Goal: Communication & Community: Answer question/provide support

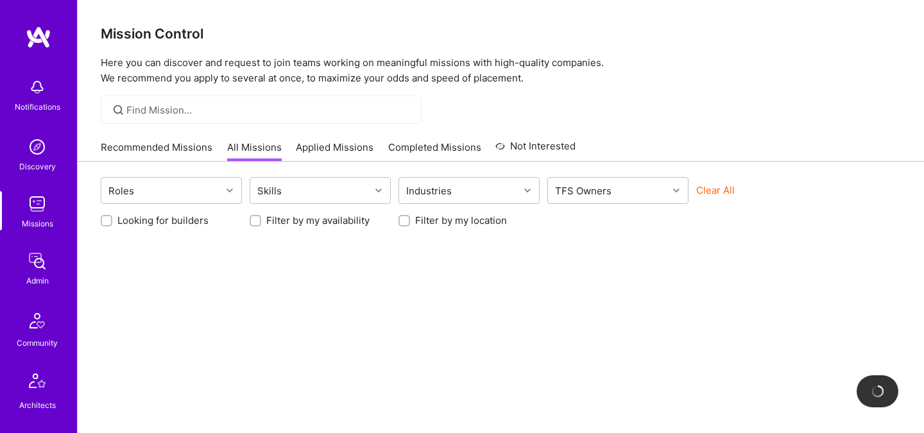
scroll to position [386, 0]
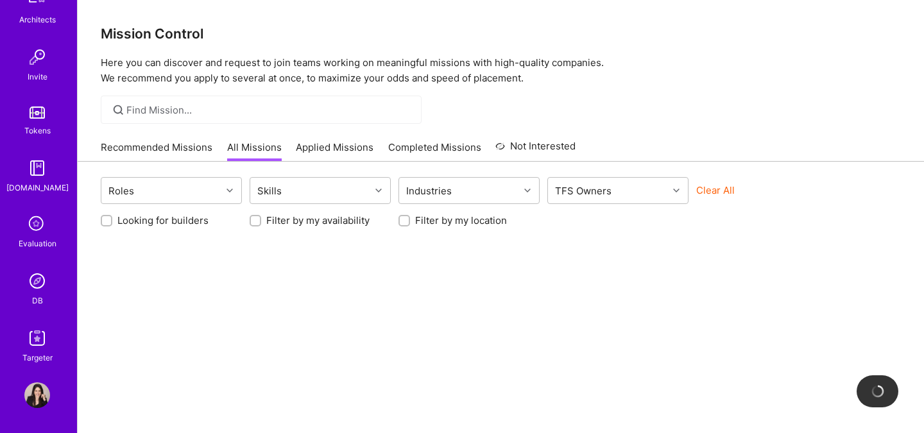
click at [37, 286] on img at bounding box center [37, 281] width 26 height 26
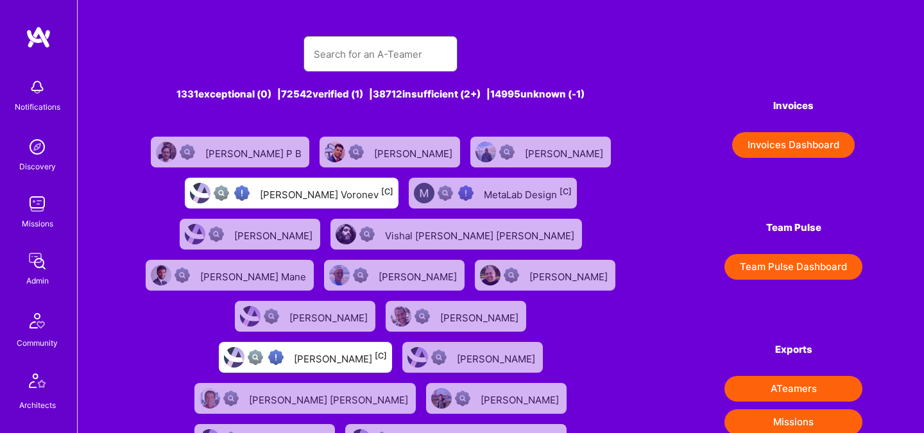
click at [339, 56] on input "text" at bounding box center [381, 54] width 134 height 33
paste input "mark.conway@scottfreellc.com"
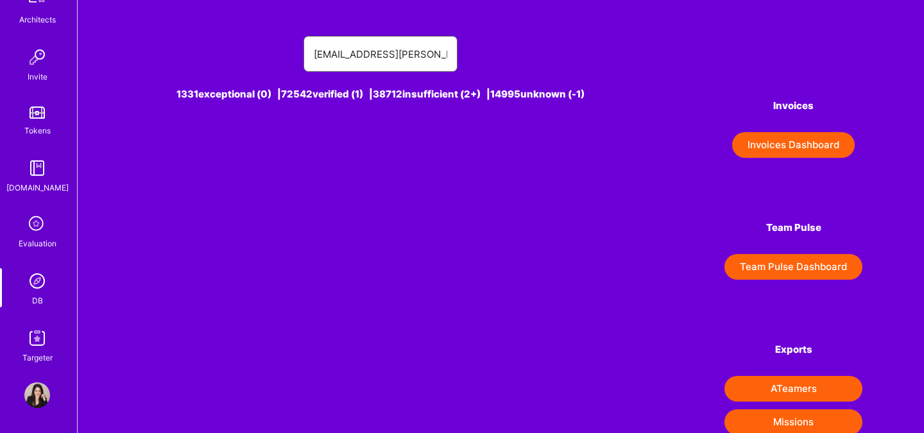
drag, startPoint x: 377, startPoint y: 54, endPoint x: 526, endPoint y: 54, distance: 148.9
click at [526, 54] on div "mark.conway@scottfreellc.com" at bounding box center [380, 54] width 483 height 36
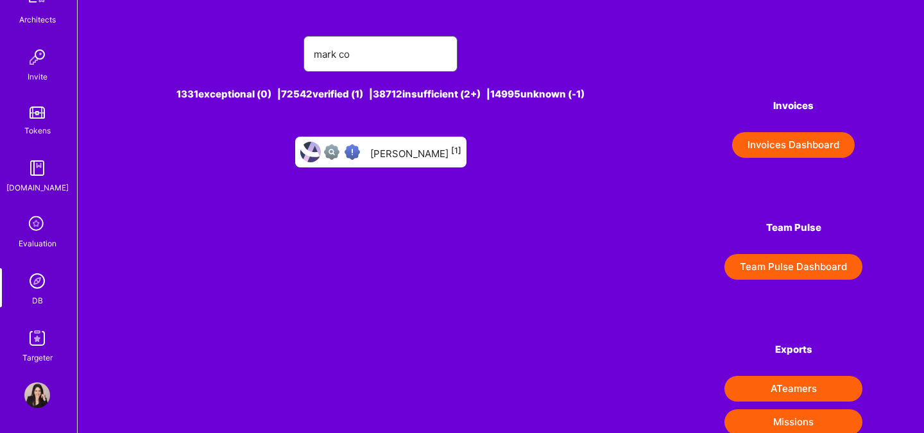
type input "mark co"
click at [414, 149] on div "Mark Coates [1]" at bounding box center [415, 152] width 91 height 17
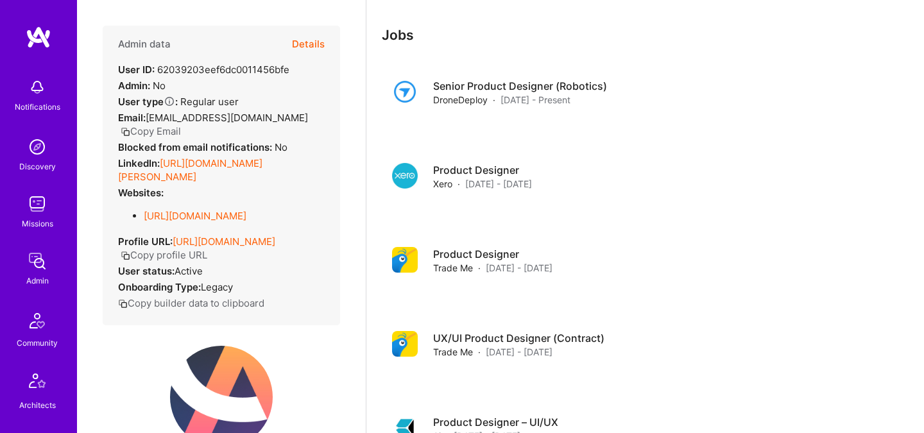
scroll to position [386, 0]
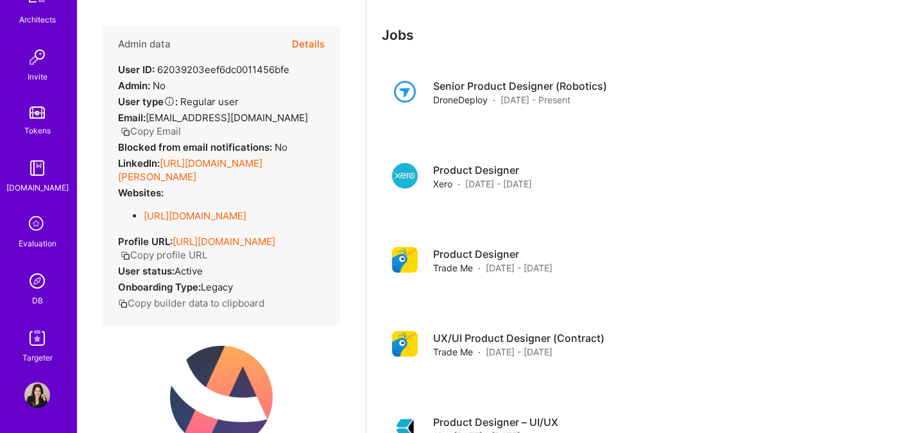
click at [40, 299] on div "DB" at bounding box center [37, 300] width 11 height 13
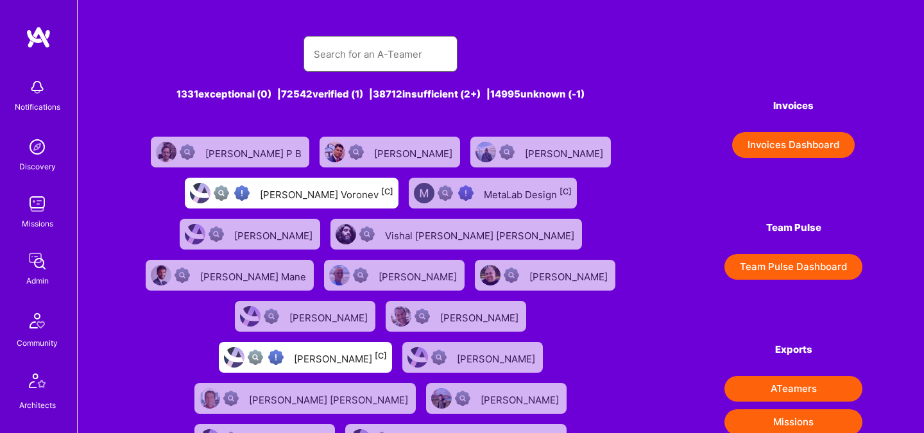
click at [349, 67] on input "text" at bounding box center [381, 54] width 134 height 33
paste input "Mark Conway"
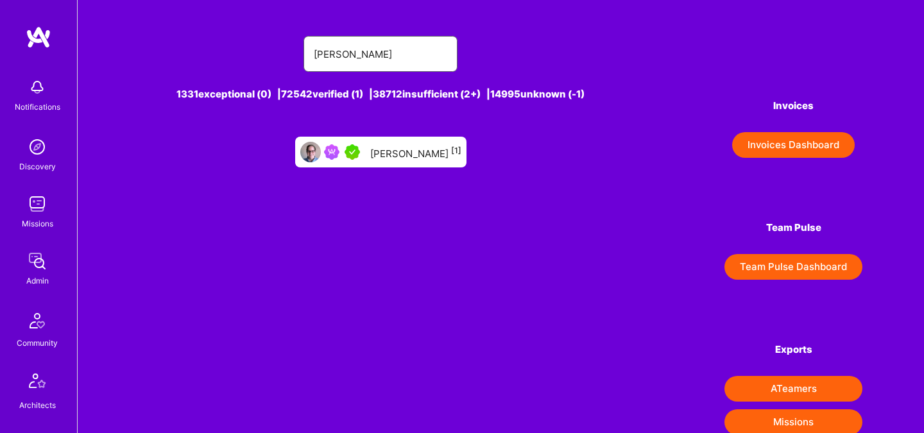
type input "Mark Conway"
click at [390, 152] on div "Mark Conway [1]" at bounding box center [415, 152] width 91 height 17
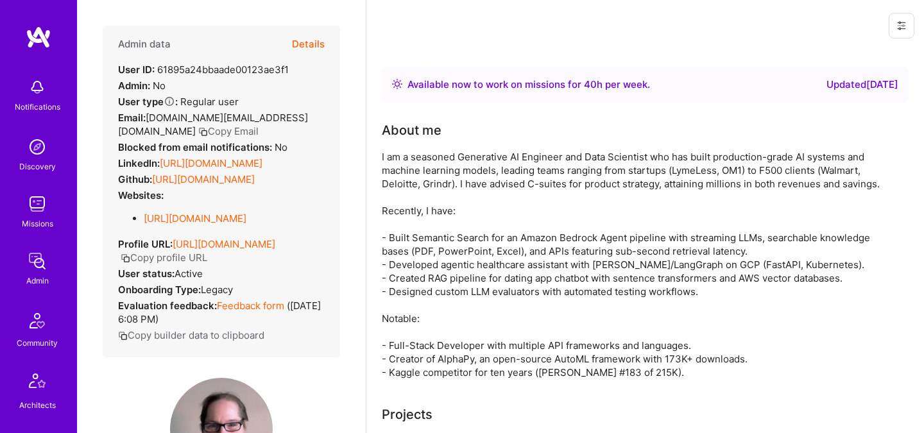
click at [305, 51] on button "Details" at bounding box center [308, 44] width 33 height 37
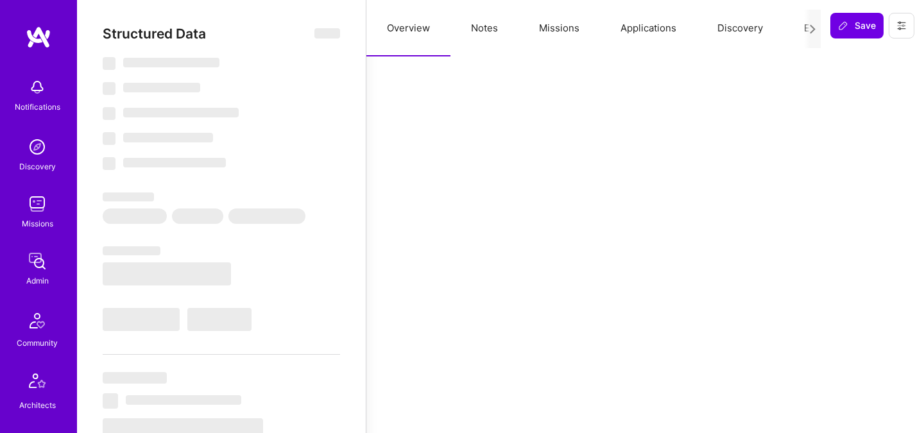
click at [547, 40] on button "Missions" at bounding box center [560, 28] width 82 height 56
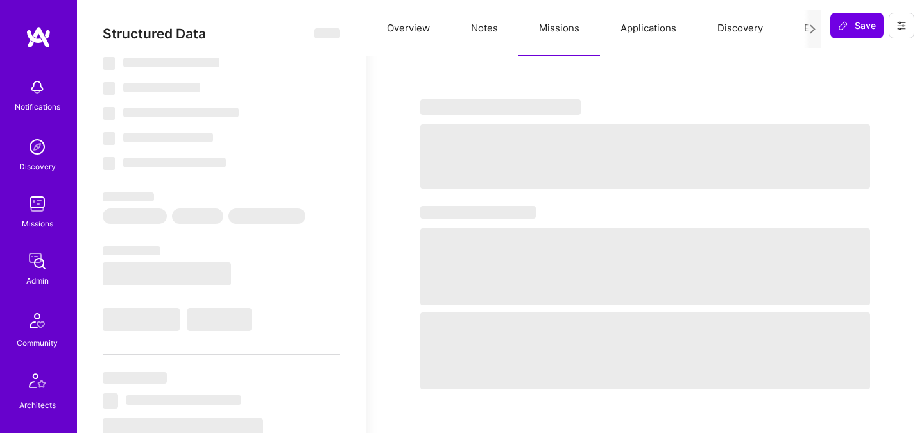
select select "Right Now"
select select "5"
select select "7"
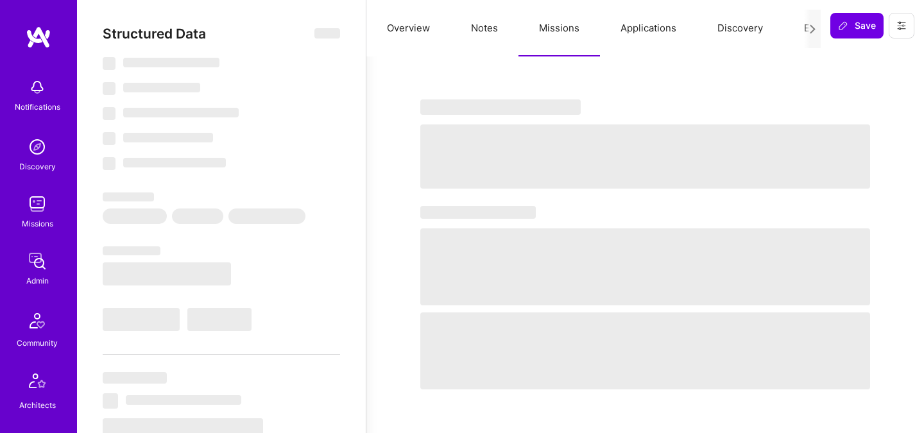
select select "US"
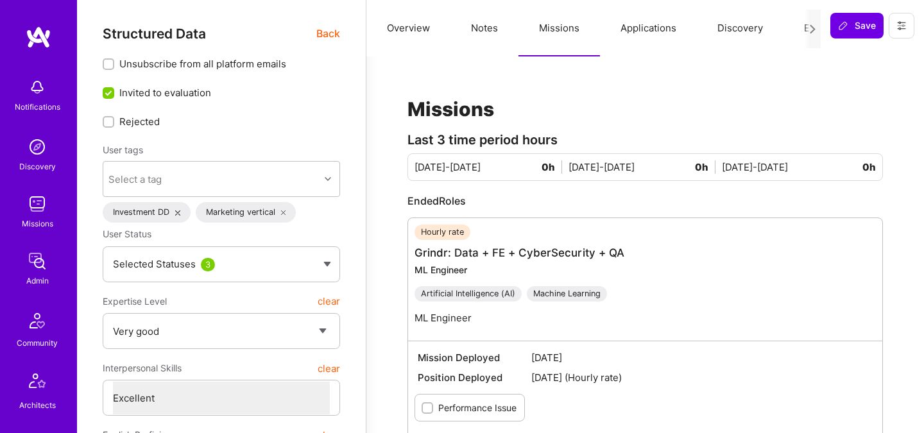
click at [798, 35] on button "Evaluation" at bounding box center [828, 28] width 88 height 56
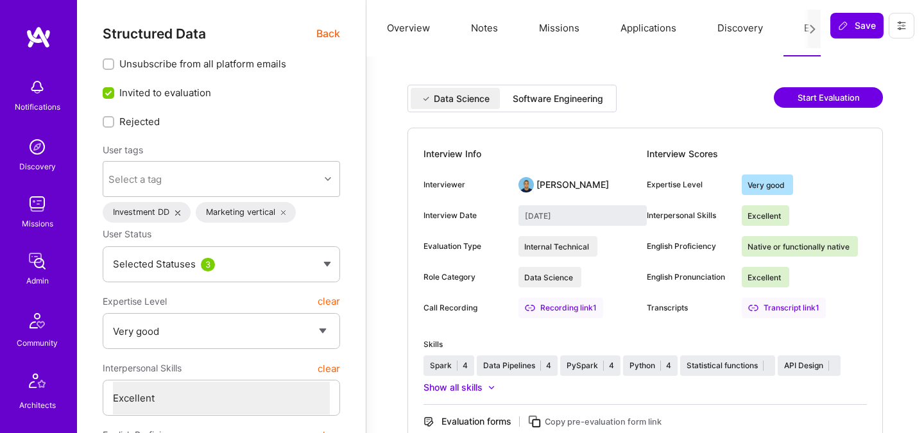
click at [562, 28] on button "Missions" at bounding box center [560, 28] width 82 height 56
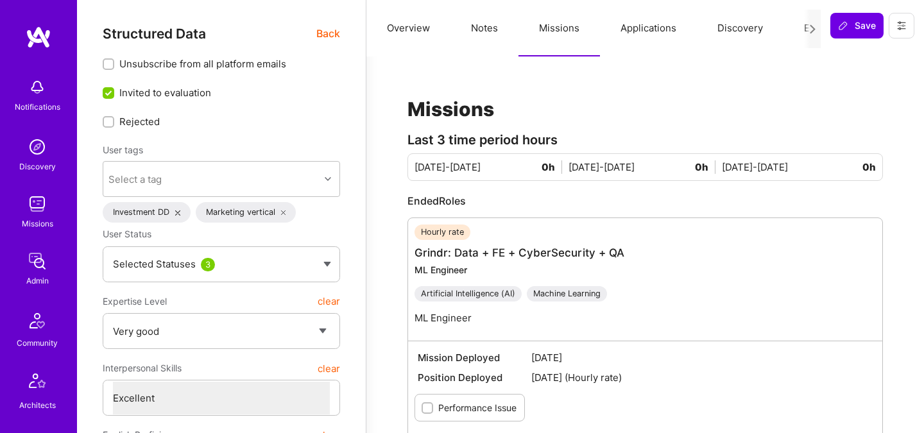
click at [323, 34] on span "Back" at bounding box center [329, 34] width 24 height 16
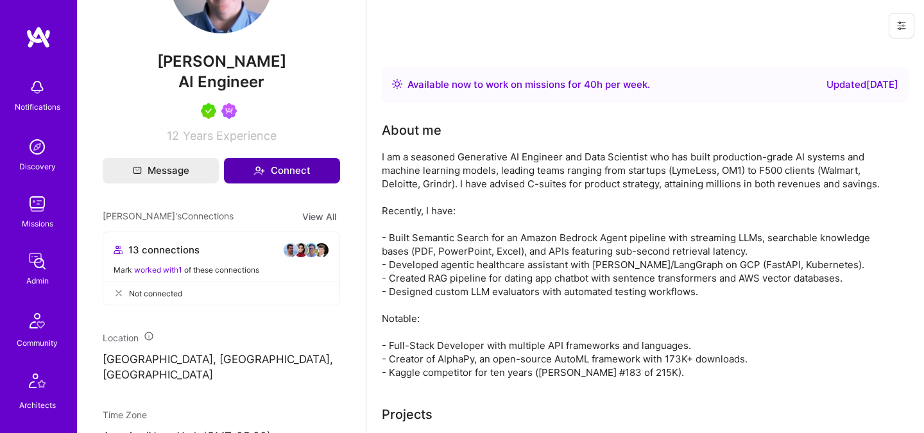
scroll to position [429, 0]
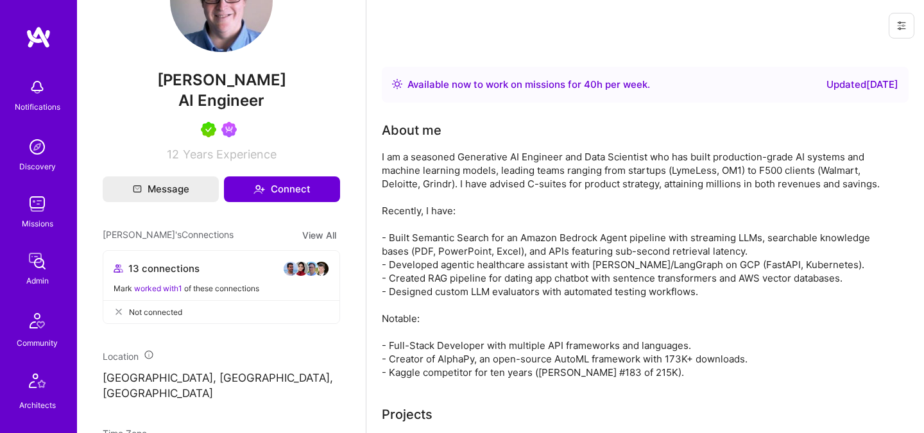
click at [200, 85] on span "Mark Conway" at bounding box center [222, 80] width 238 height 19
copy span "Mark Conway"
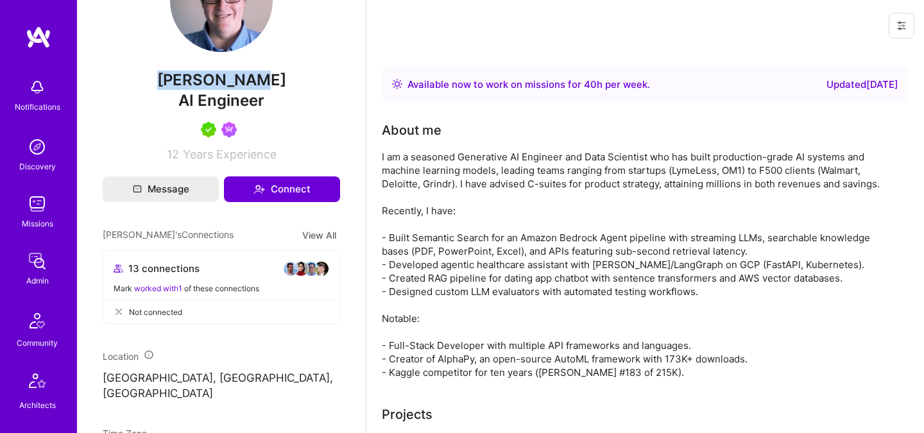
drag, startPoint x: 271, startPoint y: 91, endPoint x: 166, endPoint y: 87, distance: 105.4
click at [166, 87] on span "Mark Conway" at bounding box center [222, 80] width 238 height 19
copy span "Mark Conway"
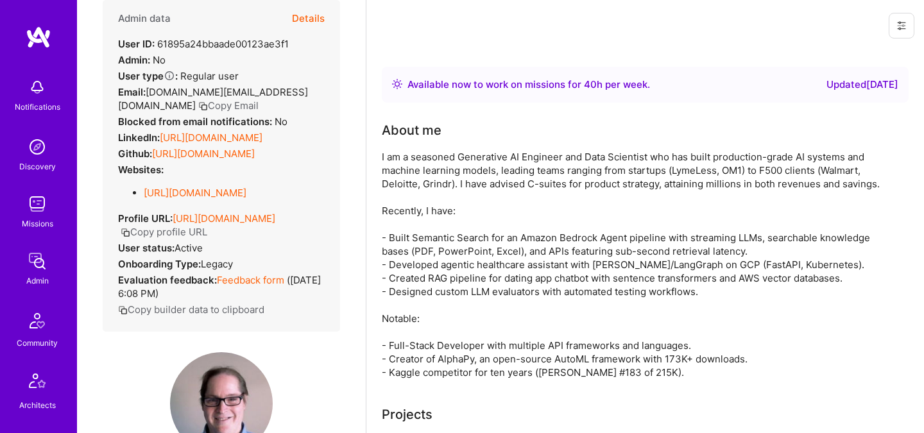
scroll to position [19, 0]
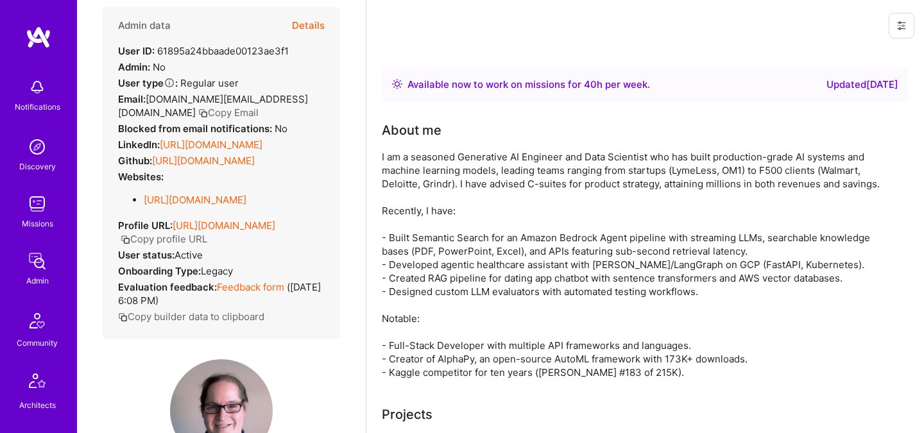
click at [307, 23] on button "Details" at bounding box center [308, 25] width 33 height 37
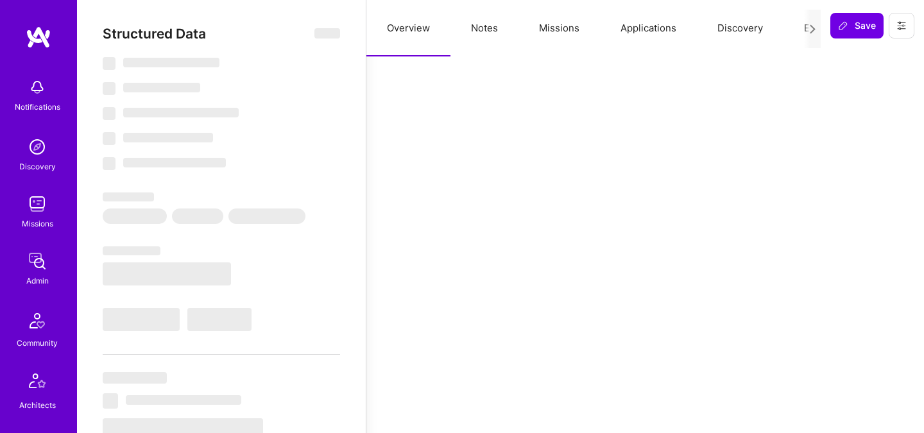
click at [557, 33] on button "Missions" at bounding box center [560, 28] width 82 height 56
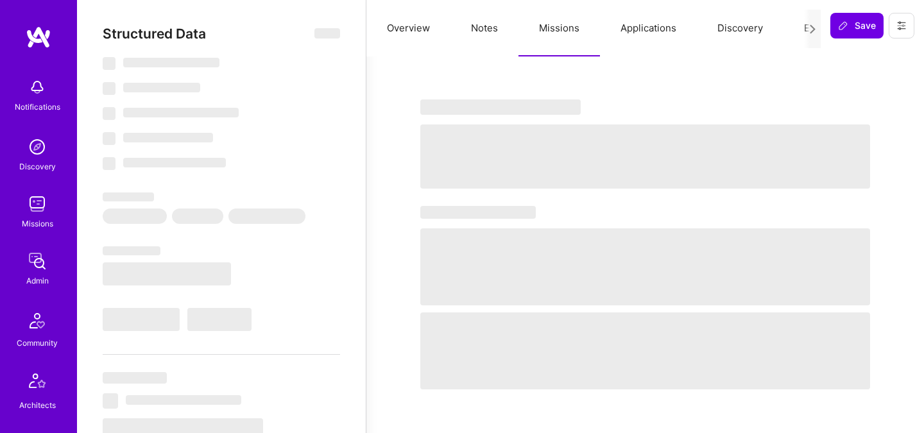
select select "Right Now"
select select "5"
select select "7"
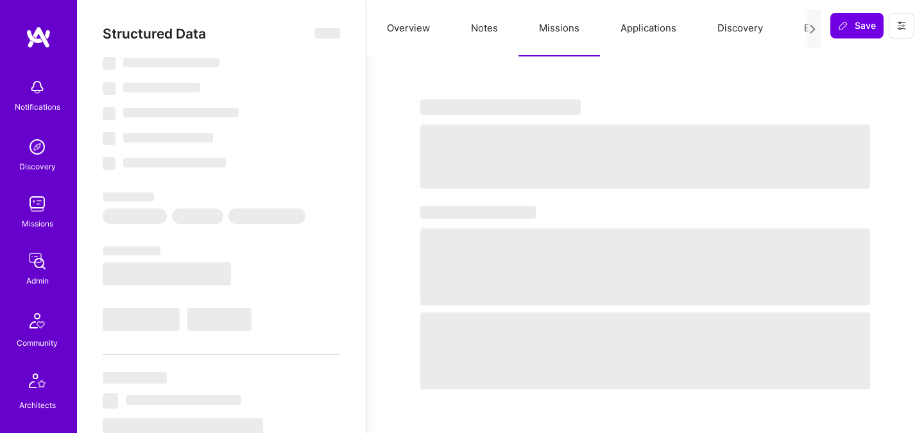
select select "US"
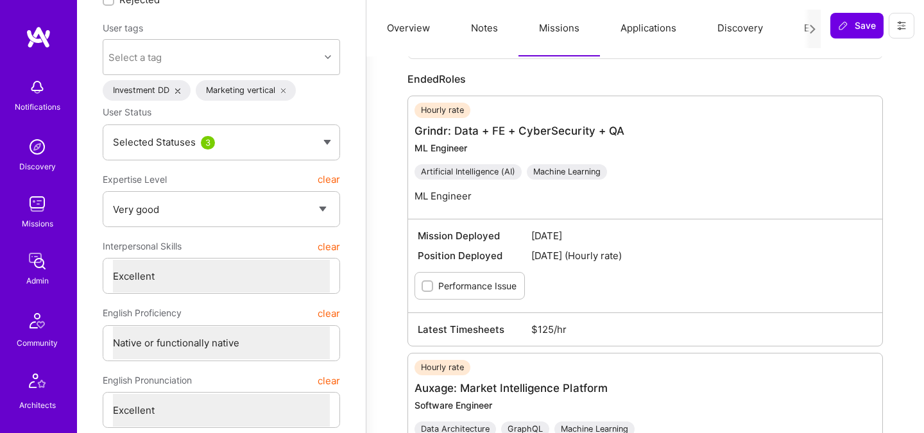
scroll to position [0, 0]
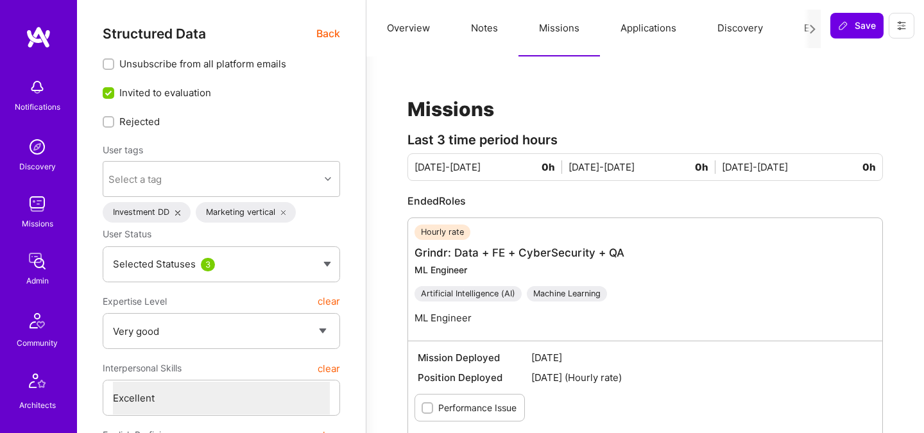
click at [338, 30] on span "Back" at bounding box center [329, 34] width 24 height 16
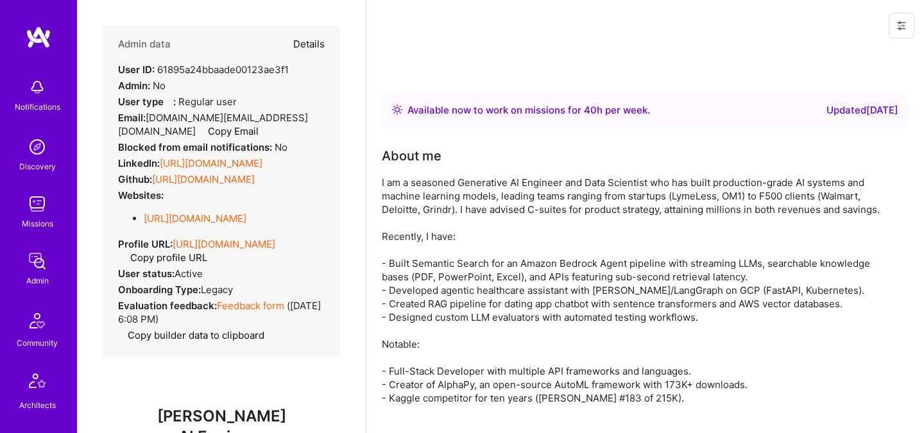
click at [333, 35] on div "Admin data Details User ID: 61895a24bbaade00123ae3f1 Admin: No User type Regula…" at bounding box center [222, 192] width 238 height 332
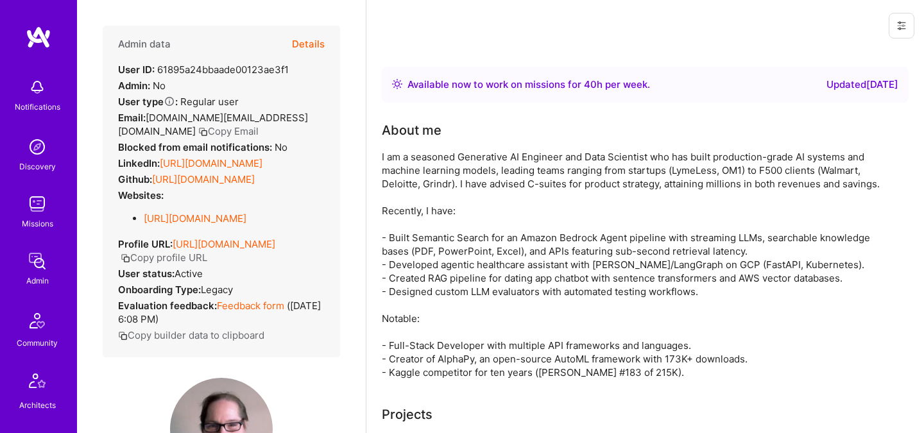
click at [309, 40] on button "Details" at bounding box center [308, 44] width 33 height 37
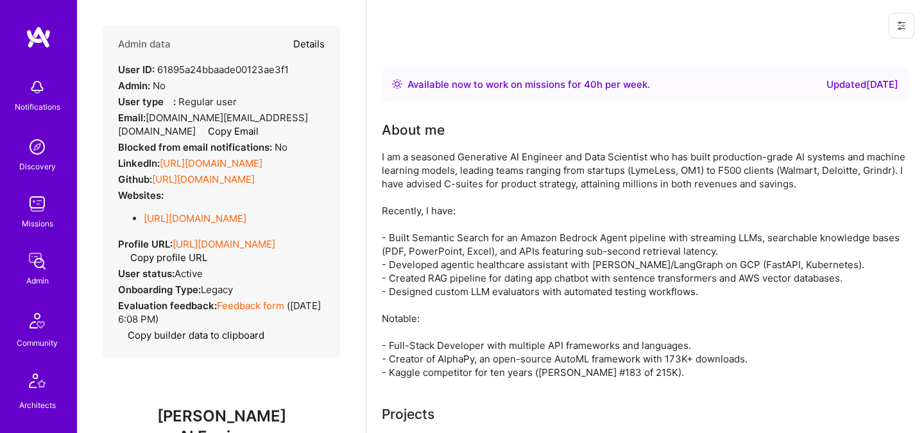
type textarea "x"
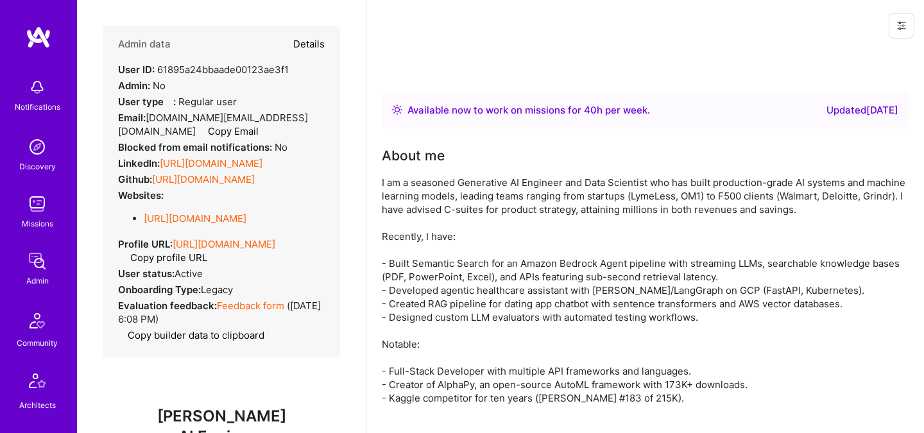
select select "5"
select select "7"
select select "US"
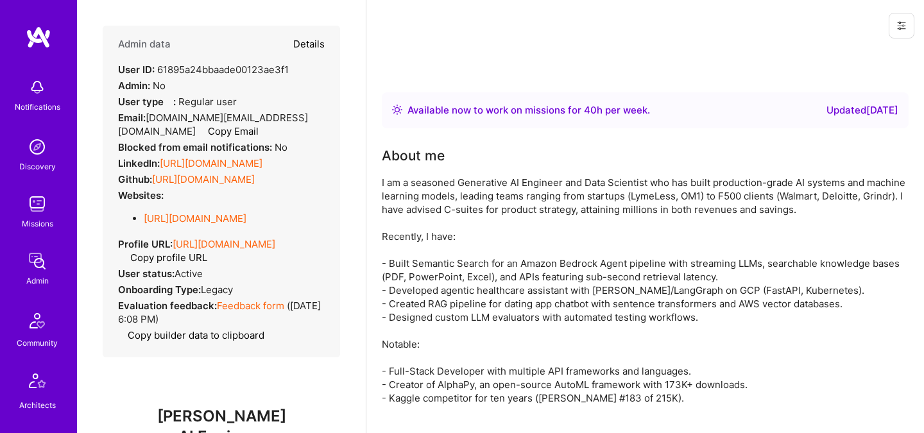
select select "Right Now"
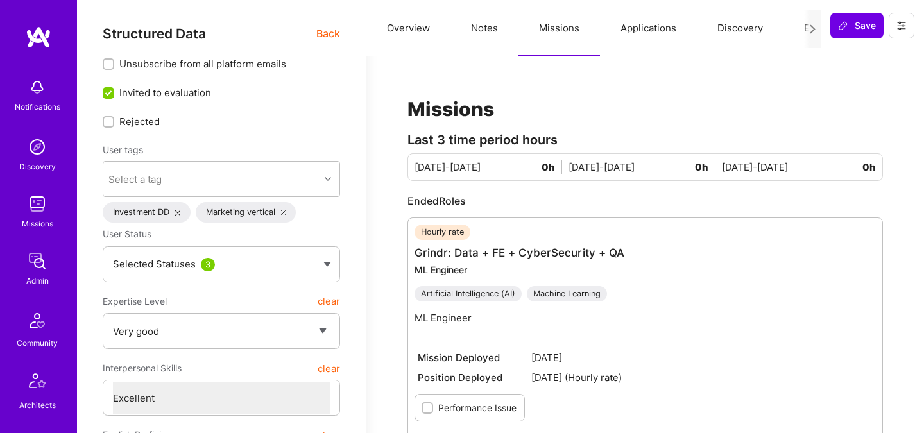
click at [332, 33] on span "Back" at bounding box center [329, 34] width 24 height 16
click at [323, 35] on span "Back" at bounding box center [329, 34] width 24 height 16
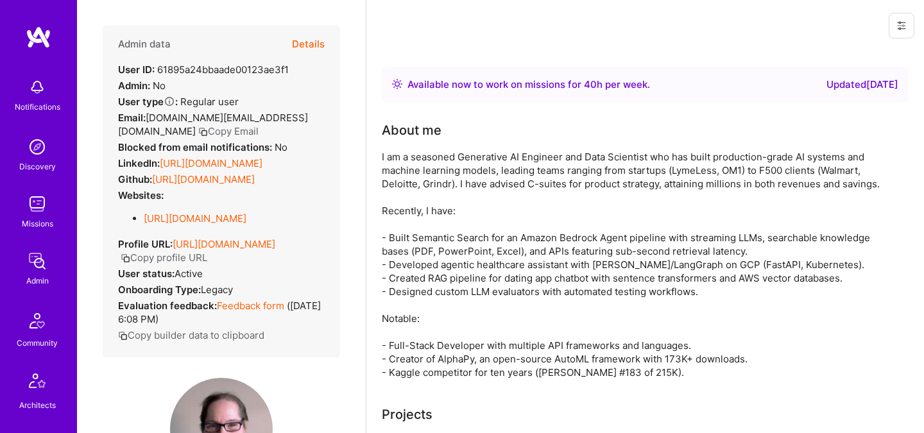
drag, startPoint x: 309, startPoint y: 43, endPoint x: 316, endPoint y: 164, distance: 120.9
click at [315, 162] on div "Admin data Details User ID: 61895a24bbaade00123ae3f1 Admin: No User type Regula…" at bounding box center [222, 192] width 238 height 332
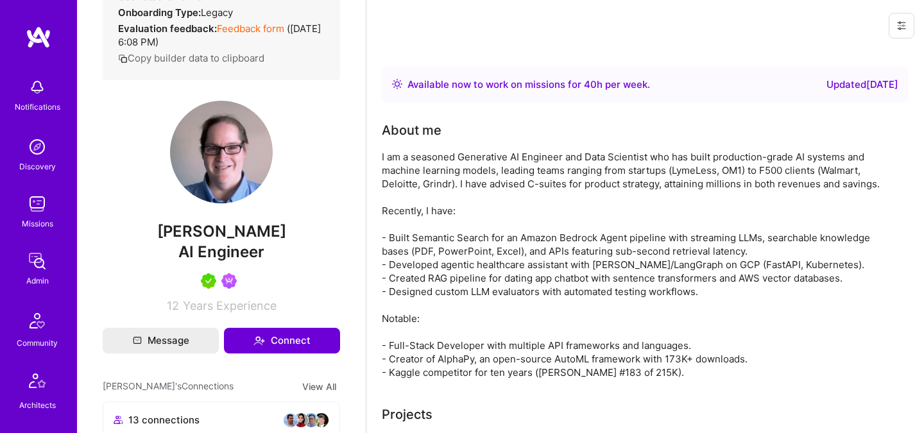
scroll to position [296, 0]
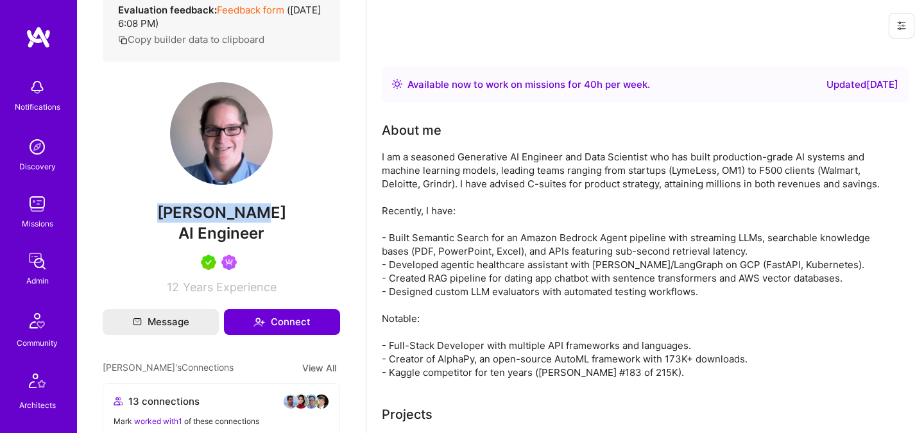
drag, startPoint x: 172, startPoint y: 224, endPoint x: 279, endPoint y: 230, distance: 107.4
click at [279, 223] on span "Mark Conway" at bounding box center [222, 213] width 238 height 19
copy span "Mark Conway"
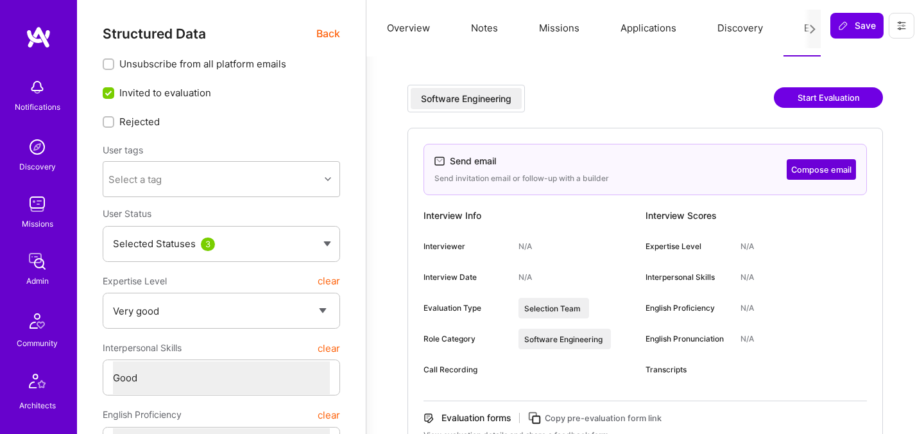
select select "5"
select select "4"
select select "7"
select select "US"
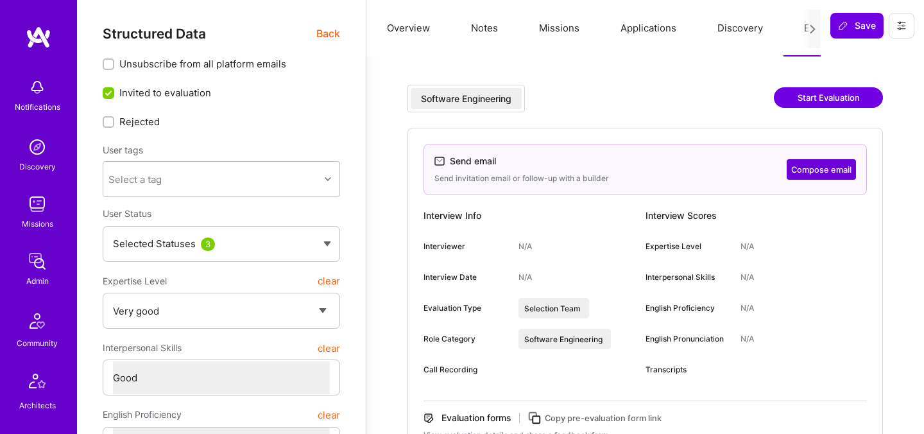
select select "Right Now"
select select "7"
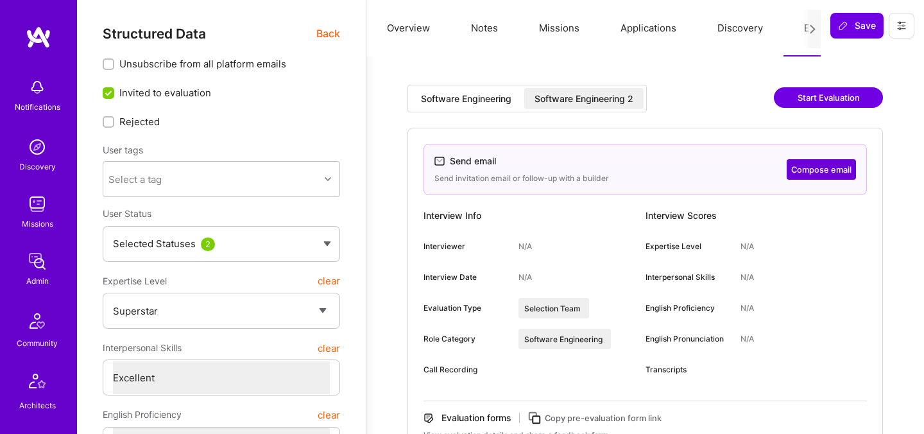
select select "BR"
select select "Not Available"
select select "3 Months"
click at [328, 35] on span "Back" at bounding box center [329, 34] width 24 height 16
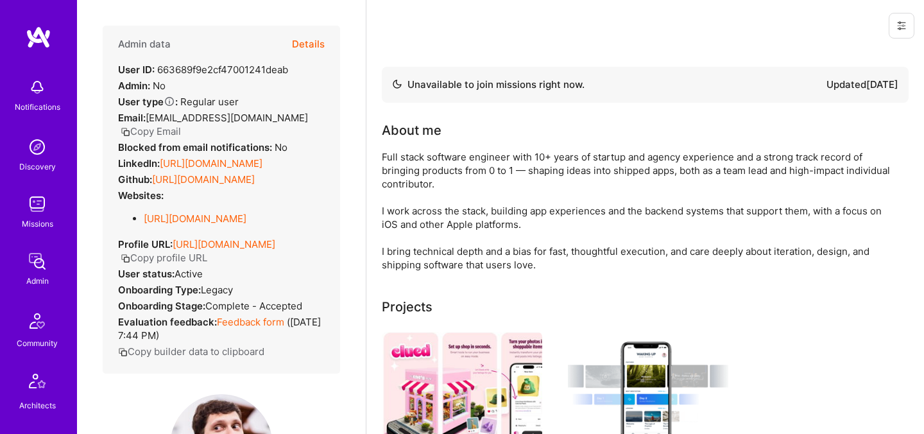
click at [325, 37] on div "Admin data Details User ID: 663689f9e2cf47001241deab Admin: No User type Regula…" at bounding box center [222, 200] width 238 height 348
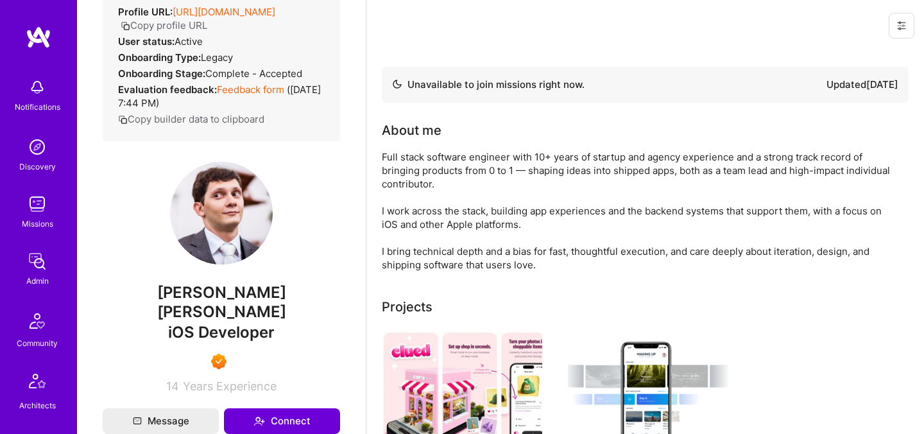
scroll to position [592, 0]
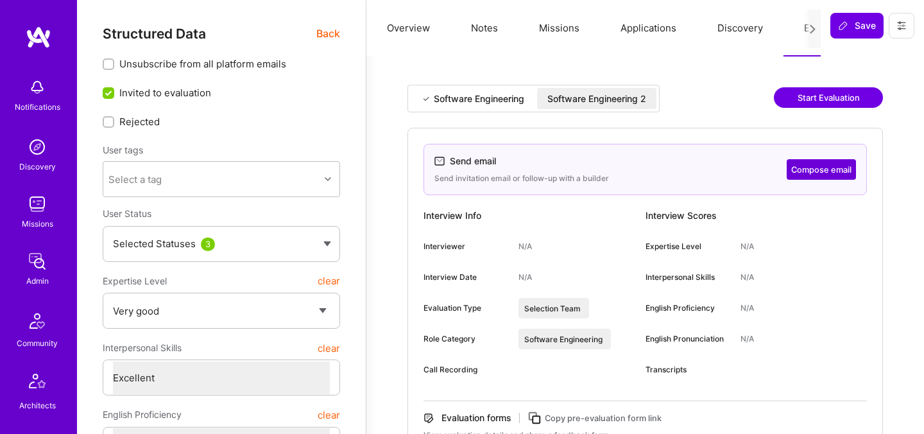
select select "5"
select select "7"
select select "AT"
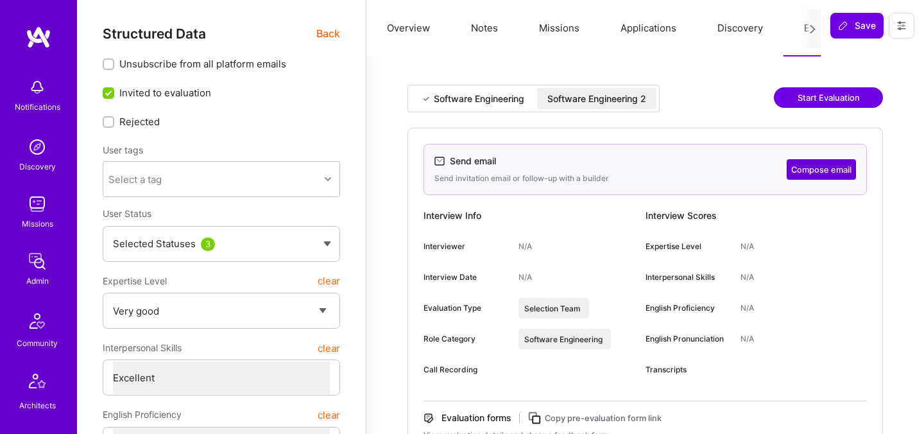
select select "Right Now"
click at [618, 102] on div "Software Engineering 2" at bounding box center [597, 98] width 99 height 13
click at [801, 31] on button "Evaluation" at bounding box center [828, 28] width 88 height 56
click at [816, 180] on div "Send email Send invitation email or follow-up with a builder Compose email" at bounding box center [646, 169] width 444 height 51
click at [812, 169] on button "Compose email" at bounding box center [821, 169] width 69 height 21
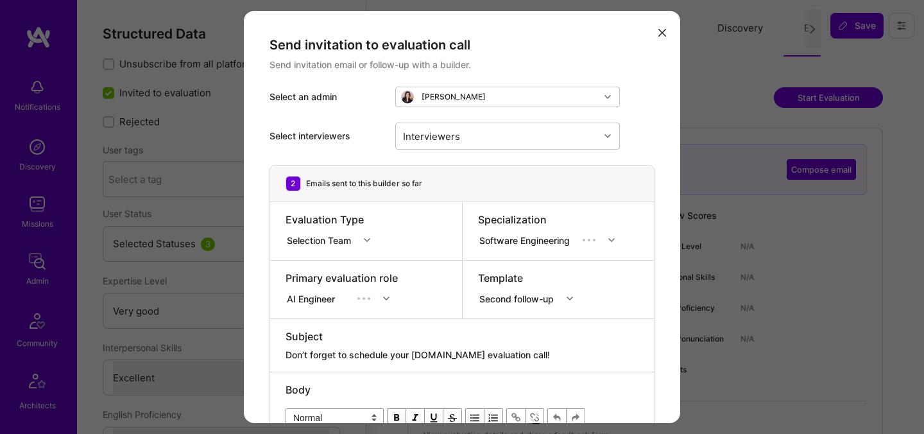
click at [516, 282] on div "Template" at bounding box center [529, 278] width 103 height 14
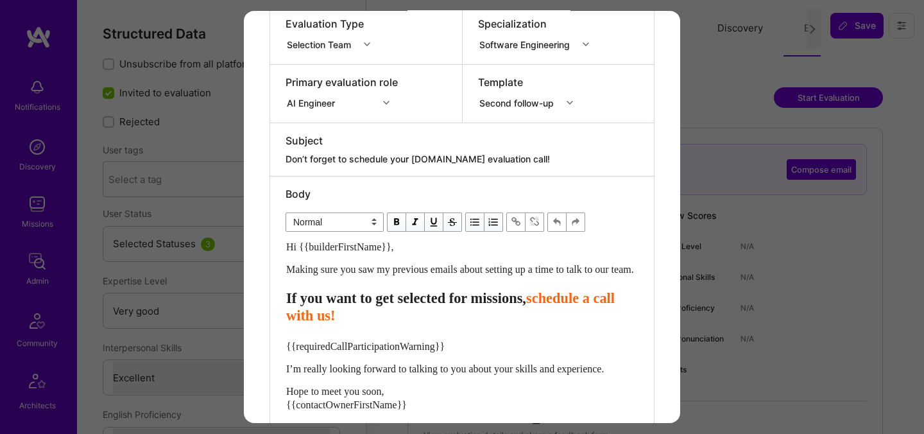
scroll to position [281, 0]
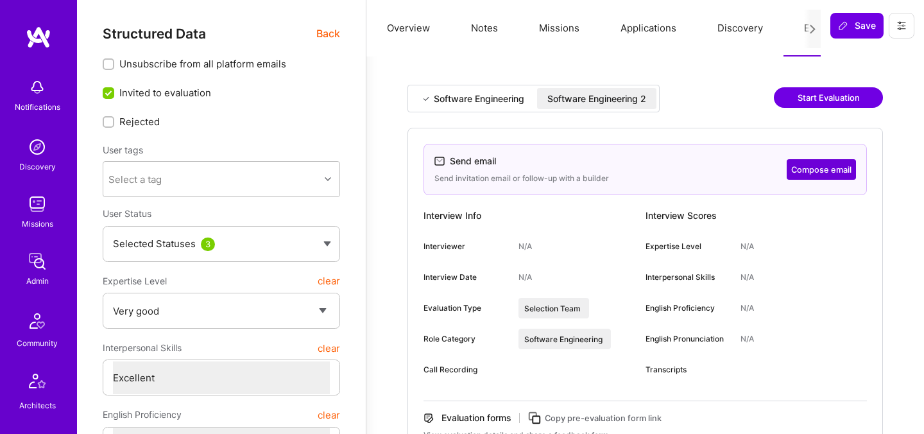
click at [324, 29] on span "Back" at bounding box center [329, 34] width 24 height 16
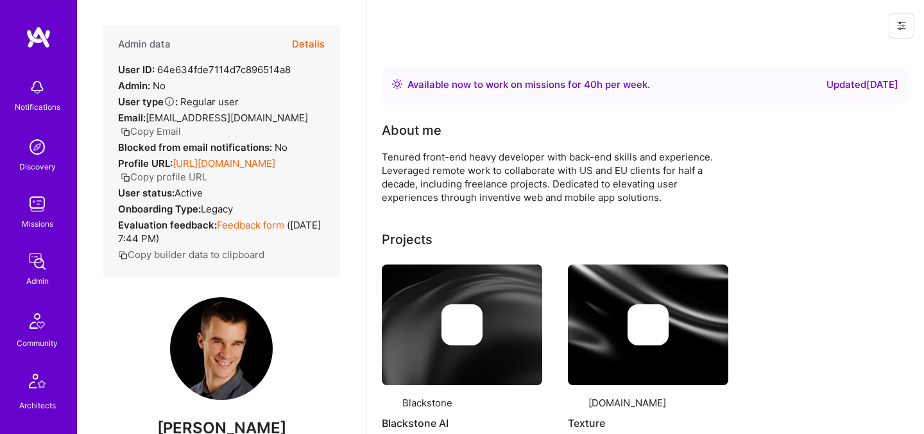
click at [331, 37] on div "Admin data Details User ID: 64e634fde7114d7c896514a8 Admin: No User type Regula…" at bounding box center [222, 151] width 238 height 251
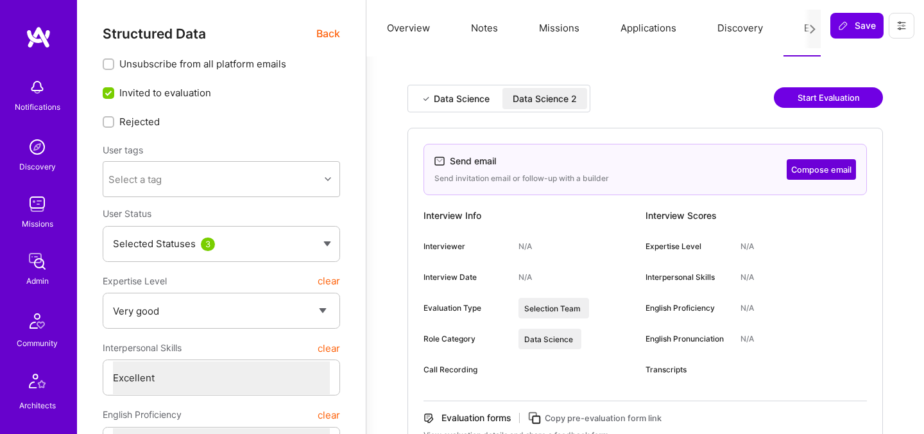
select select "5"
select select "7"
select select "6"
select select "US"
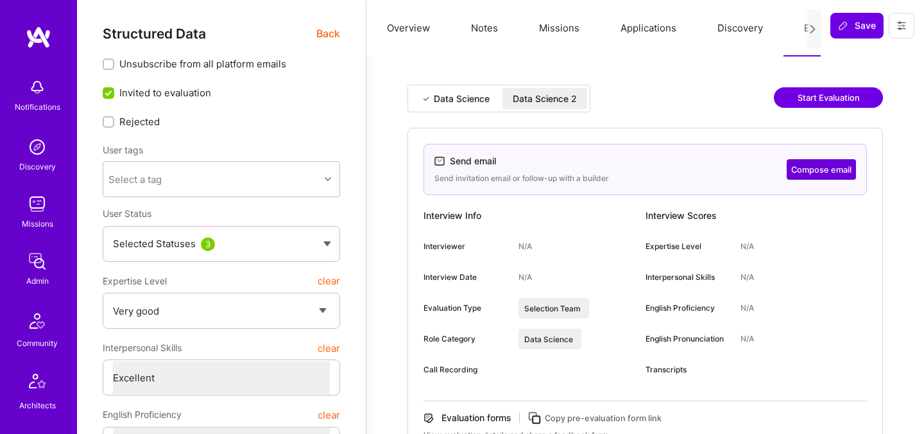
select select "Right Now"
select select "5"
select select "7"
select select "6"
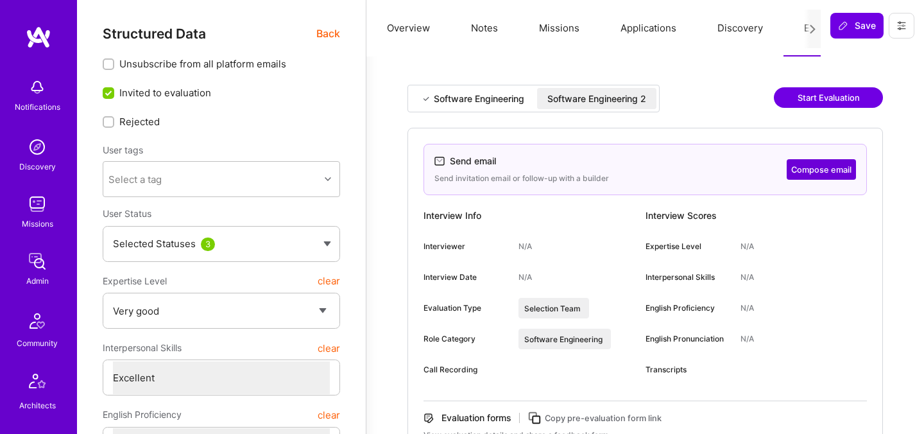
select select "US"
select select "Right Now"
select select "7"
select select "4"
select select "7"
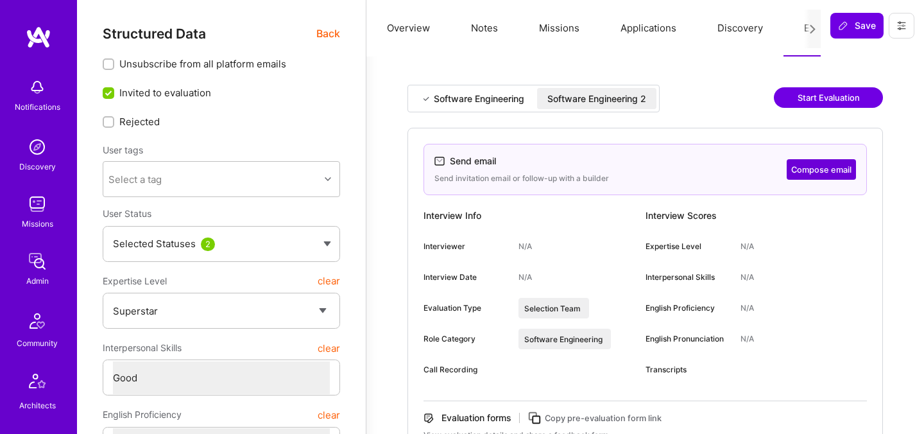
select select "6"
select select "ES"
select select "Not Available"
select select "1 Month"
click at [478, 30] on button "Notes" at bounding box center [485, 28] width 68 height 56
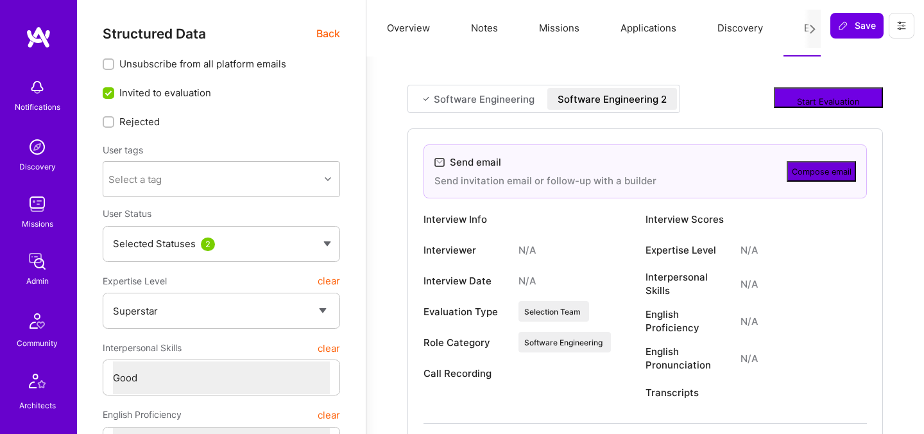
type textarea "x"
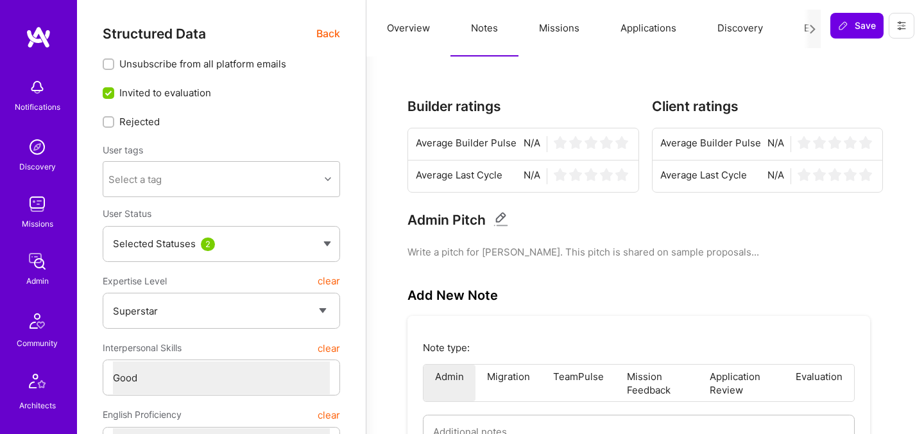
click at [383, 35] on button "Overview" at bounding box center [409, 28] width 84 height 56
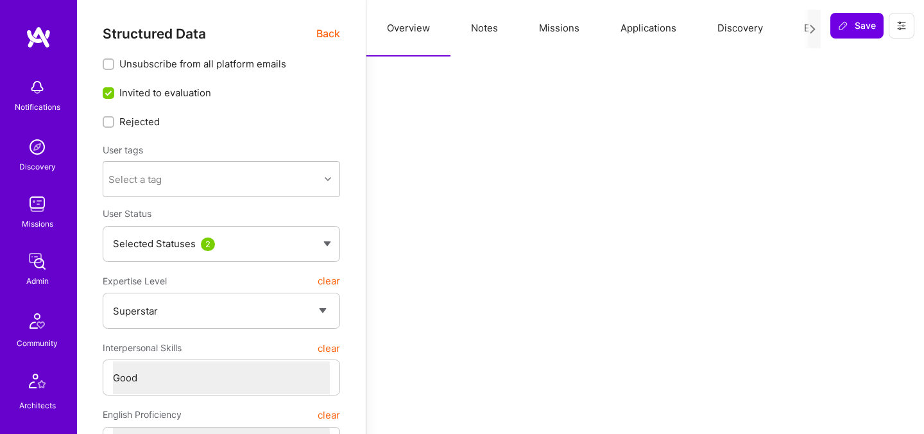
click at [477, 29] on button "Notes" at bounding box center [485, 28] width 68 height 56
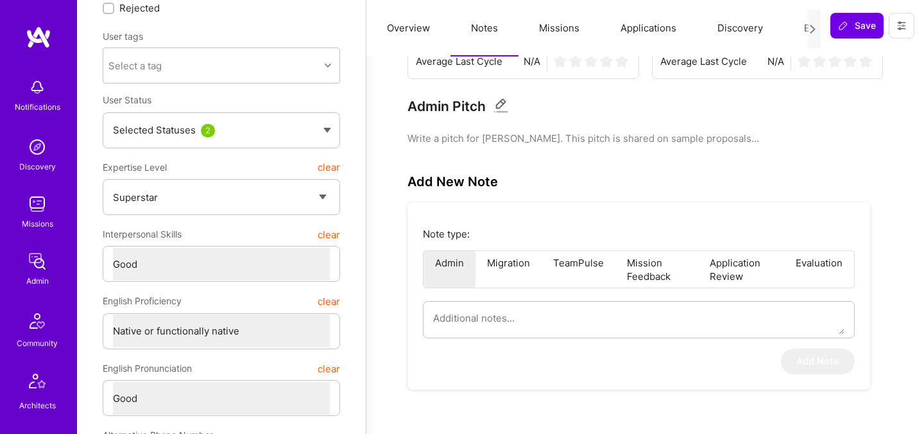
scroll to position [137, 0]
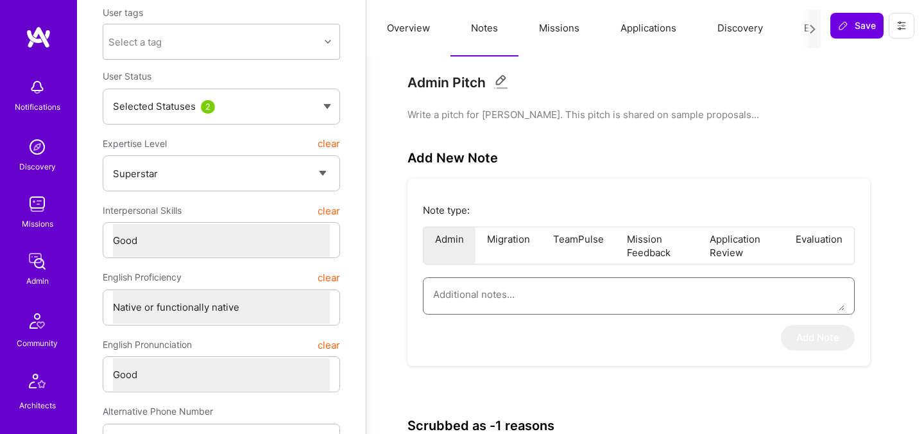
click at [478, 302] on textarea at bounding box center [639, 294] width 412 height 33
paste textarea "He prefers to gain more hands-on AI experience before moving forward. Asked to …"
type textarea "x"
type textarea "He prefers to gain more hands-on AI experience before moving forward. Asked to …"
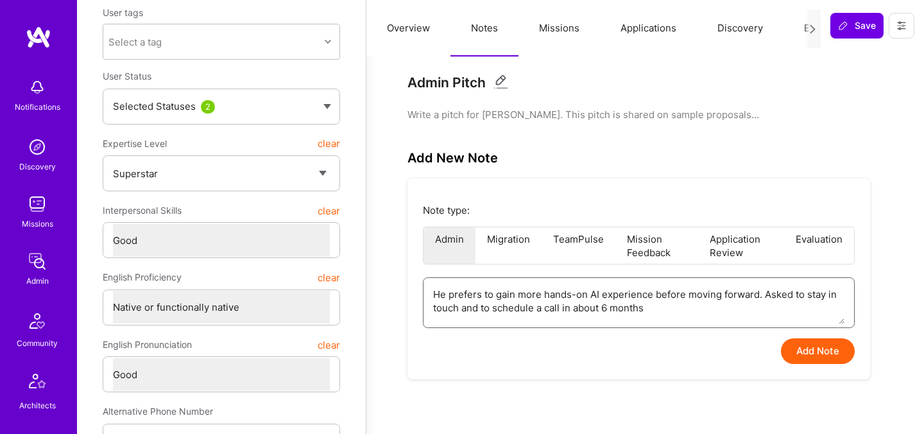
click at [759, 296] on textarea "He prefers to gain more hands-on AI experience before moving forward. Asked to …" at bounding box center [639, 301] width 412 height 46
click at [436, 295] on textarea "He prefers to gain more hands-on AI experience before moving forward. Asked to …" at bounding box center [639, 301] width 412 height 46
type textarea "x"
type textarea "RHe prefers to gain more hands-on AI experience before moving forward. Asked to…"
type textarea "x"
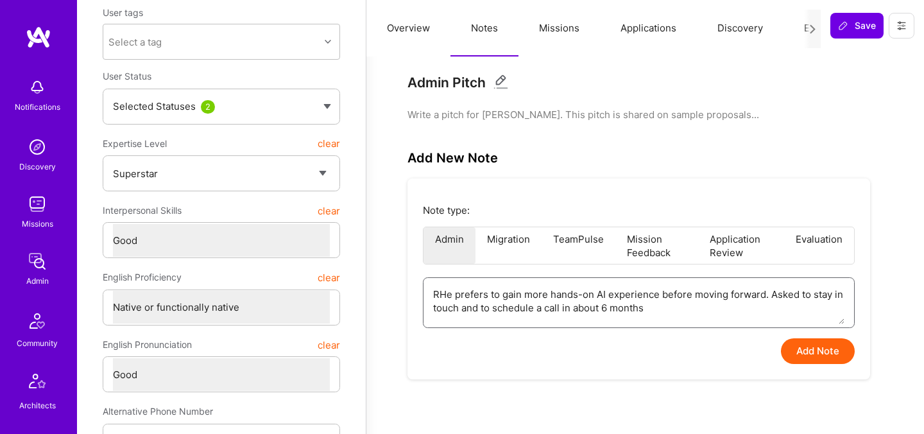
type textarea "ReHe prefers to gain more hands-on AI experience before moving forward. Asked t…"
type textarea "x"
type textarea "RepHe prefers to gain more hands-on AI experience before moving forward. Asked …"
type textarea "x"
type textarea "ReplHe prefers to gain more hands-on AI experience before moving forward. Asked…"
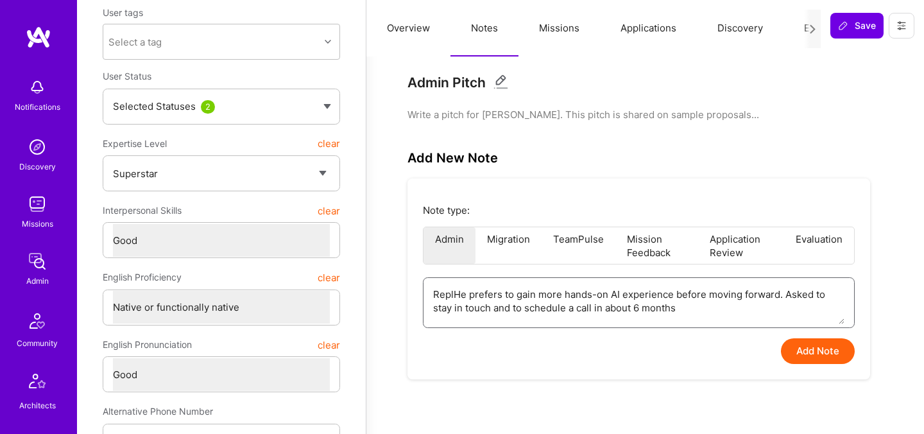
type textarea "x"
type textarea "RepliHe prefers to gain more hands-on AI experience before moving forward. Aske…"
type textarea "x"
type textarea "ReplieHe prefers to gain more hands-on AI experience before moving forward. Ask…"
type textarea "x"
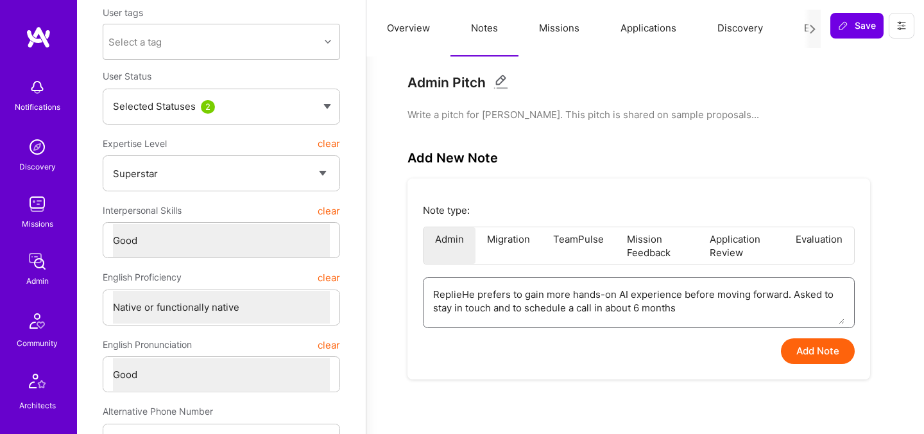
type textarea "RepliedHe prefers to gain more hands-on AI experience before moving forward. As…"
type textarea "x"
type textarea "Replied He prefers to gain more hands-on AI experience before moving forward. A…"
type textarea "x"
type textarea "Replied tHe prefers to gain more hands-on AI experience before moving forward. …"
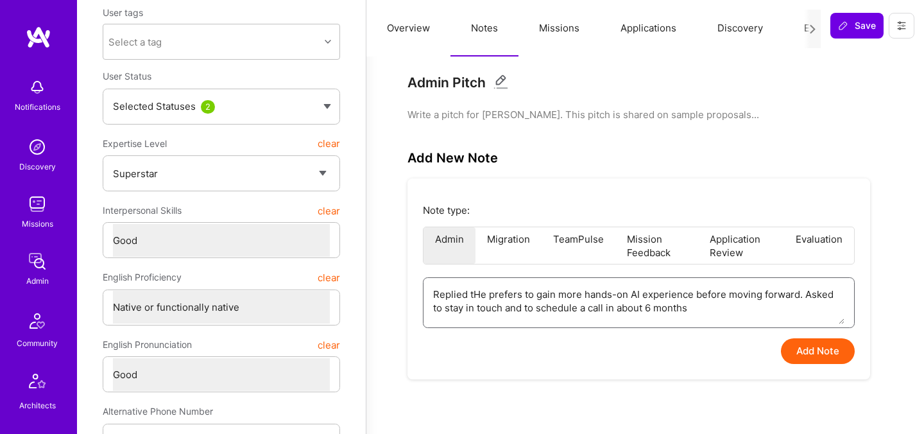
type textarea "x"
type textarea "Replied toHe prefers to gain more hands-on AI experience before moving forward.…"
type textarea "x"
type textarea "Replied to He prefers to gain more hands-on AI experience before moving forward…"
type textarea "x"
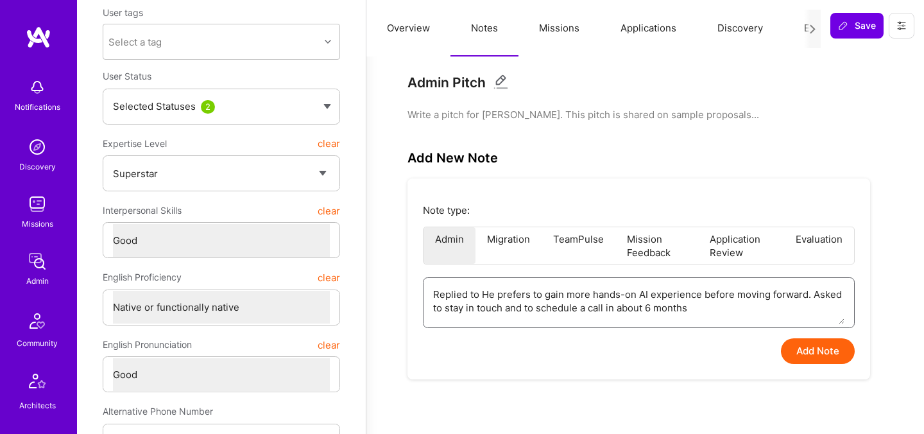
type textarea "Replied to tHe prefers to gain more hands-on AI experience before moving forwar…"
type textarea "x"
type textarea "Replied to thHe prefers to gain more hands-on AI experience before moving forwa…"
type textarea "x"
type textarea "Replied to theHe prefers to gain more hands-on AI experience before moving forw…"
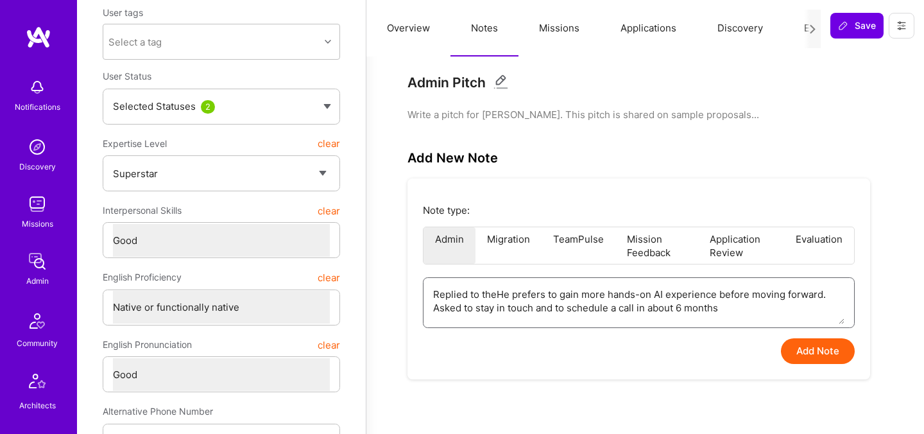
type textarea "x"
type textarea "Replied to the He prefers to gain more hands-on AI experience before moving for…"
type textarea "x"
type textarea "Replied to the AHe prefers to gain more hands-on AI experience before moving fo…"
type textarea "x"
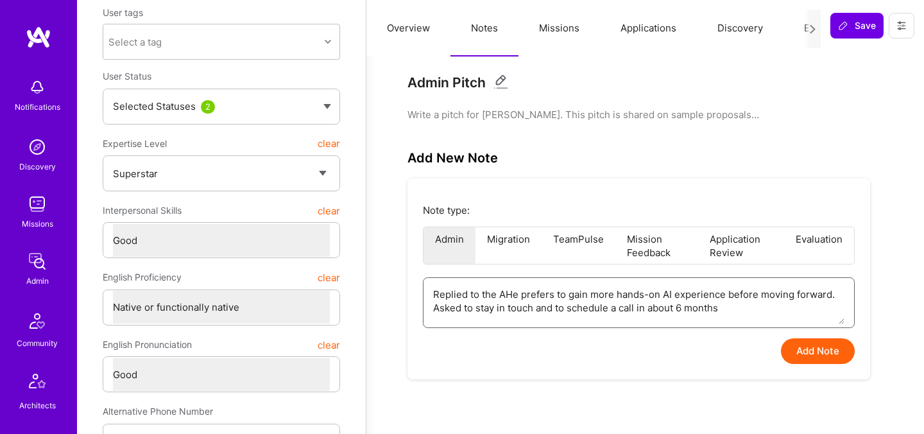
type textarea "Replied to the AIHe prefers to gain more hands-on AI experience before moving f…"
type textarea "x"
type textarea "Replied to the AI He prefers to gain more hands-on AI experience before moving …"
type textarea "x"
type textarea "Replied to the AI eHe prefers to gain more hands-on AI experience before moving…"
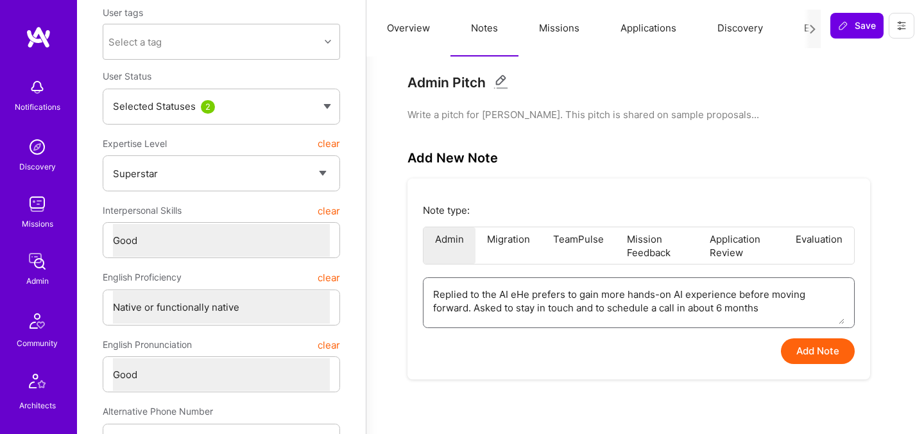
type textarea "x"
type textarea "Replied to the AI evHe prefers to gain more hands-on AI experience before movin…"
type textarea "x"
type textarea "Replied to the AI evaHe prefers to gain more hands-on AI experience before movi…"
type textarea "x"
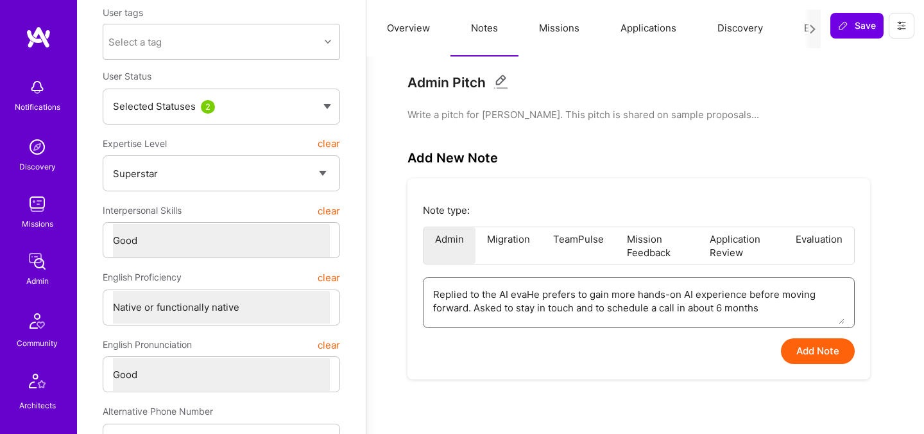
type textarea "Replied to the AI evalHe prefers to gain more hands-on AI experience before mov…"
type textarea "x"
type textarea "Replied to the AI evaluHe prefers to gain more hands-on AI experience before mo…"
type textarea "x"
type textarea "Replied to the AI evaluaHe prefers to gain more hands-on AI experience before m…"
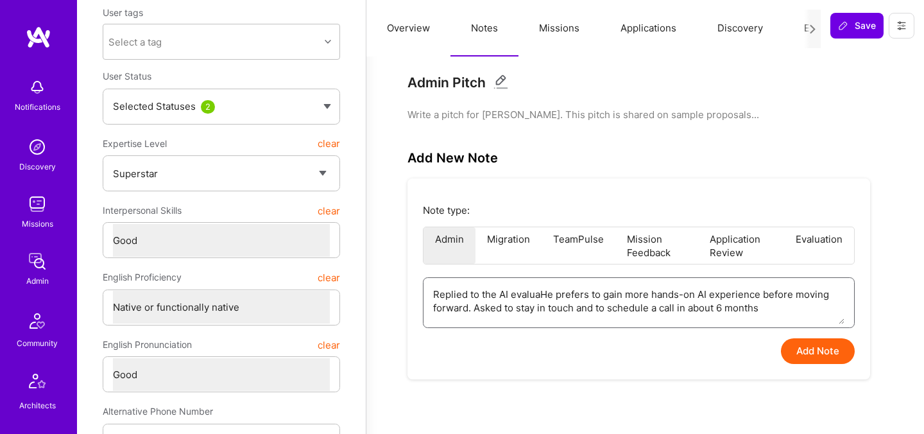
type textarea "x"
type textarea "Replied to the AI evaluatiHe prefers to gain more hands-on AI experience before…"
type textarea "x"
type textarea "Replied to the AI evaluatioHe prefers to gain more hands-on AI experience befor…"
type textarea "x"
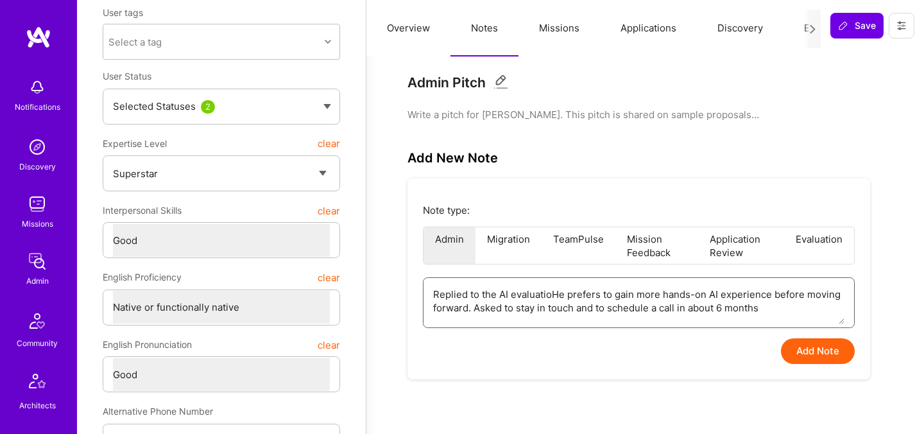
type textarea "Replied to the AI evaluationHe prefers to gain more hands-on AI experience befo…"
type textarea "x"
type textarea "Replied to the AI evaluation He prefers to gain more hands-on AI experience bef…"
type textarea "x"
type textarea "Replied to the AI evaluation iHe prefers to gain more hands-on AI experience be…"
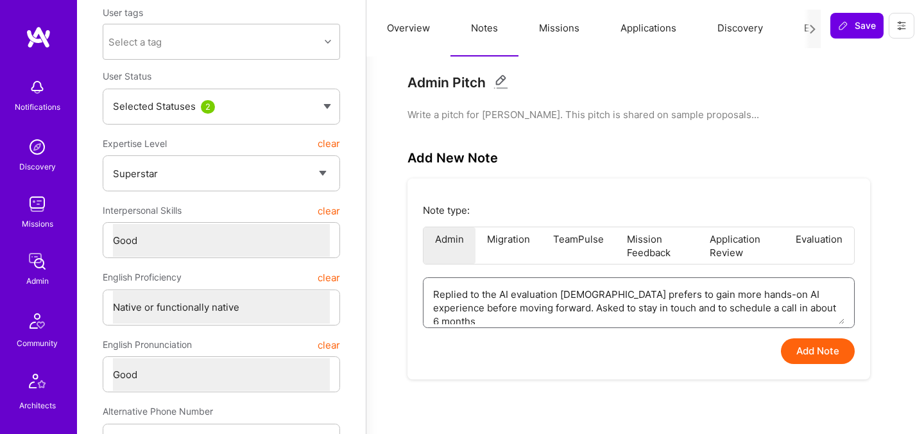
type textarea "x"
type textarea "Replied to the AI evaluation inHe prefers to gain more hands-on AI experience b…"
type textarea "x"
type textarea "Replied to the AI evaluation invHe prefers to gain more hands-on AI experience …"
type textarea "x"
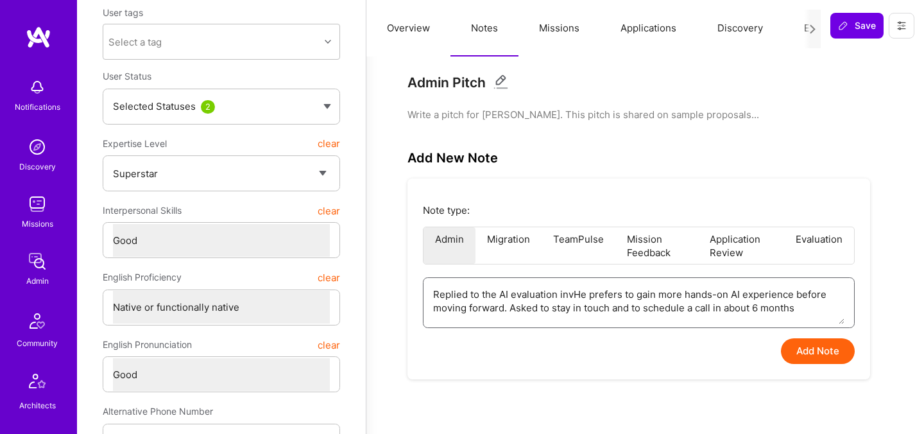
type textarea "Replied to the AI evaluation inviHe prefers to gain more hands-on AI experience…"
type textarea "x"
type textarea "Replied to the AI evaluation invitHe prefers to gain more hands-on AI experienc…"
type textarea "x"
type textarea "Replied to the AI evaluation inviteHe prefers to gain more hands-on AI experien…"
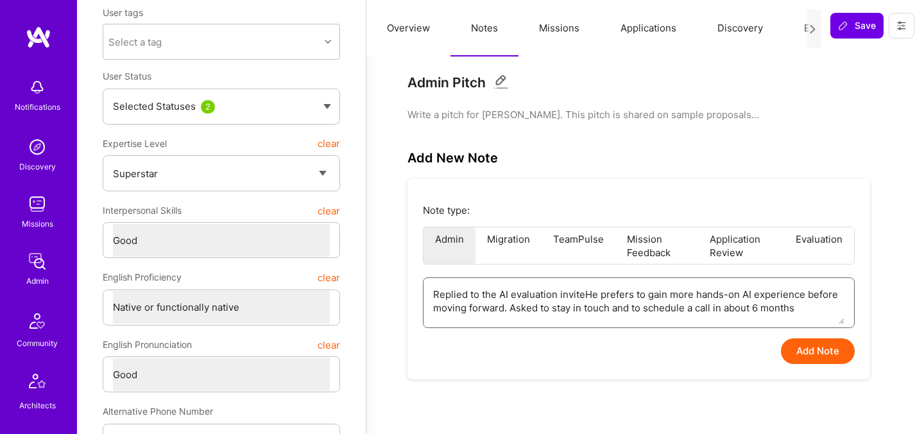
type textarea "x"
type textarea "Replied to the AI evaluation invite He prefers to gain more hands-on AI experie…"
type textarea "x"
type textarea "Replied to the AI evaluation invite - He prefers to gain more hands-on AI exper…"
click at [594, 293] on textarea "Replied to the AI evaluation invite - He prefers to gain more hands-on AI exper…" at bounding box center [639, 301] width 412 height 46
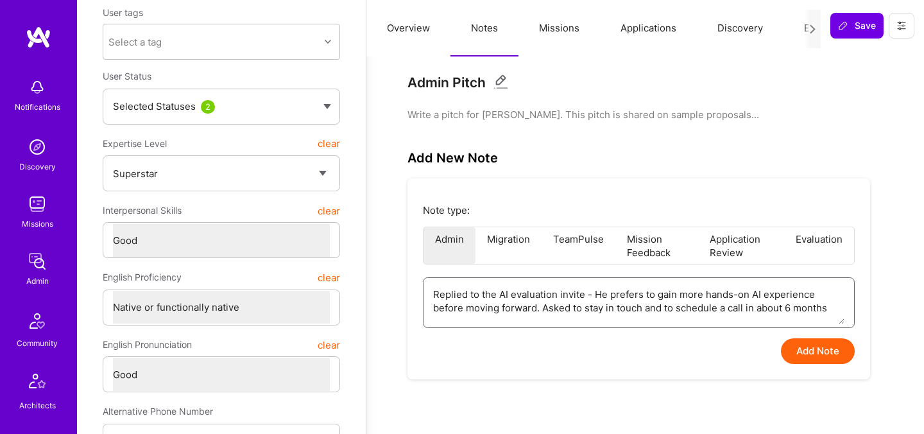
click at [594, 293] on textarea "Replied to the AI evaluation invite - He prefers to gain more hands-on AI exper…" at bounding box center [639, 301] width 412 height 46
type textarea "x"
type textarea "Replied to the AI evaluation invite - prefers to gain more hands-on AI experien…"
type textarea "x"
type textarea "Replied to the AI evaluation invite -H prefers to gain more hands-on AI experie…"
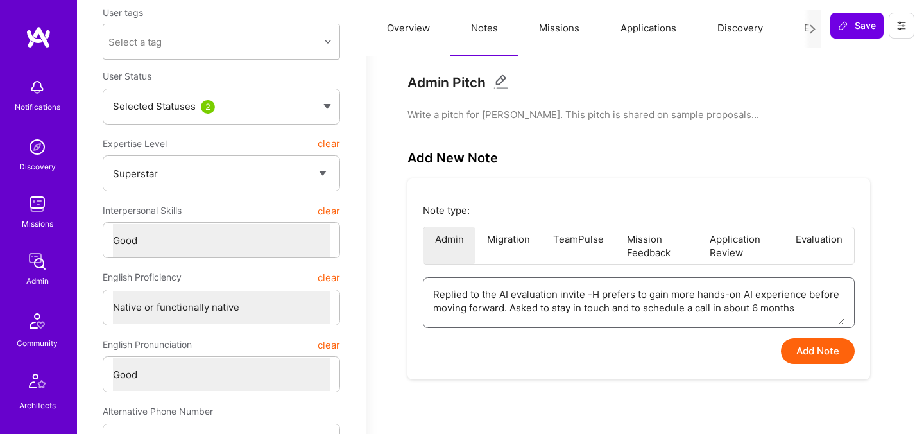
type textarea "x"
type textarea "Replied to the AI evaluation invite -He prefers to gain more hands-on AI experi…"
type textarea "x"
type textarea "Replied to the AI evaluation invite - He prefers to gain more hands-on AI exper…"
drag, startPoint x: 842, startPoint y: 310, endPoint x: 572, endPoint y: 307, distance: 269.7
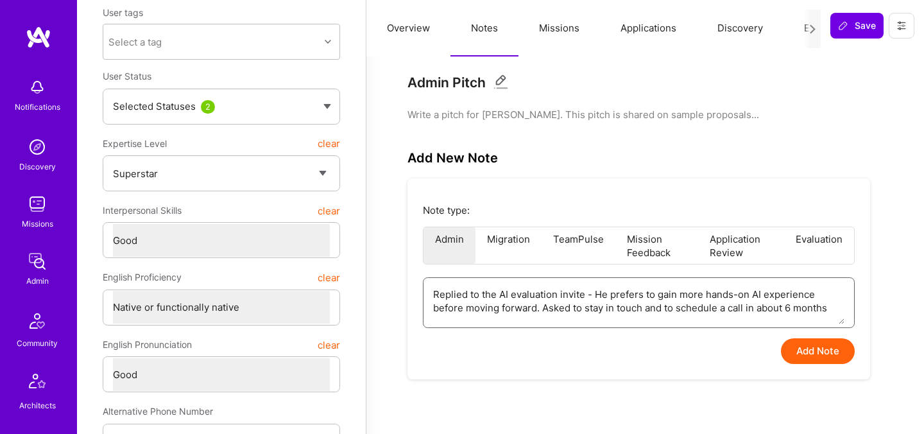
click at [572, 307] on textarea "Replied to the AI evaluation invite - He prefers to gain more hands-on AI exper…" at bounding box center [639, 301] width 412 height 46
click at [544, 308] on textarea "Replied to the AI evaluation invite - He prefers to gain more hands-on AI exper…" at bounding box center [639, 301] width 412 height 46
click at [631, 316] on textarea "Replied to the AI evaluation invite - He prefers to gain more hands-on AI exper…" at bounding box center [639, 301] width 412 height 46
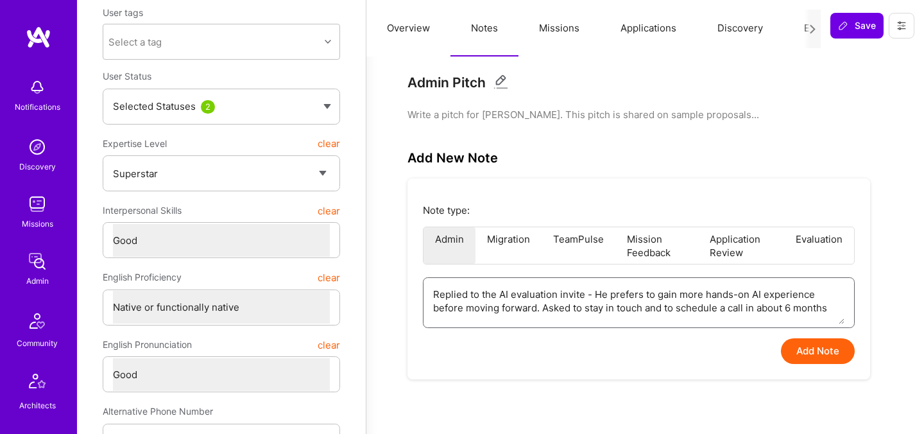
drag, startPoint x: 837, startPoint y: 309, endPoint x: 544, endPoint y: 311, distance: 292.8
click at [544, 311] on textarea "Replied to the AI evaluation invite - He prefers to gain more hands-on AI exper…" at bounding box center [639, 301] width 412 height 46
type textarea "x"
type textarea "Replied to the AI evaluation invite - He prefers to gain more hands-on AI exper…"
type textarea "x"
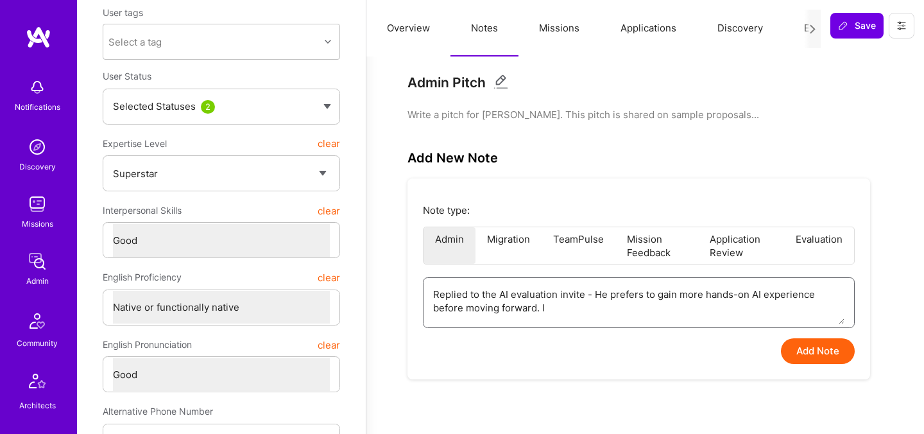
type textarea "Replied to the AI evaluation invite - He prefers to gain more hands-on AI exper…"
type textarea "x"
type textarea "Replied to the AI evaluation invite - He prefers to gain more hands-on AI exper…"
type textarea "x"
type textarea "Replied to the AI evaluation invite - He prefers to gain more hands-on AI exper…"
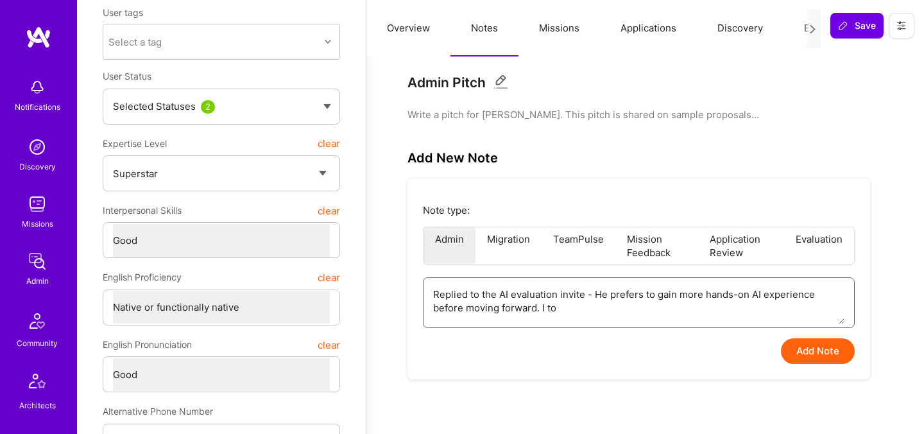
type textarea "x"
type textarea "Replied to the AI evaluation invite - He prefers to gain more hands-on AI exper…"
type textarea "x"
type textarea "Replied to the AI evaluation invite - He prefers to gain more hands-on AI exper…"
type textarea "x"
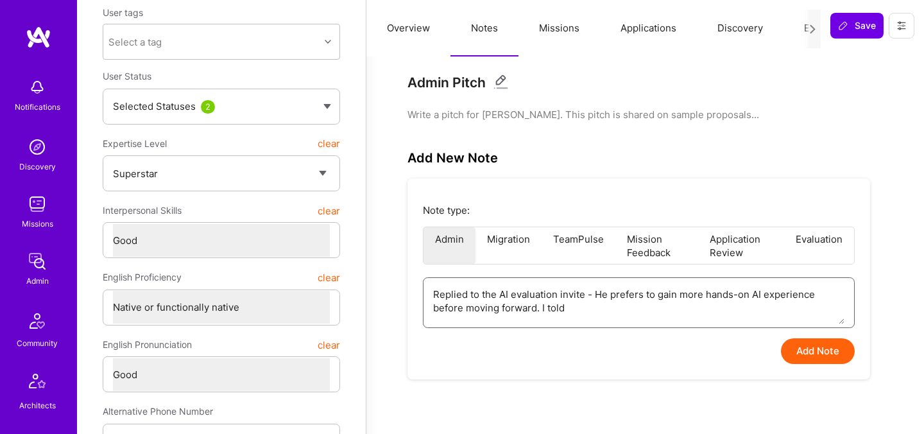
type textarea "Replied to the AI evaluation invite - He prefers to gain more hands-on AI exper…"
type textarea "x"
type textarea "Replied to the AI evaluation invite - He prefers to gain more hands-on AI exper…"
type textarea "x"
type textarea "Replied to the AI evaluation invite - He prefers to gain more hands-on AI exper…"
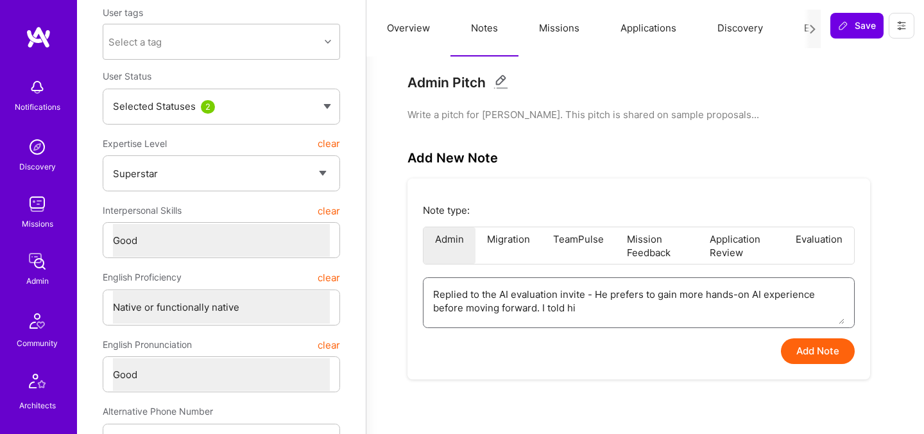
type textarea "x"
type textarea "Replied to the AI evaluation invite - He prefers to gain more hands-on AI exper…"
type textarea "x"
type textarea "Replied to the AI evaluation invite - He prefers to gain more hands-on AI exper…"
type textarea "x"
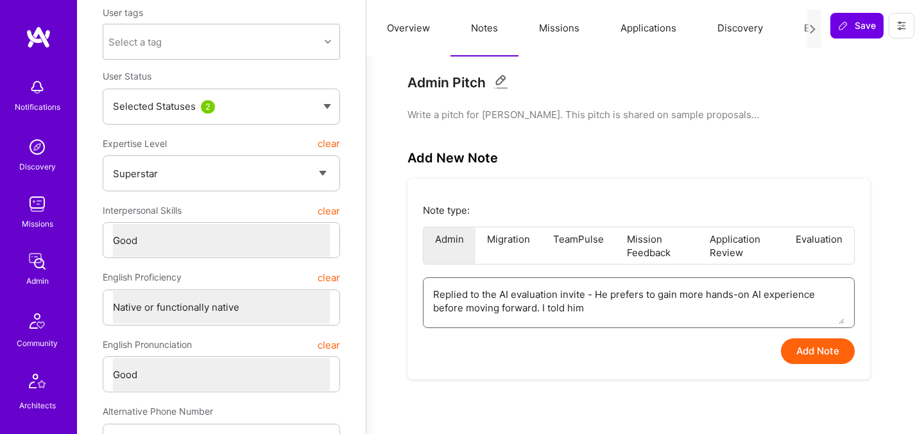
type textarea "Replied to the AI evaluation invite - He prefers to gain more hands-on AI exper…"
type textarea "x"
type textarea "Replied to the AI evaluation invite - He prefers to gain more hands-on AI exper…"
type textarea "x"
type textarea "Replied to the AI evaluation invite - He prefers to gain more hands-on AI exper…"
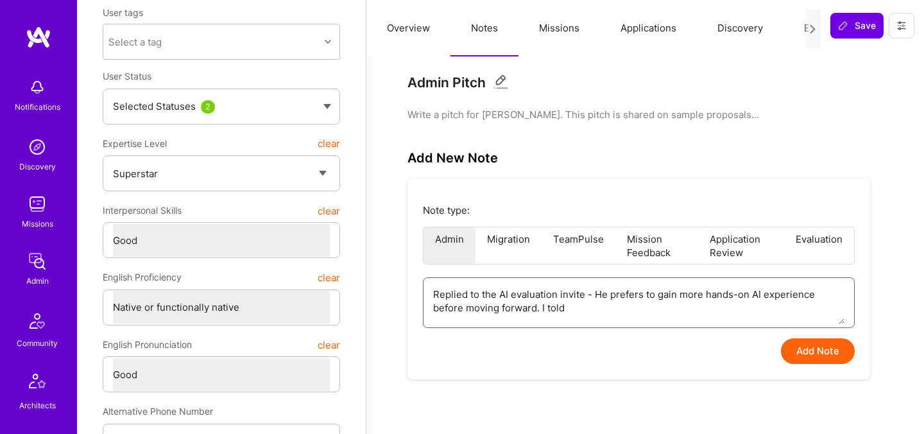
type textarea "x"
type textarea "Replied to the AI evaluation invite - He prefers to gain more hands-on AI exper…"
type textarea "x"
type textarea "Replied to the AI evaluation invite - He prefers to gain more hands-on AI exper…"
type textarea "x"
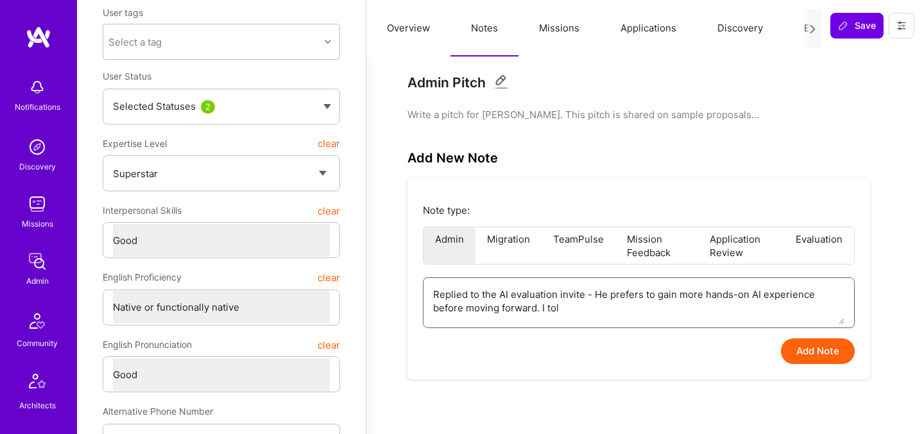
type textarea "Replied to the AI evaluation invite - He prefers to gain more hands-on AI exper…"
type textarea "x"
type textarea "Replied to the AI evaluation invite - He prefers to gain more hands-on AI exper…"
type textarea "x"
type textarea "Replied to the AI evaluation invite - He prefers to gain more hands-on AI exper…"
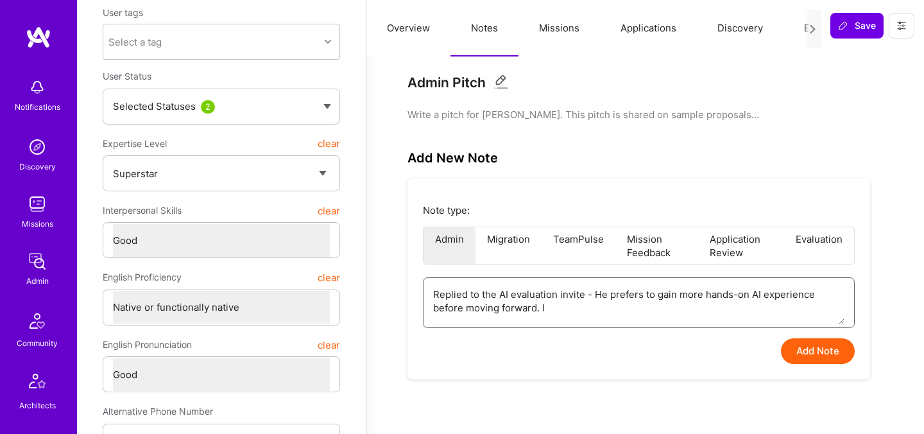
type textarea "x"
type textarea "Replied to the AI evaluation invite - He prefers to gain more hands-on AI exper…"
type textarea "x"
type textarea "Replied to the AI evaluation invite - He prefers to gain more hands-on AI exper…"
type textarea "x"
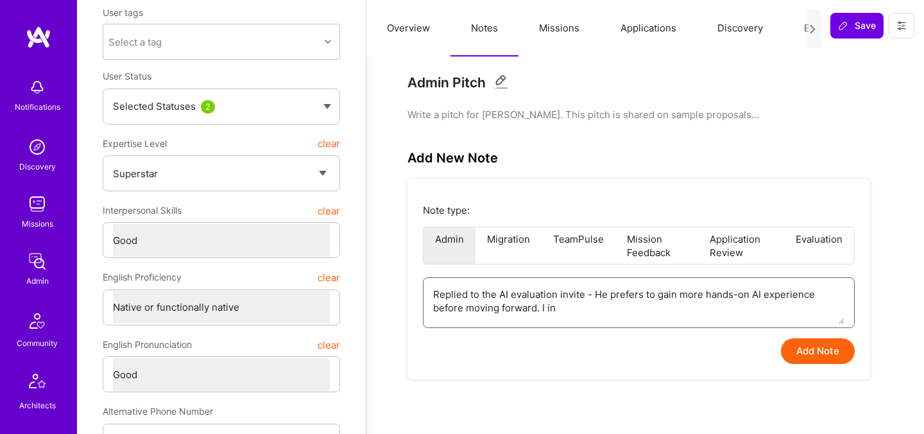
type textarea "Replied to the AI evaluation invite - He prefers to gain more hands-on AI exper…"
type textarea "x"
type textarea "Replied to the AI evaluation invite - He prefers to gain more hands-on AI exper…"
type textarea "x"
type textarea "Replied to the AI evaluation invite - He prefers to gain more hands-on AI exper…"
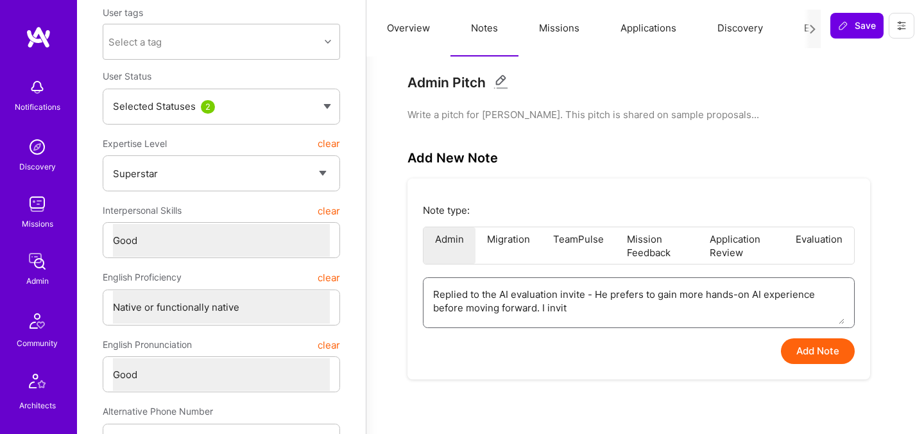
type textarea "x"
type textarea "Replied to the AI evaluation invite - He prefers to gain more hands-on AI exper…"
type textarea "x"
type textarea "Replied to the AI evaluation invite - He prefers to gain more hands-on AI exper…"
type textarea "x"
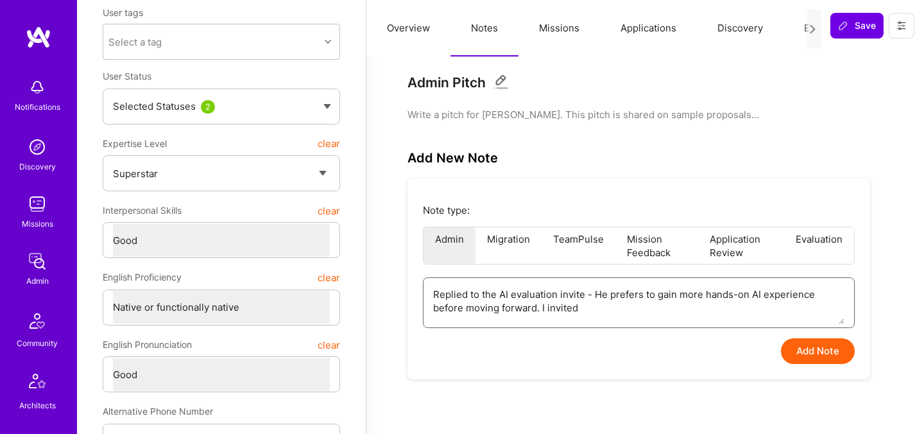
type textarea "Replied to the AI evaluation invite - He prefers to gain more hands-on AI exper…"
type textarea "x"
type textarea "Replied to the AI evaluation invite - He prefers to gain more hands-on AI exper…"
type textarea "x"
type textarea "Replied to the AI evaluation invite - He prefers to gain more hands-on AI exper…"
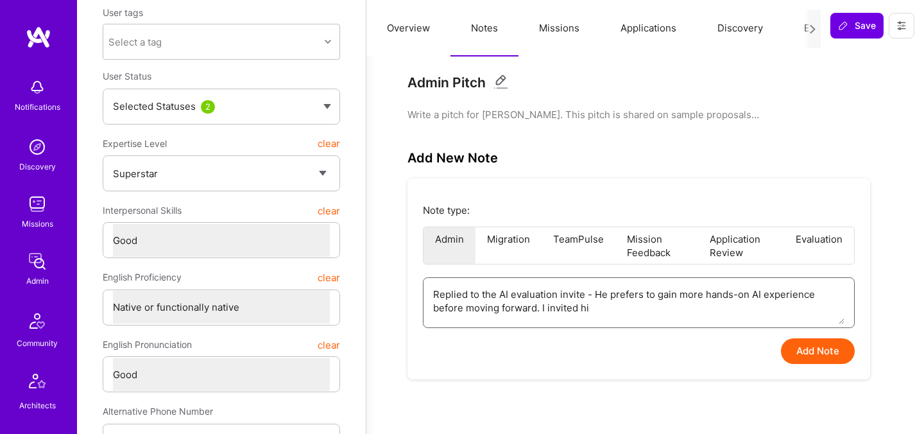
type textarea "x"
type textarea "Replied to the AI evaluation invite - He prefers to gain more hands-on AI exper…"
type textarea "x"
type textarea "Replied to the AI evaluation invite - He prefers to gain more hands-on AI exper…"
type textarea "x"
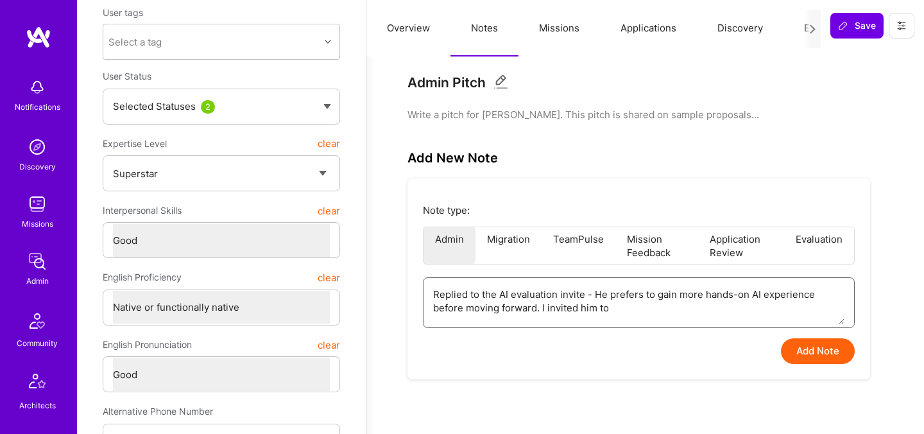
type textarea "Replied to the AI evaluation invite - He prefers to gain more hands-on AI exper…"
type textarea "x"
type textarea "Replied to the AI evaluation invite - He prefers to gain more hands-on AI exper…"
type textarea "x"
type textarea "Replied to the AI evaluation invite - He prefers to gain more hands-on AI exper…"
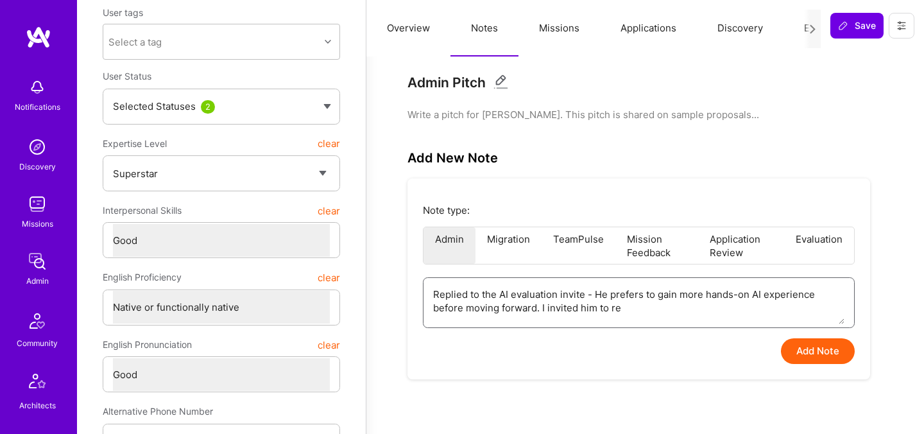
type textarea "x"
type textarea "Replied to the AI evaluation invite - He prefers to gain more hands-on AI exper…"
type textarea "x"
type textarea "Replied to the AI evaluation invite - He prefers to gain more hands-on AI exper…"
type textarea "x"
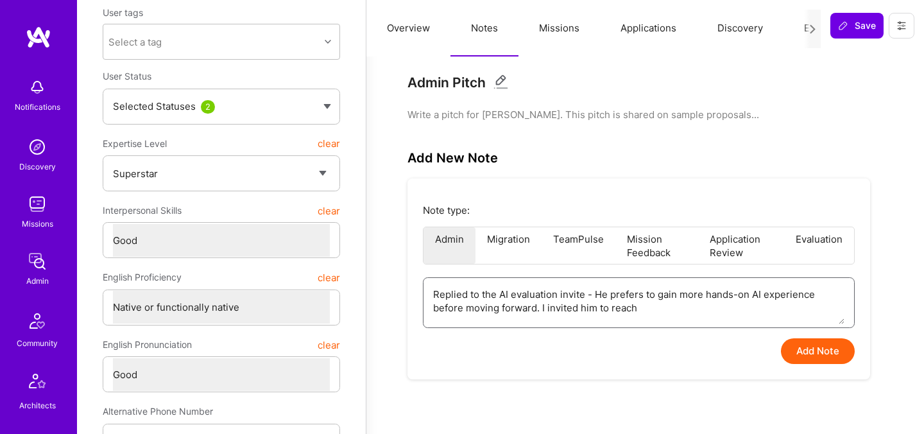
type textarea "Replied to the AI evaluation invite - He prefers to gain more hands-on AI exper…"
type textarea "x"
type textarea "Replied to the AI evaluation invite - He prefers to gain more hands-on AI exper…"
type textarea "x"
type textarea "Replied to the AI evaluation invite - He prefers to gain more hands-on AI exper…"
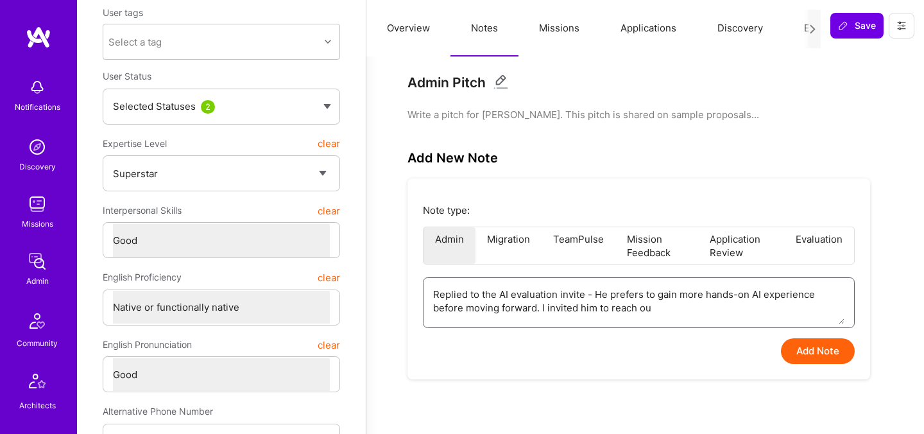
type textarea "x"
type textarea "Replied to the AI evaluation invite - He prefers to gain more hands-on AI exper…"
type textarea "x"
type textarea "Replied to the AI evaluation invite - He prefers to gain more hands-on AI exper…"
type textarea "x"
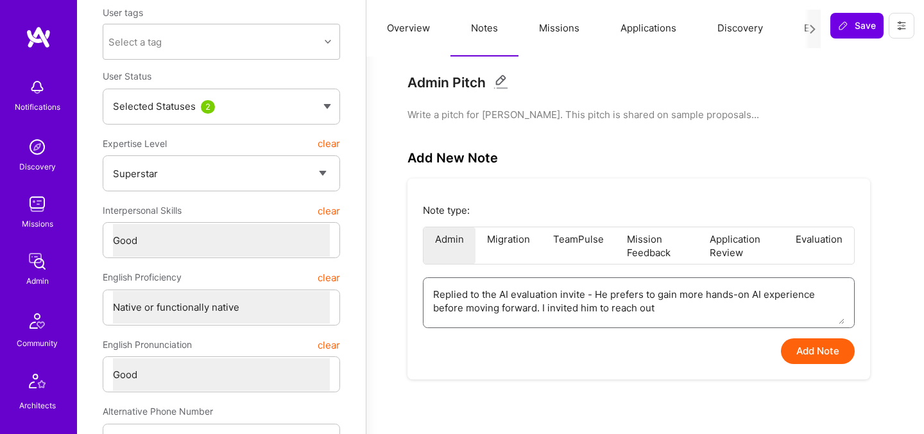
type textarea "Replied to the AI evaluation invite - He prefers to gain more hands-on AI exper…"
type textarea "x"
type textarea "Replied to the AI evaluation invite - He prefers to gain more hands-on AI exper…"
type textarea "x"
type textarea "Replied to the AI evaluation invite - He prefers to gain more hands-on AI exper…"
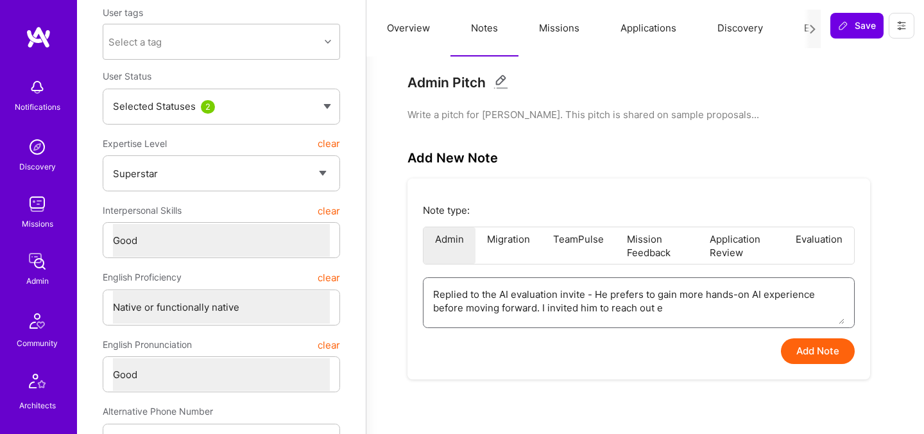
type textarea "x"
type textarea "Replied to the AI evaluation invite - He prefers to gain more hands-on AI exper…"
type textarea "x"
type textarea "Replied to the AI evaluation invite - He prefers to gain more hands-on AI exper…"
type textarea "x"
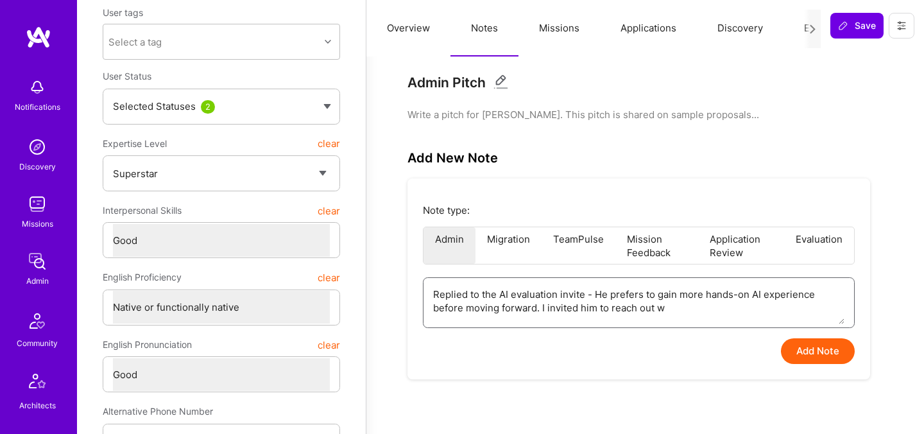
type textarea "Replied to the AI evaluation invite - He prefers to gain more hands-on AI exper…"
type textarea "x"
type textarea "Replied to the AI evaluation invite - He prefers to gain more hands-on AI exper…"
type textarea "x"
type textarea "Replied to the AI evaluation invite - He prefers to gain more hands-on AI exper…"
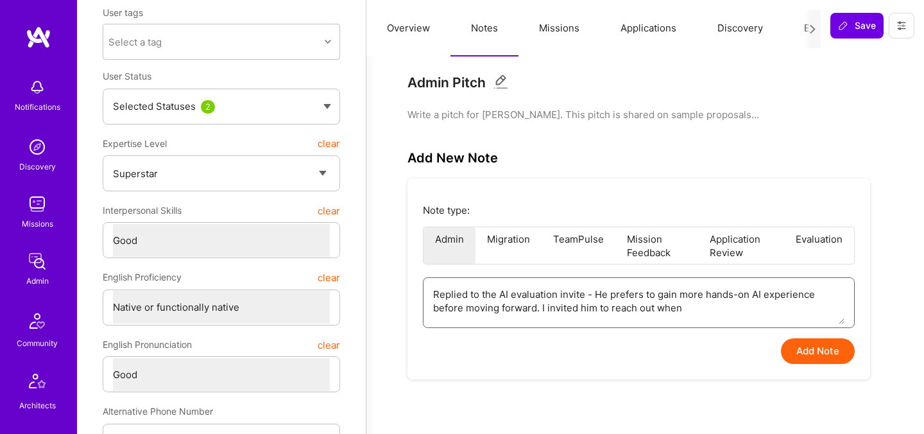
type textarea "x"
type textarea "Replied to the AI evaluation invite - He prefers to gain more hands-on AI exper…"
type textarea "x"
type textarea "Replied to the AI evaluation invite - He prefers to gain more hands-on AI exper…"
type textarea "x"
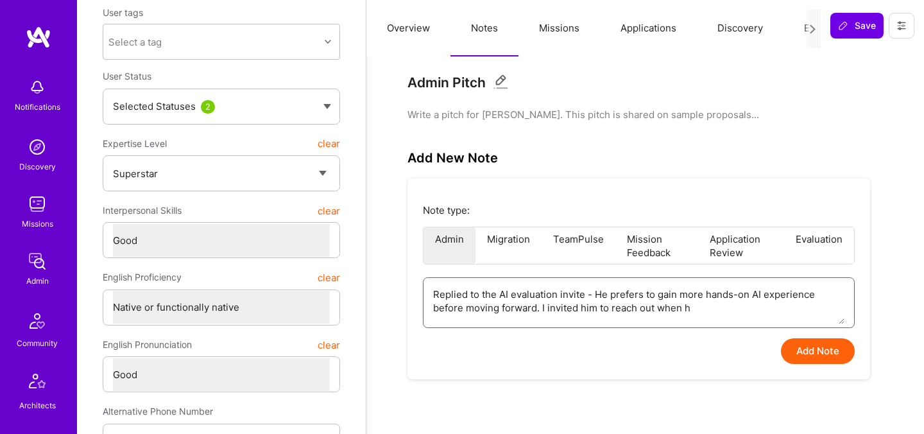
type textarea "Replied to the AI evaluation invite - He prefers to gain more hands-on AI exper…"
type textarea "x"
type textarea "Replied to the AI evaluation invite - He prefers to gain more hands-on AI exper…"
type textarea "x"
type textarea "Replied to the AI evaluation invite - He prefers to gain more hands-on AI exper…"
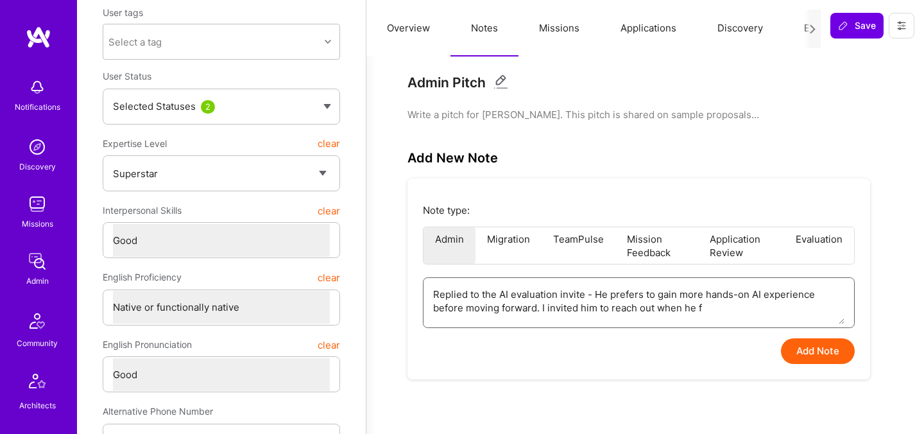
type textarea "x"
click at [810, 354] on button "Add Note" at bounding box center [818, 351] width 74 height 26
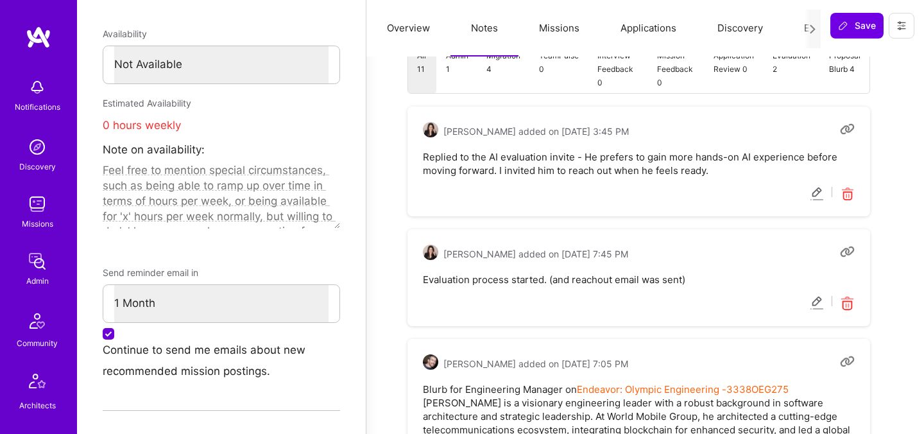
scroll to position [648, 0]
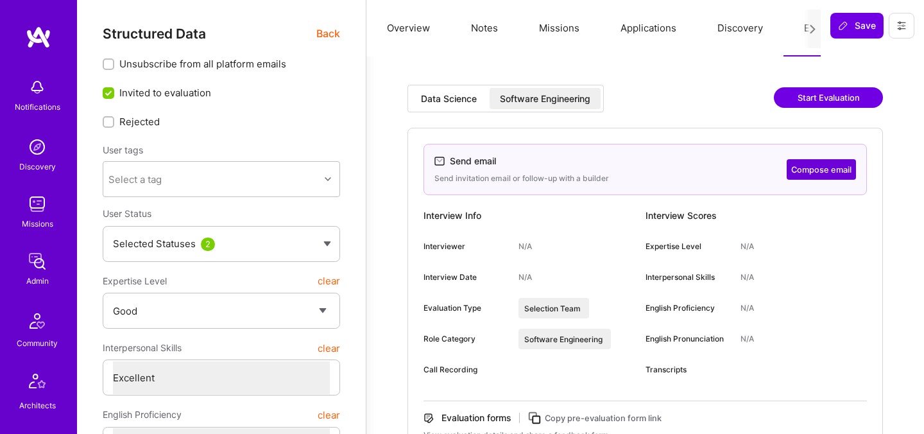
select select "4"
select select "7"
select select "US"
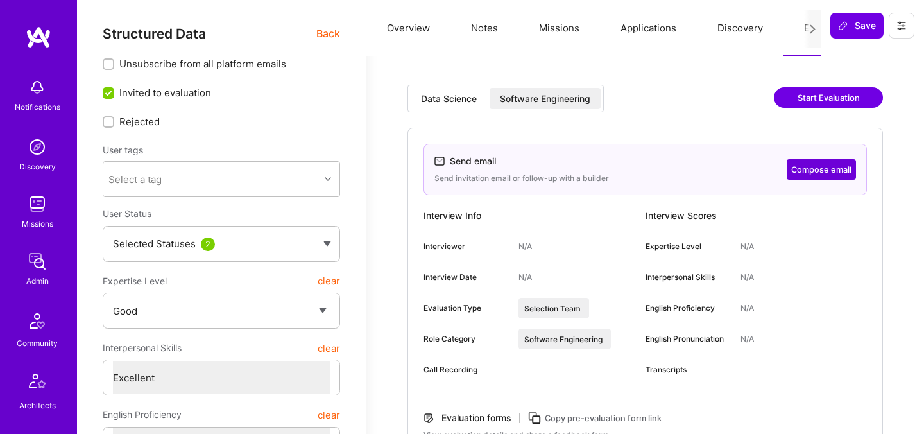
select select "Right Now"
click at [813, 169] on button "Compose email" at bounding box center [821, 169] width 69 height 21
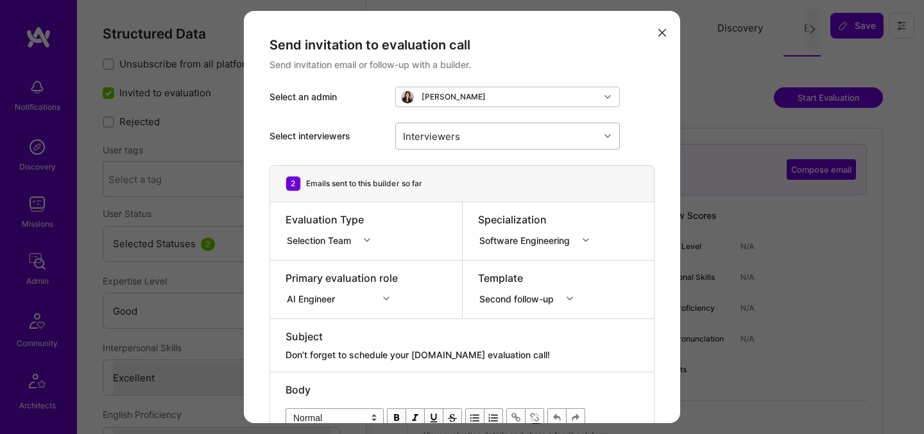
click at [480, 136] on div "Interviewers" at bounding box center [498, 136] width 204 height 26
type input "luis"
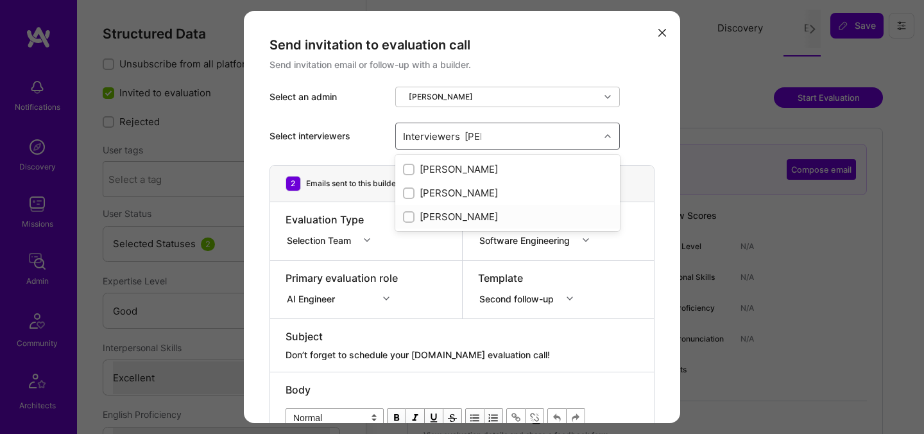
checkbox input "true"
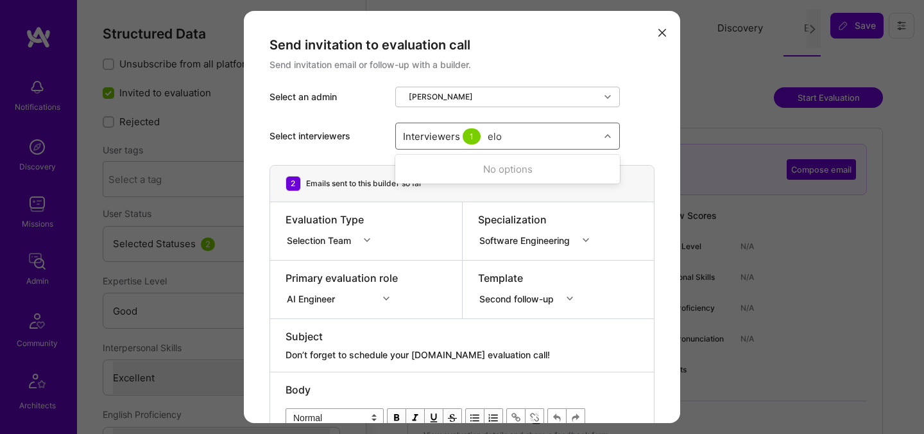
type input "elon"
checkbox input "true"
type input "nick"
checkbox input "true"
type input "tomi"
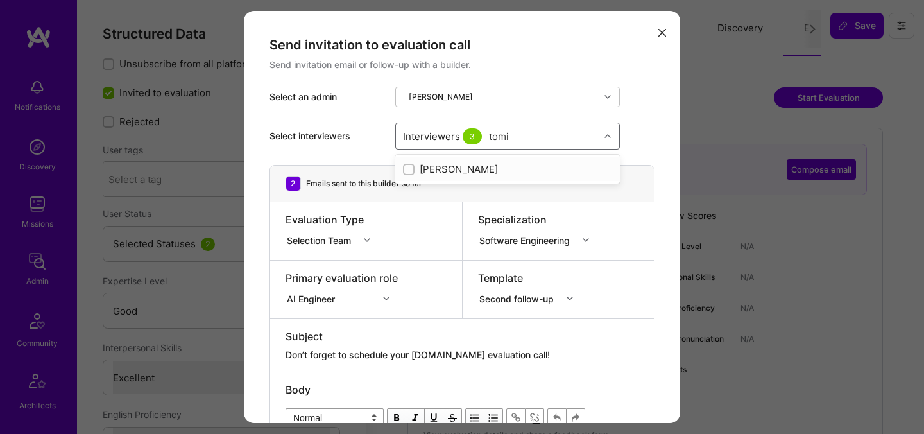
checkbox input "true"
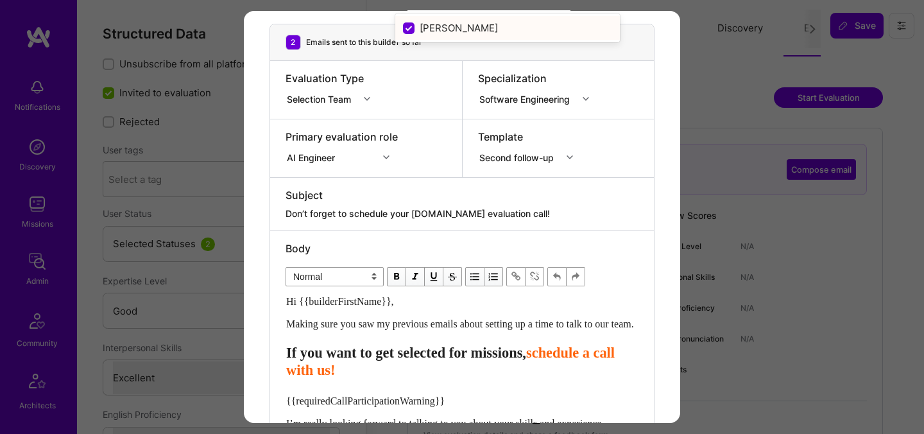
scroll to position [196, 0]
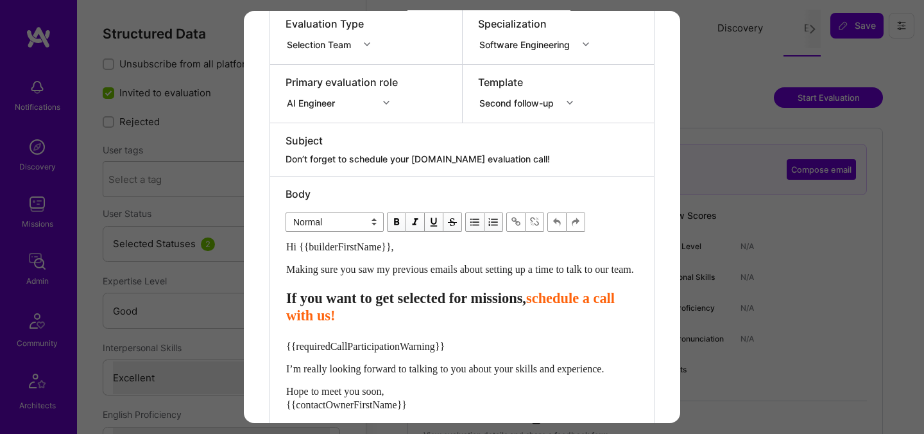
drag, startPoint x: 448, startPoint y: 160, endPoint x: 421, endPoint y: 159, distance: 27.6
click at [421, 159] on textarea "Don’t forget to schedule your A.Team evaluation call!" at bounding box center [462, 159] width 353 height 13
type textarea "Don’t forget to schedule your AI evaluation call!"
click at [510, 306] on span "If you want to get selected for missions," at bounding box center [406, 298] width 240 height 16
select select "header-three"
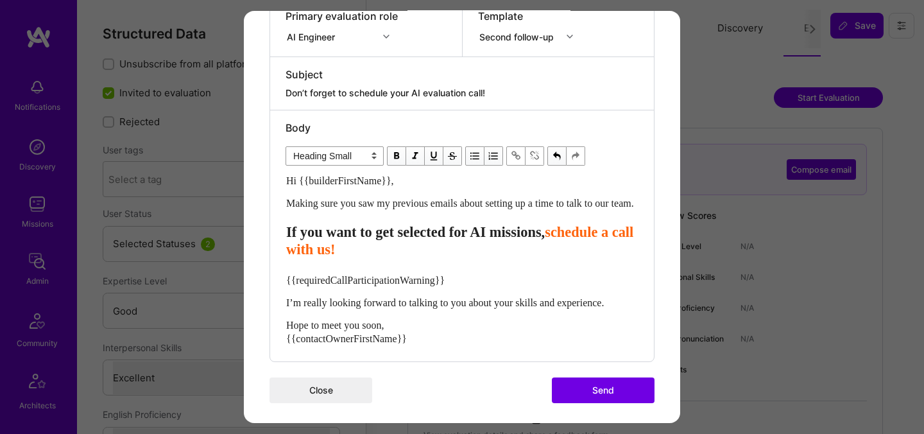
scroll to position [281, 0]
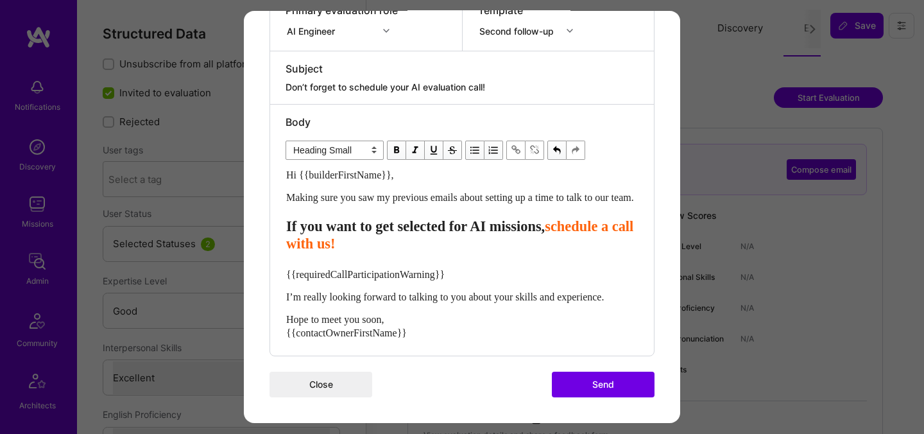
click at [440, 282] on div "Hi {{builderFirstName}}, Making sure you saw my previous emails about setting u…" at bounding box center [462, 253] width 352 height 171
select select "unstyled"
click at [440, 282] on div "Hi {{builderFirstName}}, Making sure you saw my previous emails about setting u…" at bounding box center [462, 253] width 352 height 171
click at [431, 269] on span "{{requiredCallParticipationWarning}}" at bounding box center [365, 273] width 159 height 11
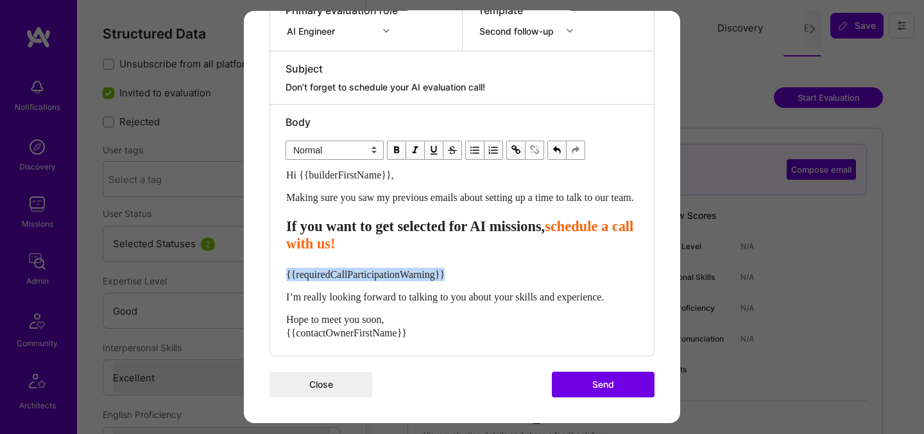
click at [431, 269] on span "{{requiredCallParticipationWarning}}" at bounding box center [365, 273] width 159 height 11
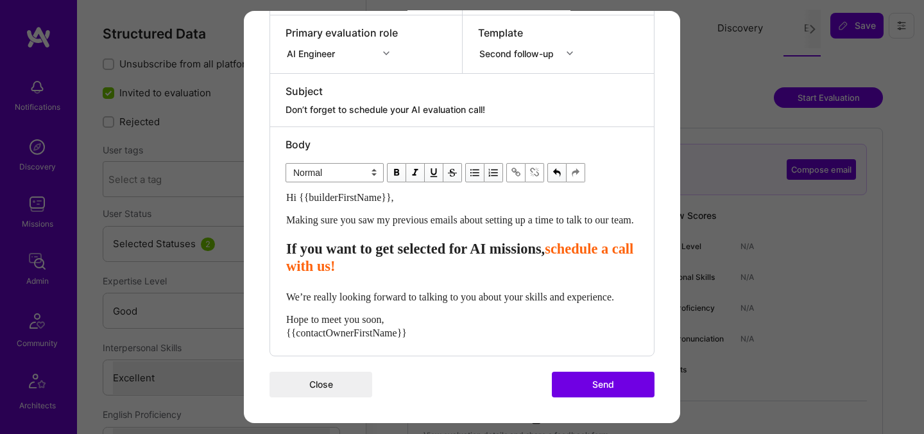
scroll to position [9, 0]
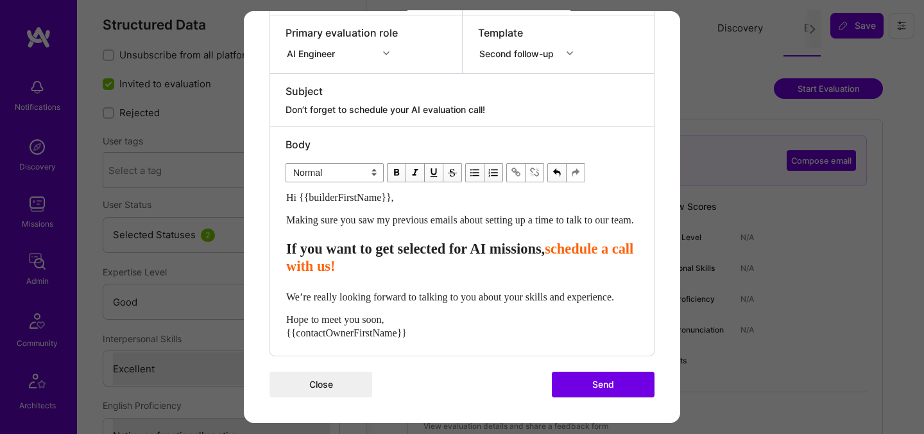
click at [544, 291] on span "We’re really looking forward to talking to you about your skills and experience." at bounding box center [450, 296] width 328 height 11
click at [584, 384] on button "Send" at bounding box center [603, 384] width 103 height 26
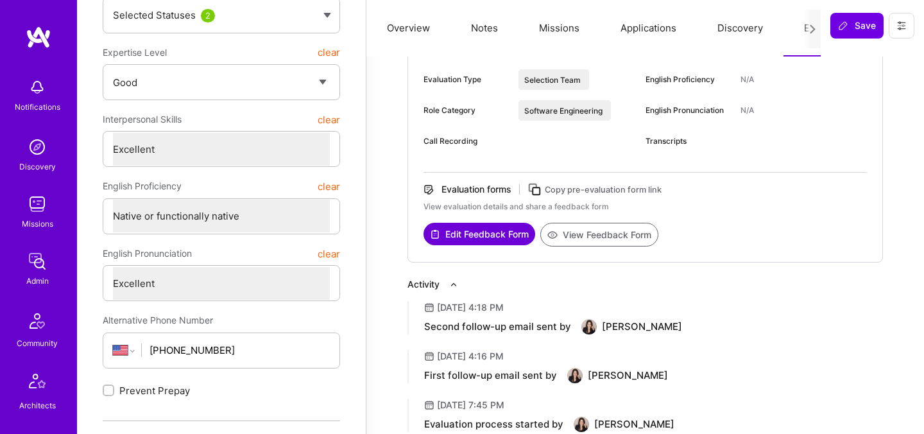
scroll to position [253, 0]
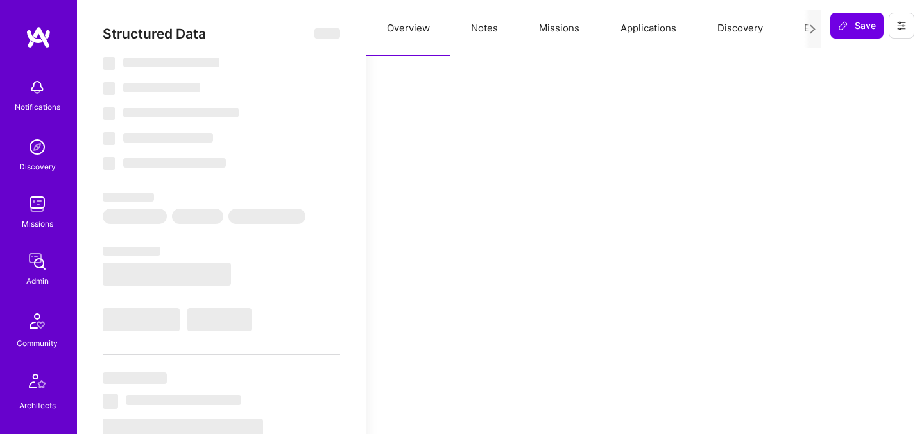
click at [487, 28] on button "Notes" at bounding box center [485, 28] width 68 height 56
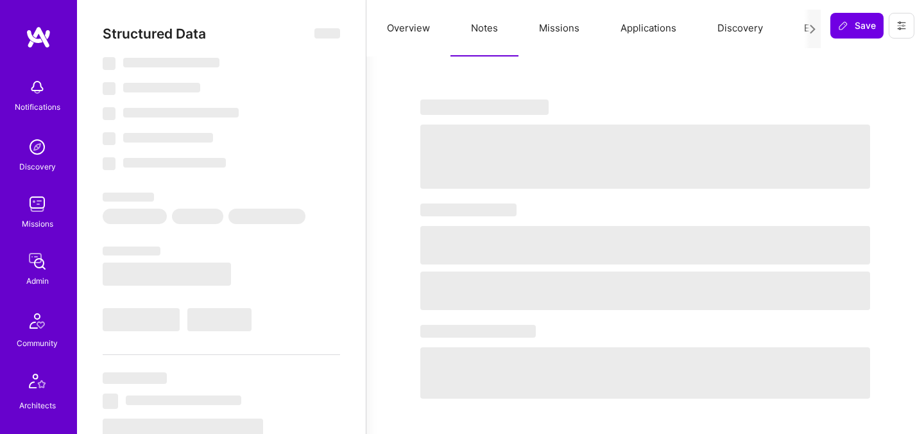
select select "Right Now"
select select "5"
select select "7"
select select "6"
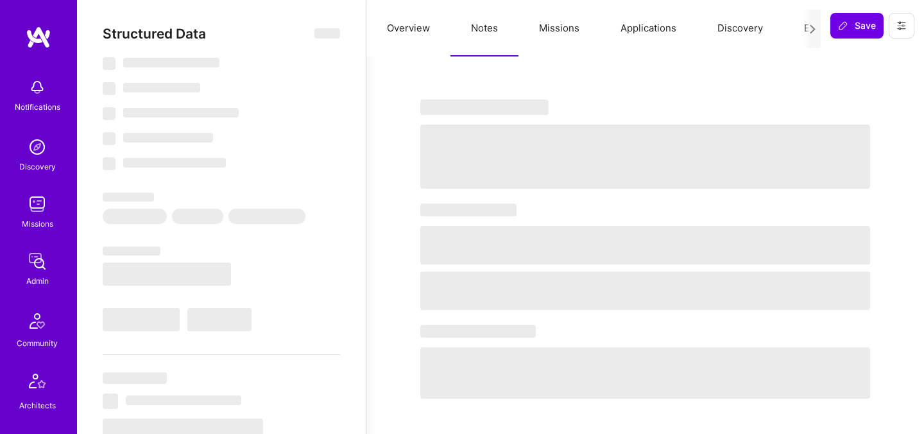
select select "US"
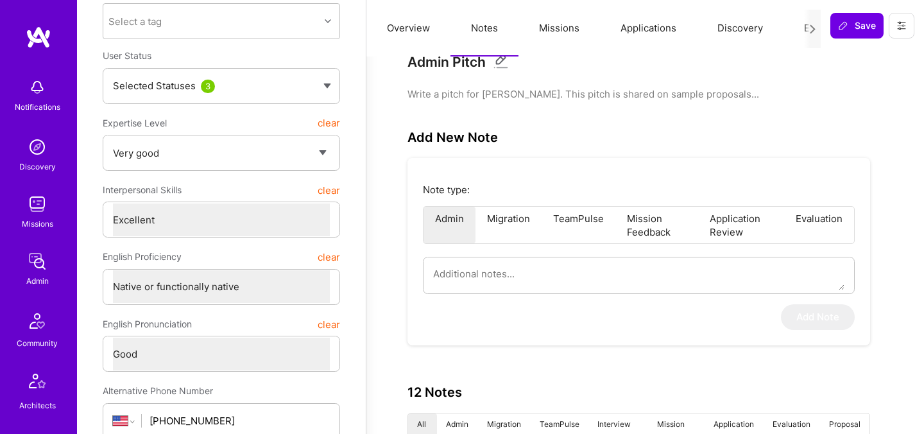
scroll to position [187, 0]
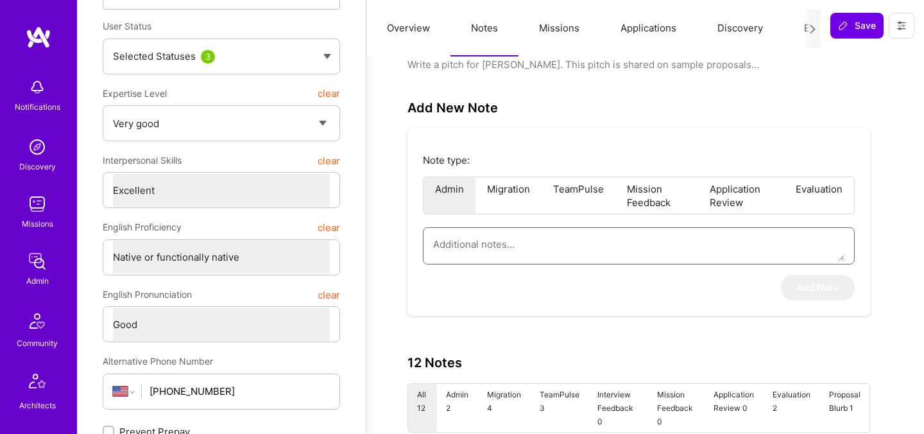
click at [485, 254] on textarea at bounding box center [639, 244] width 412 height 33
paste textarea "Replied to the AI evaluation invite - He prefers to gain more hands-on AI exper…"
type textarea "x"
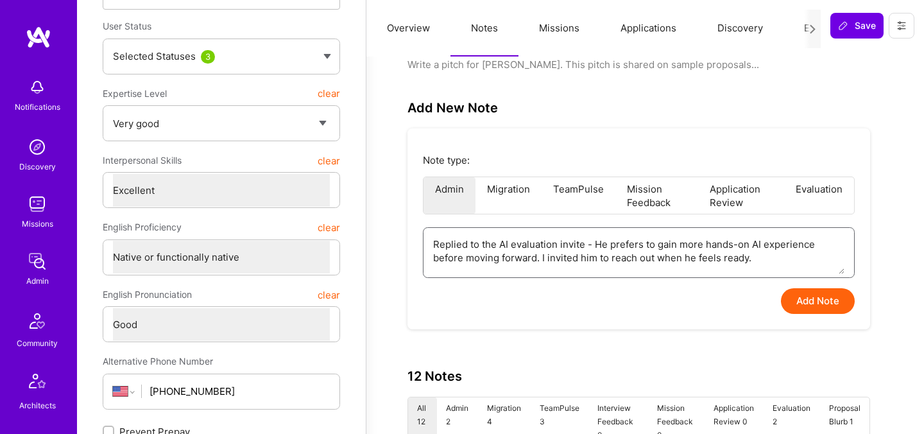
type textarea "Replied to the AI evaluation invite - He prefers to gain more hands-on AI exper…"
click at [822, 299] on button "Add Note" at bounding box center [818, 301] width 74 height 26
type textarea "x"
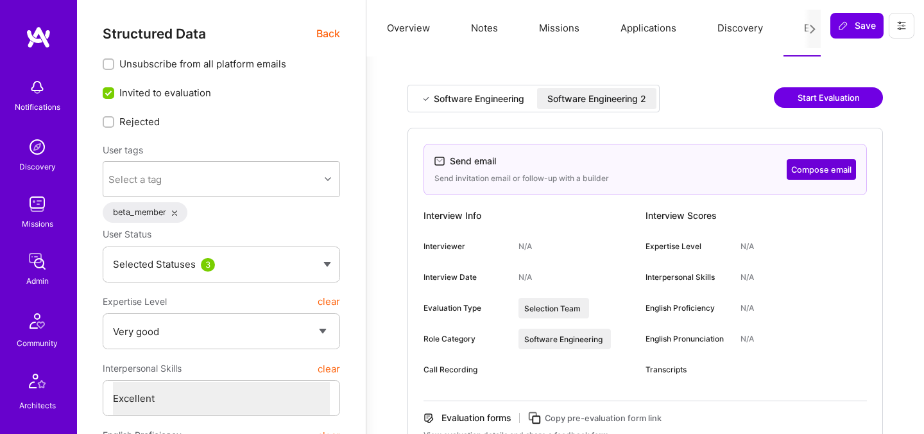
select select "5"
select select "7"
select select "GB"
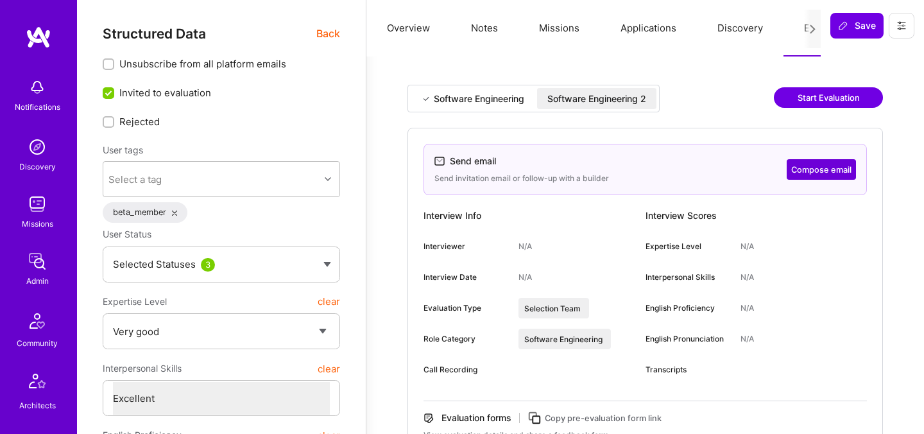
select select "Right Now"
click at [815, 173] on button "Compose email" at bounding box center [821, 169] width 69 height 21
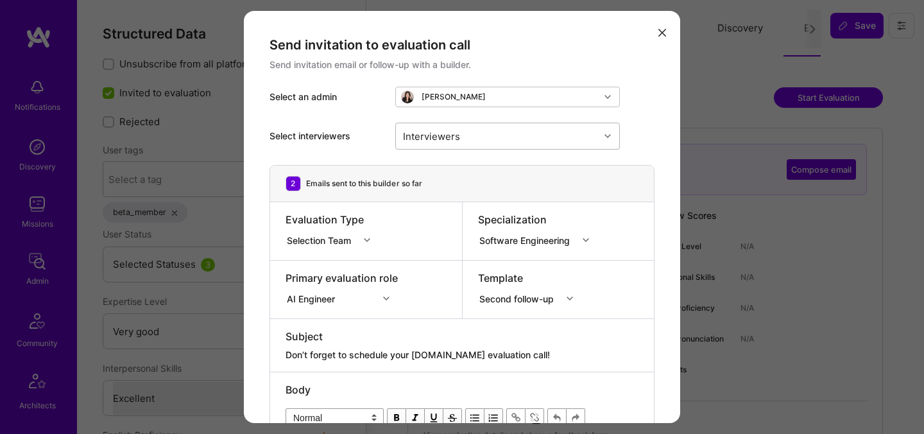
click at [468, 135] on div "Interviewers" at bounding box center [498, 136] width 204 height 26
type input "[PERSON_NAME]"
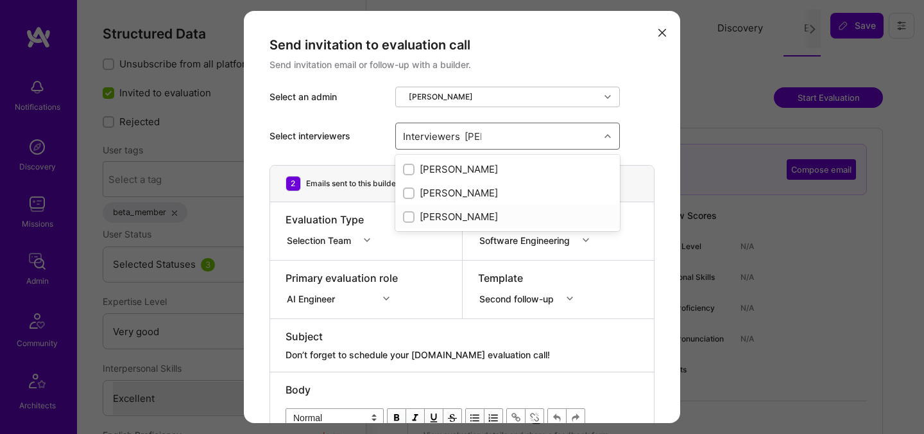
checkbox input "true"
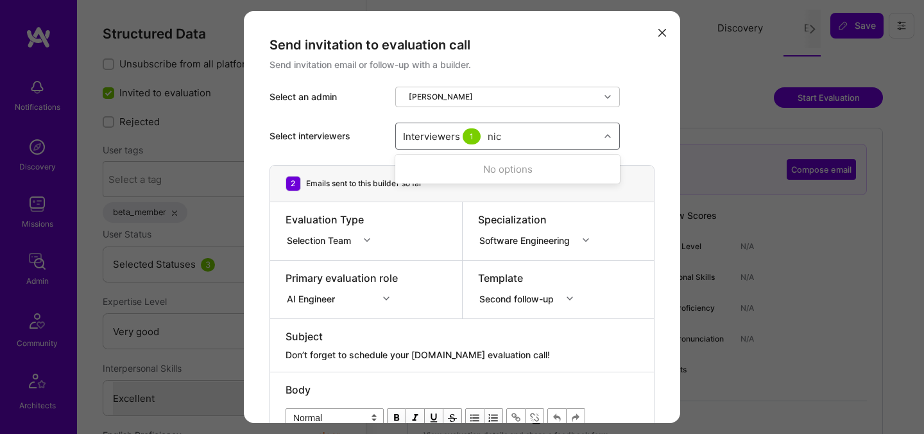
type input "[PERSON_NAME]"
checkbox input "true"
type input "tomi"
checkbox input "true"
type input "elon"
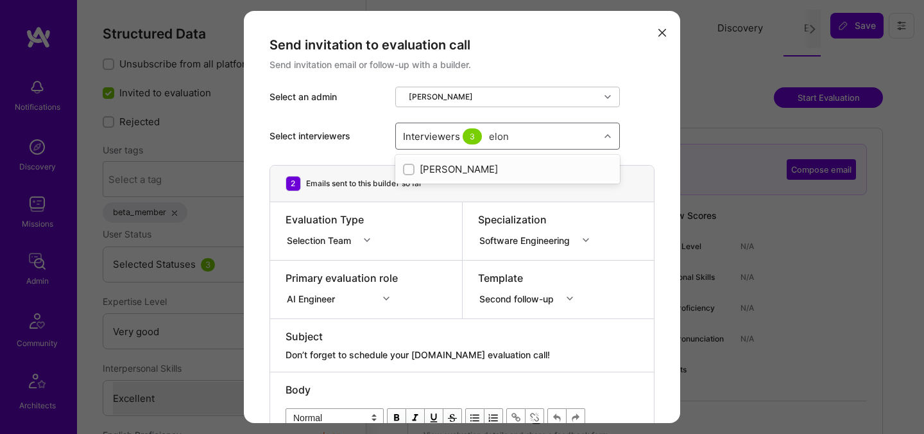
checkbox input "true"
click at [591, 333] on div "Subject" at bounding box center [462, 336] width 353 height 14
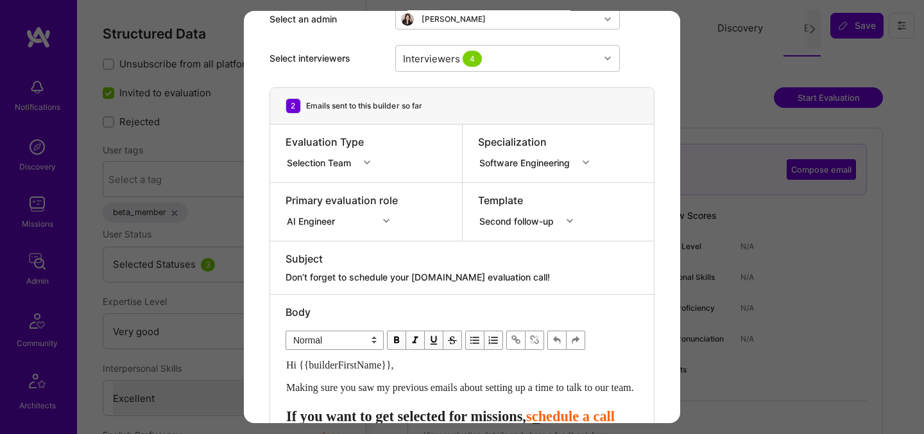
drag, startPoint x: 445, startPoint y: 282, endPoint x: 420, endPoint y: 281, distance: 25.0
click at [420, 281] on textarea "Don’t forget to schedule your [DOMAIN_NAME] evaluation call!" at bounding box center [462, 277] width 353 height 13
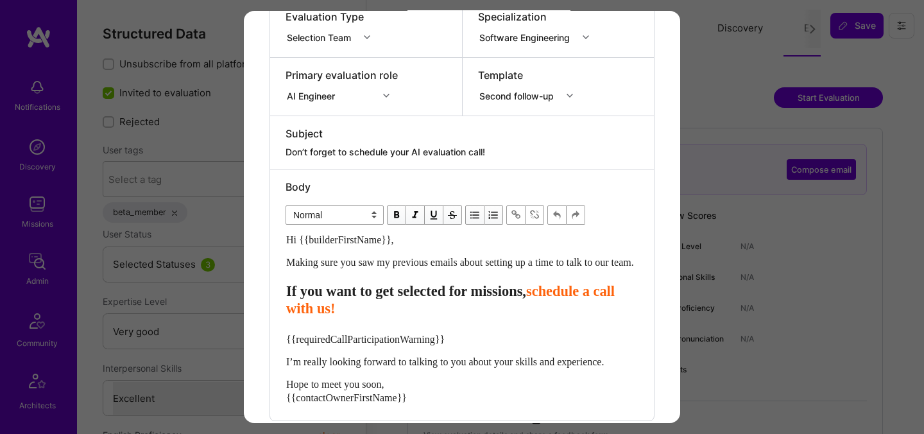
scroll to position [211, 0]
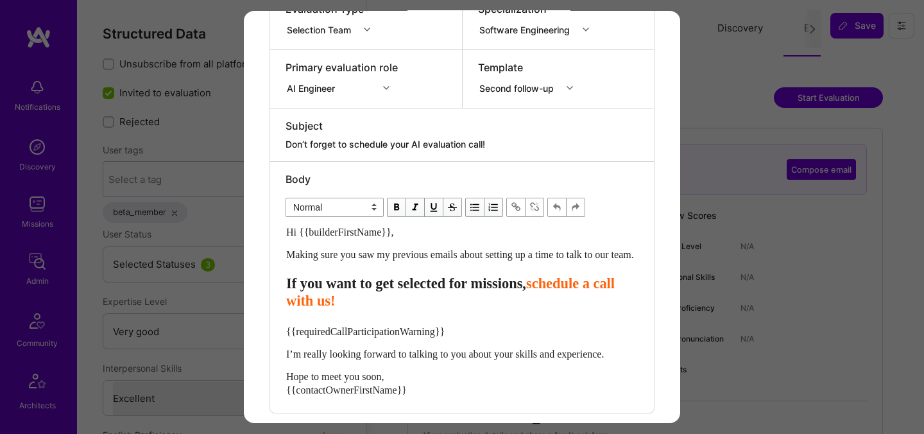
type textarea "Don’t forget to schedule your AI evaluation call!"
click at [505, 291] on span "If you want to get selected for missions," at bounding box center [406, 283] width 240 height 16
select select "header-three"
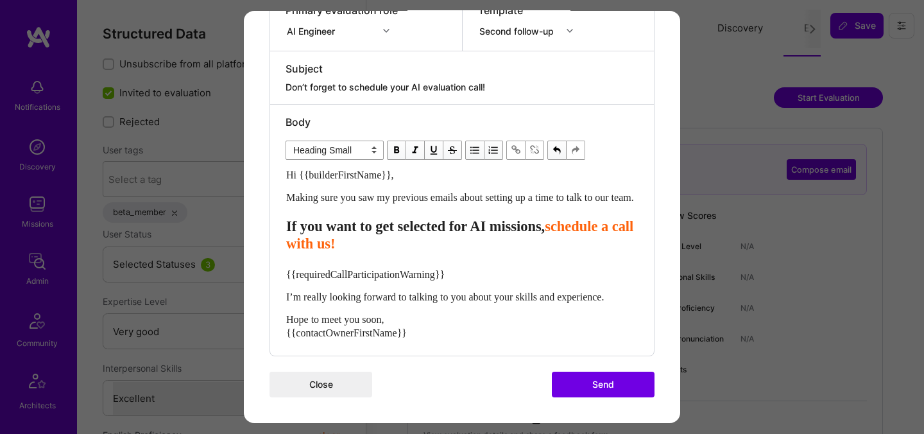
click at [398, 273] on span "{{requiredCallParticipationWarning}}" at bounding box center [365, 273] width 159 height 11
select select "unstyled"
click at [398, 273] on span "{{requiredCallParticipationWarning}}" at bounding box center [365, 273] width 159 height 11
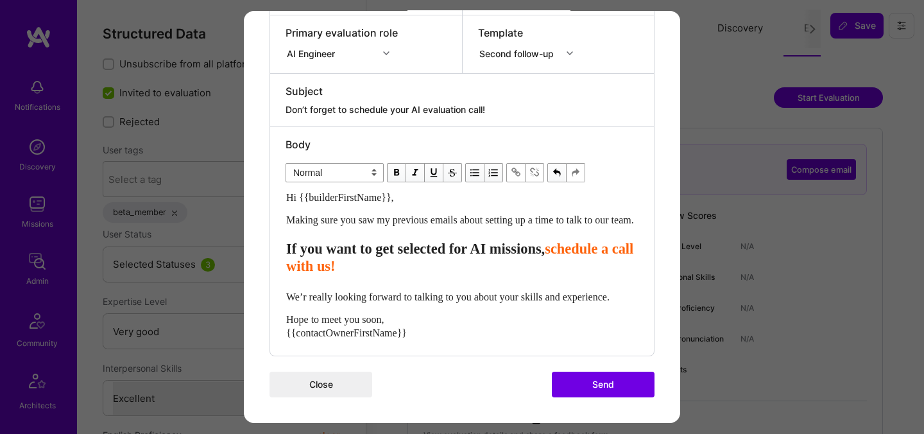
scroll to position [272, 0]
click at [551, 291] on span "We’re really looking forward to talking to you about your skills and experience." at bounding box center [450, 296] width 328 height 11
click at [586, 386] on button "Send" at bounding box center [603, 384] width 103 height 26
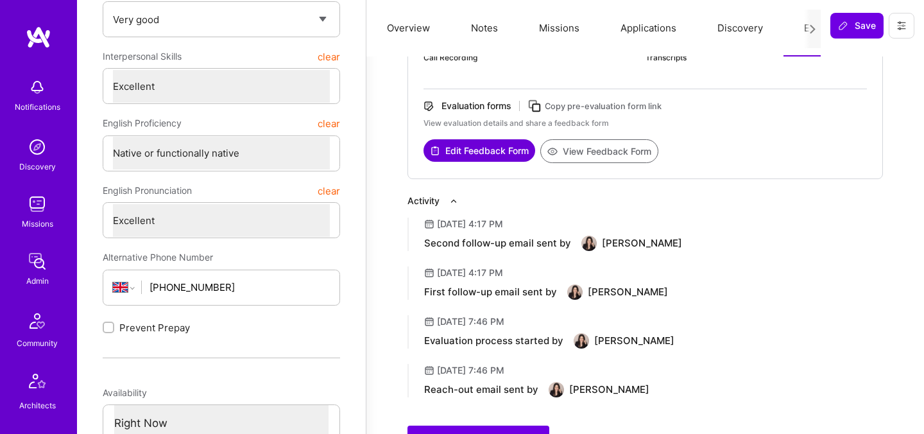
scroll to position [315, 0]
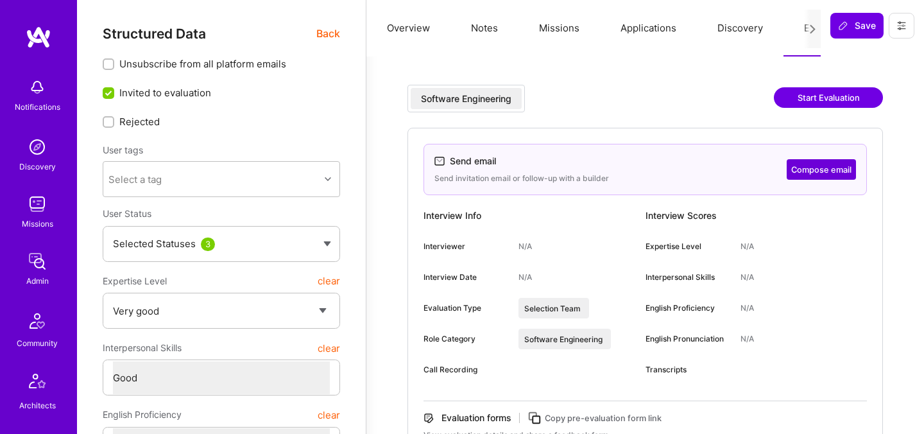
select select "5"
select select "4"
select select "7"
select select "US"
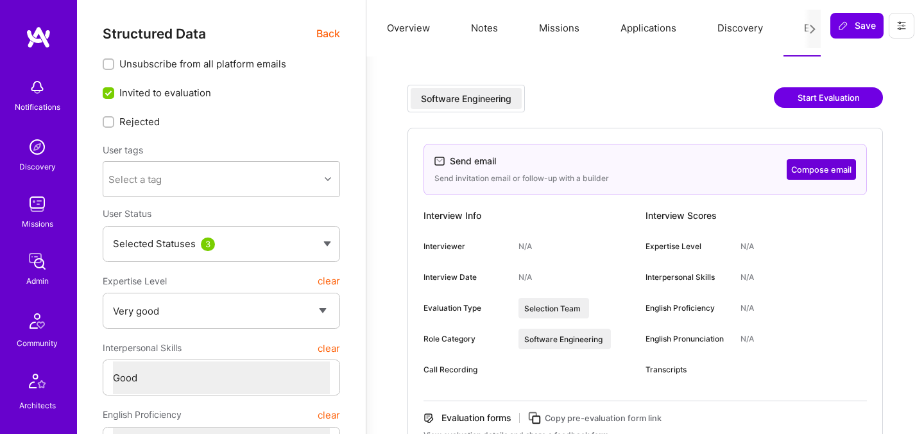
select select "Right Now"
click at [820, 174] on button "Compose email" at bounding box center [821, 169] width 69 height 21
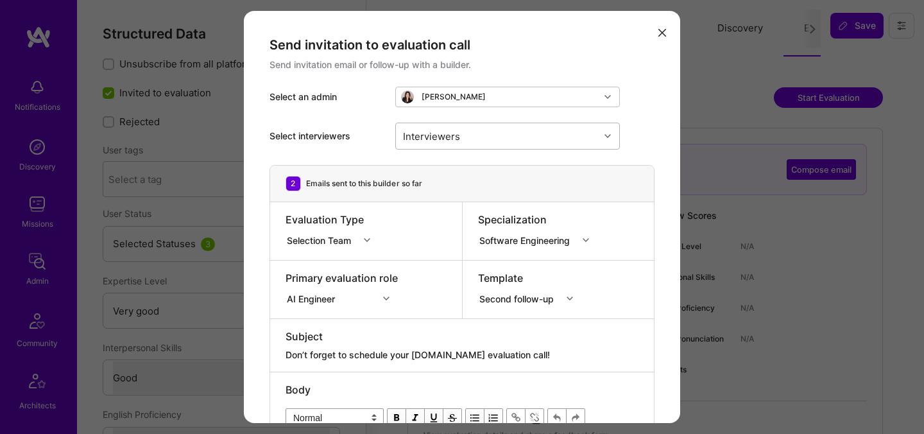
click at [488, 141] on div "Interviewers" at bounding box center [498, 136] width 204 height 26
type input "m"
type input "[PERSON_NAME]"
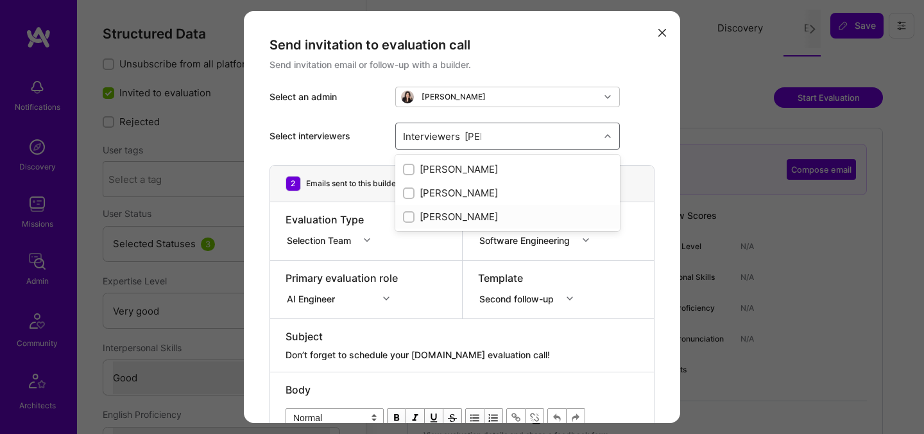
click at [449, 212] on div "[PERSON_NAME]" at bounding box center [507, 216] width 209 height 13
checkbox input "true"
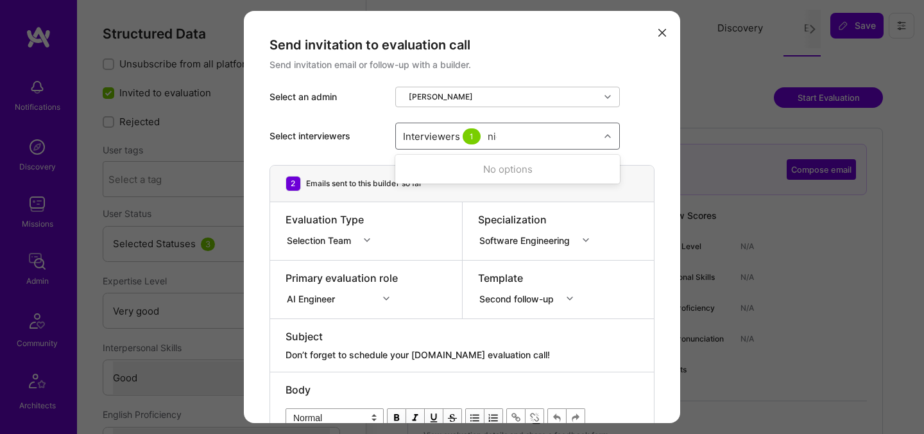
type input "[PERSON_NAME]"
click at [476, 169] on div "[PERSON_NAME]" at bounding box center [507, 168] width 209 height 13
checkbox input "true"
type input "tomi"
click at [473, 169] on div "[PERSON_NAME]" at bounding box center [507, 168] width 209 height 13
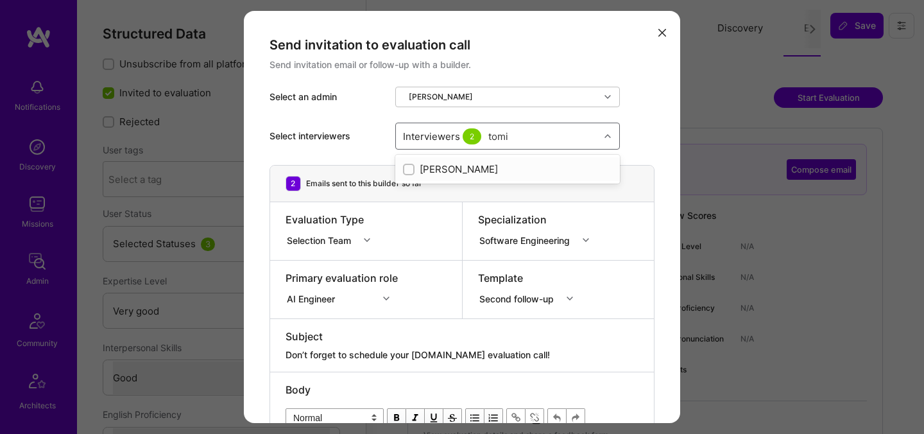
checkbox input "true"
type input "elon"
click at [467, 168] on div "[PERSON_NAME]" at bounding box center [507, 168] width 209 height 13
checkbox input "true"
click at [634, 300] on div "Template Second follow-up" at bounding box center [559, 290] width 192 height 58
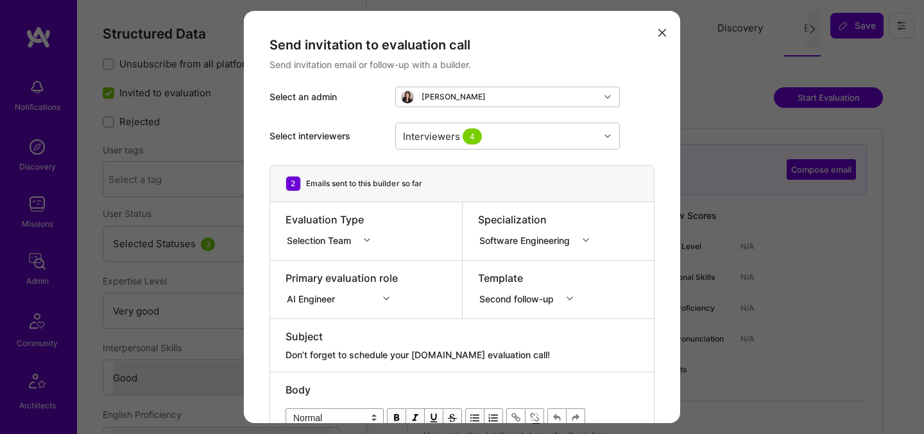
scroll to position [69, 0]
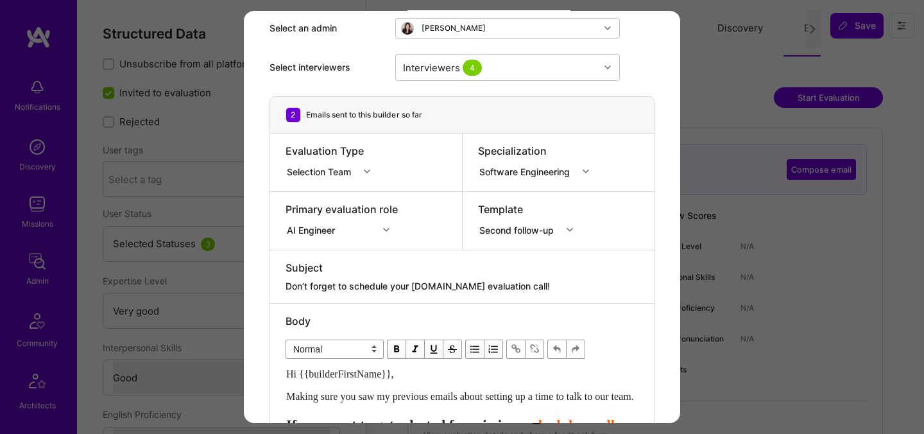
click at [471, 284] on textarea "Don’t forget to schedule your [DOMAIN_NAME] evaluation call!" at bounding box center [462, 286] width 353 height 13
click at [410, 287] on textarea "Don’t forget to schedule your [DOMAIN_NAME] evaluation call!" at bounding box center [462, 286] width 353 height 13
drag, startPoint x: 448, startPoint y: 288, endPoint x: 415, endPoint y: 286, distance: 32.8
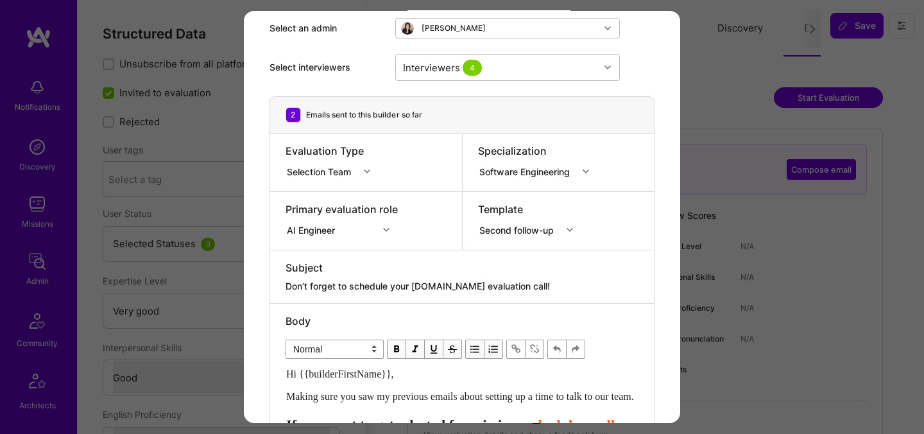
click at [415, 286] on textarea "Don’t forget to schedule your [DOMAIN_NAME] evaluation call!" at bounding box center [462, 286] width 353 height 13
click at [523, 288] on textarea "Don’t forget to schedule your AI evaluation call!" at bounding box center [462, 286] width 353 height 13
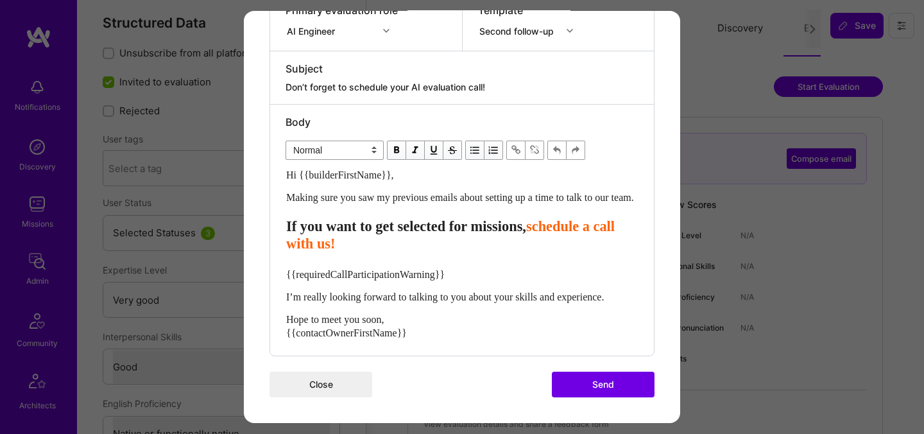
scroll to position [14, 0]
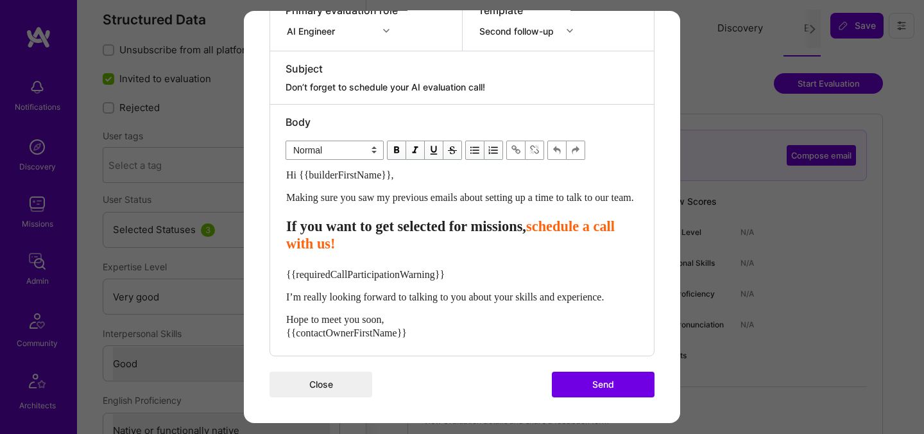
type textarea "Don’t forget to schedule your AI evaluation call!"
click at [511, 232] on span "If you want to get selected for missions," at bounding box center [406, 226] width 240 height 16
select select "header-three"
click at [365, 275] on span "{{requiredCallParticipationWarning}}" at bounding box center [365, 273] width 159 height 11
select select "unstyled"
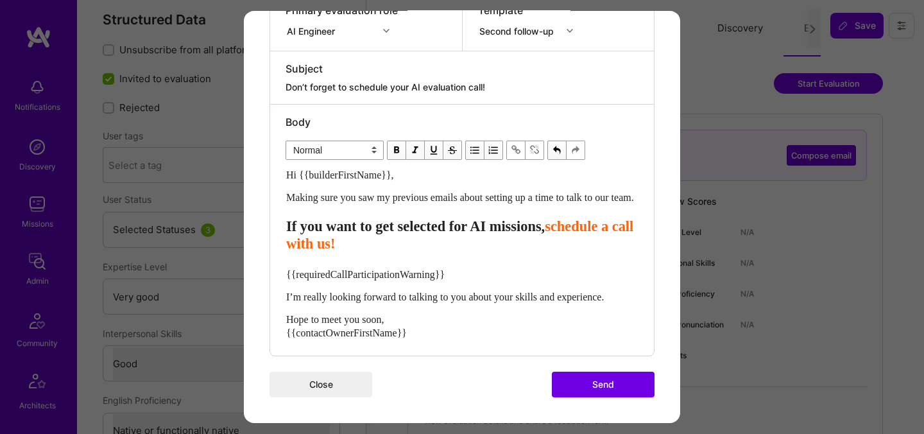
click at [365, 275] on span "{{requiredCallParticipationWarning}}" at bounding box center [365, 273] width 159 height 11
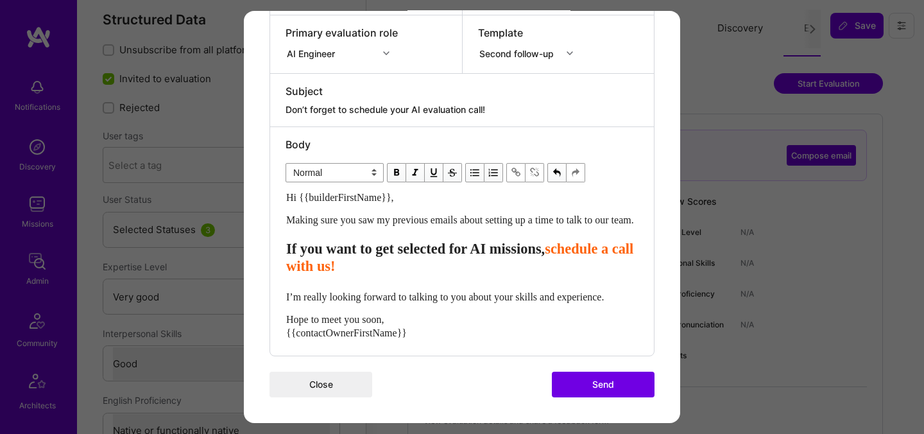
scroll to position [258, 0]
click at [288, 298] on span "I’m really looking forward to talking to you about your skills and experience." at bounding box center [445, 296] width 318 height 11
click at [544, 291] on span "We're really looking forward to talking to you about your skills and experience." at bounding box center [449, 296] width 327 height 11
click at [440, 331] on div "Hope to meet you soon, {{contactOwnerFirstName}}" at bounding box center [462, 325] width 352 height 27
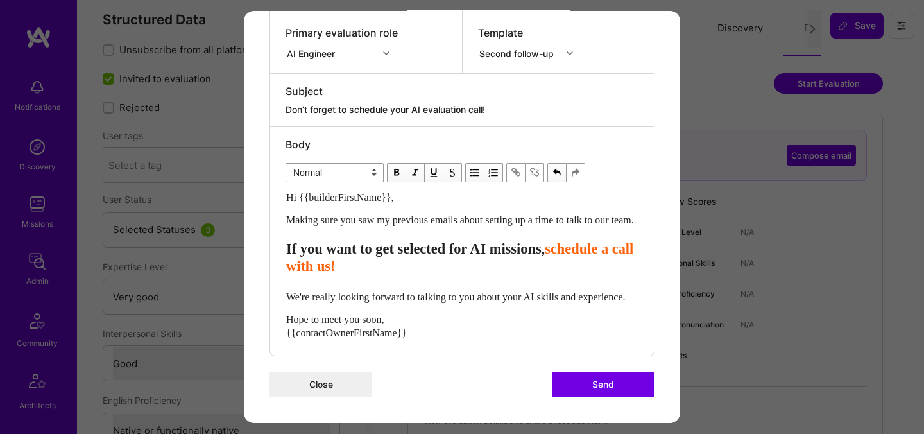
click at [598, 388] on button "Send" at bounding box center [603, 384] width 103 height 26
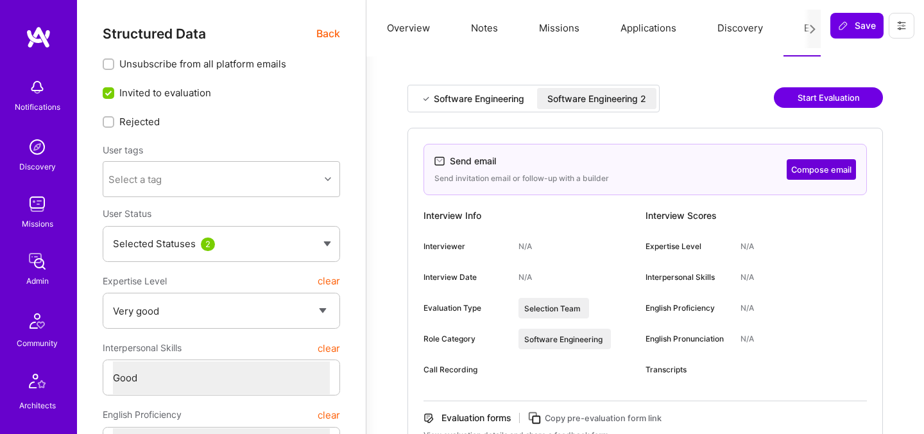
select select "5"
select select "4"
select select "6"
select select "7"
select select "CA"
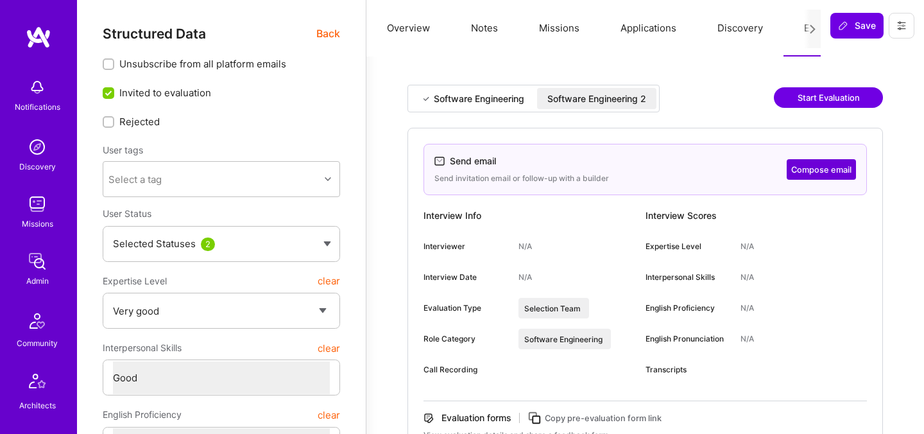
select select "Right Now"
click at [623, 99] on div "Software Engineering 2" at bounding box center [597, 98] width 99 height 13
click at [804, 172] on button "Compose email" at bounding box center [821, 169] width 69 height 21
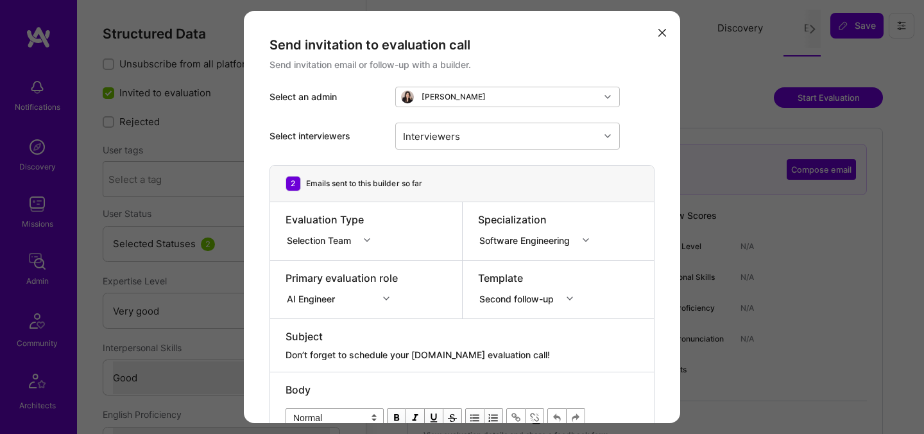
drag, startPoint x: 414, startPoint y: 355, endPoint x: 443, endPoint y: 355, distance: 28.9
click at [443, 357] on textarea "Don’t forget to schedule your [DOMAIN_NAME] evaluation call!" at bounding box center [462, 355] width 353 height 13
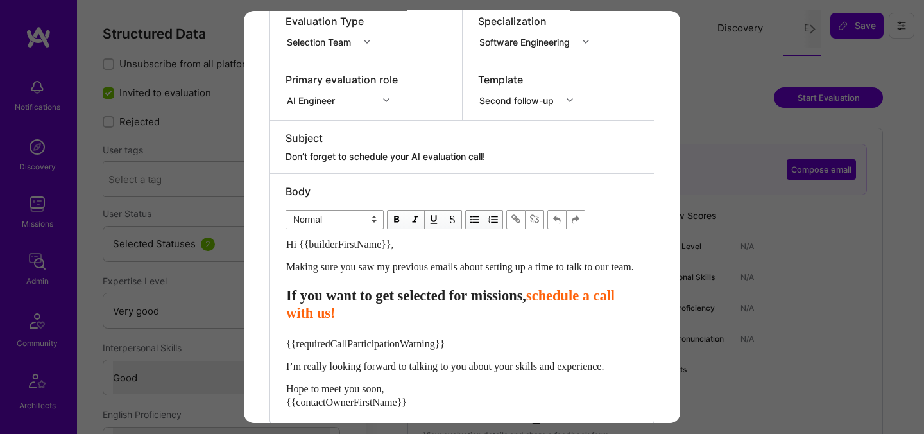
scroll to position [204, 0]
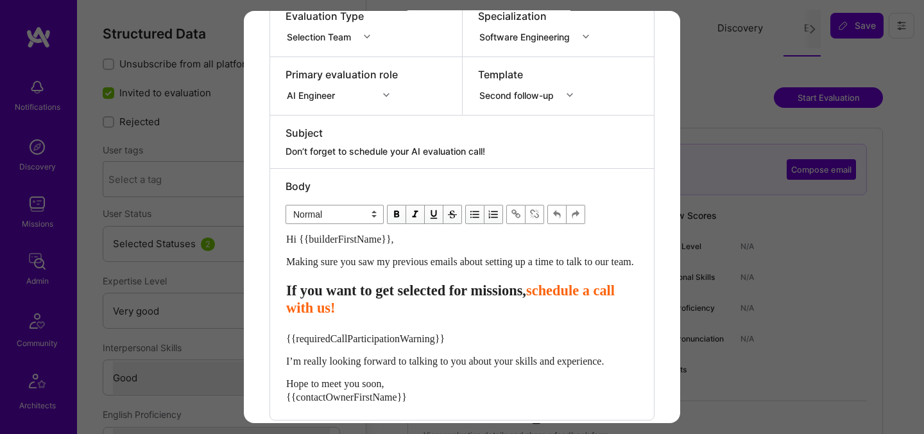
type textarea "Don’t forget to schedule your AI evaluation call!"
click at [510, 299] on span "If you want to get selected for missions," at bounding box center [406, 290] width 240 height 16
select select "header-three"
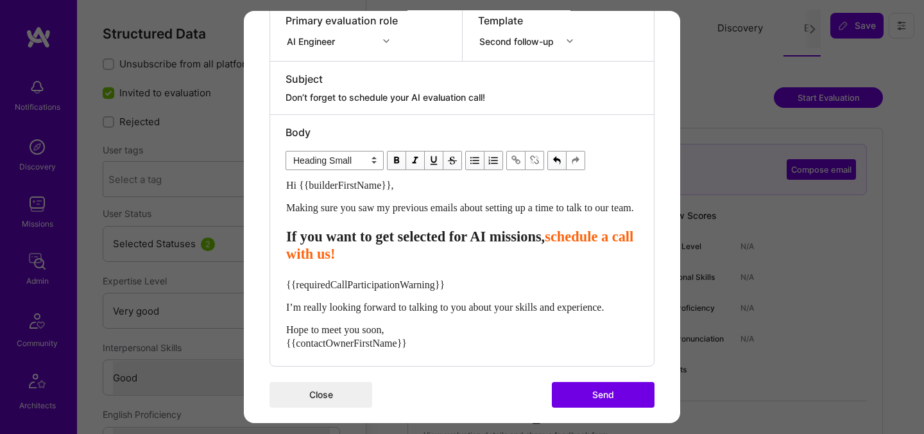
scroll to position [281, 0]
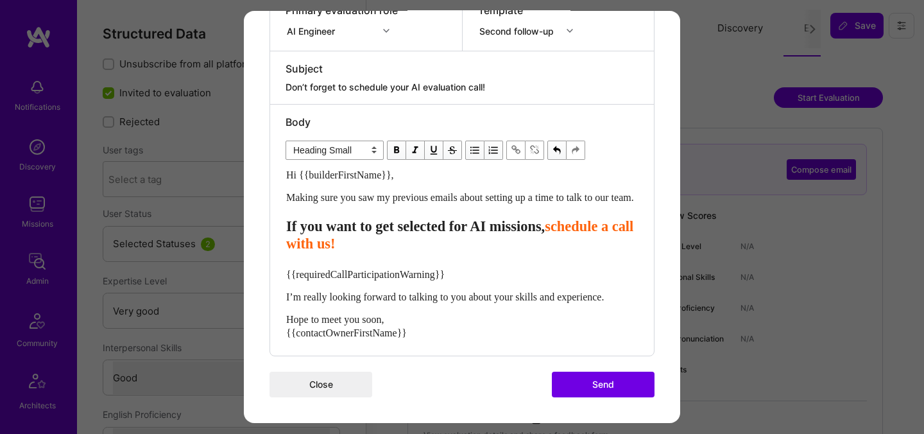
click at [403, 272] on span "{{requiredCallParticipationWarning}}" at bounding box center [365, 273] width 159 height 11
select select "unstyled"
click at [403, 272] on span "{{requiredCallParticipationWarning}}" at bounding box center [365, 273] width 159 height 11
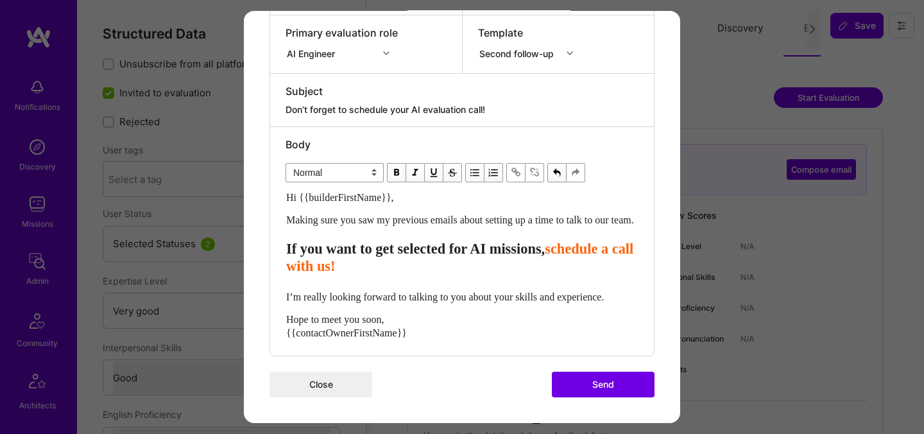
scroll to position [272, 0]
click at [543, 291] on span "We're really looking forward to talking to you about your skills and experience." at bounding box center [449, 296] width 327 height 11
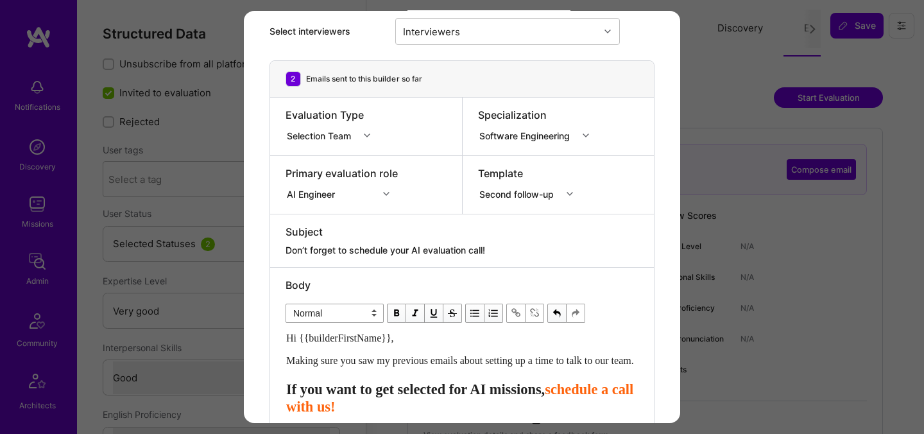
scroll to position [0, 0]
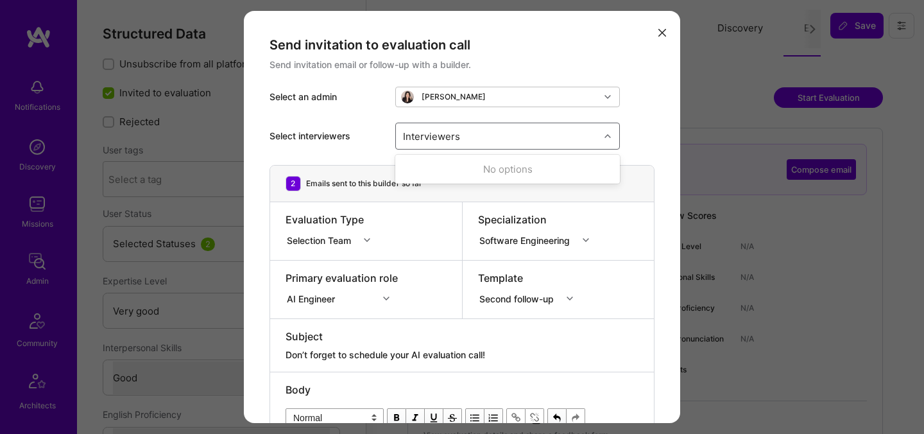
click at [487, 142] on div "Interviewers" at bounding box center [498, 136] width 204 height 26
type input "elon"
checkbox input "true"
type input "[PERSON_NAME]"
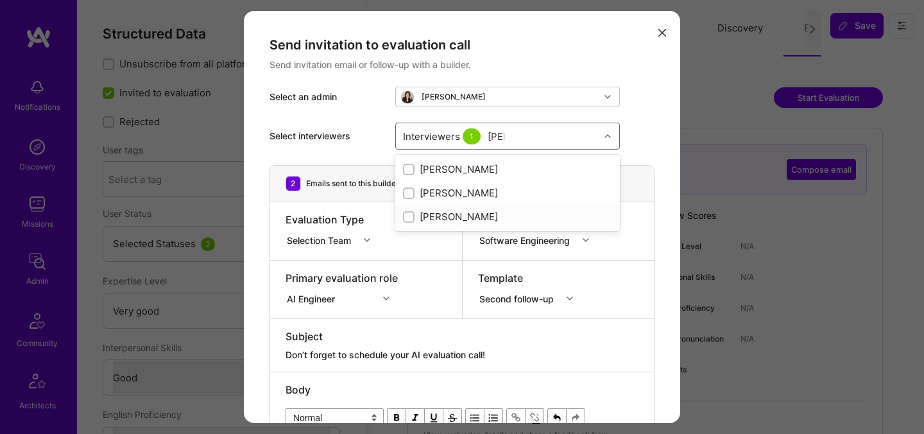
click at [442, 216] on div "[PERSON_NAME]" at bounding box center [507, 216] width 209 height 13
checkbox input "true"
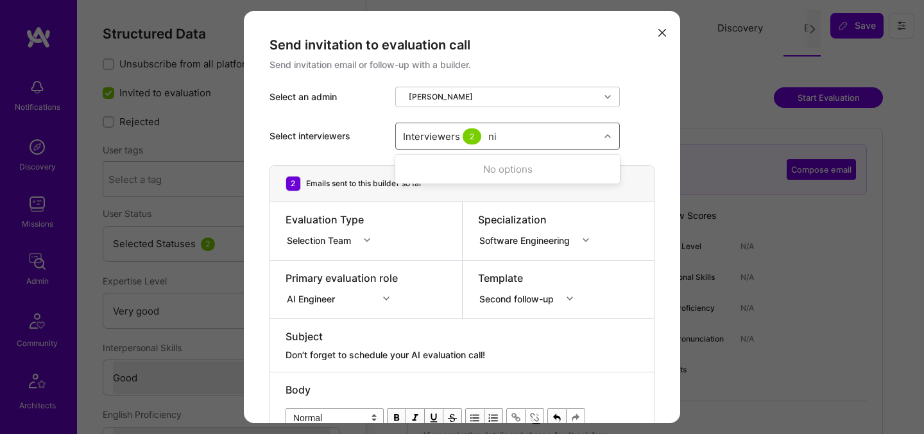
type input "[PERSON_NAME]"
click at [467, 175] on div "[PERSON_NAME]" at bounding box center [507, 168] width 209 height 13
checkbox input "true"
type input "tomi"
click at [487, 172] on div "[PERSON_NAME]" at bounding box center [507, 168] width 209 height 13
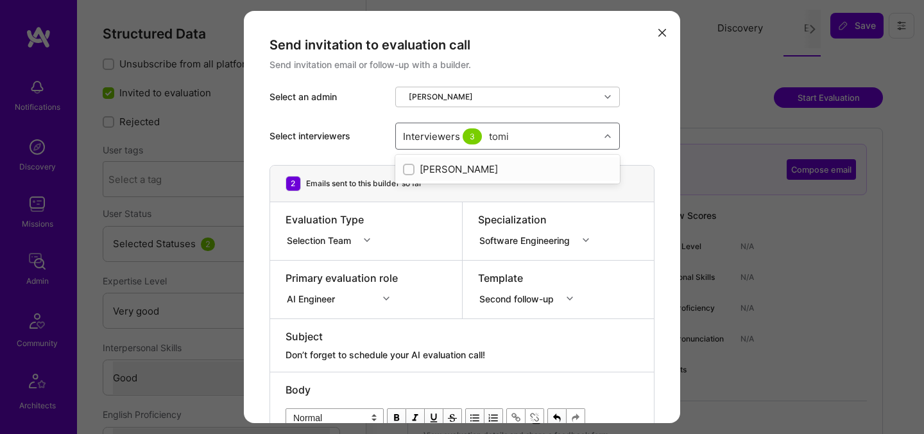
checkbox input "true"
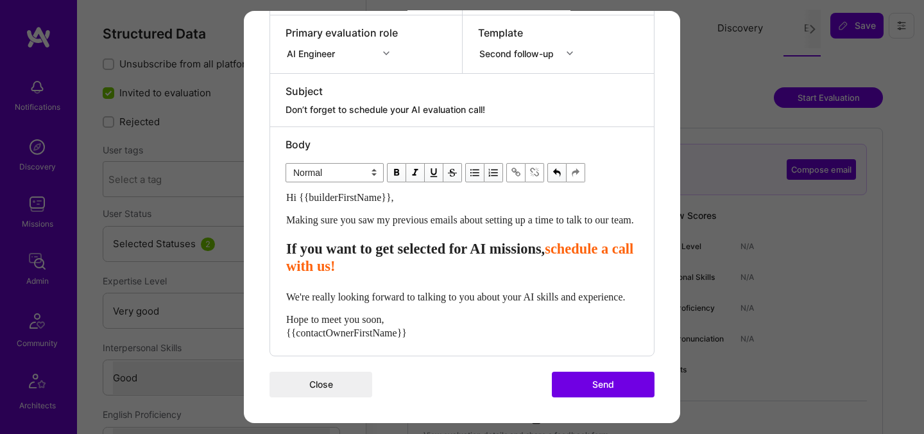
click at [573, 381] on button "Send" at bounding box center [603, 384] width 103 height 26
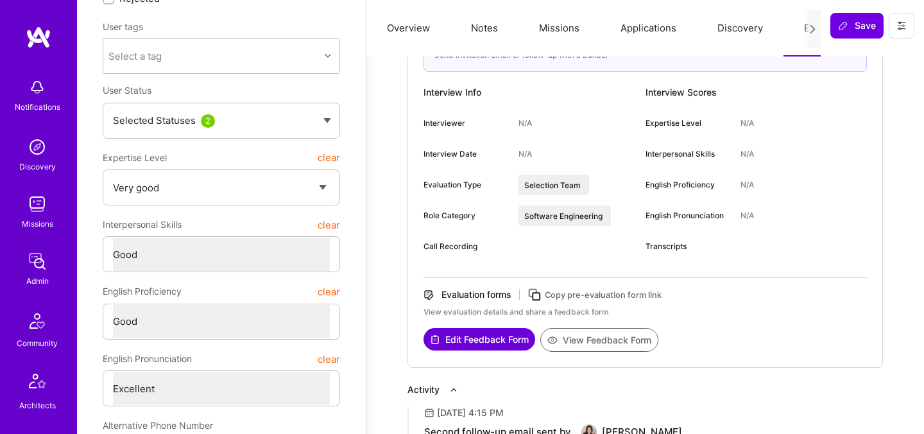
scroll to position [172, 0]
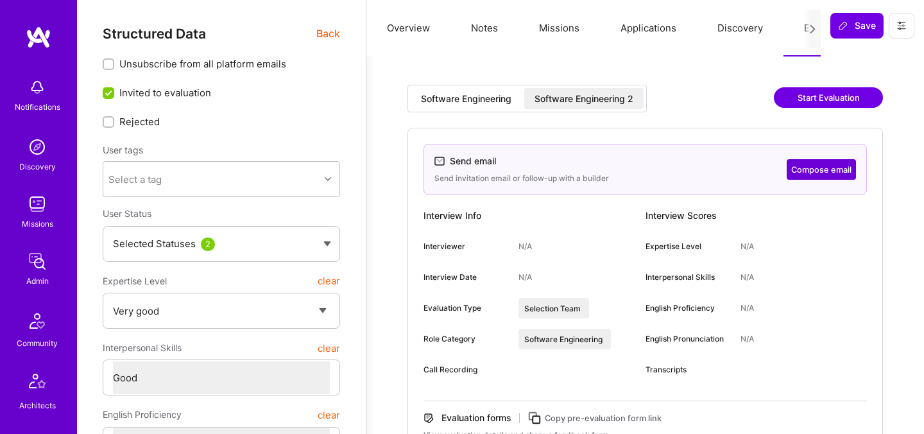
select select "5"
select select "4"
select select "7"
select select "GB"
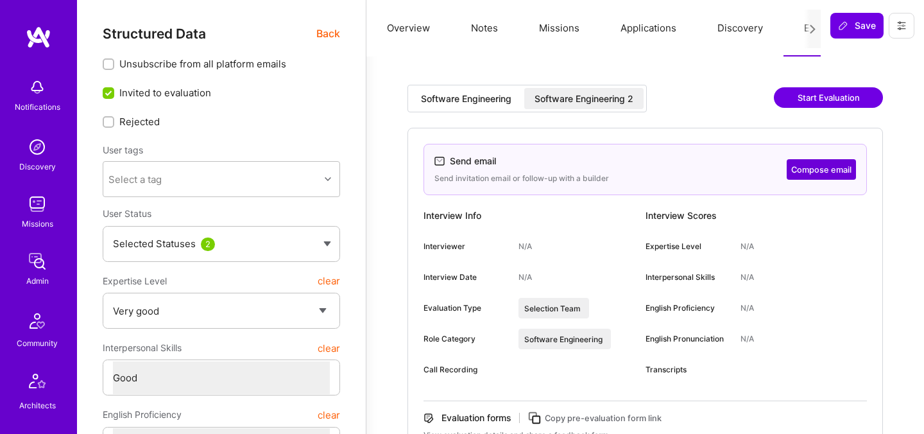
select select "Right Now"
click at [817, 168] on button "Compose email" at bounding box center [821, 169] width 69 height 21
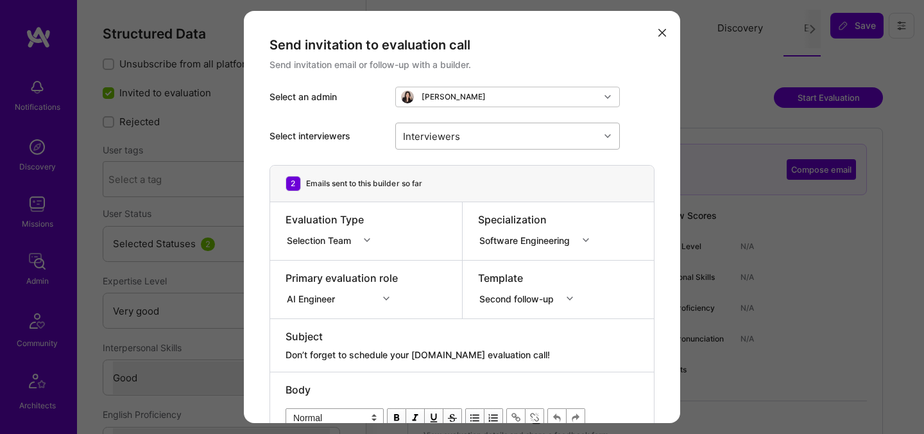
click at [493, 135] on div "Interviewers" at bounding box center [498, 136] width 204 height 26
type input "[PERSON_NAME]"
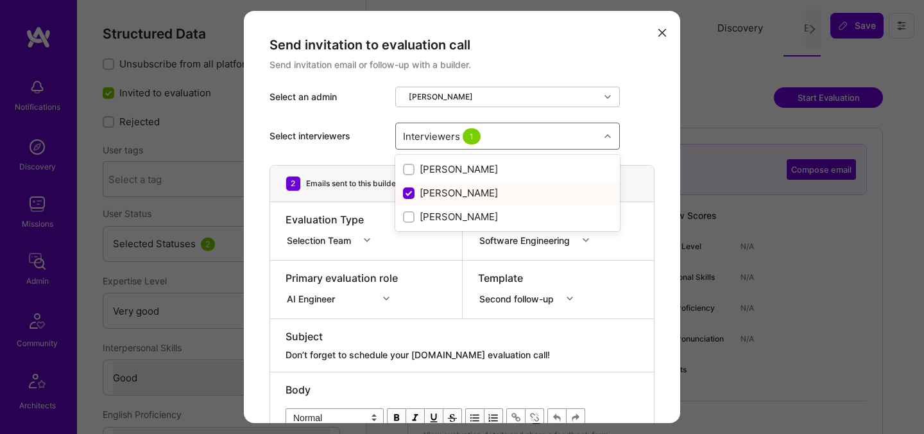
checkbox input "false"
click at [431, 220] on div "[PERSON_NAME]" at bounding box center [507, 216] width 209 height 13
checkbox input "true"
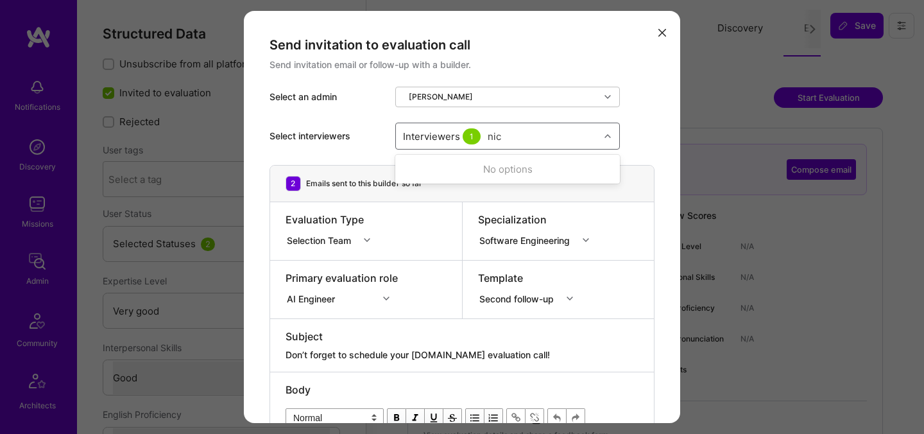
type input "[PERSON_NAME]"
click at [433, 170] on div "[PERSON_NAME]" at bounding box center [507, 168] width 209 height 13
checkbox input "true"
type input "elon"
click at [436, 171] on div "[PERSON_NAME]" at bounding box center [507, 168] width 209 height 13
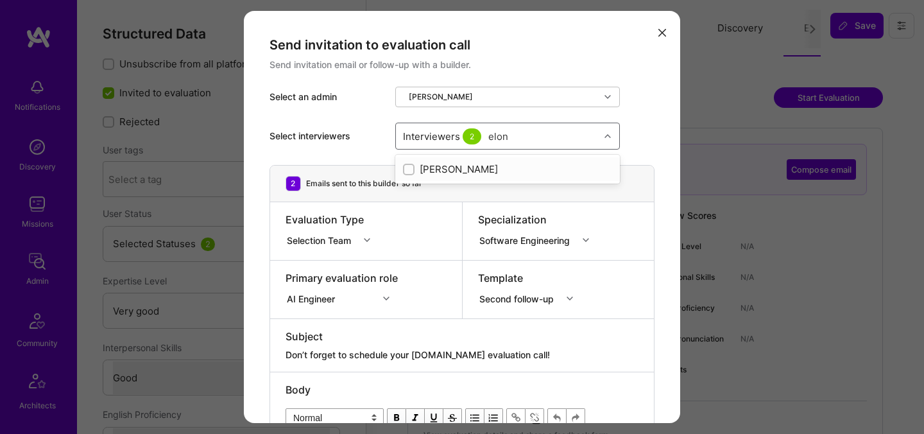
checkbox input "true"
type input "tomi"
click at [522, 132] on div "Interviewers 3" at bounding box center [498, 136] width 204 height 26
type input "tomi"
click at [482, 169] on div "[PERSON_NAME]" at bounding box center [507, 168] width 209 height 13
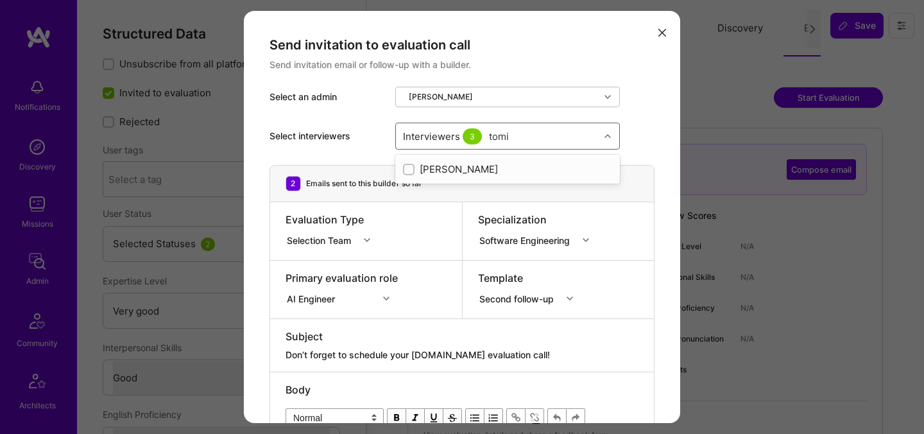
checkbox input "true"
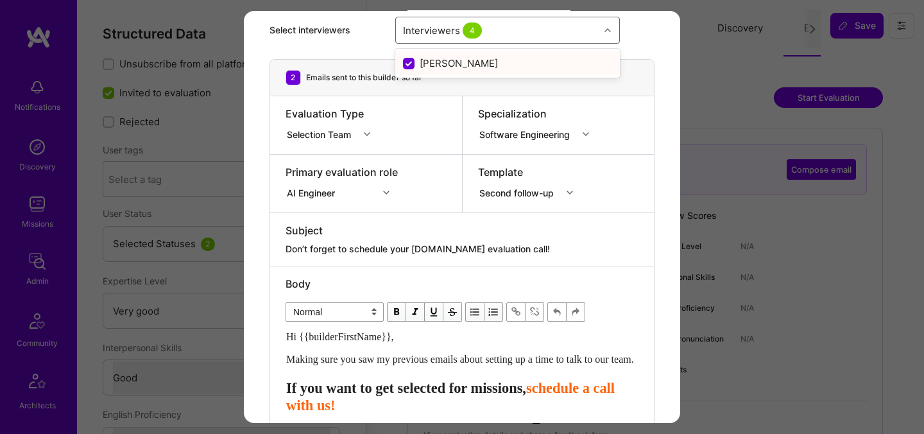
scroll to position [173, 0]
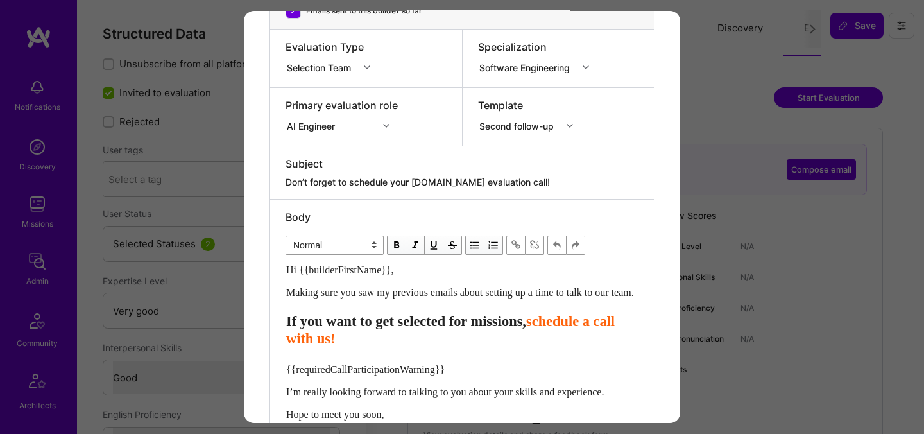
drag, startPoint x: 419, startPoint y: 188, endPoint x: 447, endPoint y: 191, distance: 28.4
click at [447, 191] on div "Subject Don’t forget to schedule your [DOMAIN_NAME] evaluation call!" at bounding box center [462, 172] width 384 height 53
click at [446, 186] on textarea "Don’t forget to schedule your [DOMAIN_NAME] evaluation call!" at bounding box center [462, 182] width 353 height 13
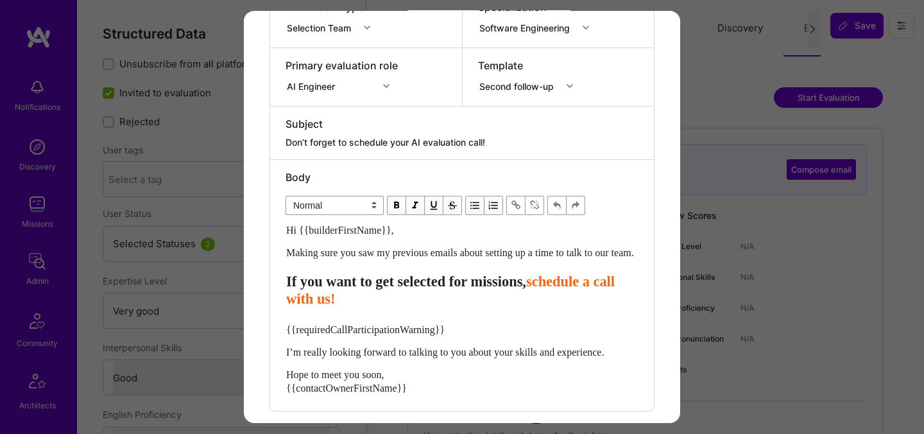
scroll to position [216, 0]
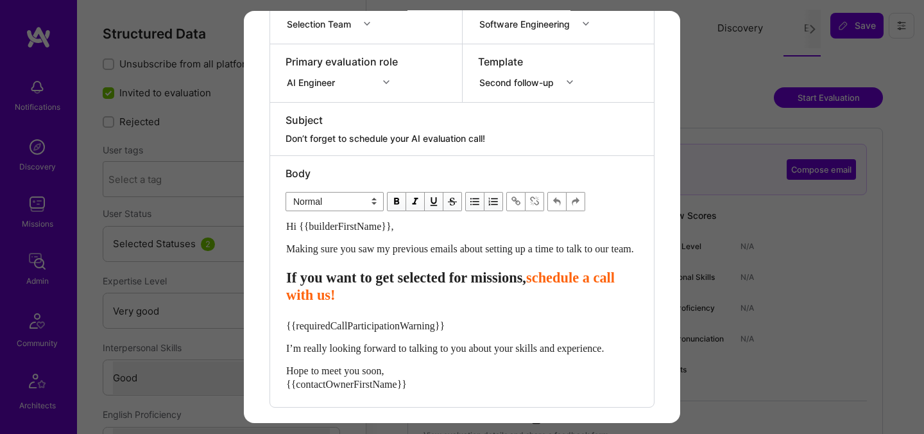
type textarea "Don’t forget to schedule your AI evaluation call!"
click at [507, 286] on span "If you want to get selected for missions," at bounding box center [406, 278] width 240 height 16
select select "header-three"
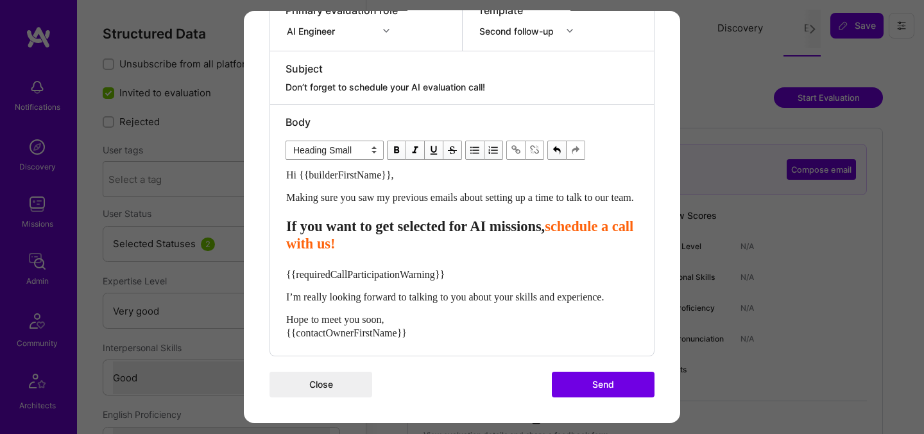
scroll to position [281, 0]
click at [437, 282] on div "Hi {{builderFirstName}}, Making sure you saw my previous emails about setting u…" at bounding box center [462, 253] width 352 height 171
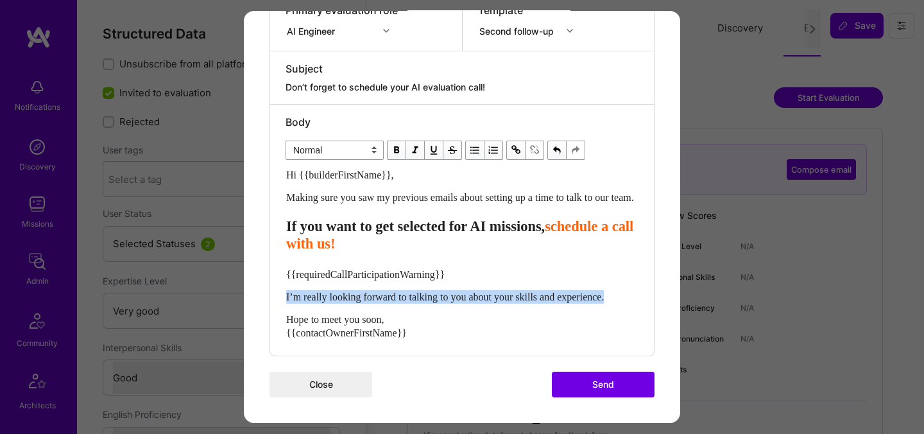
click at [437, 282] on div "Hi {{builderFirstName}}, Making sure you saw my previous emails about setting u…" at bounding box center [462, 253] width 352 height 171
click at [429, 272] on span "{{requiredCallParticipationWarning}}" at bounding box center [365, 273] width 159 height 11
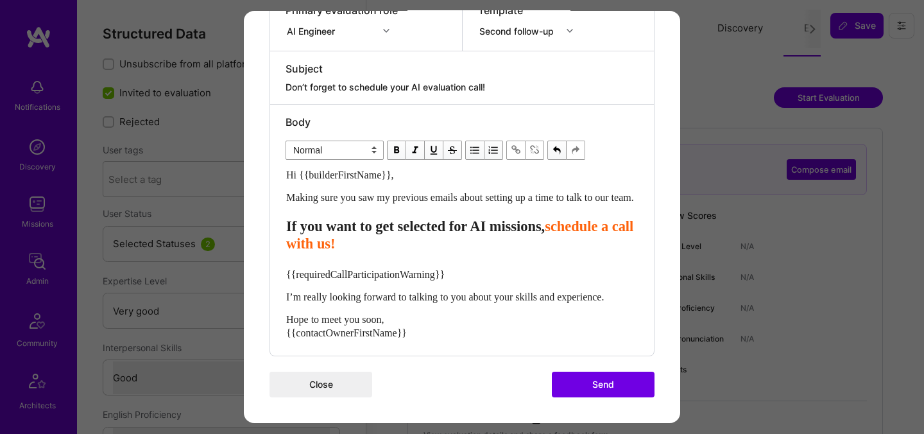
click at [429, 272] on span "{{requiredCallParticipationWarning}}" at bounding box center [365, 273] width 159 height 11
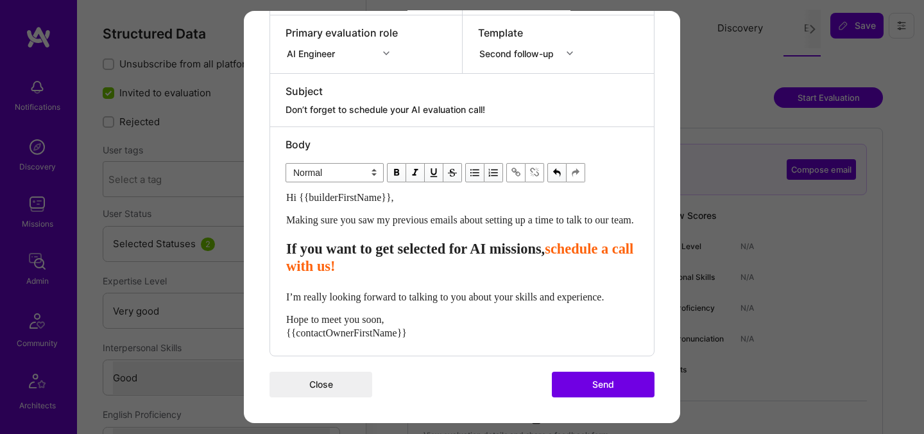
scroll to position [258, 0]
click at [429, 272] on span "schedule a call with us!" at bounding box center [461, 257] width 351 height 33
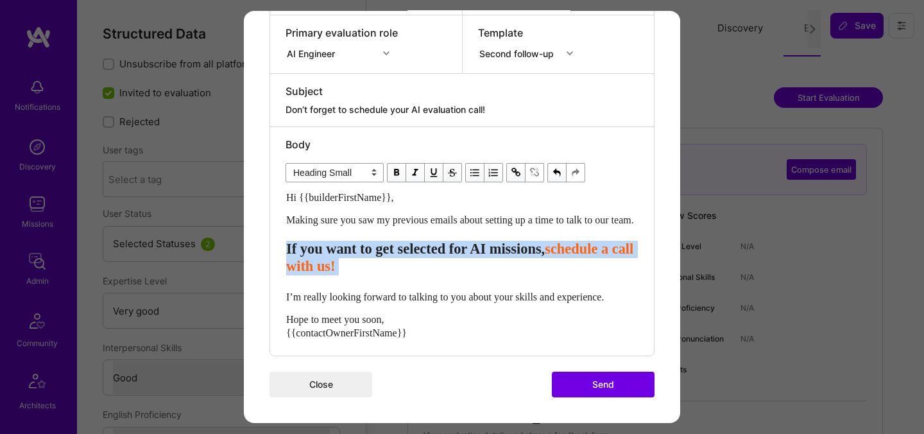
select select "unstyled"
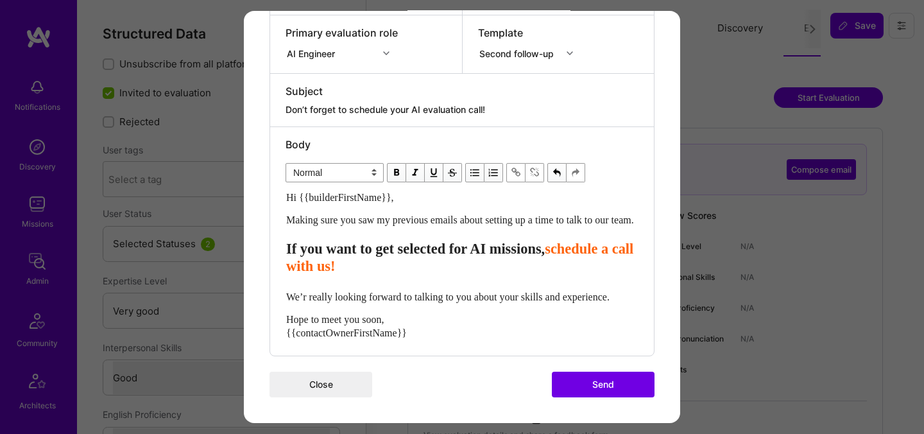
scroll to position [272, 0]
click at [521, 291] on span "We’re really looking forward to talking to you about your skills and experience." at bounding box center [450, 296] width 328 height 11
click at [583, 376] on button "Send" at bounding box center [603, 384] width 103 height 26
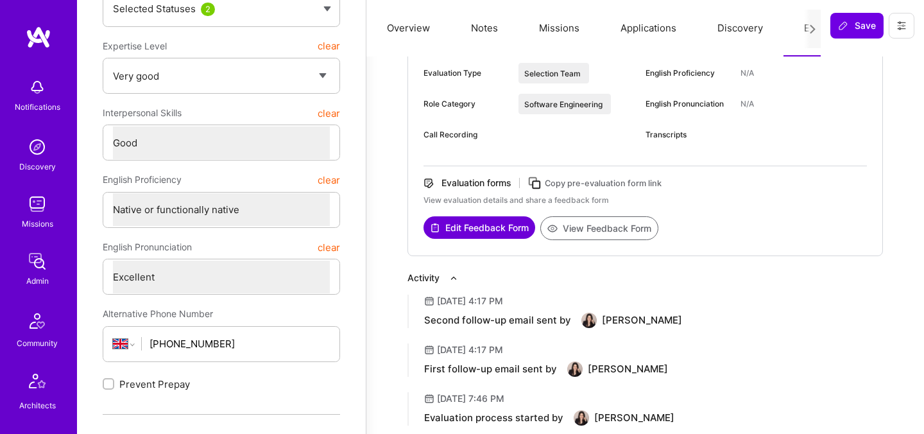
scroll to position [237, 0]
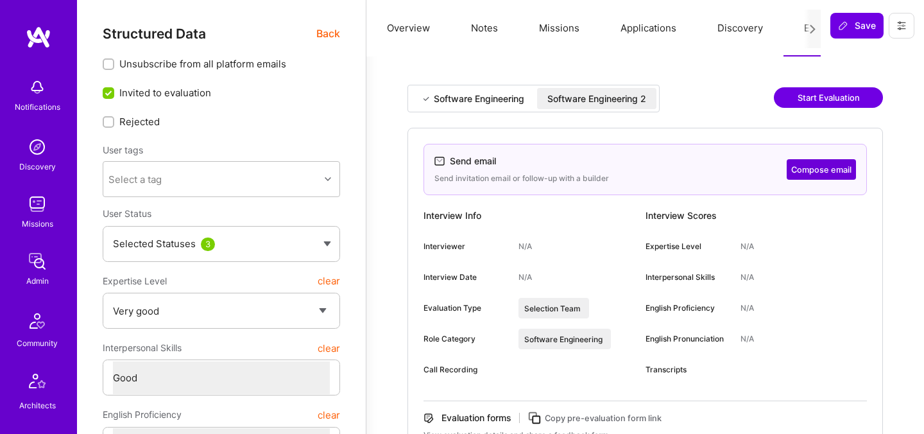
select select "5"
select select "4"
select select "6"
select select "US"
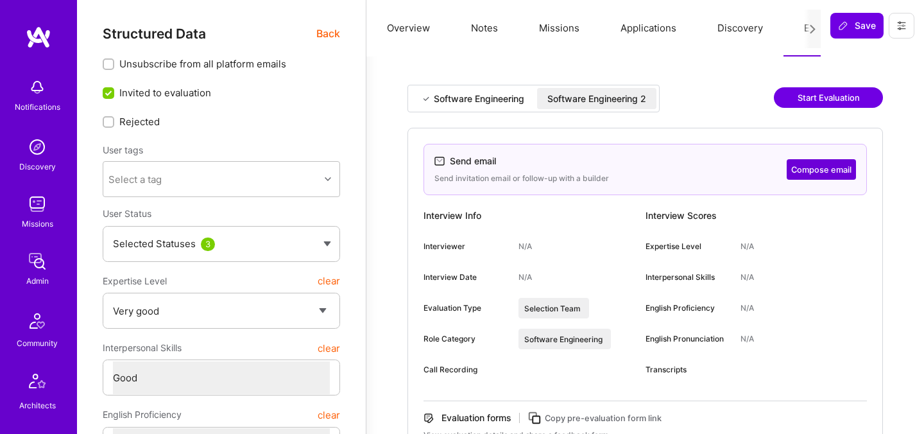
select select "Right Now"
click at [603, 97] on div "Software Engineering 2" at bounding box center [597, 98] width 99 height 13
click at [798, 168] on button "Compose email" at bounding box center [821, 169] width 69 height 21
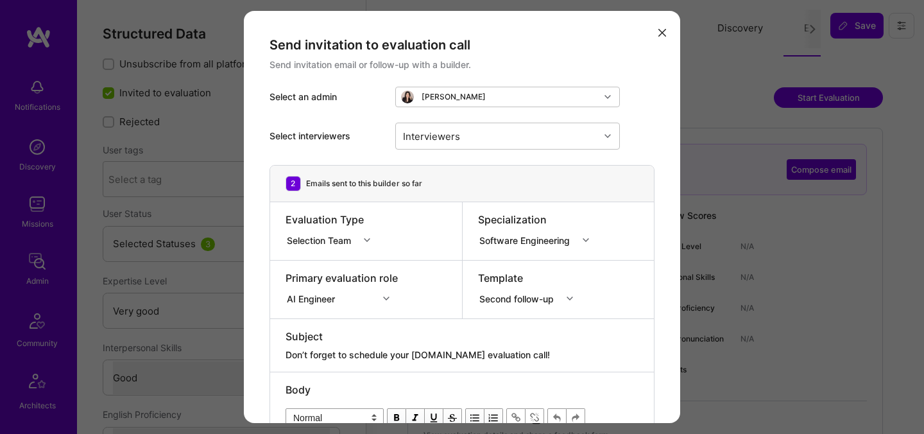
click at [452, 358] on textarea "Don’t forget to schedule your [DOMAIN_NAME] evaluation call!" at bounding box center [462, 355] width 353 height 13
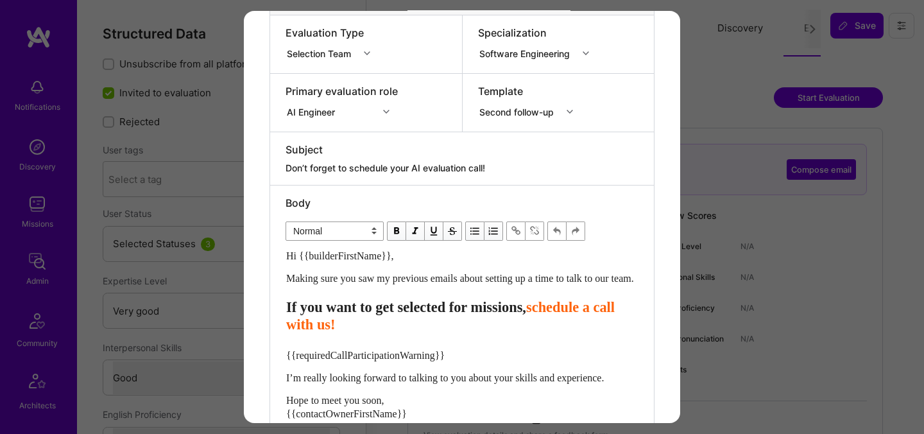
scroll to position [212, 0]
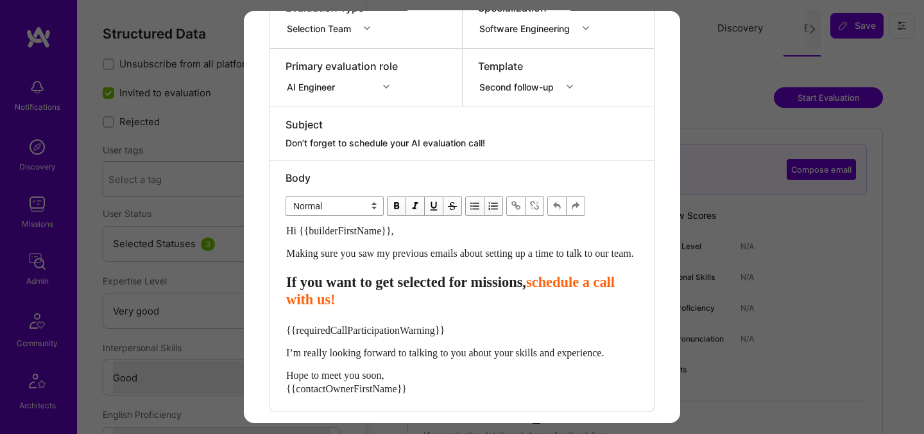
type textarea "Don’t forget to schedule your AI evaluation call!"
click at [508, 290] on span "If you want to get selected for missions," at bounding box center [406, 282] width 240 height 16
select select "header-three"
click at [428, 336] on div "{{requiredCallParticipationWarning}}" at bounding box center [462, 329] width 352 height 13
select select "unstyled"
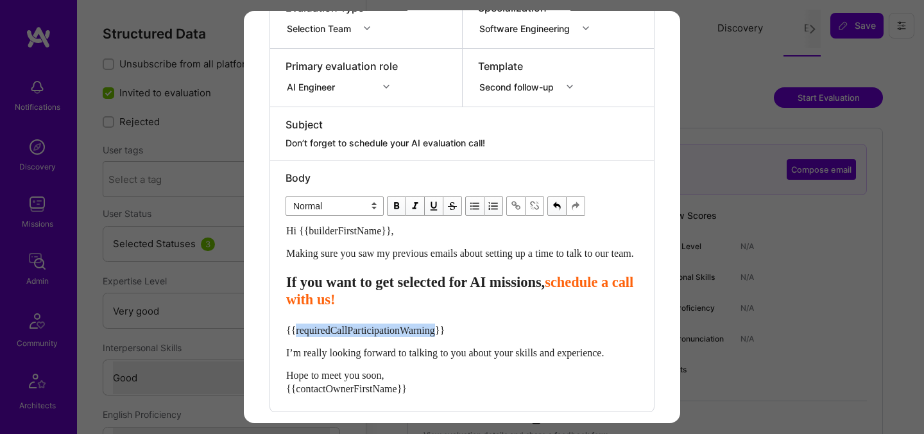
click at [428, 336] on div "{{requiredCallParticipationWarning}}" at bounding box center [462, 329] width 352 height 13
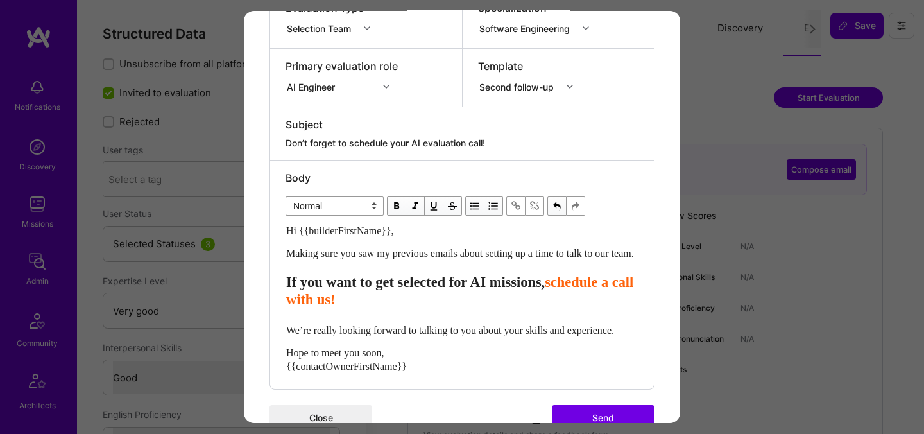
click at [550, 335] on span "We’re really looking forward to talking to you about your skills and experience." at bounding box center [450, 329] width 328 height 11
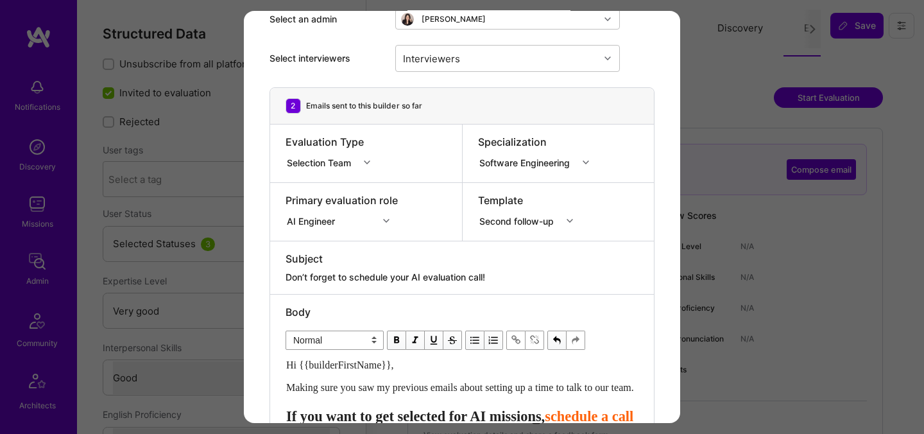
scroll to position [28, 0]
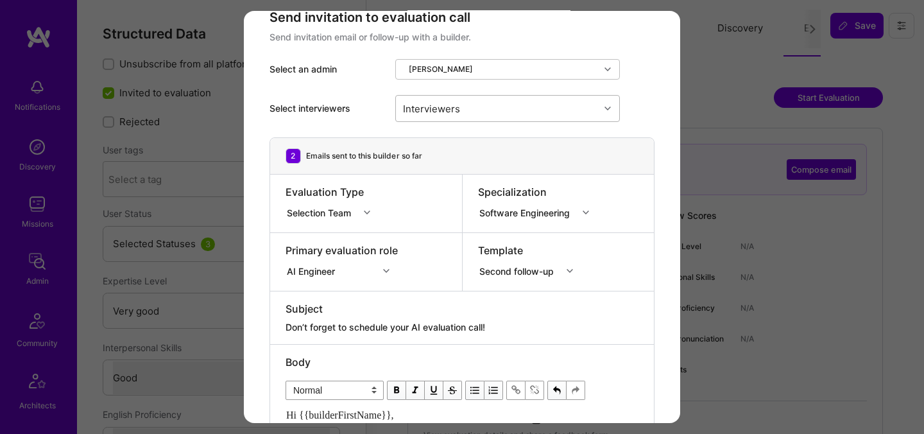
click at [509, 113] on div "Interviewers" at bounding box center [498, 109] width 204 height 26
type input "[PERSON_NAME]"
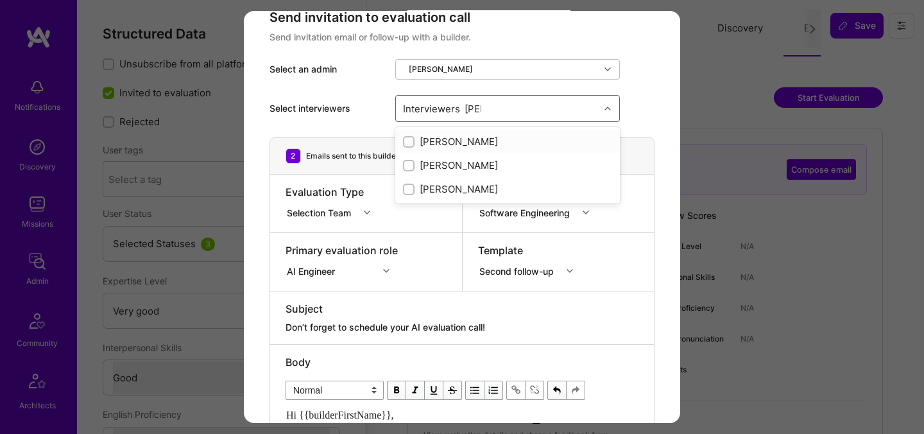
checkbox input "true"
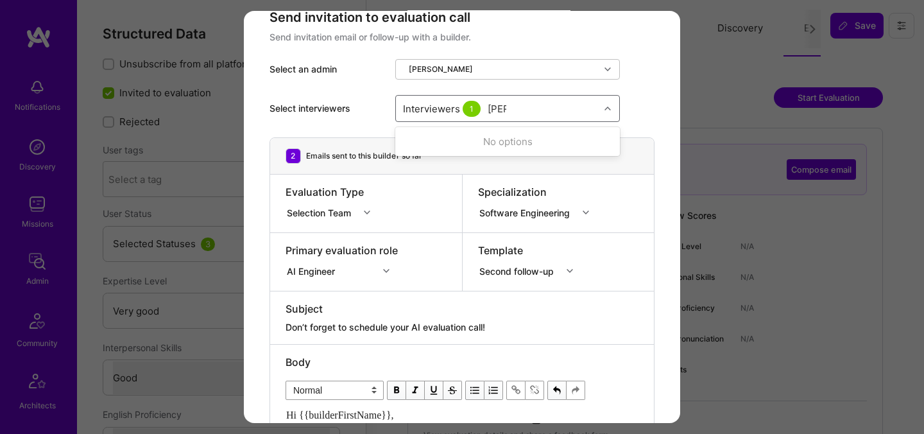
type input "tomi"
checkbox input "true"
type input "elon"
checkbox input "true"
type input "[PERSON_NAME]"
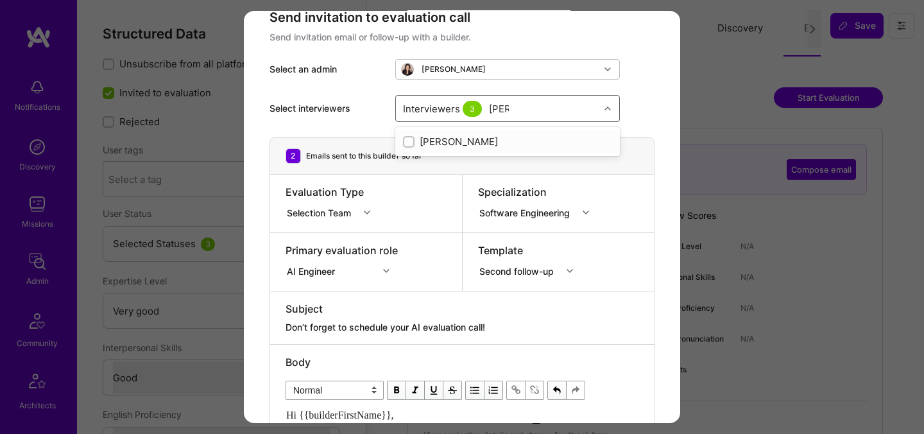
click at [456, 143] on div "[PERSON_NAME]" at bounding box center [507, 141] width 209 height 13
checkbox input "true"
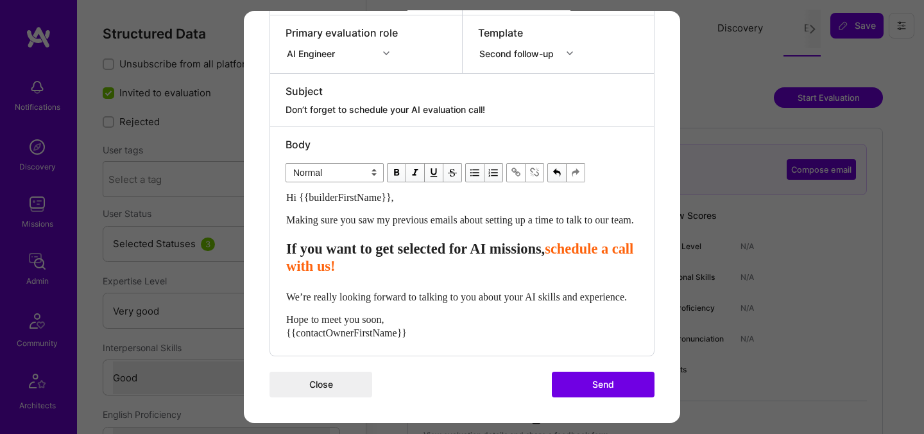
click at [580, 387] on button "Send" at bounding box center [603, 384] width 103 height 26
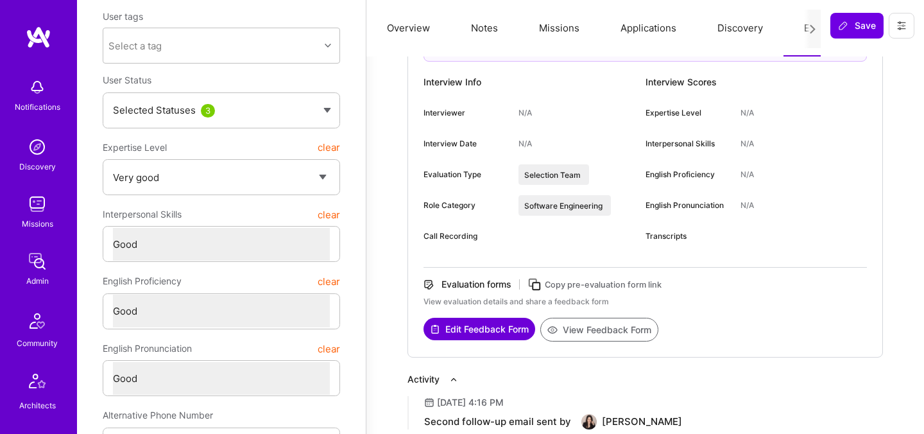
scroll to position [153, 0]
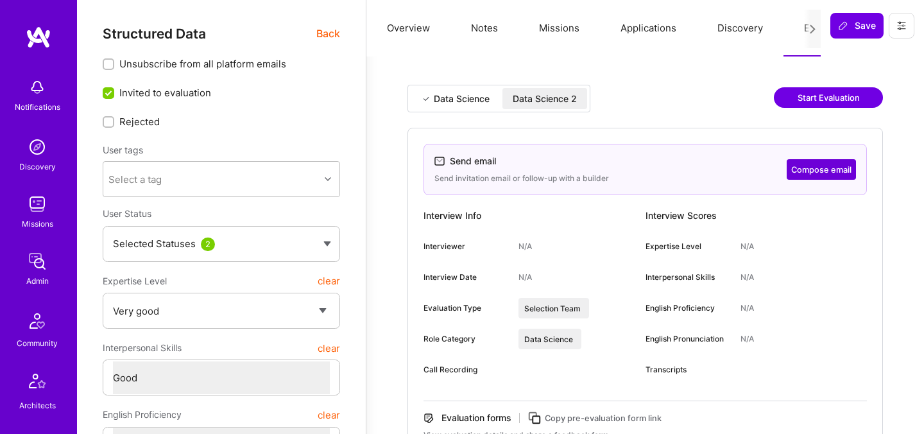
select select "5"
select select "4"
select select "7"
select select "6"
select select "RS"
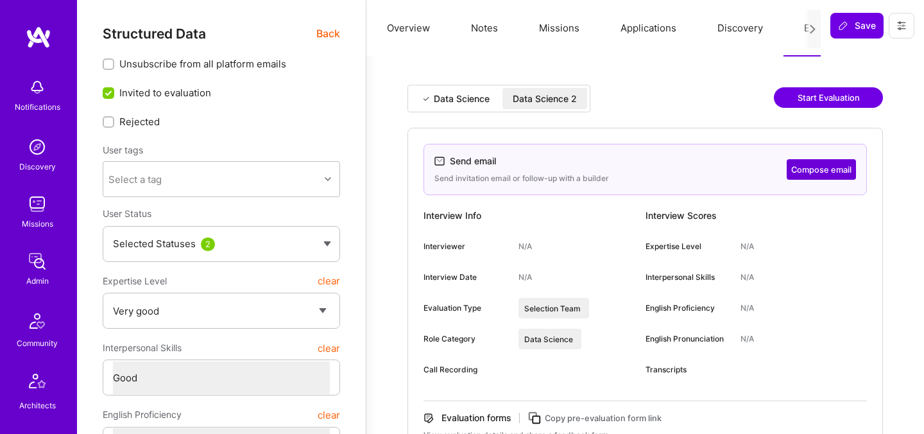
select select "Right Now"
click at [812, 169] on button "Compose email" at bounding box center [821, 169] width 69 height 21
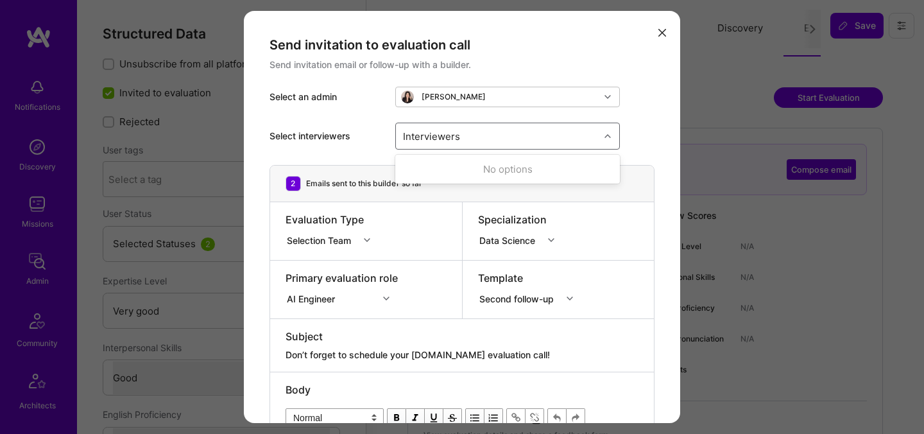
click at [479, 147] on div "Interviewers" at bounding box center [498, 136] width 204 height 26
type input "[PERSON_NAME]"
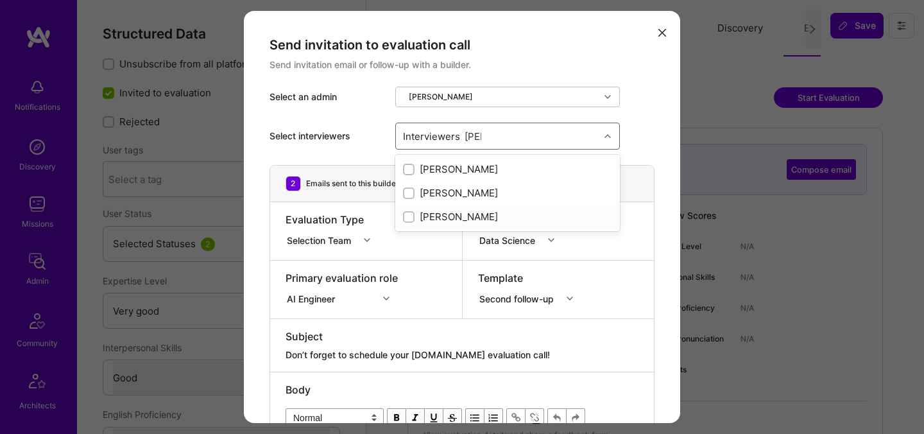
checkbox input "true"
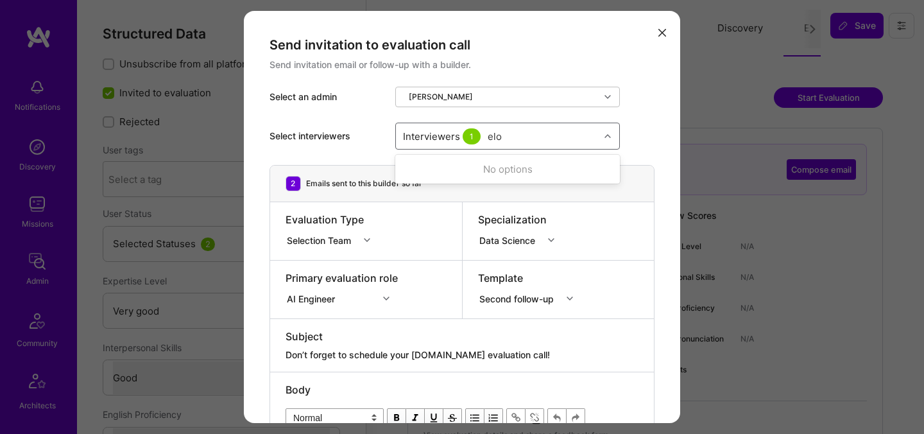
type input "elon"
checkbox input "true"
type input "[PERSON_NAME]"
checkbox input "true"
type input "tomi"
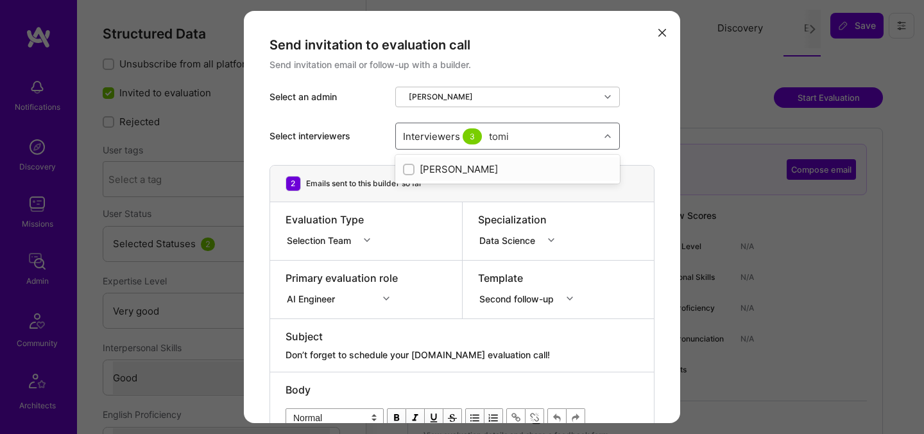
checkbox input "true"
click at [423, 353] on textarea "Don’t forget to schedule your [DOMAIN_NAME] evaluation call!" at bounding box center [462, 355] width 353 height 13
drag, startPoint x: 445, startPoint y: 356, endPoint x: 419, endPoint y: 355, distance: 25.7
click at [419, 355] on textarea "Don’t forget to schedule your [DOMAIN_NAME] evaluation call!" at bounding box center [462, 355] width 353 height 13
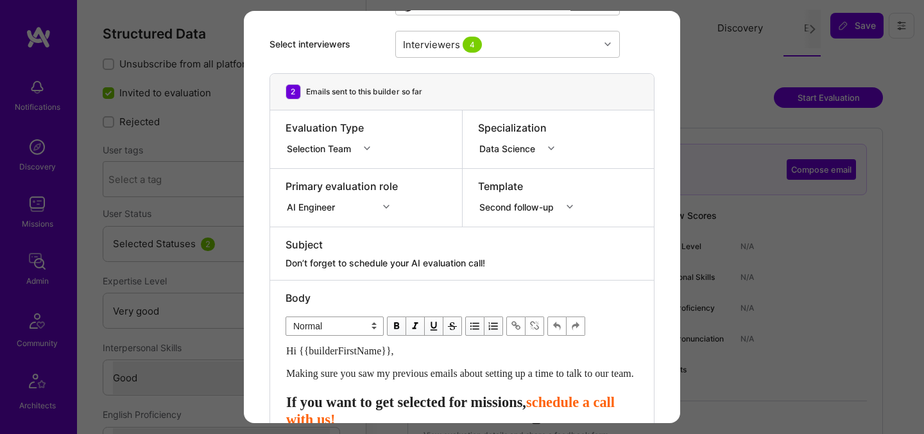
scroll to position [209, 0]
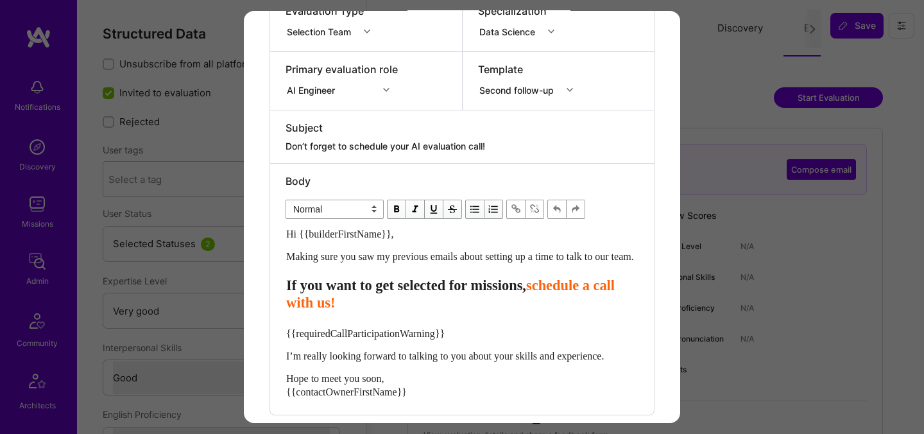
type textarea "Don’t forget to schedule your AI evaluation call!"
click at [505, 293] on span "If you want to get selected for missions," at bounding box center [406, 285] width 240 height 16
select select "header-three"
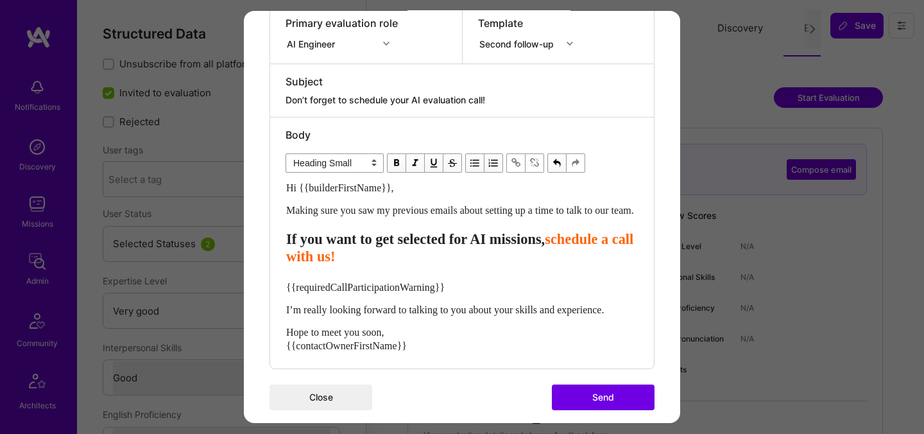
scroll to position [265, 0]
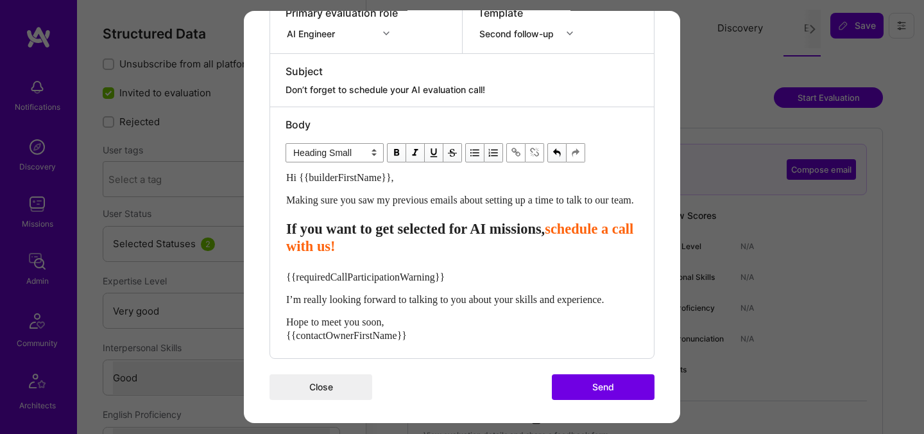
click at [445, 282] on span "{{requiredCallParticipationWarning}}" at bounding box center [365, 276] width 159 height 11
select select "unstyled"
click at [445, 282] on span "{{requiredCallParticipationWarning}}" at bounding box center [365, 276] width 159 height 11
click at [443, 282] on span "{{requiredCallParticipationWarning}}" at bounding box center [365, 276] width 159 height 11
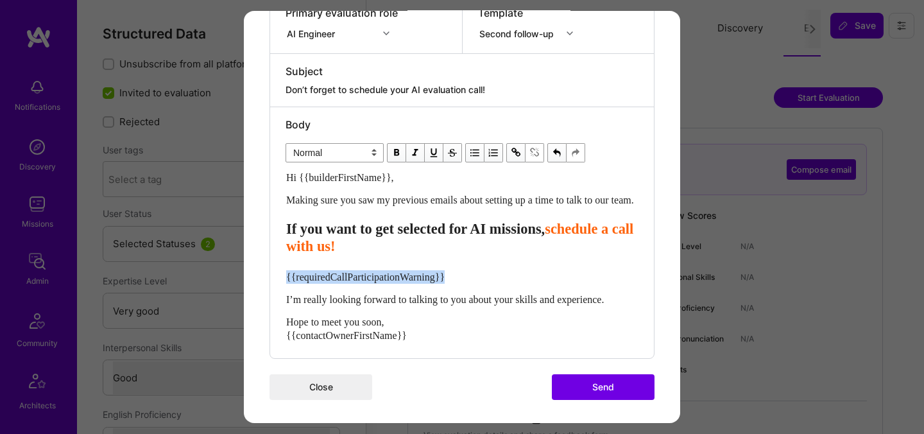
click at [443, 282] on span "{{requiredCallParticipationWarning}}" at bounding box center [365, 276] width 159 height 11
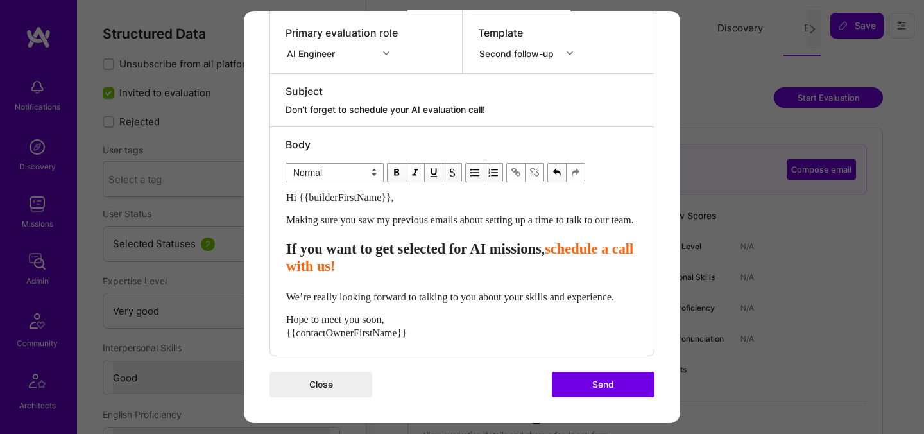
drag, startPoint x: 545, startPoint y: 294, endPoint x: 564, endPoint y: 307, distance: 22.6
click at [546, 295] on span "We’re really looking forward to talking to you about your skills and experience." at bounding box center [450, 296] width 328 height 11
click at [594, 395] on button "Send" at bounding box center [603, 384] width 103 height 26
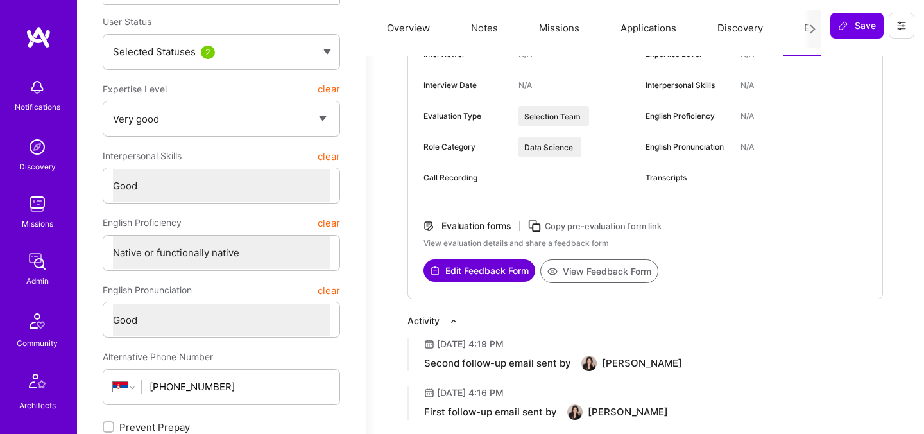
scroll to position [211, 0]
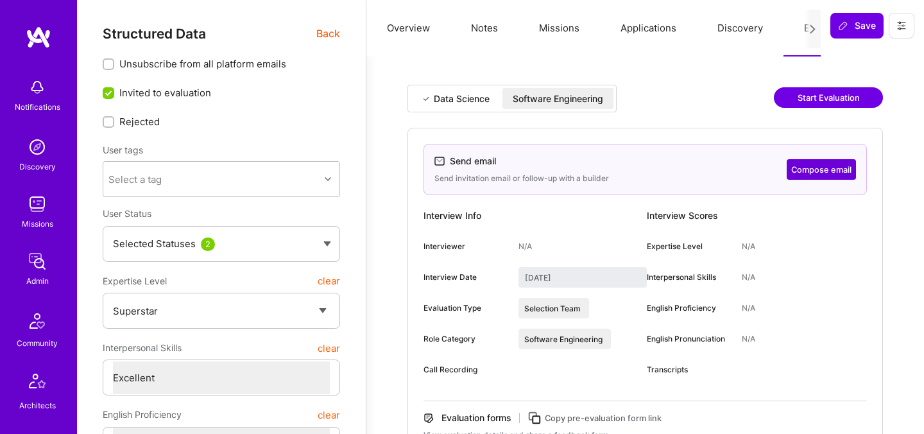
select select "7"
select select "6"
select select "IN"
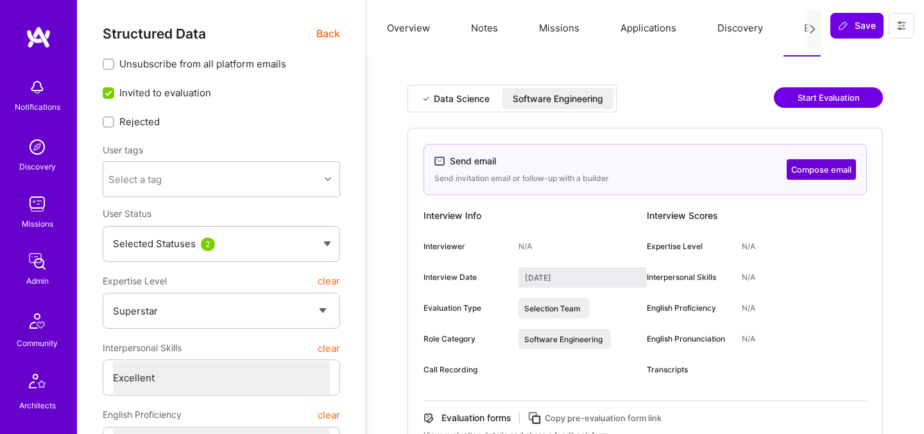
select select "Right Now"
click at [840, 172] on button "Compose email" at bounding box center [821, 169] width 69 height 21
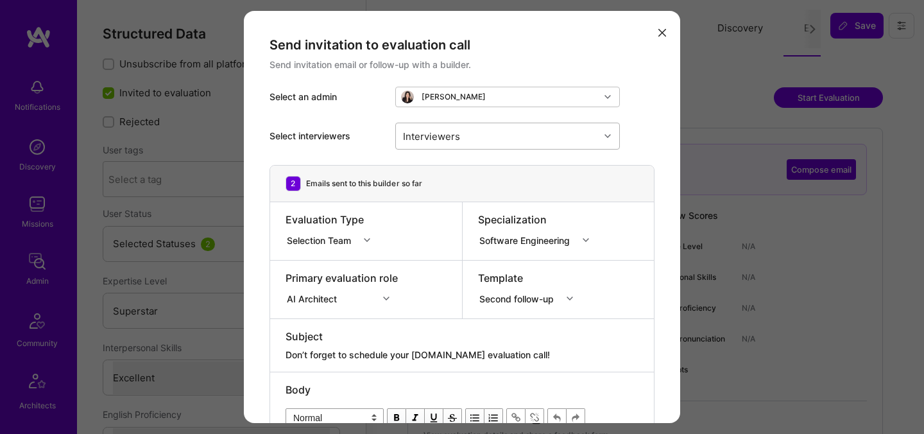
click at [536, 132] on div "Interviewers" at bounding box center [498, 136] width 204 height 26
type input "[PERSON_NAME]"
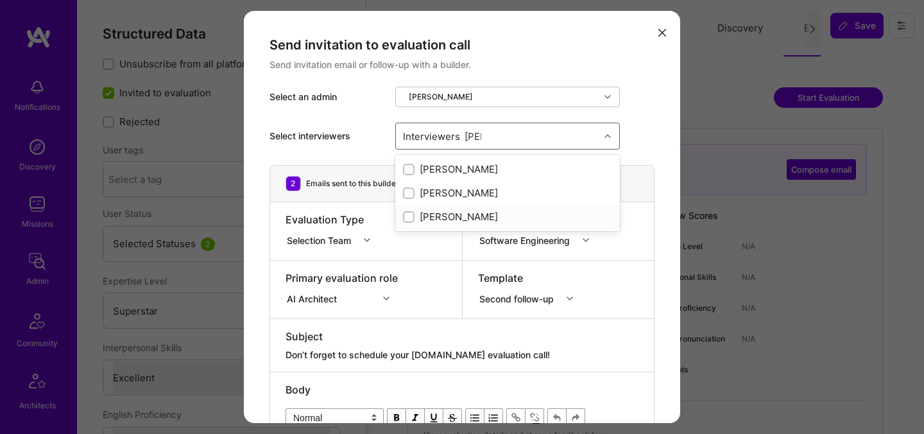
checkbox input "true"
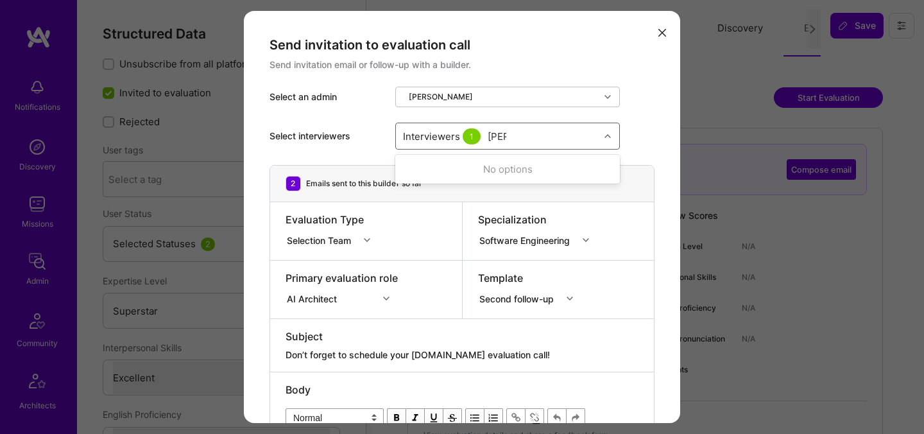
type input "tomi"
checkbox input "true"
type input "elon"
checkbox input "true"
type input "[PERSON_NAME]"
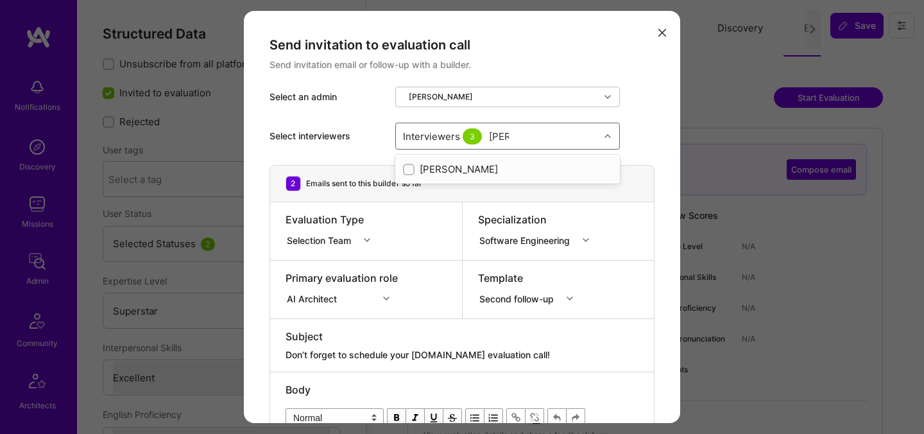
checkbox input "true"
click at [503, 334] on div "Subject" at bounding box center [462, 336] width 353 height 14
drag, startPoint x: 446, startPoint y: 356, endPoint x: 421, endPoint y: 354, distance: 25.8
click at [421, 354] on textarea "Don’t forget to schedule your [DOMAIN_NAME] evaluation call!" at bounding box center [462, 355] width 353 height 13
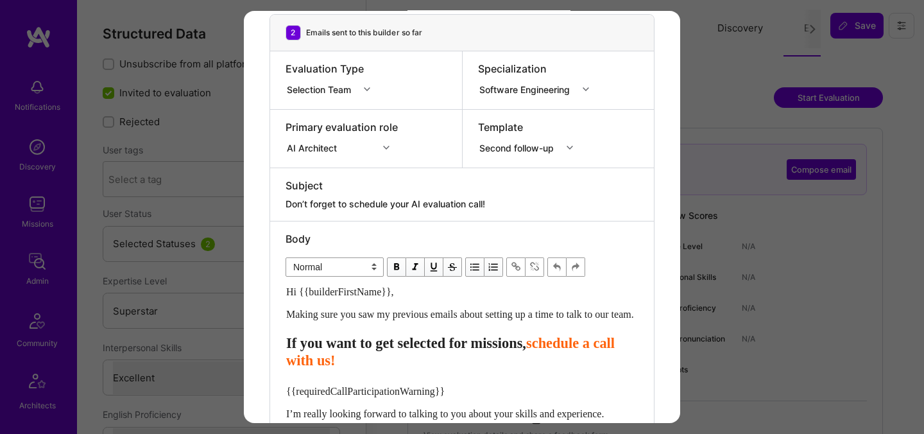
scroll to position [230, 0]
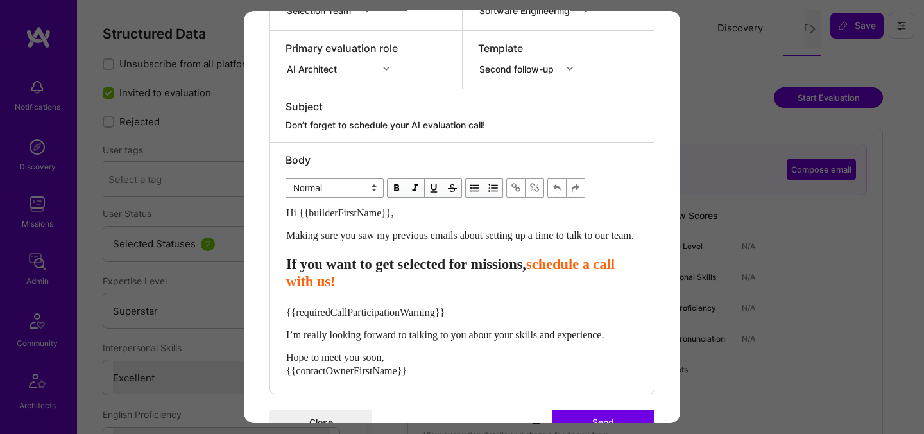
type textarea "Don’t forget to schedule your AI evaluation call!"
click at [507, 272] on span "If you want to get selected for missions," at bounding box center [406, 264] width 240 height 16
select select "header-three"
click at [425, 317] on span "{{requiredCallParticipationWarning}}" at bounding box center [365, 311] width 159 height 11
select select "unstyled"
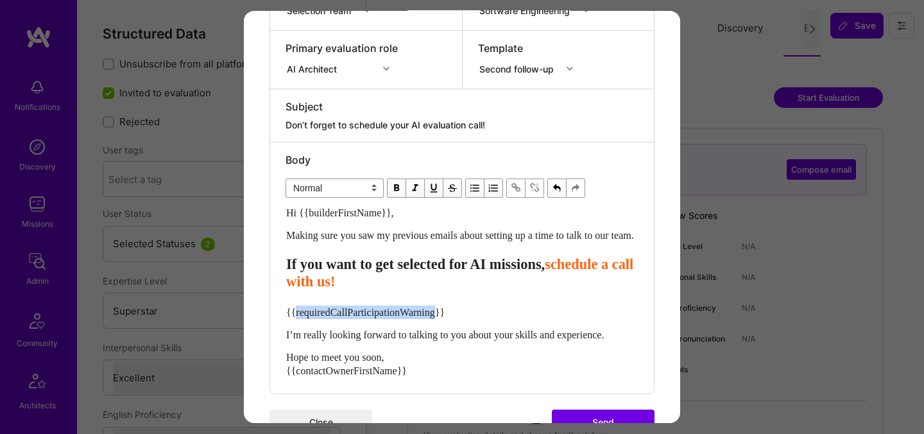
click at [425, 317] on span "{{requiredCallParticipationWarning}}" at bounding box center [365, 311] width 159 height 11
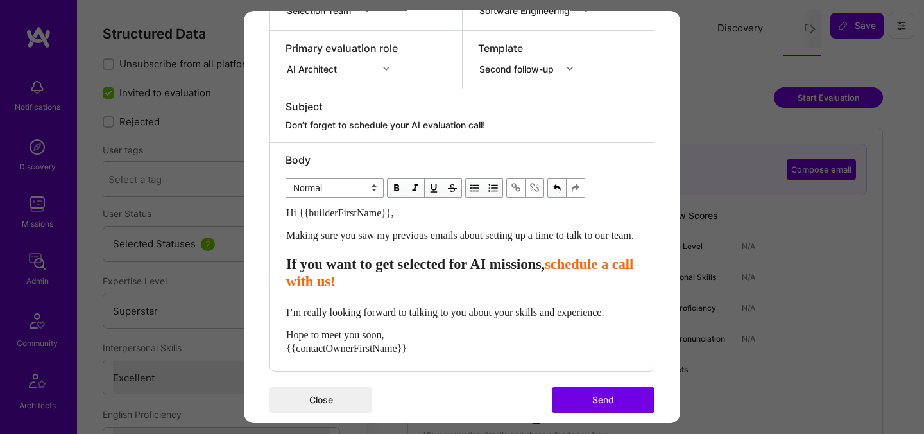
scroll to position [238, 0]
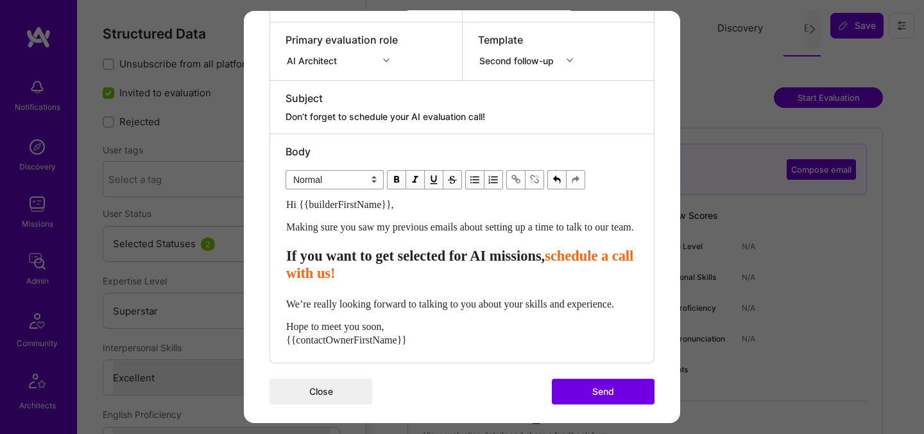
click at [543, 309] on span "We’re really looking forward to talking to you about your skills and experience." at bounding box center [450, 303] width 328 height 11
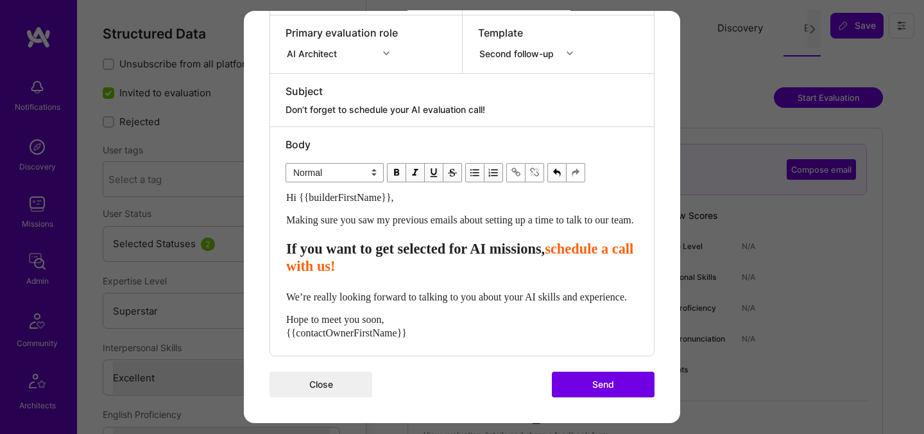
scroll to position [272, 0]
click at [586, 386] on button "Send" at bounding box center [603, 384] width 103 height 26
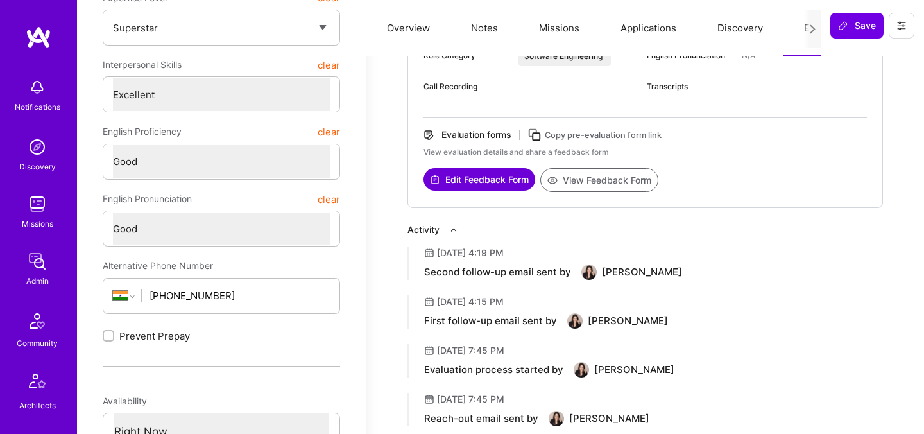
scroll to position [290, 0]
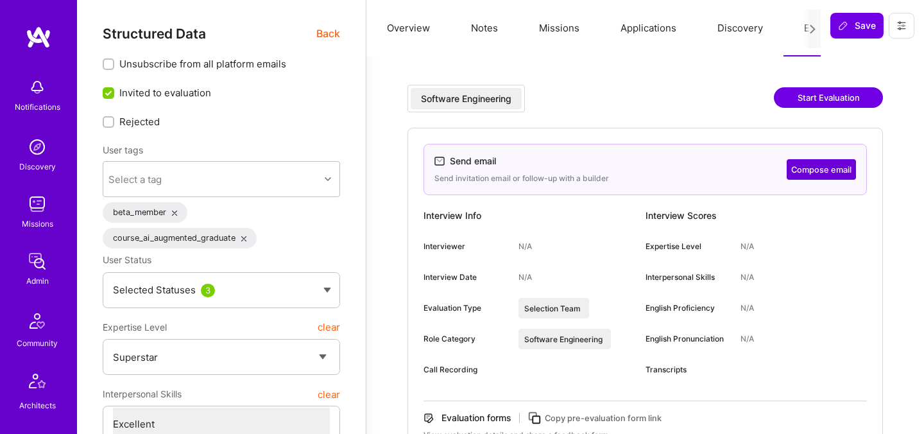
select select "7"
select select "PL"
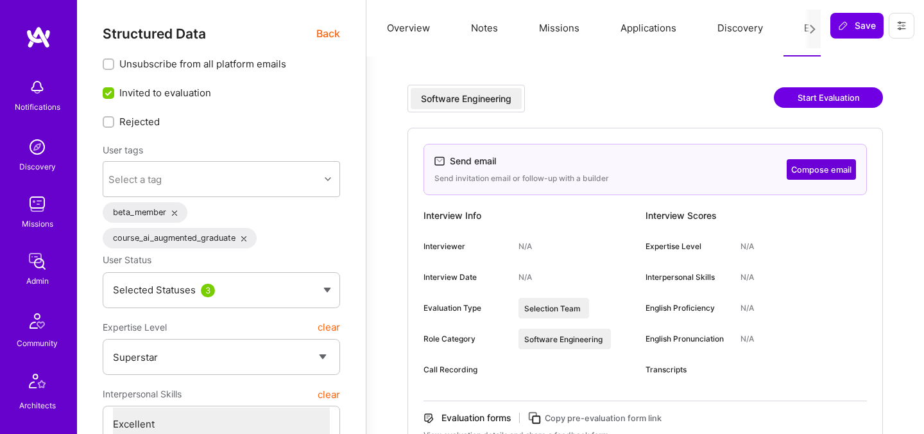
select select "Right Now"
click at [799, 168] on button "Compose email" at bounding box center [821, 169] width 69 height 21
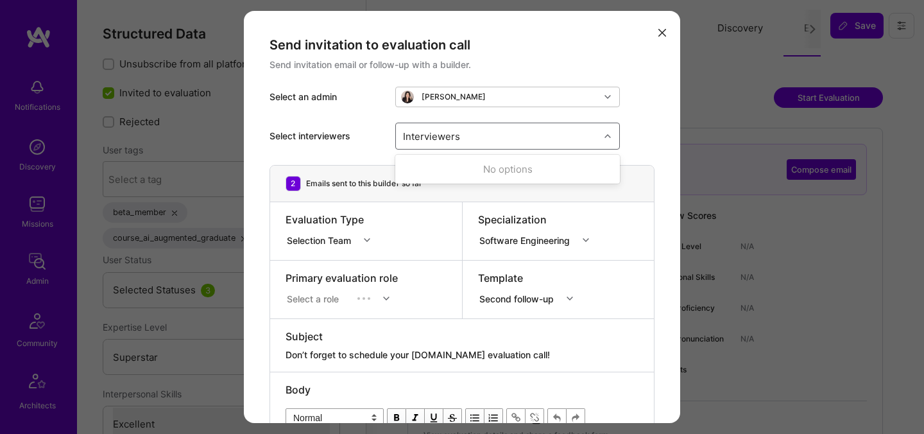
click at [527, 137] on div "Interviewers" at bounding box center [498, 136] width 204 height 26
type input "[PERSON_NAME]"
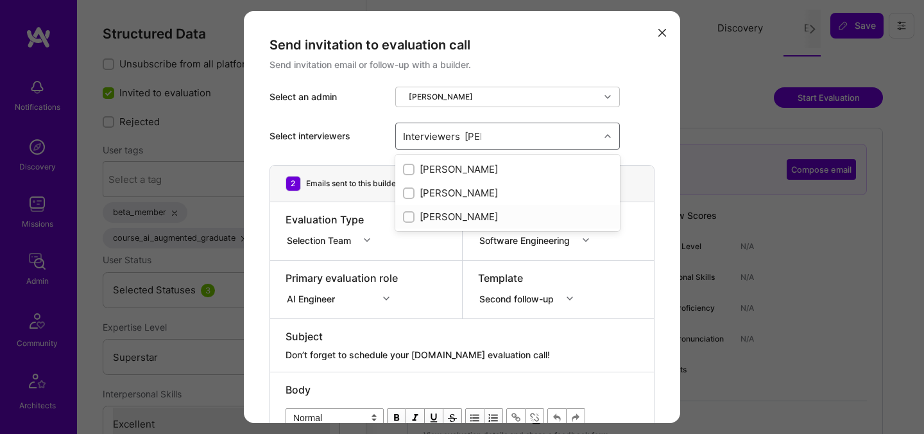
checkbox input "true"
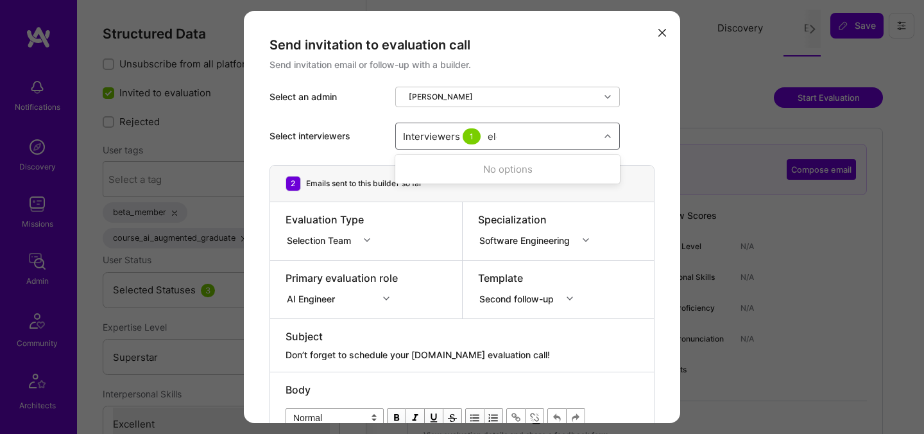
type input "elon"
checkbox input "true"
type input "[PERSON_NAME]"
checkbox input "true"
type input "s"
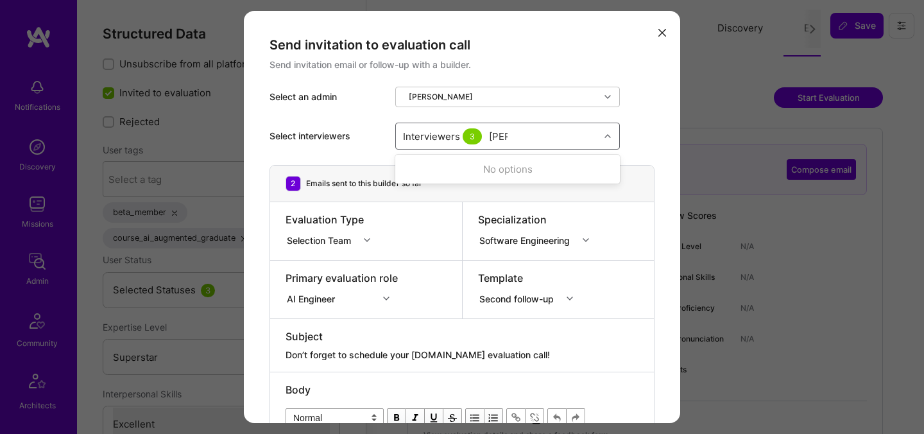
type input "tomi"
checkbox input "true"
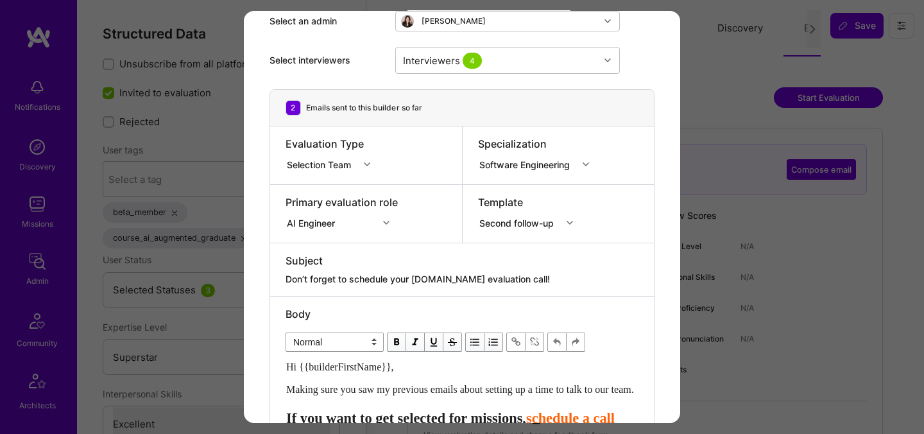
drag, startPoint x: 444, startPoint y: 280, endPoint x: 418, endPoint y: 279, distance: 26.3
click at [418, 279] on textarea "Don’t forget to schedule your [DOMAIN_NAME] evaluation call!" at bounding box center [462, 279] width 353 height 13
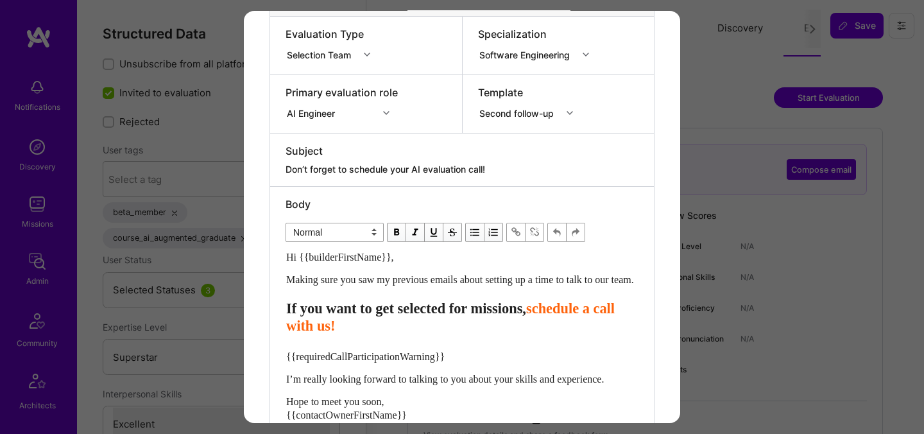
scroll to position [199, 0]
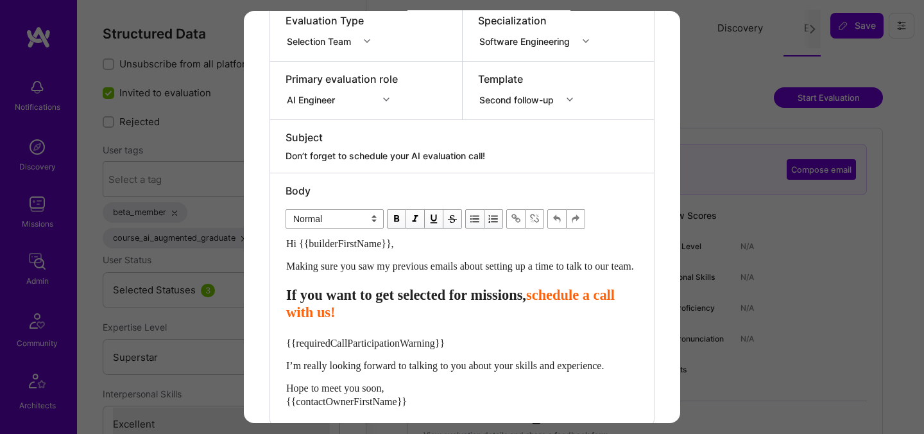
type textarea "Don’t forget to schedule your AI evaluation call!"
click at [510, 303] on span "If you want to get selected for missions," at bounding box center [406, 295] width 240 height 16
select select "header-three"
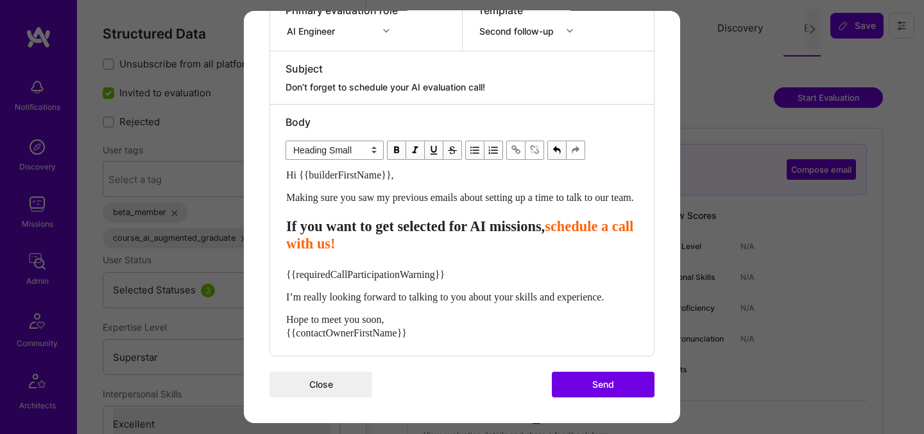
click at [413, 274] on span "{{requiredCallParticipationWarning}}" at bounding box center [365, 273] width 159 height 11
select select "unstyled"
click at [413, 274] on span "{{requiredCallParticipationWarning}}" at bounding box center [365, 273] width 159 height 11
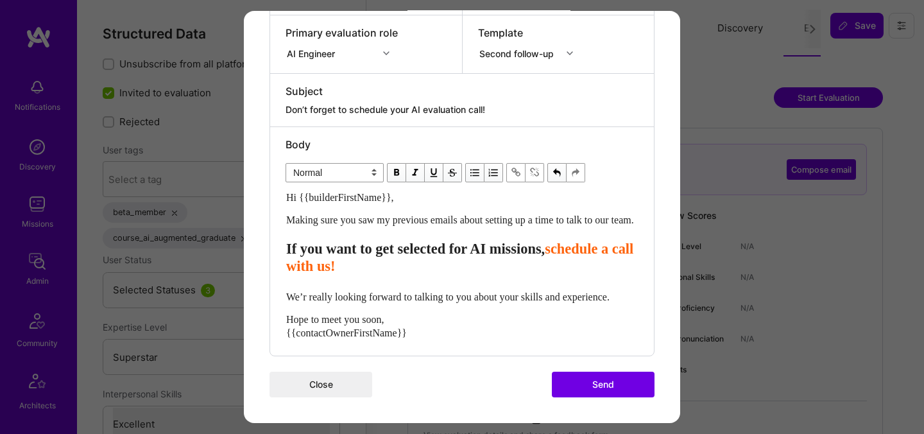
scroll to position [272, 0]
click at [537, 291] on span "We’re really looking forward to talking to you about your skills and experience." at bounding box center [450, 296] width 328 height 11
click at [606, 396] on button "Send" at bounding box center [603, 384] width 103 height 26
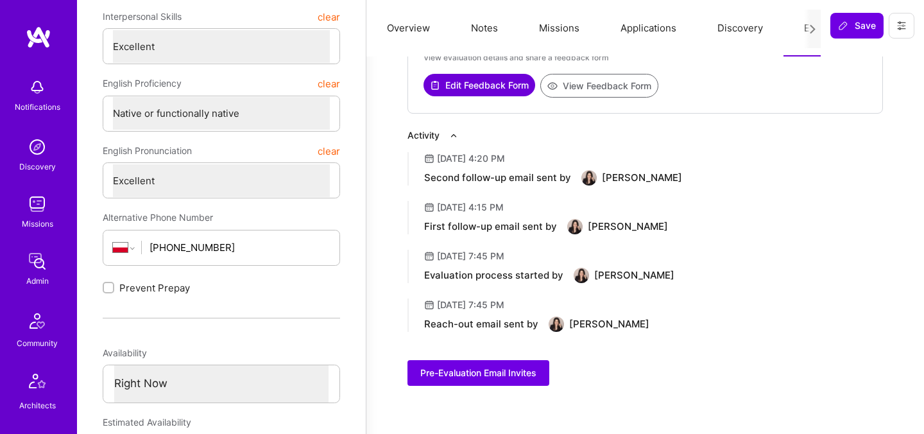
scroll to position [383, 0]
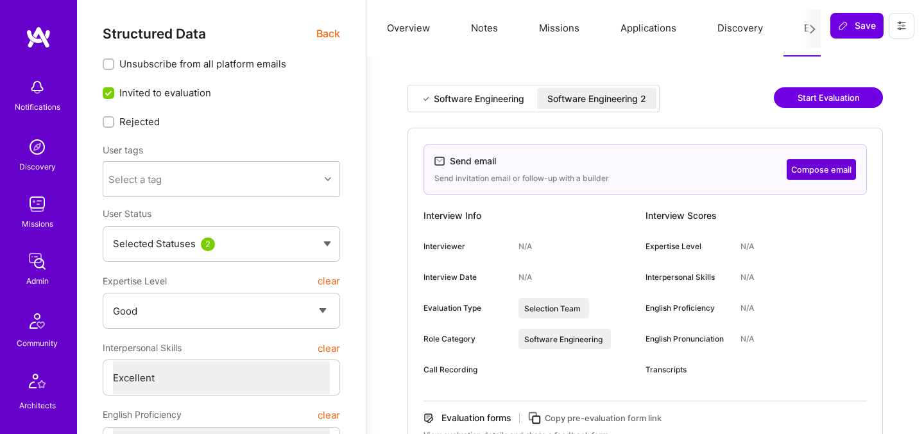
select select "4"
select select "7"
select select "US"
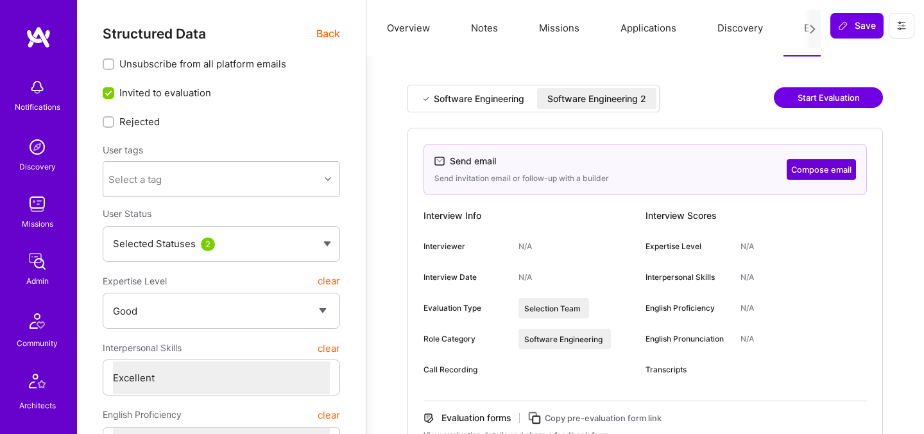
select select "Future Date"
click at [805, 175] on button "Compose email" at bounding box center [821, 169] width 69 height 21
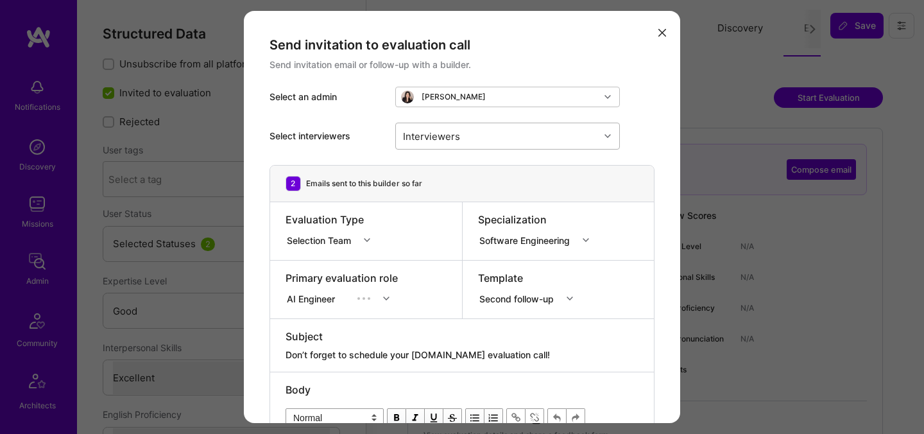
click at [509, 140] on div "Interviewers" at bounding box center [498, 136] width 204 height 26
type input "[PERSON_NAME]"
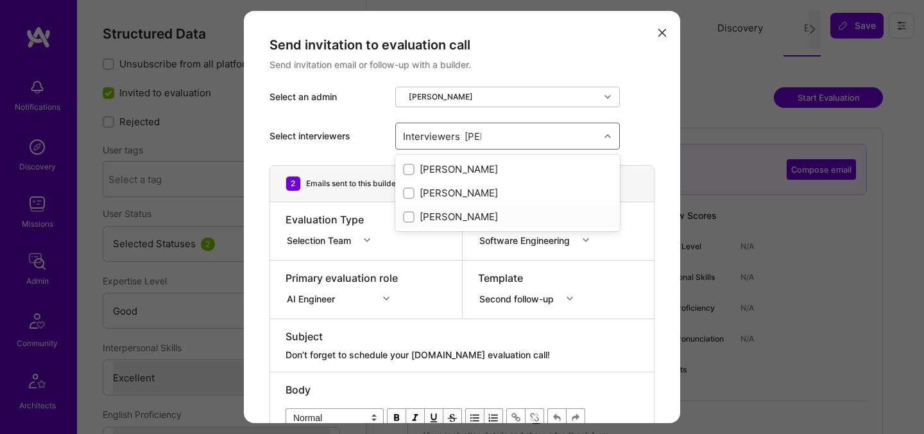
checkbox input "true"
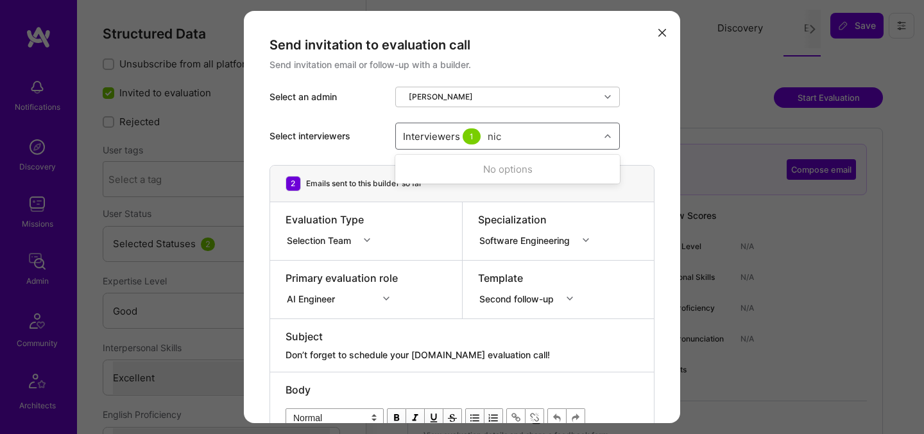
type input "[PERSON_NAME]"
checkbox input "true"
type input "elon"
checkbox input "true"
type input "tomi"
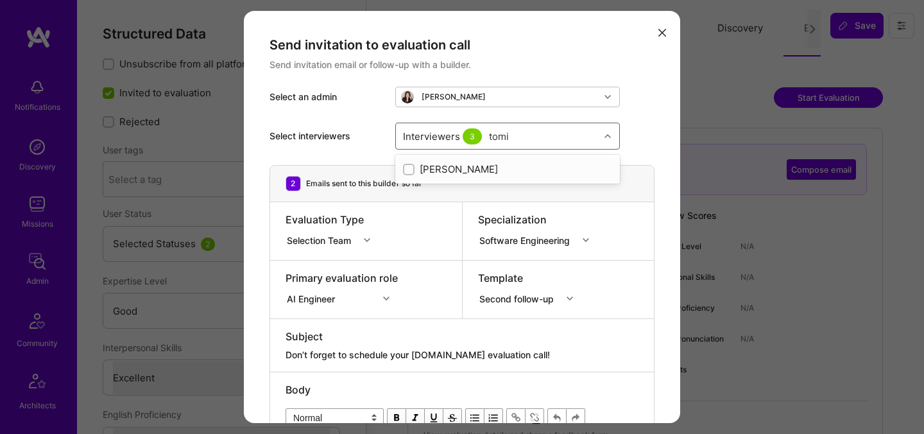
click at [441, 172] on div "[PERSON_NAME]" at bounding box center [507, 168] width 209 height 13
checkbox input "true"
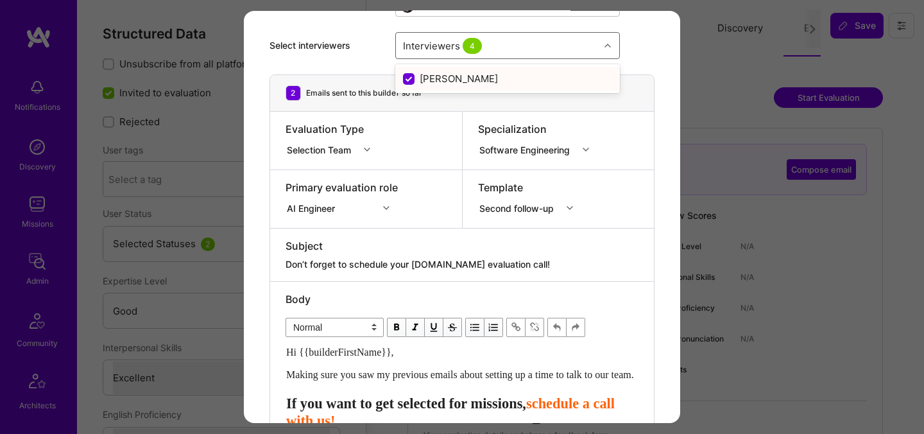
scroll to position [108, 0]
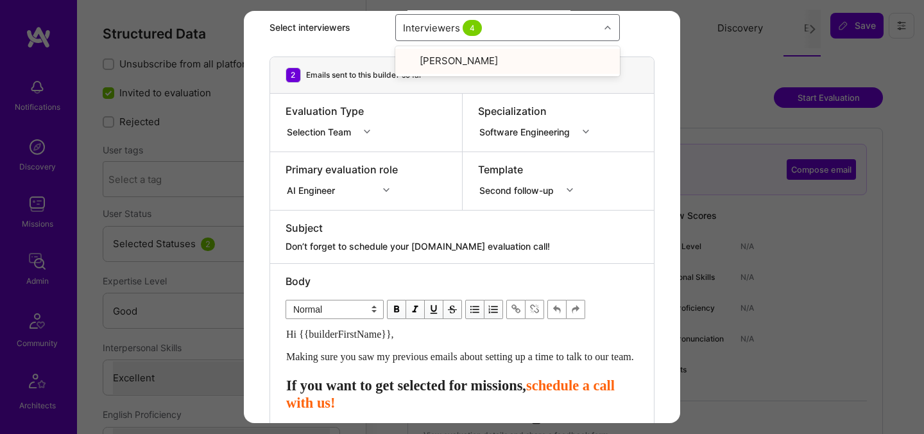
click at [426, 247] on textarea "Don’t forget to schedule your [DOMAIN_NAME] evaluation call!" at bounding box center [462, 246] width 353 height 13
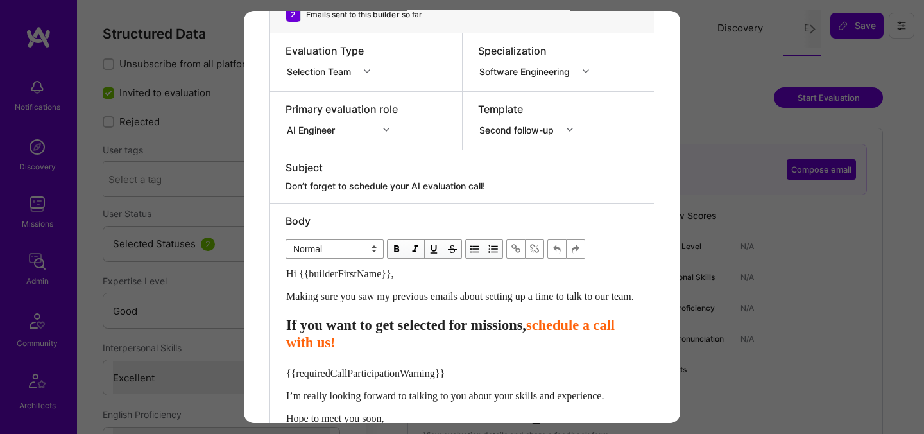
scroll to position [181, 0]
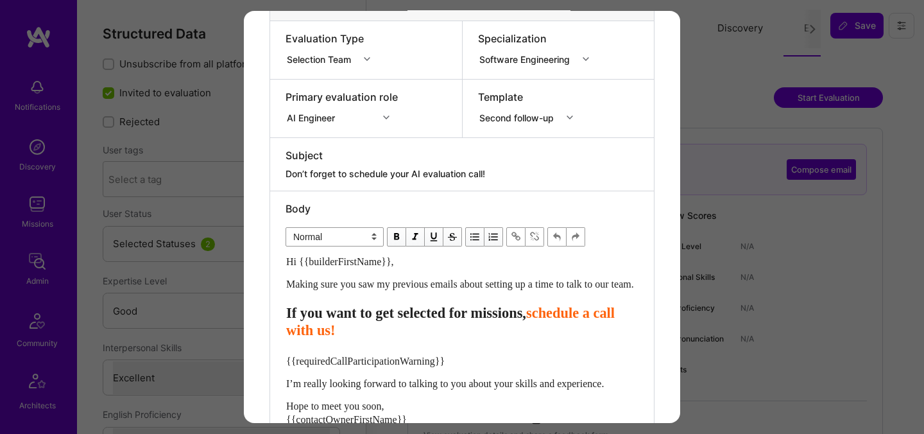
type textarea "Don’t forget to schedule your AI evaluation call!"
click at [521, 321] on span "If you want to get selected for missions," at bounding box center [406, 313] width 240 height 16
select select "header-three"
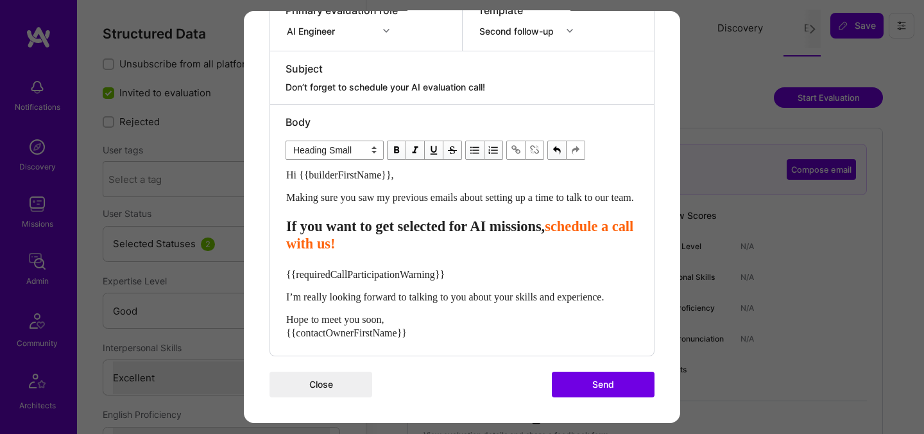
scroll to position [281, 0]
click at [422, 282] on div "Hi {{builderFirstName}}, Making sure you saw my previous emails about setting u…" at bounding box center [462, 253] width 352 height 171
select select "unstyled"
click at [422, 282] on div "Hi {{builderFirstName}}, Making sure you saw my previous emails about setting u…" at bounding box center [462, 253] width 352 height 171
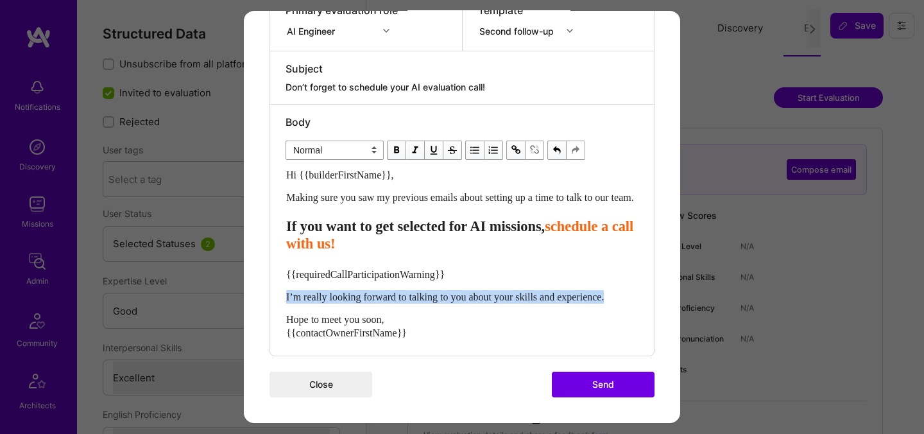
click at [422, 282] on div "Hi {{builderFirstName}}, Making sure you saw my previous emails about setting u…" at bounding box center [462, 253] width 352 height 171
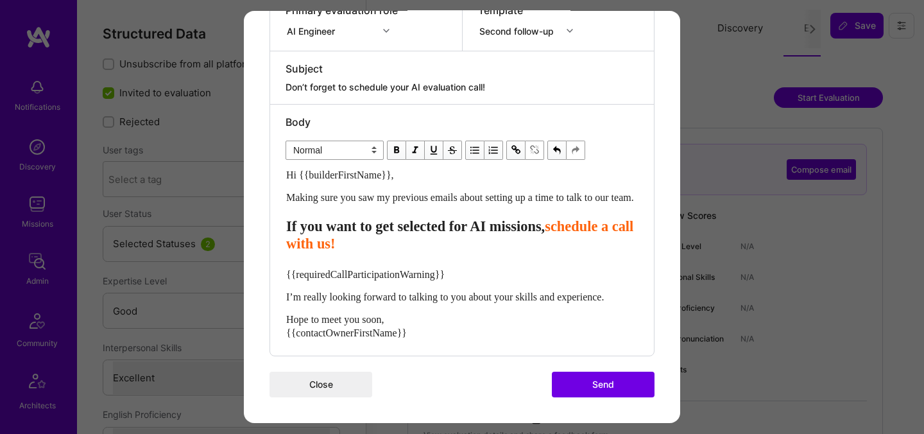
click at [417, 278] on span "{{requiredCallParticipationWarning}}" at bounding box center [365, 273] width 159 height 11
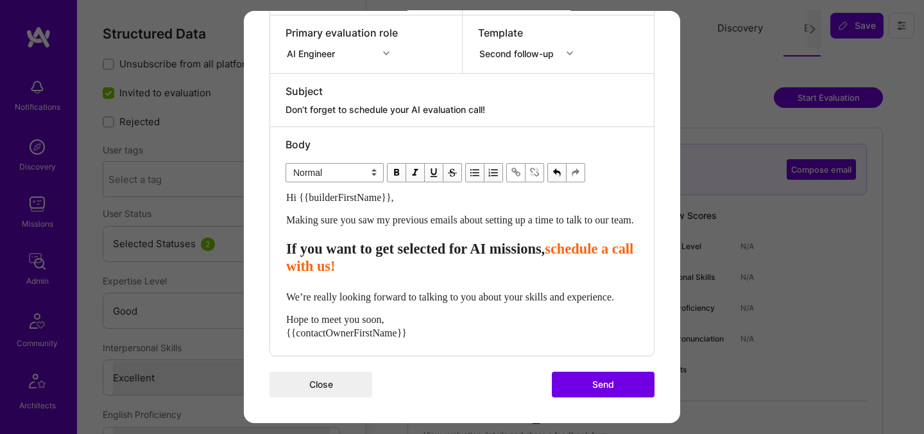
scroll to position [272, 0]
click at [546, 291] on span "We’re really looking forward to talking to you about your skills and experience." at bounding box center [450, 296] width 328 height 11
click at [596, 384] on button "Send" at bounding box center [603, 384] width 103 height 26
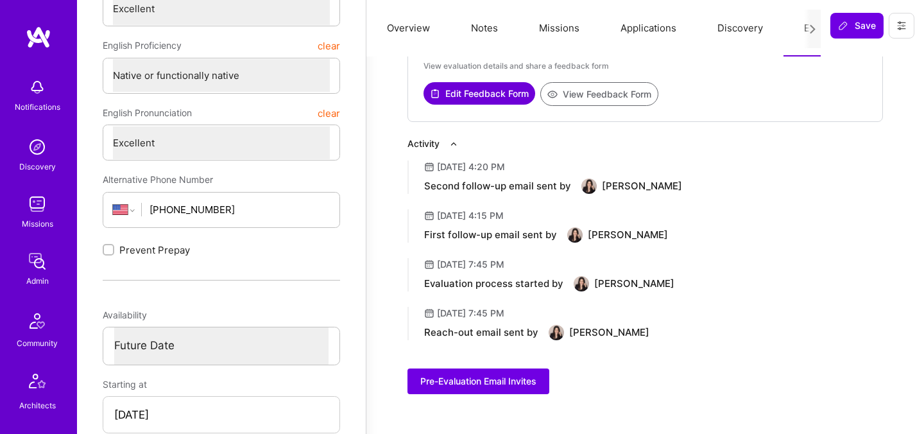
scroll to position [366, 0]
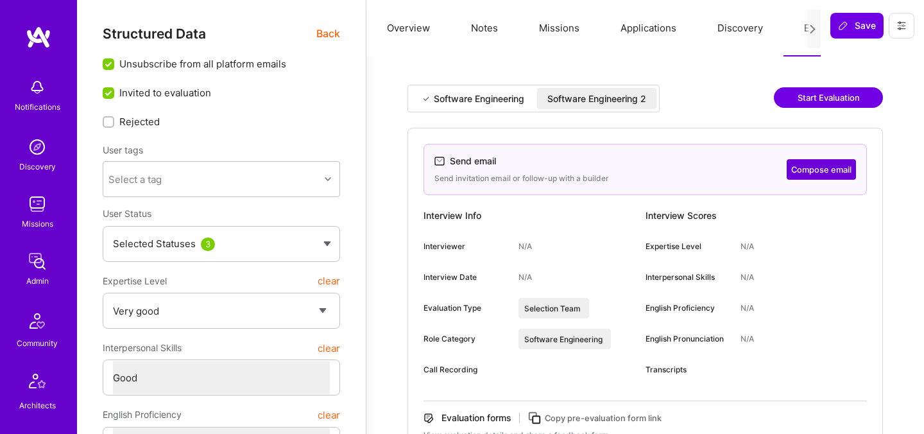
select select "5"
select select "4"
select select "7"
select select "US"
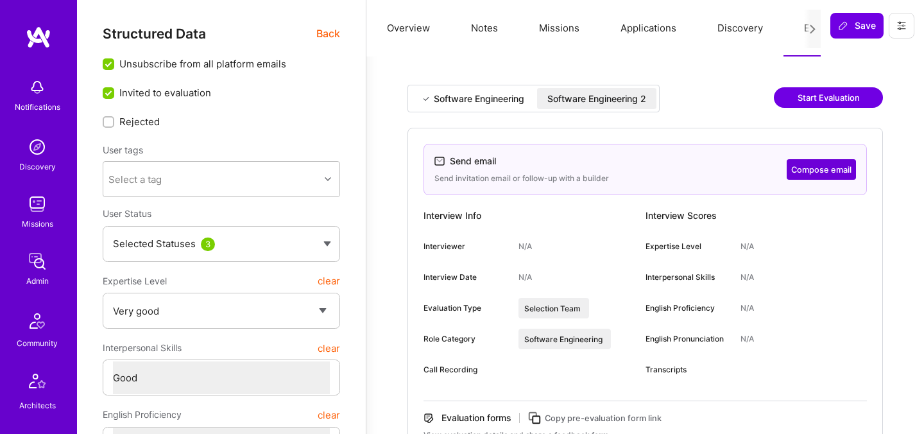
select select "Not Available"
select select "1 Month"
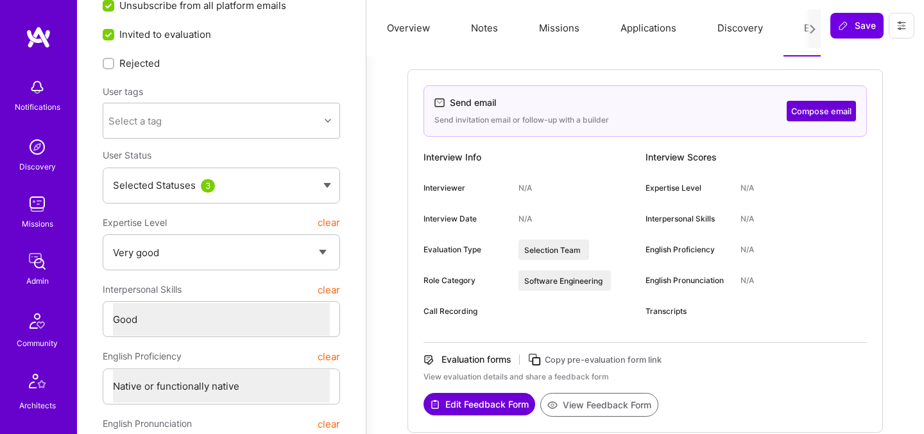
click at [806, 109] on button "Compose email" at bounding box center [821, 111] width 69 height 21
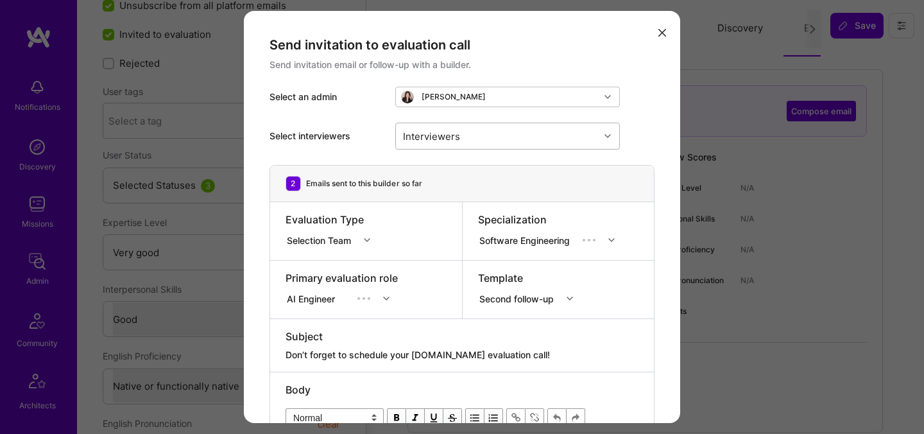
click at [455, 139] on div "Interviewers" at bounding box center [432, 135] width 64 height 19
type input "[PERSON_NAME]"
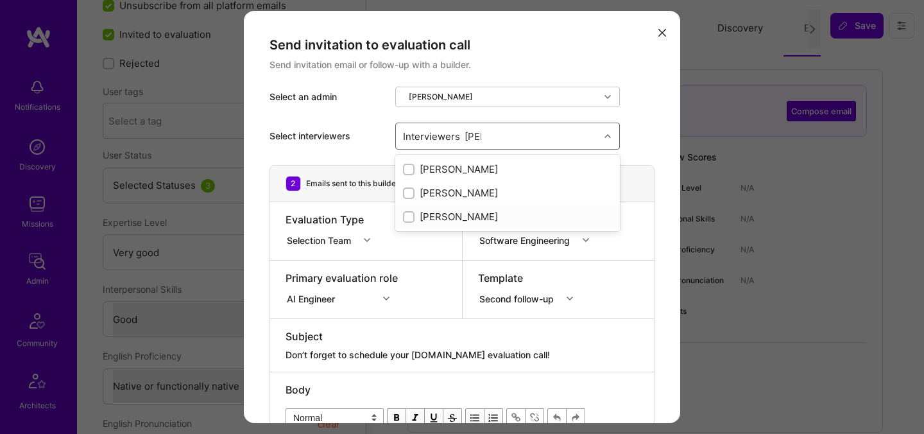
checkbox input "true"
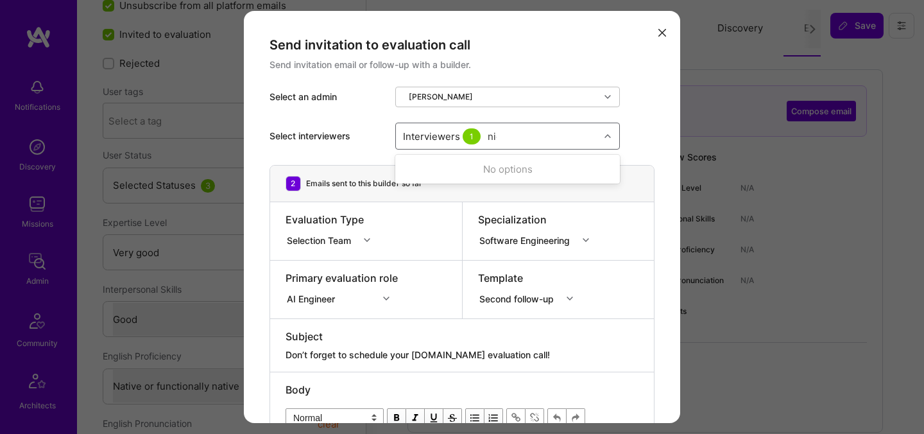
type input "[PERSON_NAME]"
checkbox input "true"
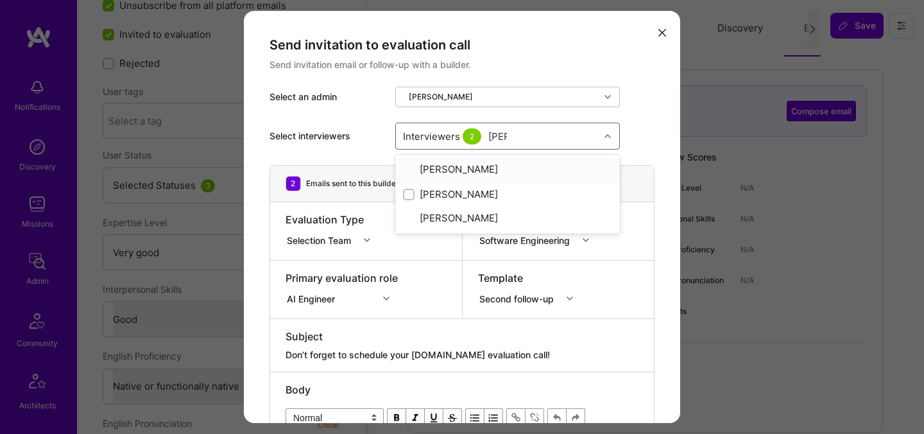
type input "tomi"
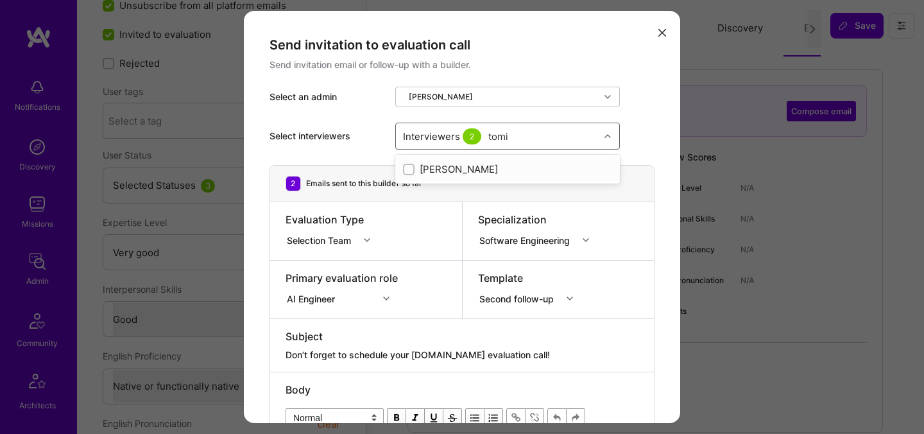
checkbox input "true"
type input "elon"
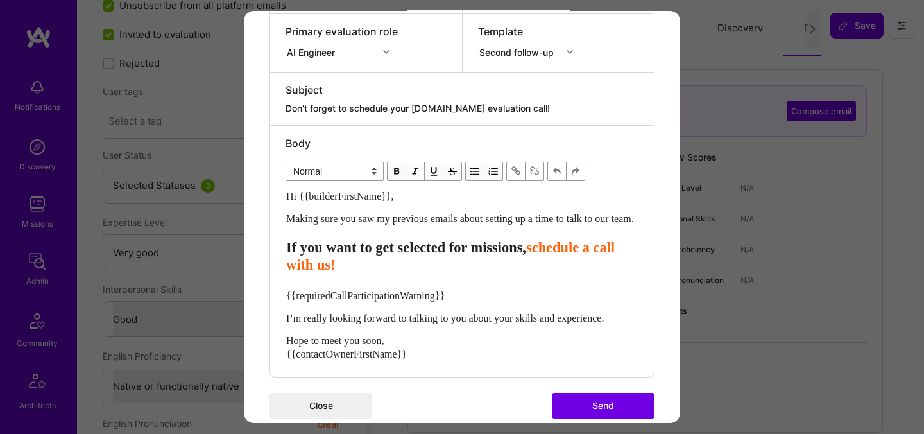
scroll to position [250, 0]
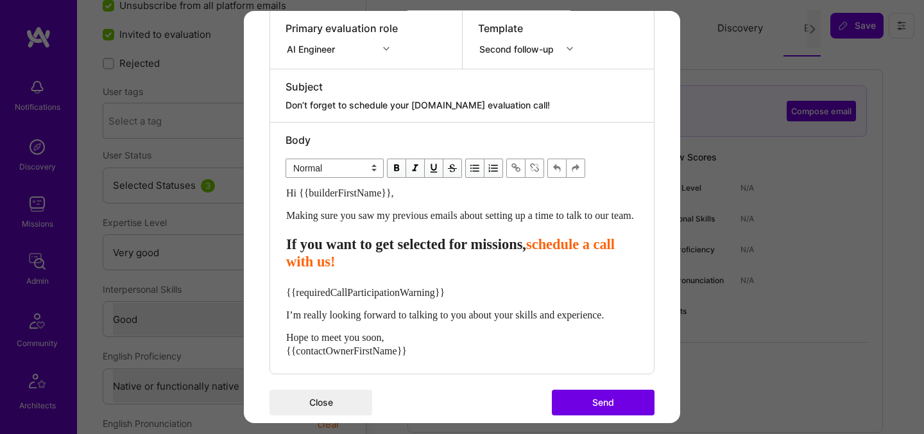
drag, startPoint x: 446, startPoint y: 107, endPoint x: 421, endPoint y: 104, distance: 25.9
click at [421, 105] on textarea "Don’t forget to schedule your [DOMAIN_NAME] evaluation call!" at bounding box center [462, 105] width 353 height 13
type textarea "Don’t forget to schedule your AIevaluation call!"
click at [505, 252] on span "If you want to get selected for missions," at bounding box center [406, 244] width 240 height 16
select select "header-three"
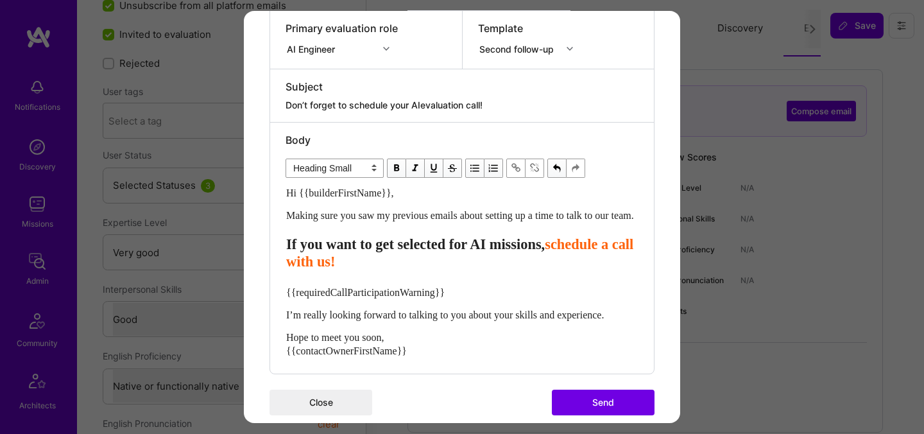
click at [379, 297] on span "{{requiredCallParticipationWarning}}" at bounding box center [365, 291] width 159 height 11
select select "unstyled"
click at [379, 297] on span "{{requiredCallParticipationWarning}}" at bounding box center [365, 291] width 159 height 11
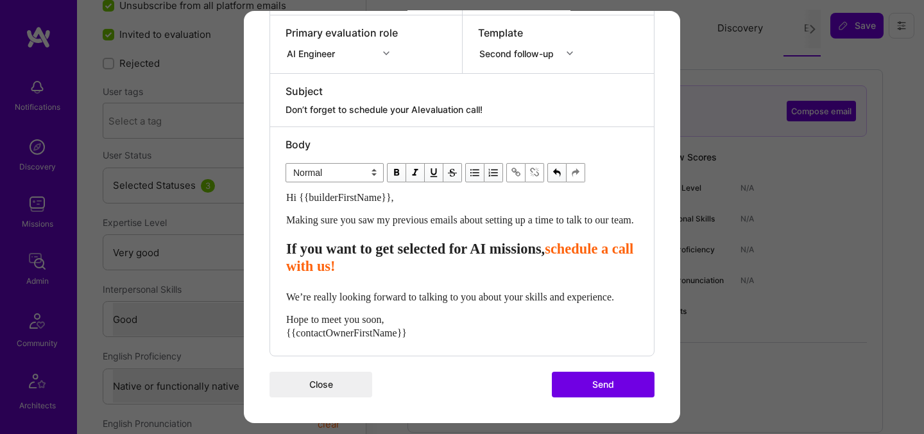
click at [545, 302] on span "We’re really looking forward to talking to you about your skills and experience." at bounding box center [450, 296] width 328 height 11
click at [603, 397] on button "Send" at bounding box center [603, 384] width 103 height 26
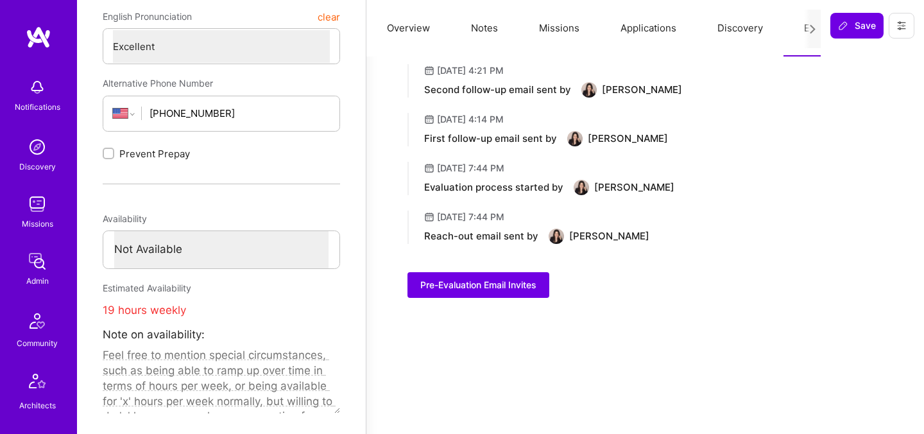
scroll to position [461, 0]
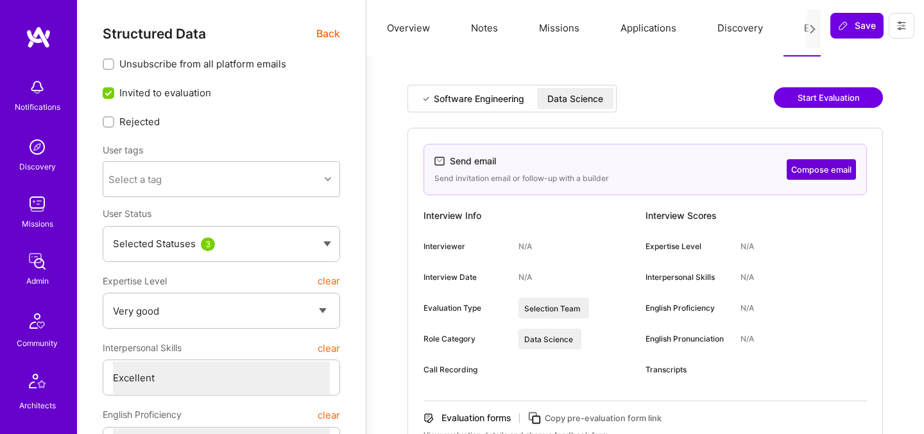
select select "5"
select select "7"
select select "US"
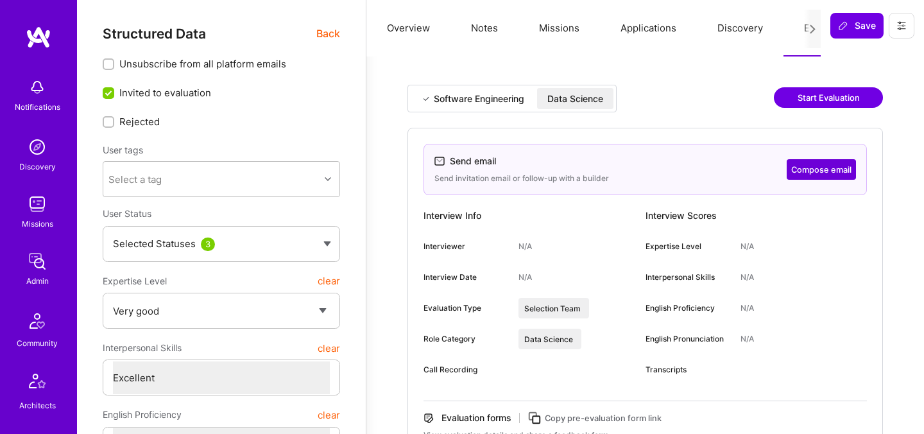
select select "Right Now"
click at [826, 164] on button "Compose email" at bounding box center [821, 169] width 69 height 21
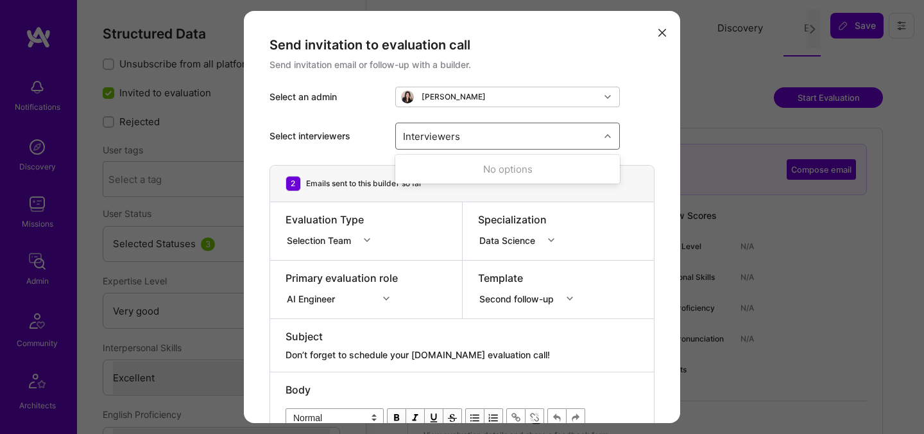
click at [502, 141] on div "Interviewers" at bounding box center [498, 136] width 204 height 26
type input "luis"
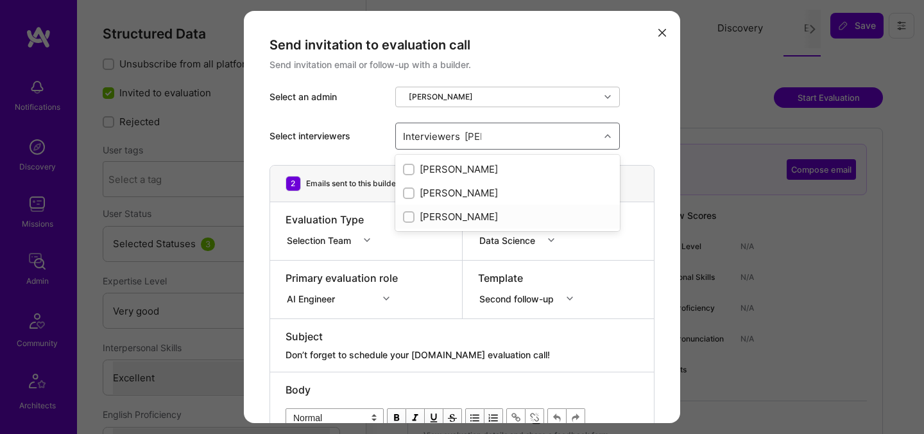
checkbox input "true"
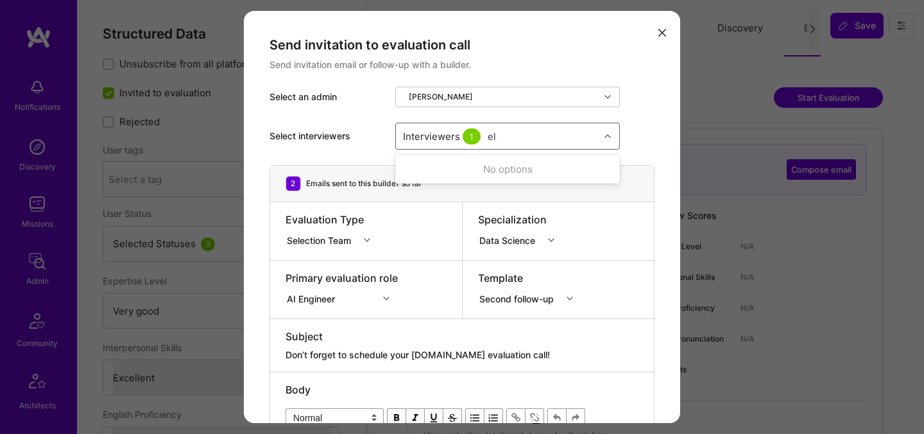
type input "elon"
checkbox input "true"
type input "tomi"
checkbox input "true"
type input "nick"
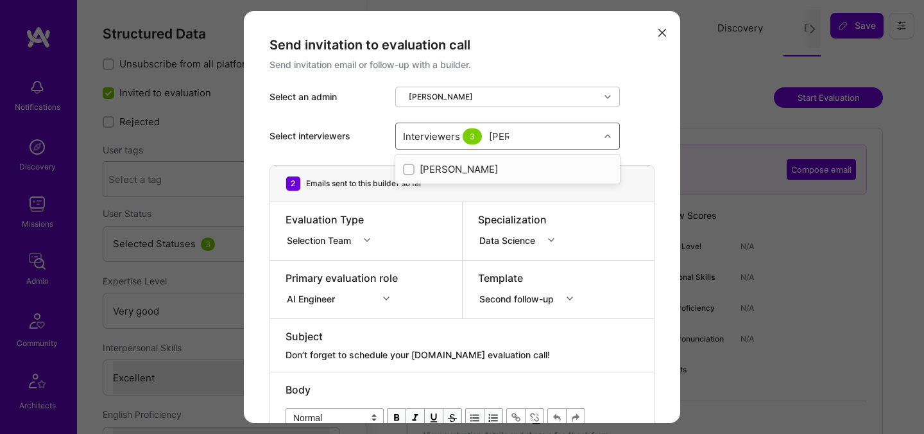
checkbox input "true"
drag, startPoint x: 446, startPoint y: 354, endPoint x: 419, endPoint y: 351, distance: 27.8
click at [419, 351] on textarea "Don’t forget to schedule your A.Team evaluation call!" at bounding box center [462, 355] width 353 height 13
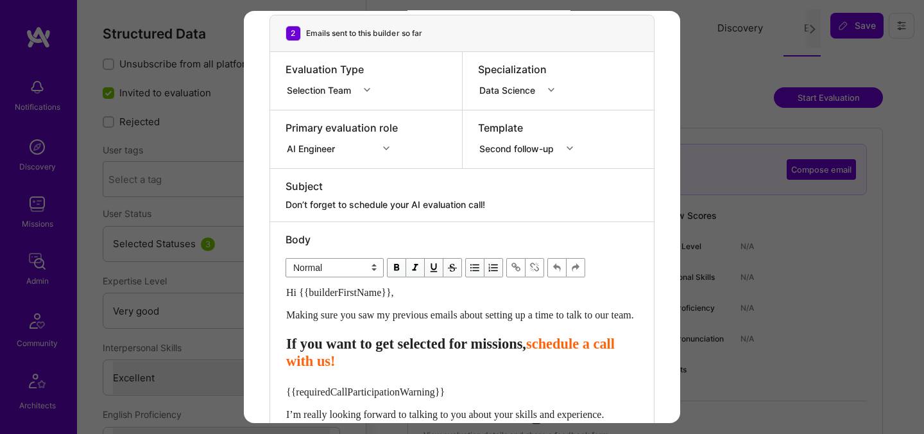
scroll to position [195, 0]
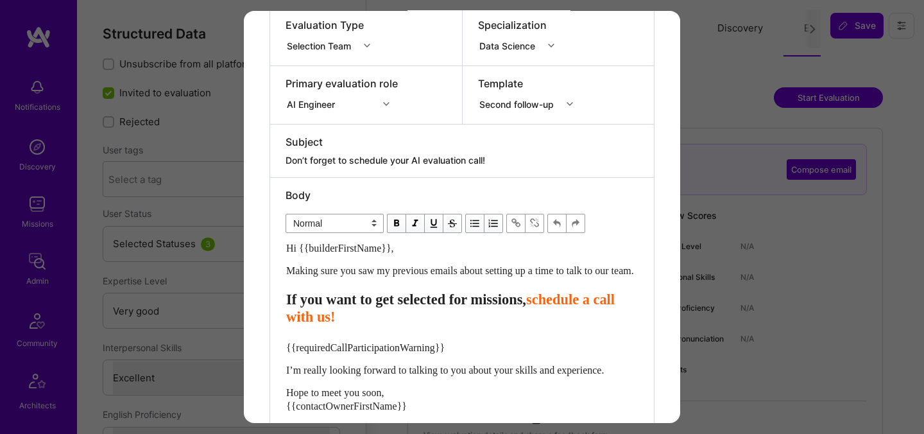
type textarea "Don’t forget to schedule your AI evaluation call!"
click at [510, 308] on span "If you want to get selected for missions," at bounding box center [406, 299] width 240 height 16
select select "header-three"
click at [415, 352] on span "{{requiredCallParticipationWarning}}" at bounding box center [365, 347] width 159 height 11
select select "unstyled"
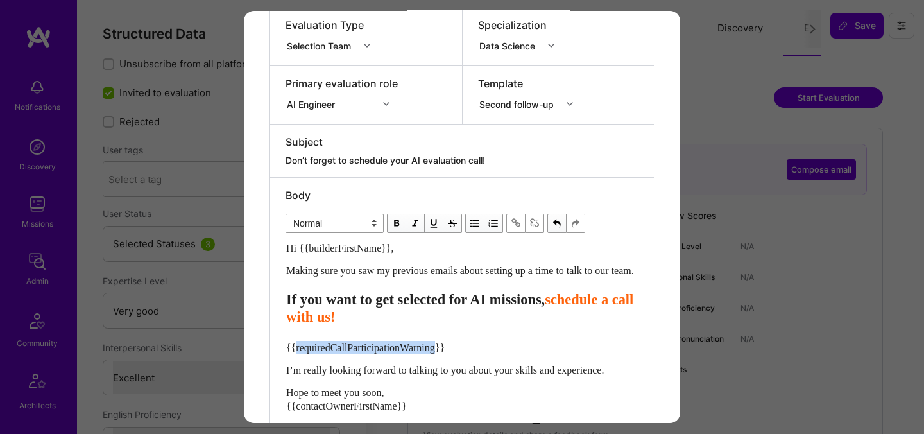
click at [415, 352] on span "{{requiredCallParticipationWarning}}" at bounding box center [365, 347] width 159 height 11
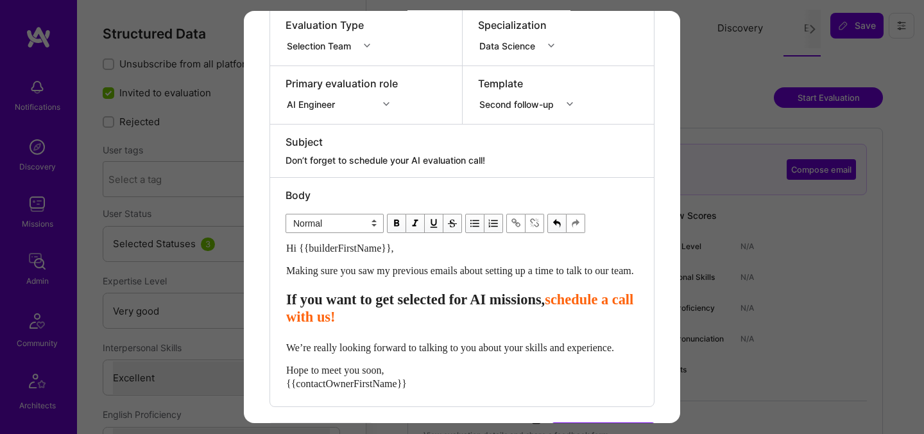
click at [551, 352] on span "We’re really looking forward to talking to you about your skills and experience." at bounding box center [450, 347] width 328 height 11
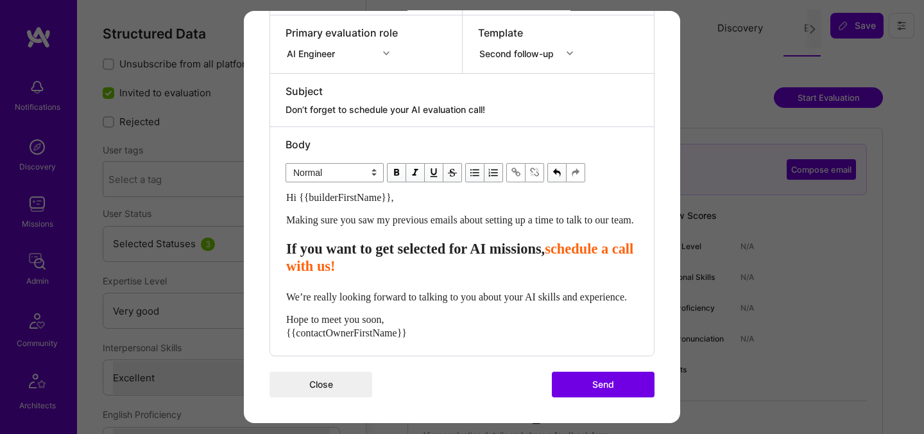
click at [630, 387] on button "Send" at bounding box center [603, 384] width 103 height 26
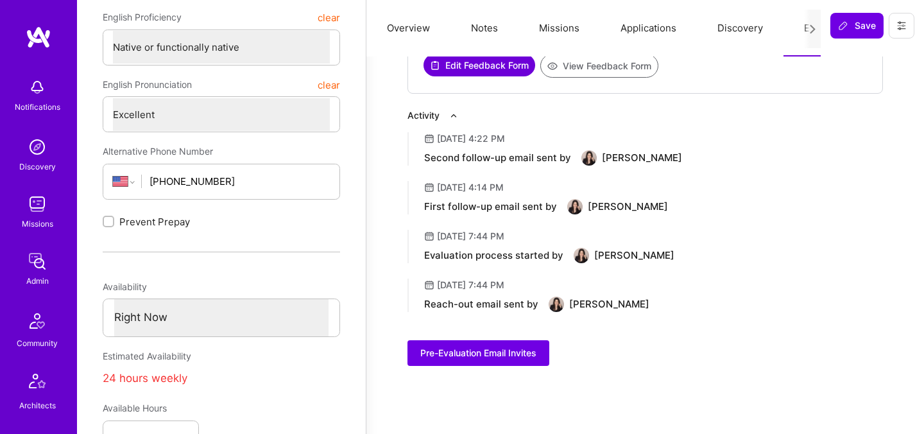
scroll to position [401, 0]
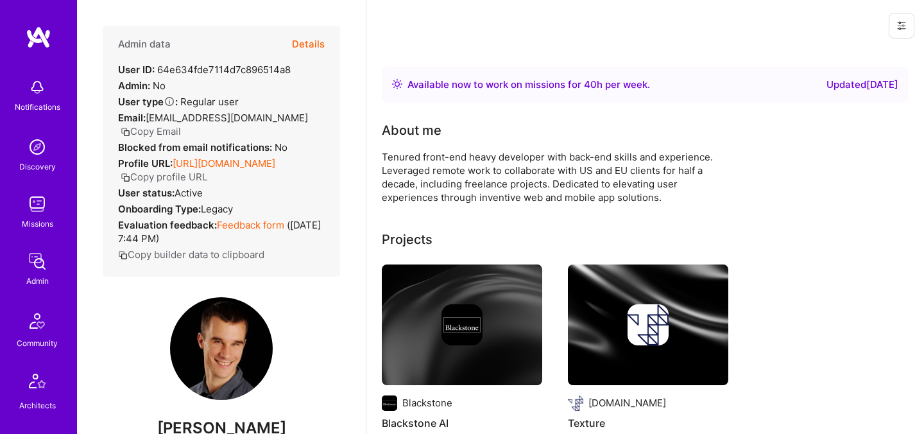
click at [318, 48] on button "Details" at bounding box center [308, 44] width 33 height 37
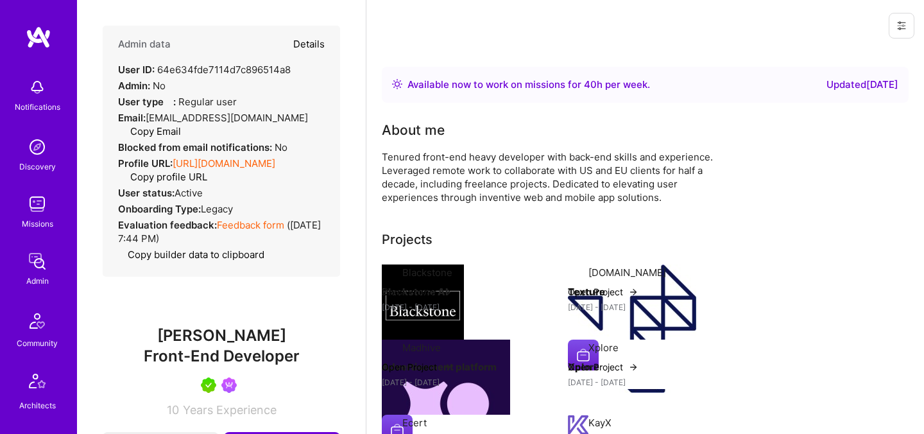
type textarea "x"
select select "5"
select select "7"
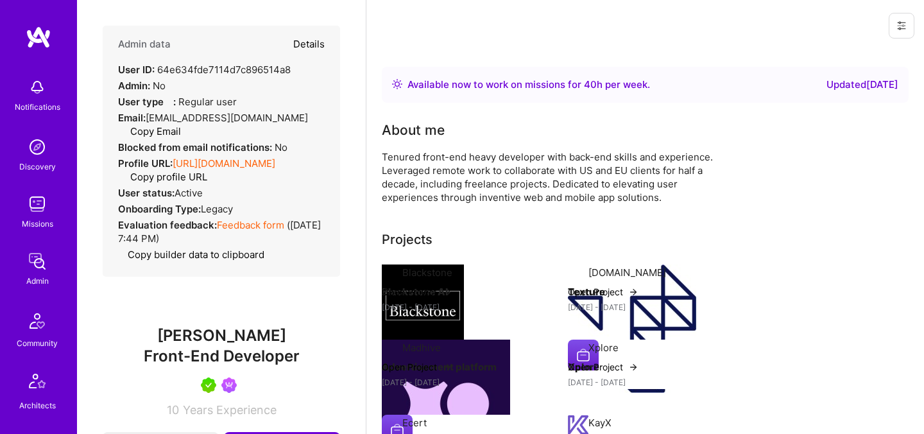
select select "AT"
select select "Right Now"
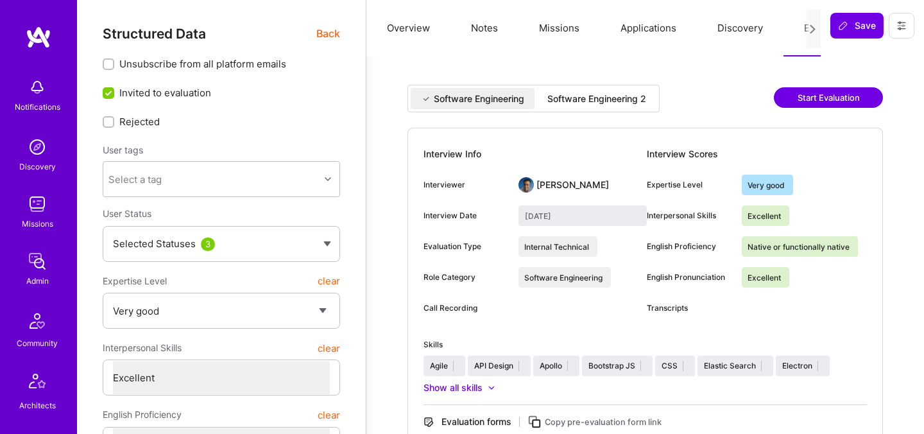
click at [616, 105] on div "Software Engineering 2" at bounding box center [596, 98] width 119 height 21
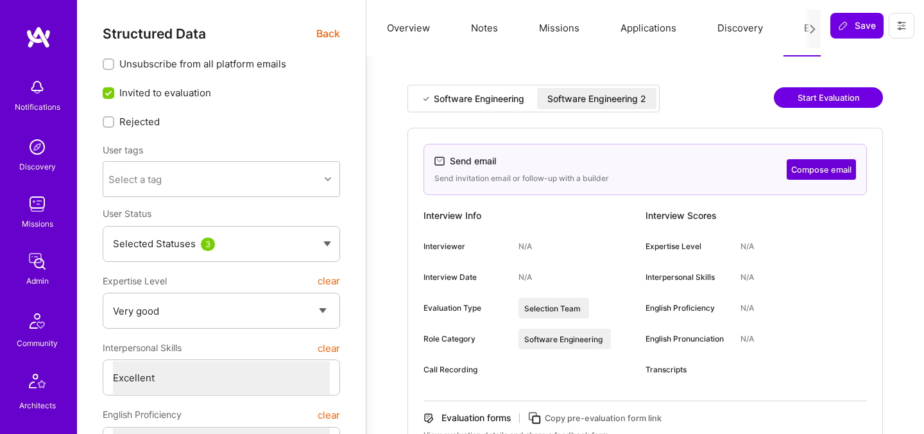
click at [822, 173] on button "Compose email" at bounding box center [821, 169] width 69 height 21
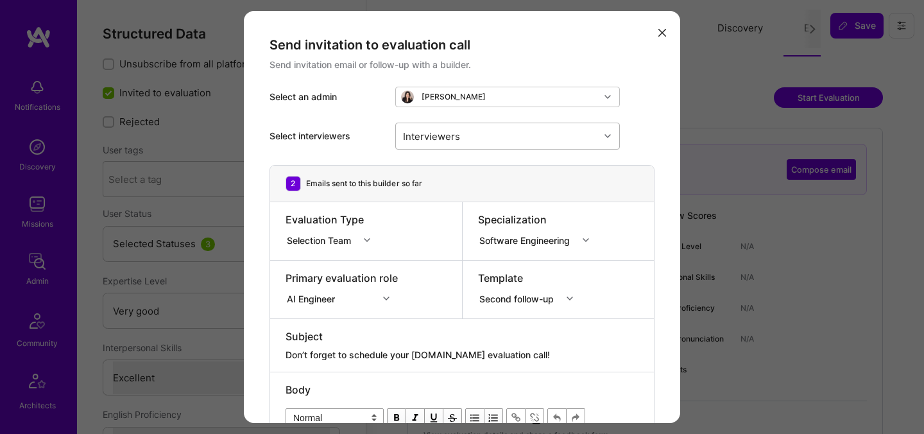
click at [461, 130] on div "Interviewers" at bounding box center [432, 135] width 64 height 19
type input "[PERSON_NAME]"
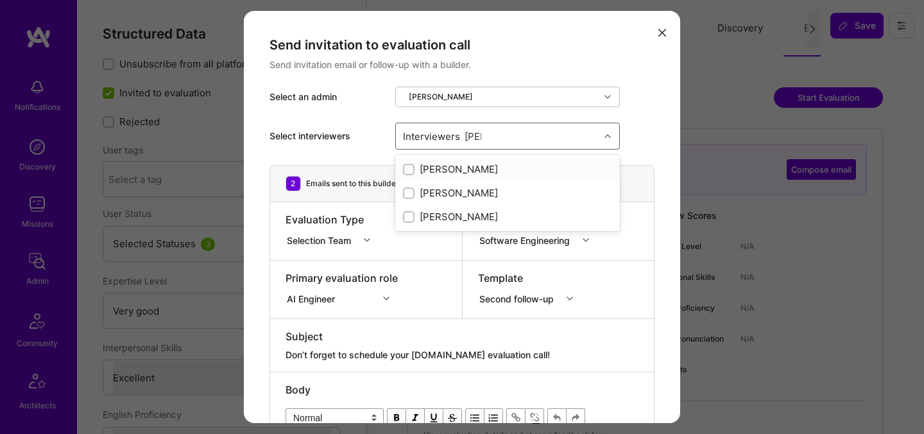
checkbox input "true"
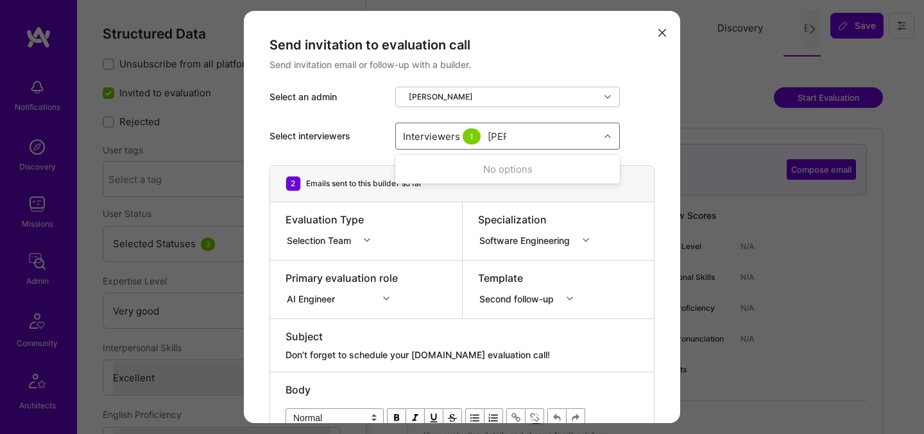
type input "tomi"
checkbox input "true"
type input "[PERSON_NAME]"
checkbox input "true"
type input "elon"
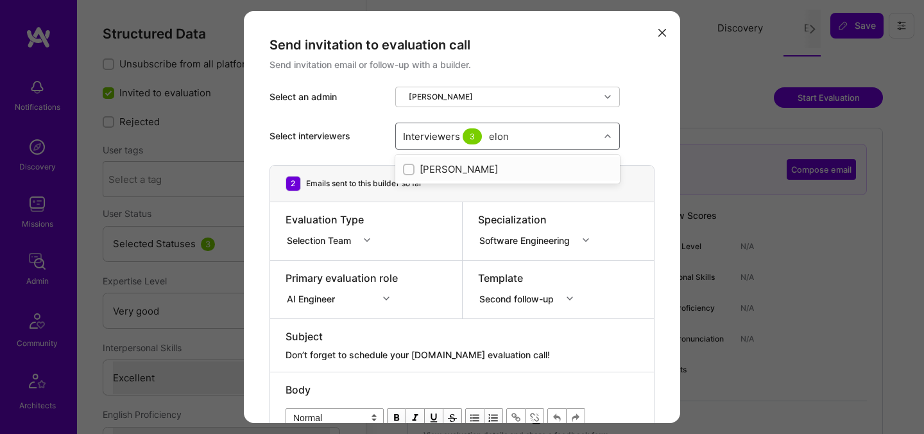
checkbox input "true"
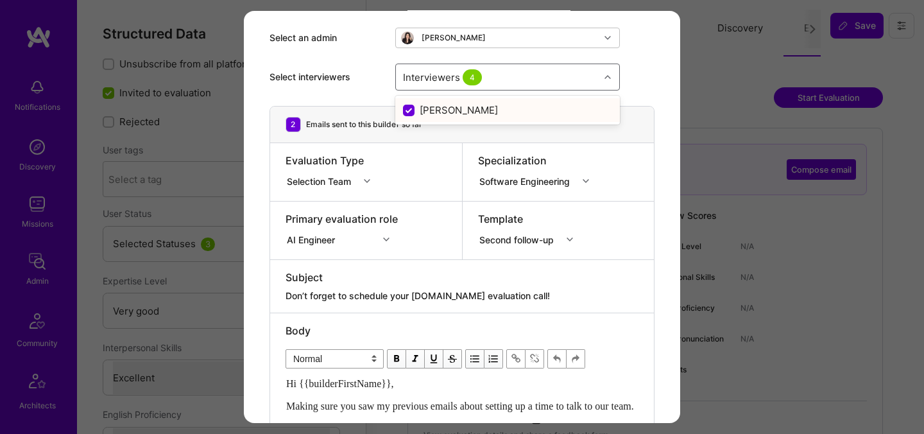
scroll to position [60, 0]
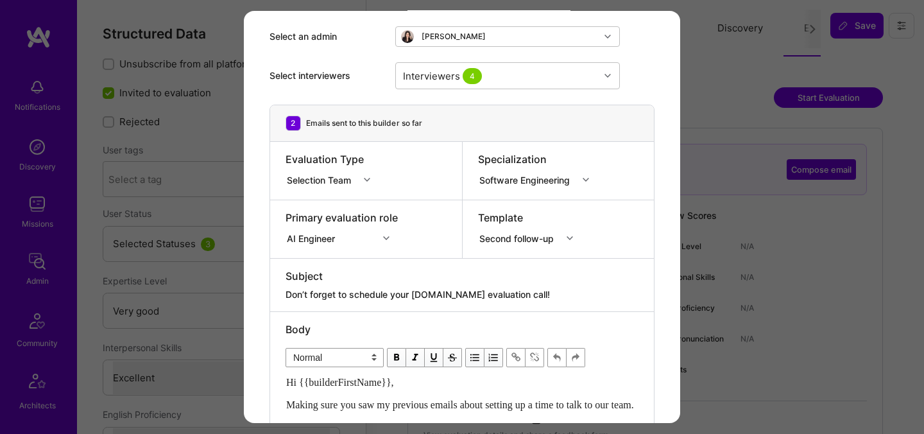
drag, startPoint x: 445, startPoint y: 296, endPoint x: 417, endPoint y: 295, distance: 28.3
click at [417, 295] on textarea "Don’t forget to schedule your [DOMAIN_NAME] evaluation call!" at bounding box center [462, 294] width 353 height 13
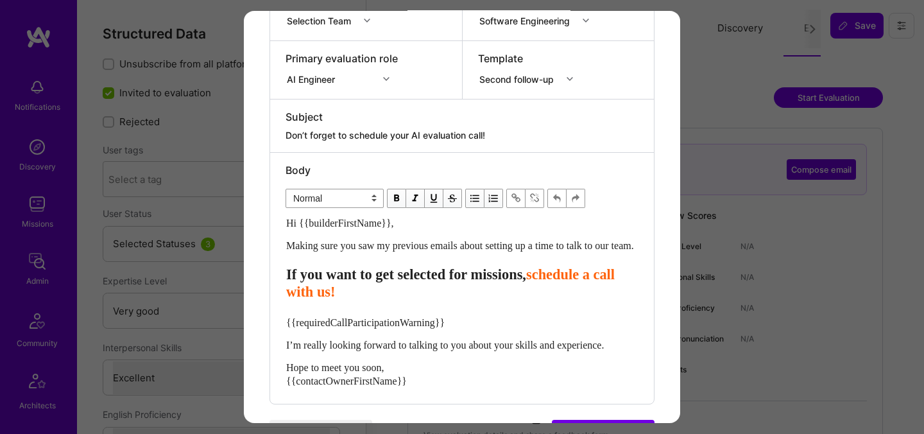
scroll to position [245, 0]
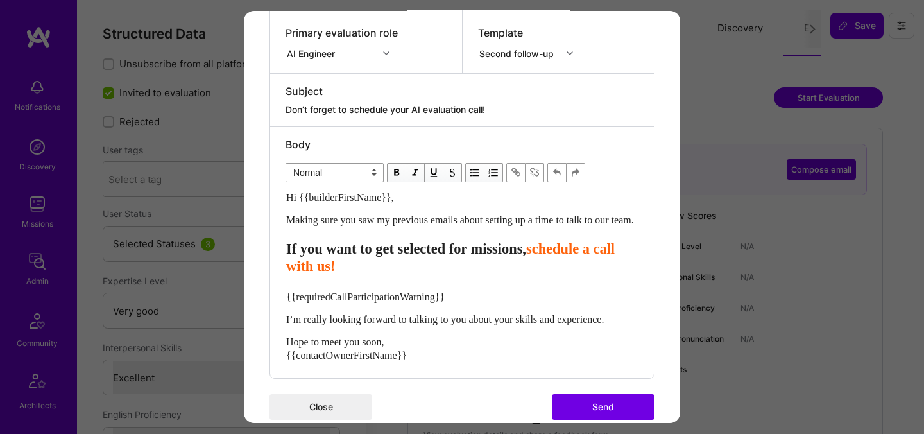
type textarea "Don’t forget to schedule your AI evaluation call!"
click at [510, 257] on span "If you want to get selected for missions," at bounding box center [406, 249] width 240 height 16
select select "header-three"
click at [426, 303] on div "{{requiredCallParticipationWarning}}" at bounding box center [462, 296] width 352 height 13
select select "unstyled"
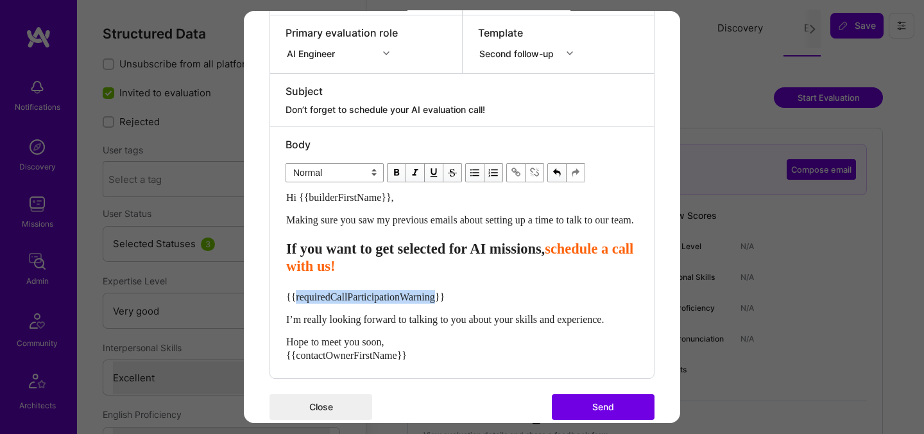
click at [426, 303] on div "{{requiredCallParticipationWarning}}" at bounding box center [462, 296] width 352 height 13
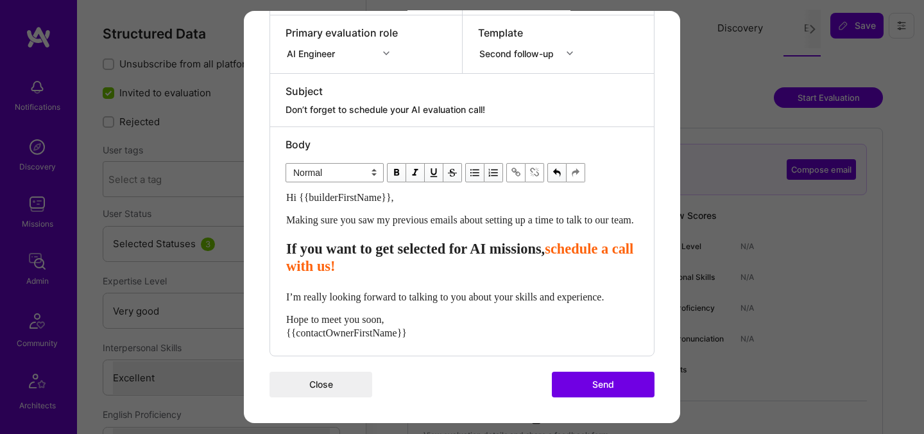
click at [425, 303] on div "I’m really looking forward to talking to you about your skills and experience." at bounding box center [462, 296] width 352 height 13
click at [287, 302] on span "I’m really looking forward to talking to you about your skills and experience." at bounding box center [445, 296] width 318 height 11
click at [541, 302] on span "We’re really looking forward to talking to you about your skills and experience." at bounding box center [450, 296] width 328 height 11
click at [609, 397] on button "Send" at bounding box center [603, 384] width 103 height 26
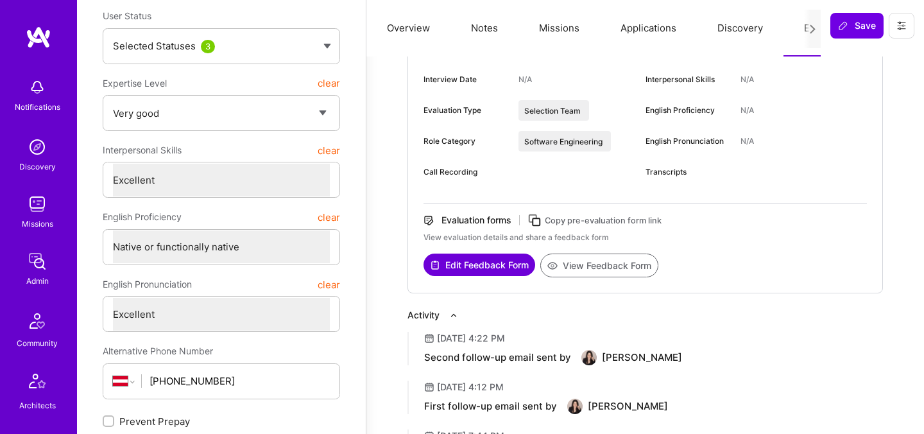
scroll to position [200, 0]
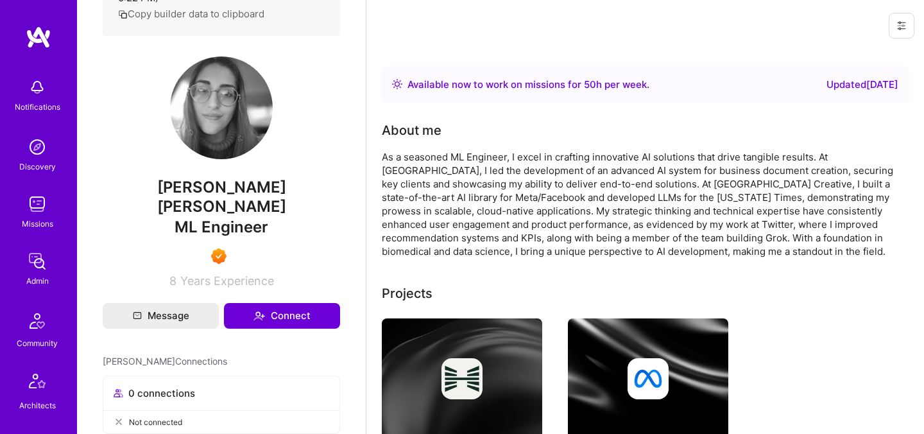
scroll to position [225, 0]
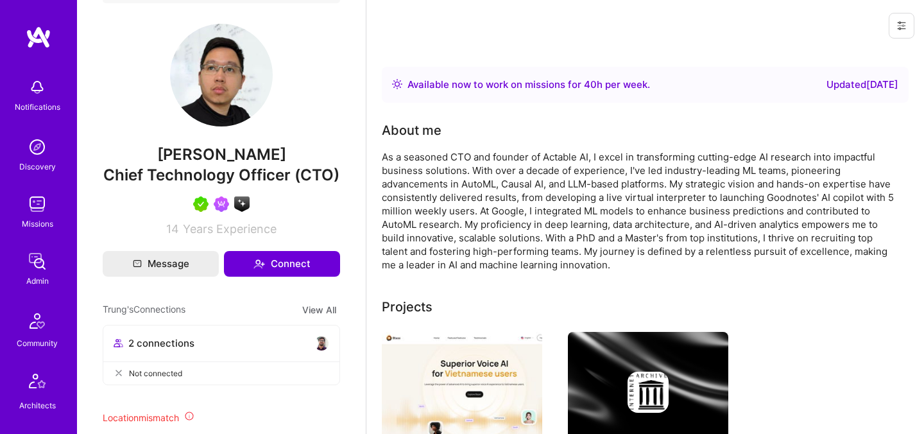
scroll to position [285, 0]
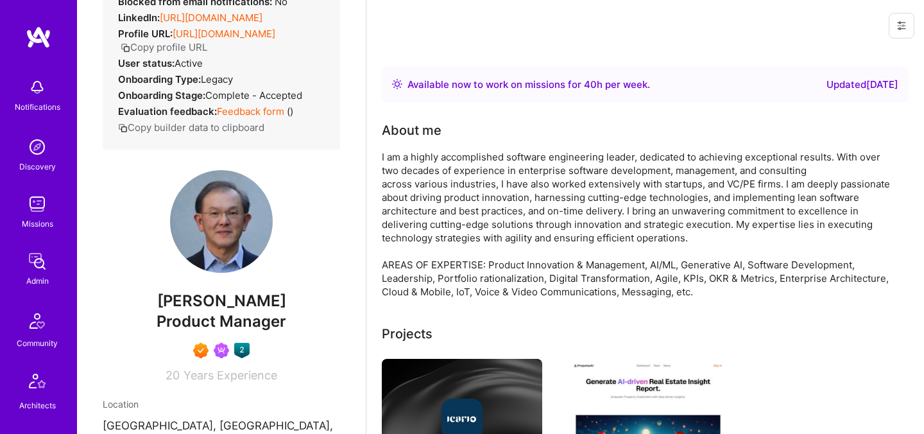
scroll to position [148, 0]
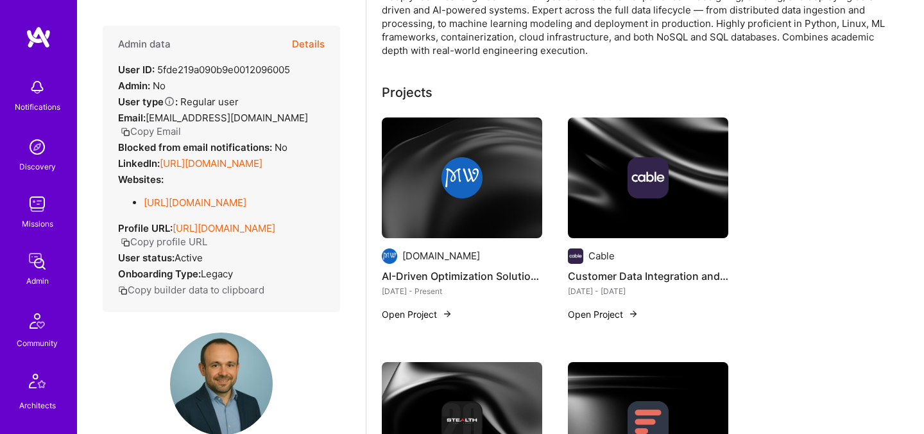
scroll to position [437, 0]
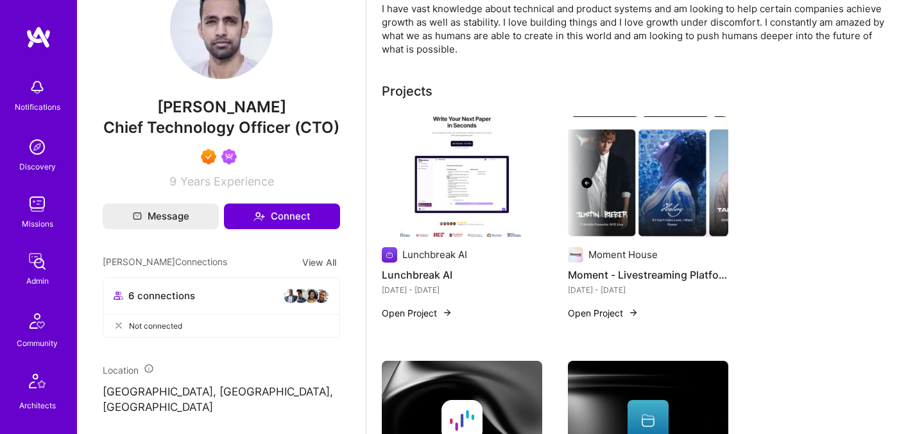
scroll to position [331, 0]
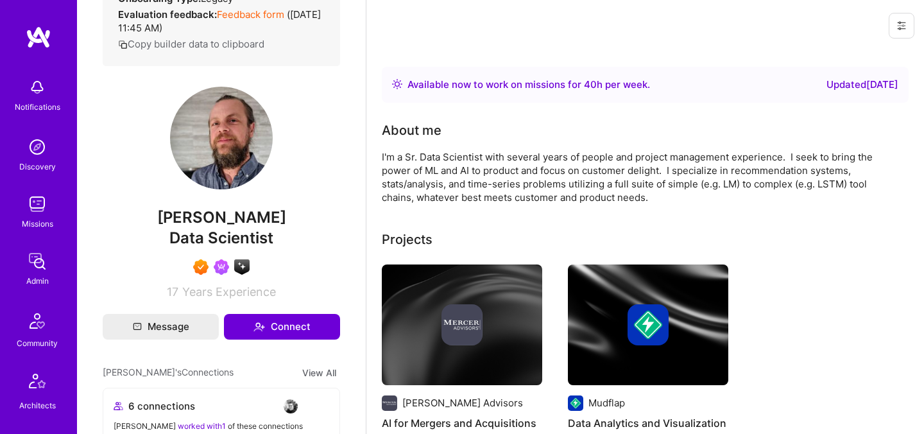
scroll to position [277, 0]
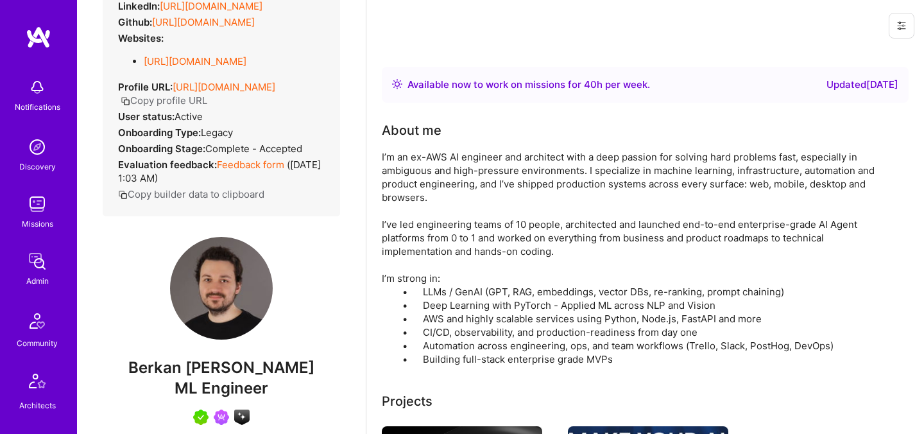
scroll to position [197, 0]
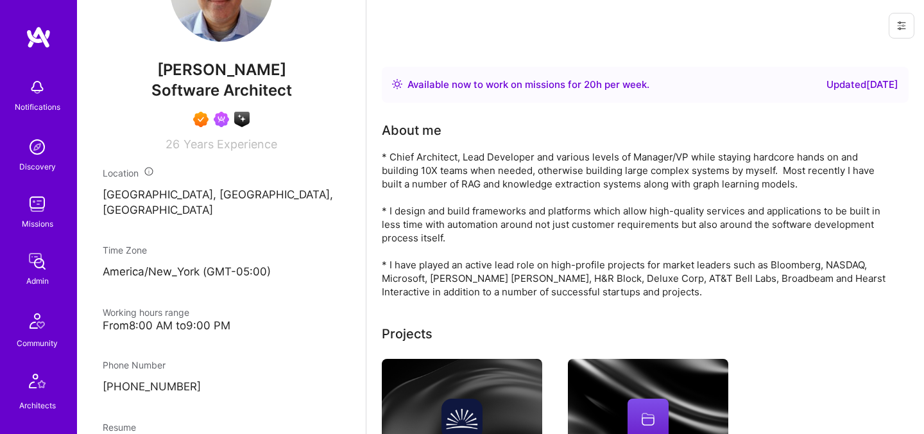
scroll to position [426, 0]
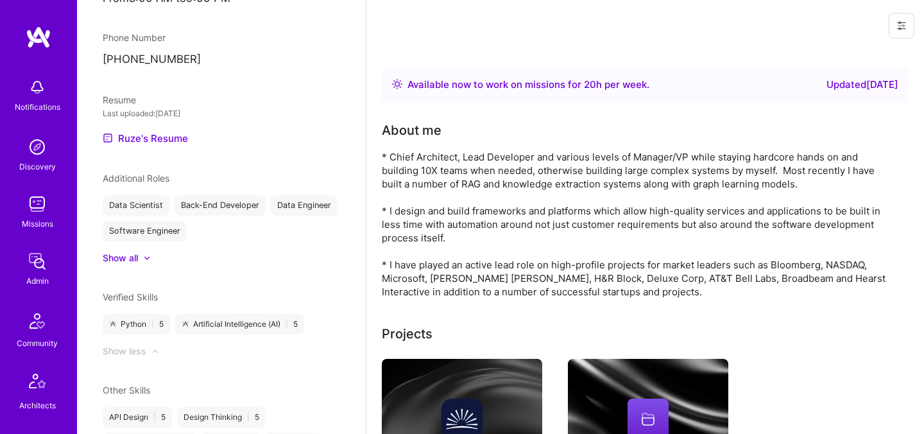
scroll to position [731, 0]
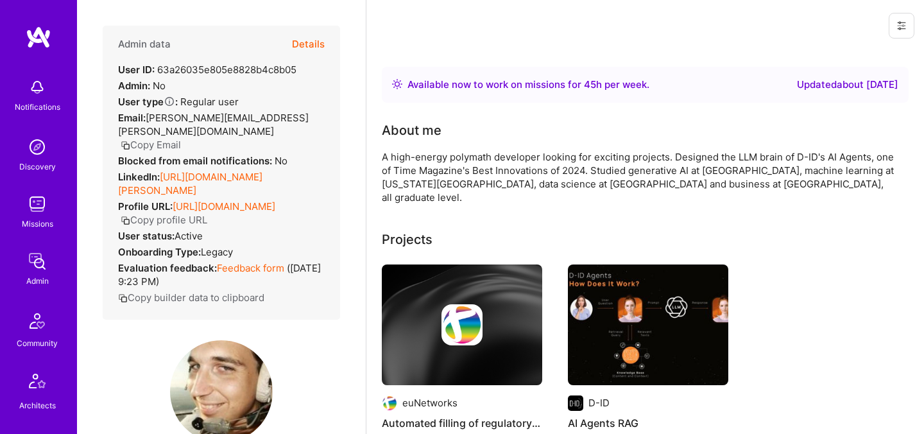
scroll to position [245, 0]
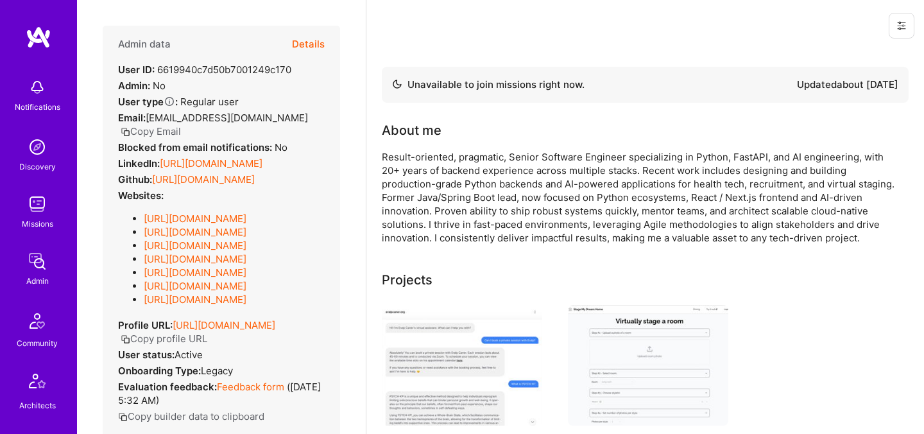
scroll to position [363, 0]
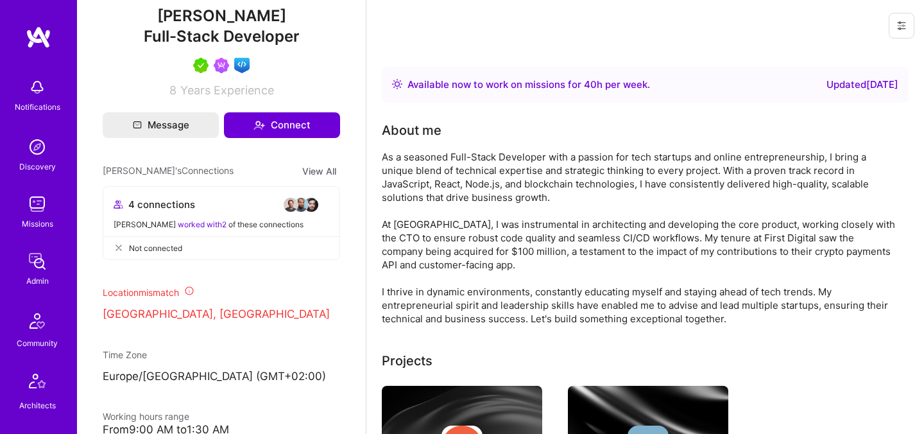
scroll to position [409, 0]
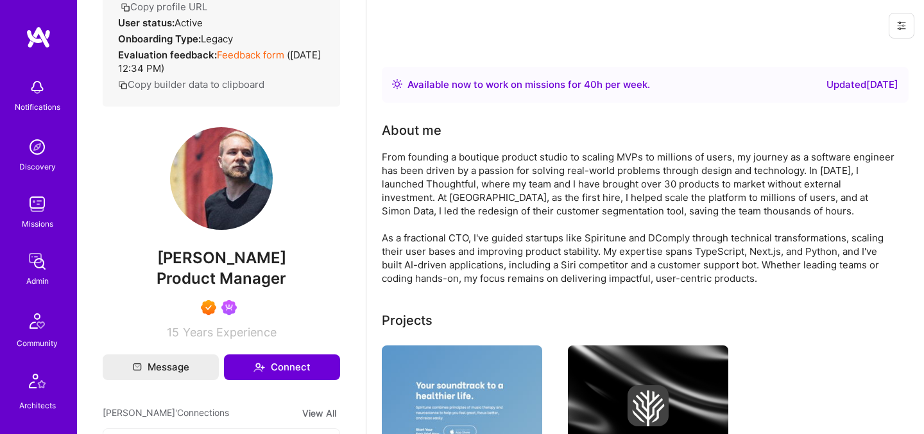
scroll to position [187, 0]
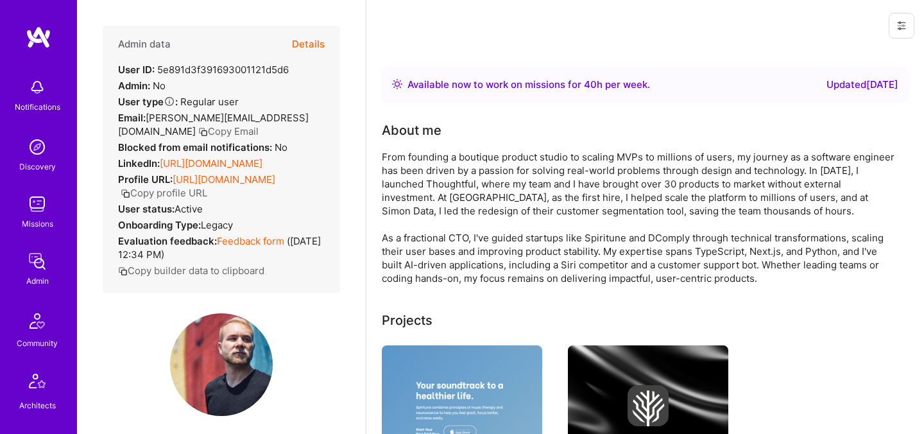
click at [321, 50] on button "Details" at bounding box center [308, 44] width 33 height 37
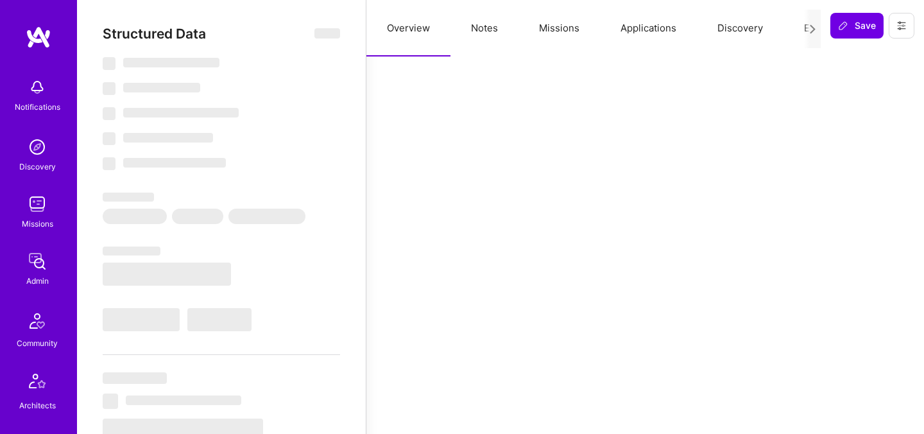
click at [803, 28] on button "Evaluation" at bounding box center [828, 28] width 88 height 56
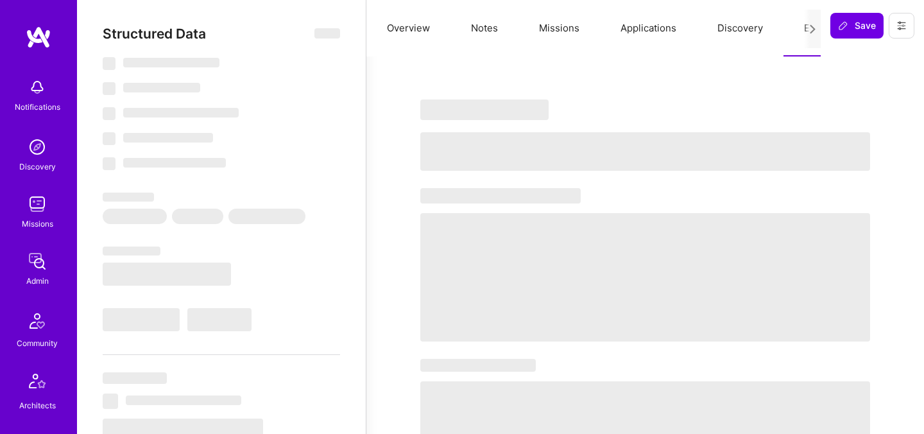
select select "Right Now"
select select "7"
select select "4"
select select "7"
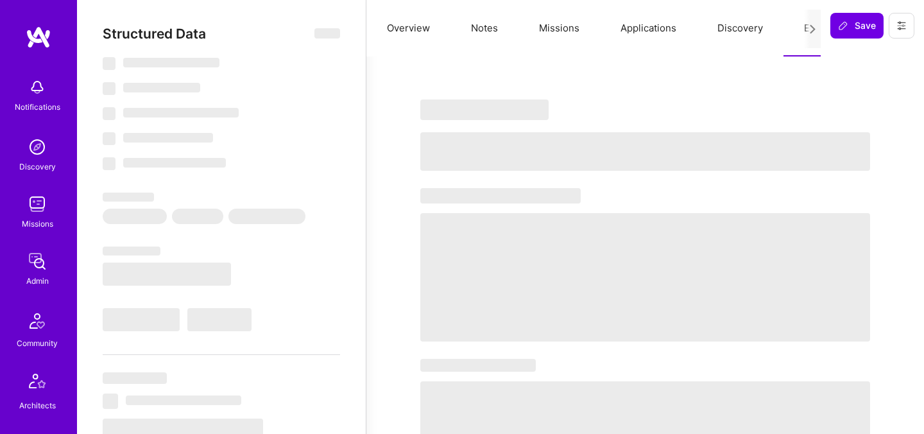
select select "US"
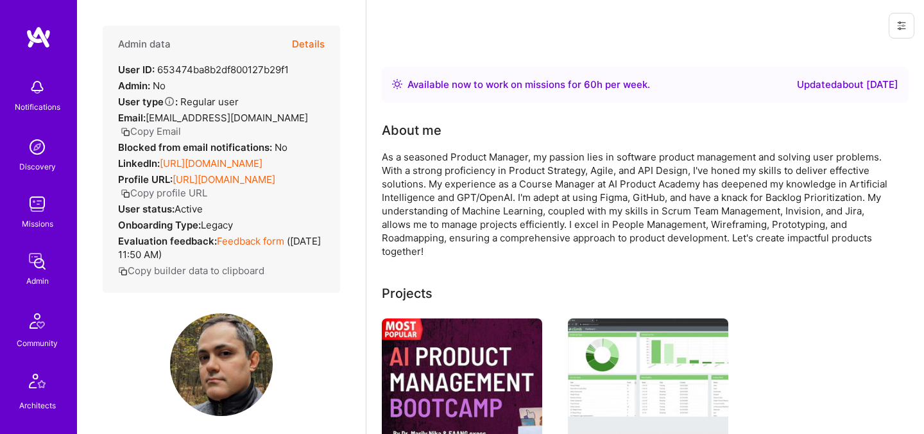
click at [307, 38] on button "Details" at bounding box center [308, 44] width 33 height 37
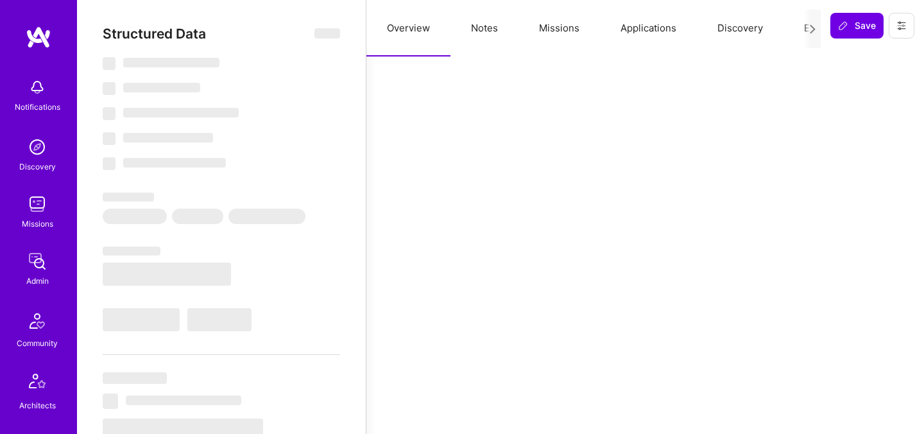
select select "Right Now"
select select "5"
select select "4"
select select "7"
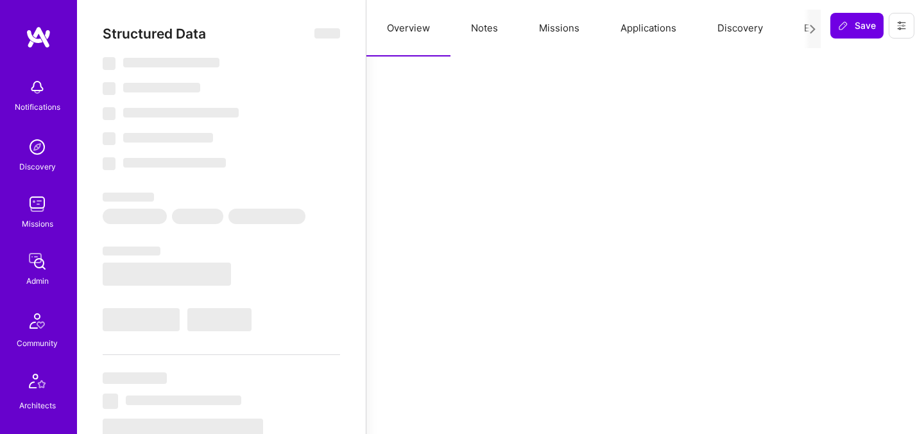
select select "CA"
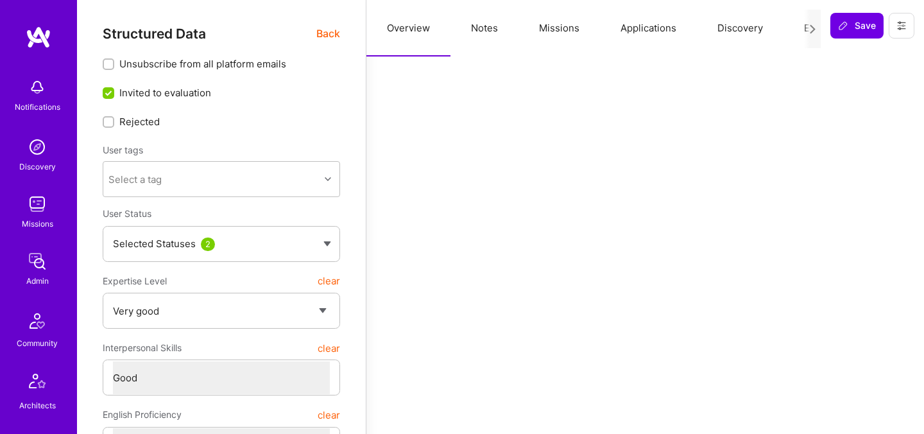
click at [799, 27] on button "Evaluation" at bounding box center [828, 28] width 88 height 56
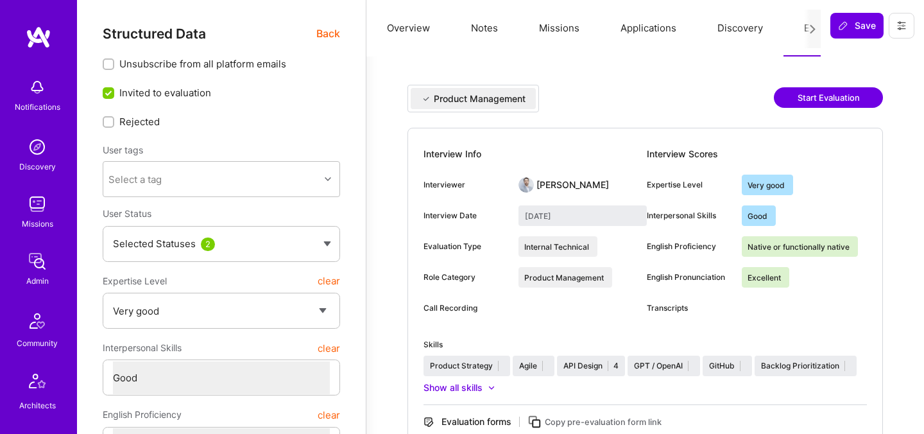
click at [799, 26] on button "Evaluation" at bounding box center [828, 28] width 88 height 56
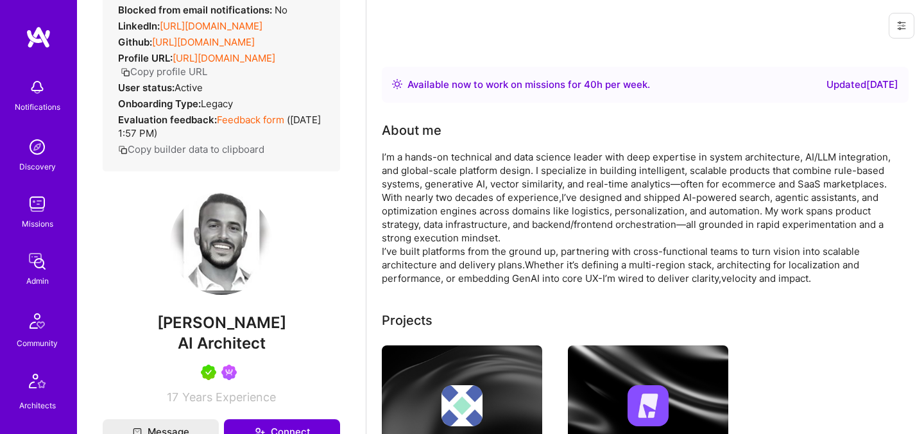
scroll to position [125, 0]
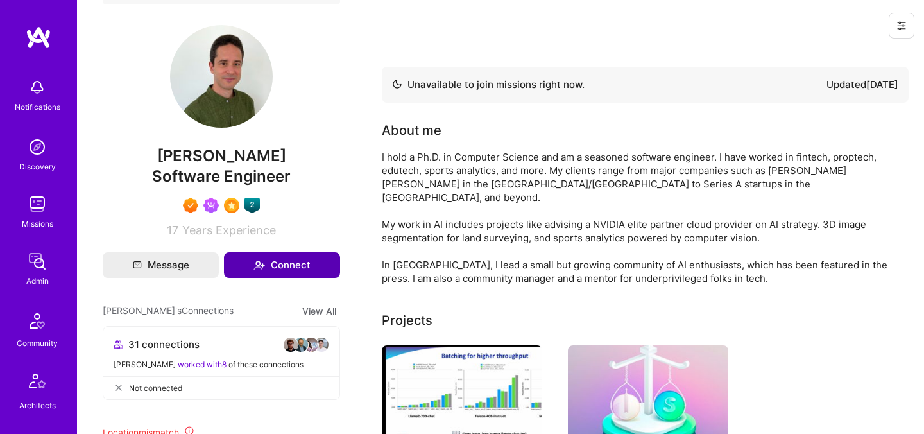
scroll to position [277, 0]
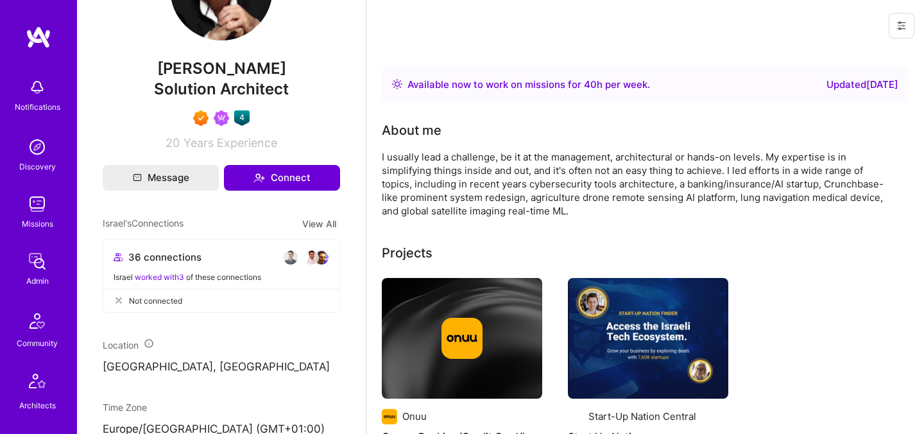
scroll to position [295, 0]
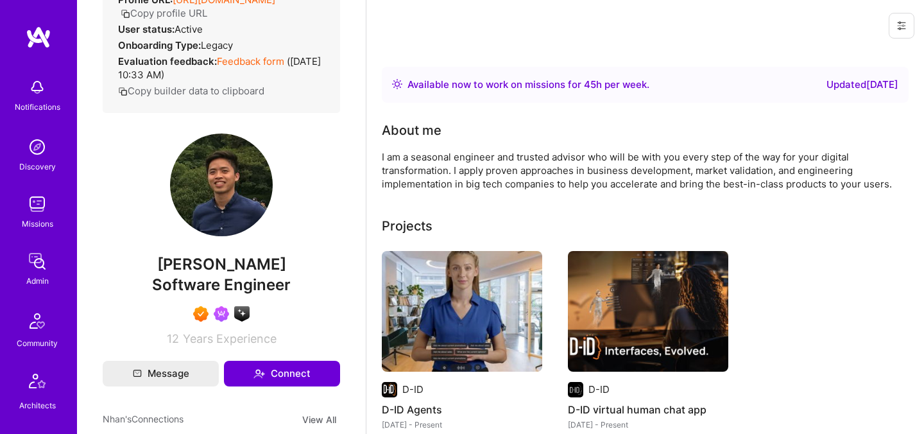
scroll to position [206, 0]
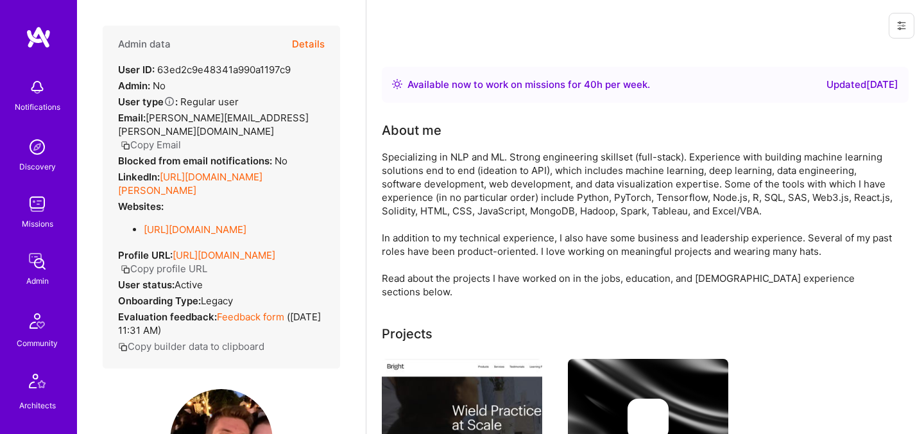
scroll to position [344, 0]
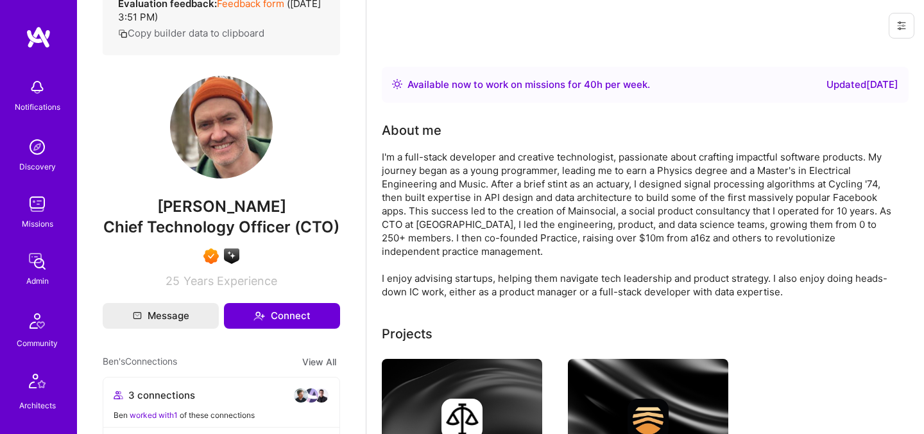
scroll to position [273, 0]
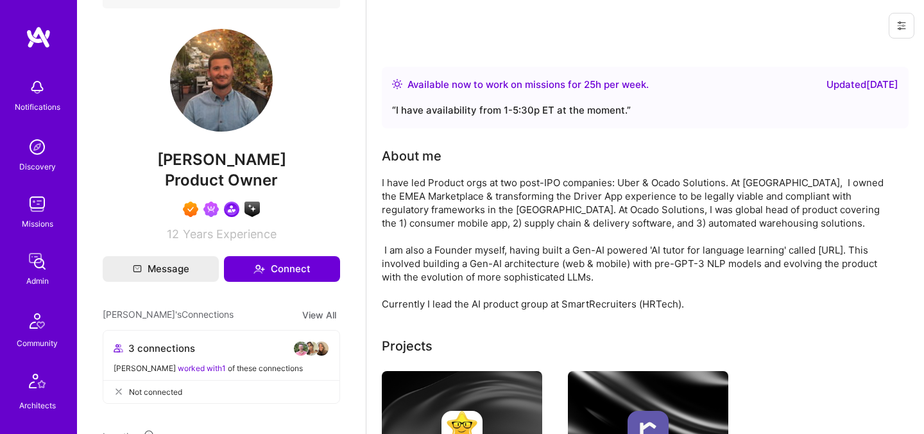
scroll to position [319, 0]
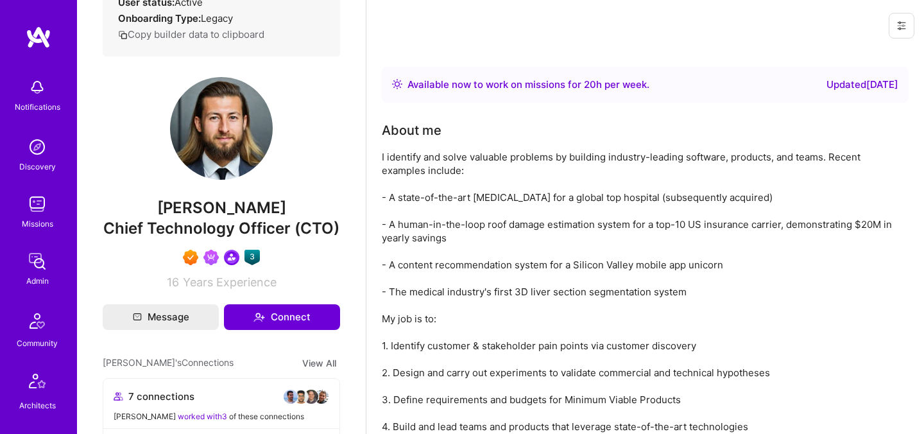
scroll to position [312, 0]
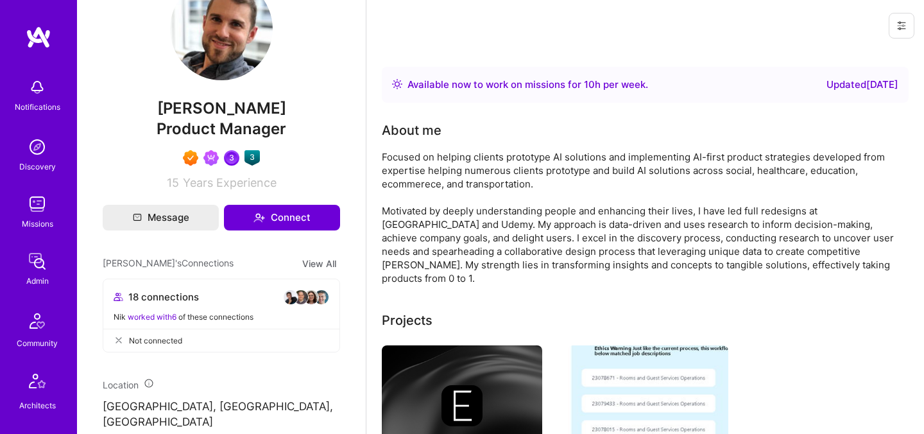
scroll to position [401, 0]
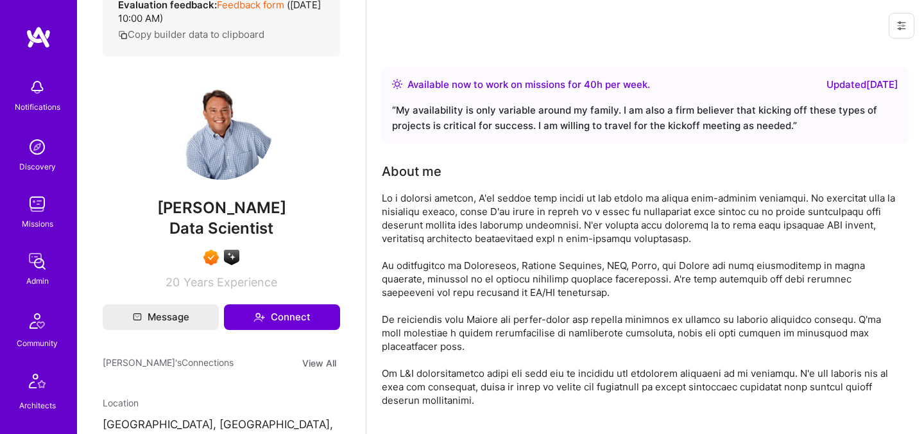
scroll to position [334, 0]
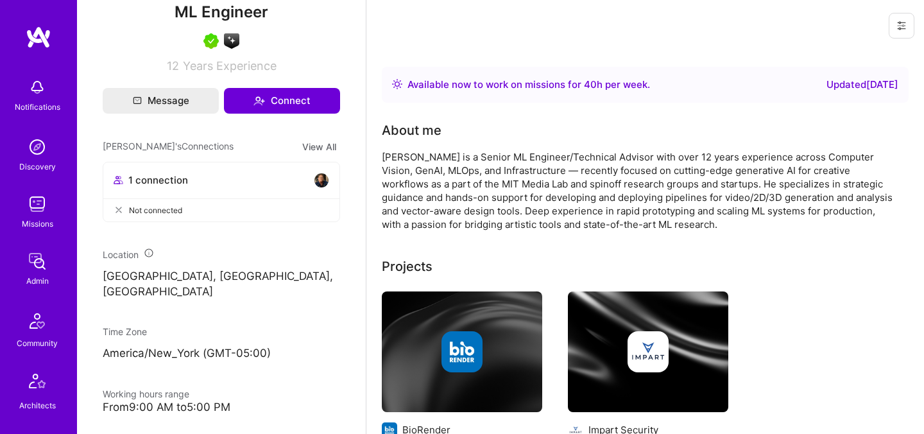
scroll to position [381, 0]
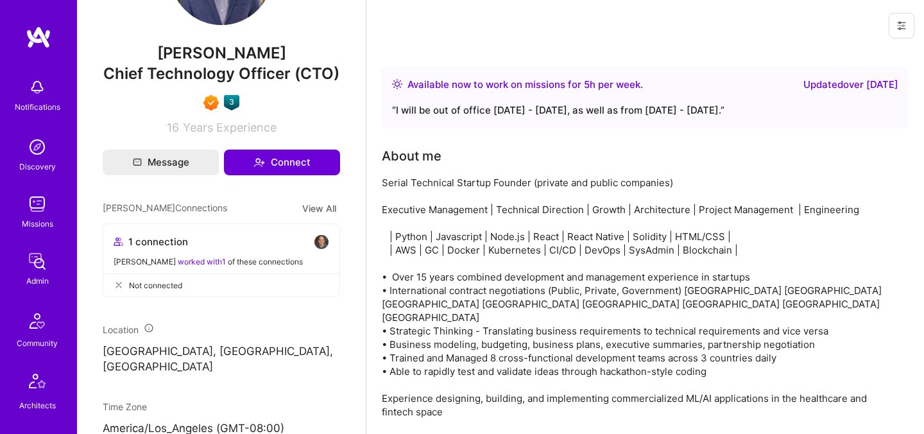
scroll to position [440, 0]
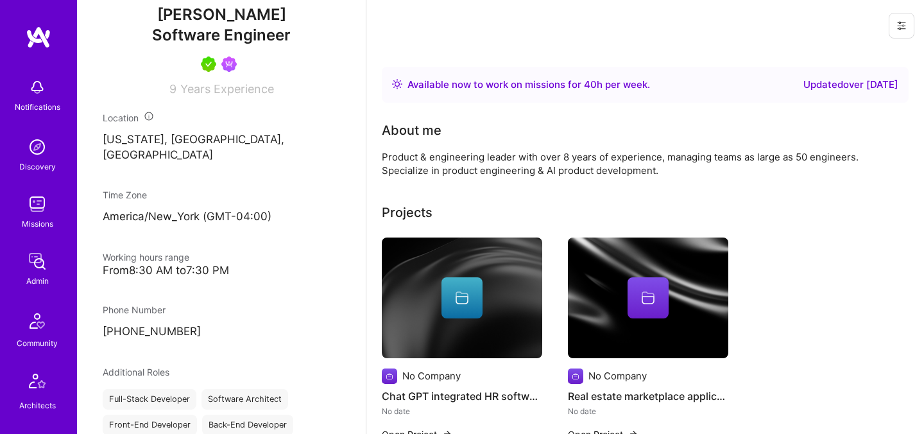
scroll to position [433, 0]
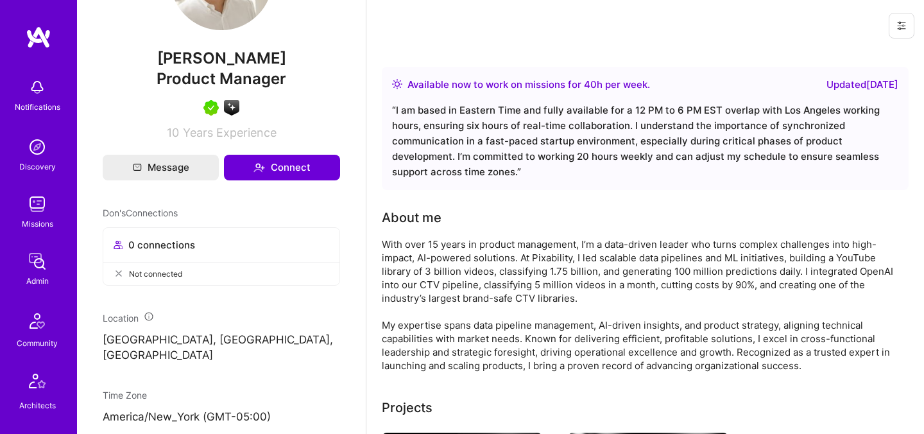
scroll to position [407, 0]
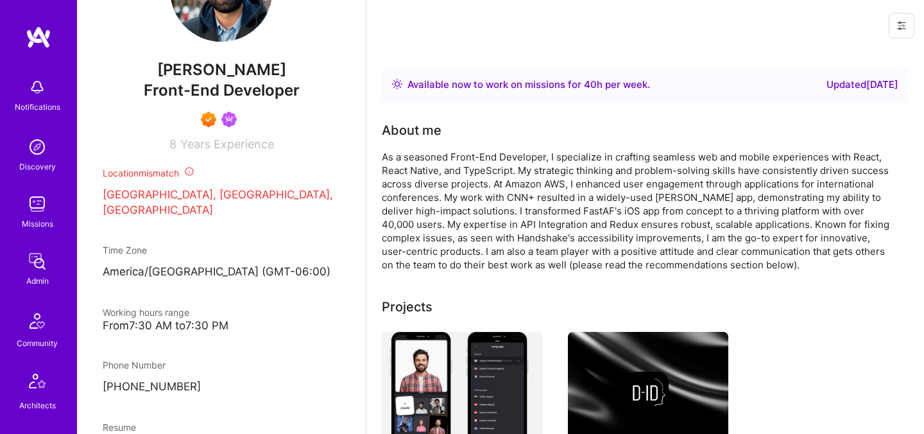
scroll to position [389, 0]
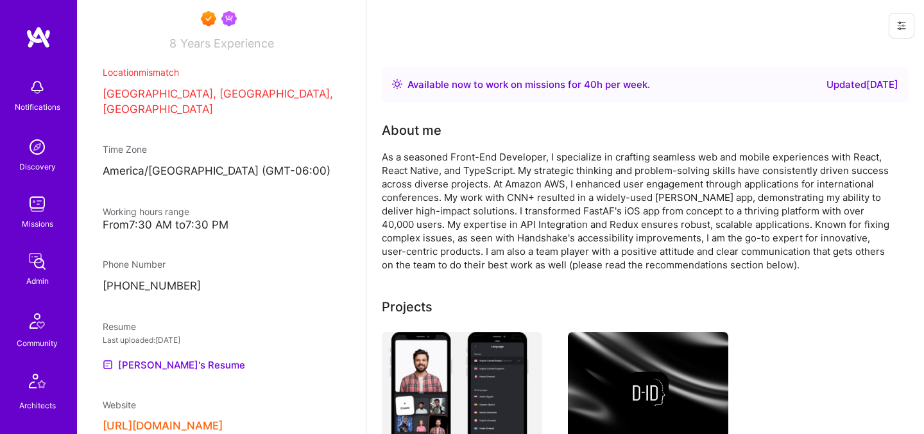
scroll to position [422, 0]
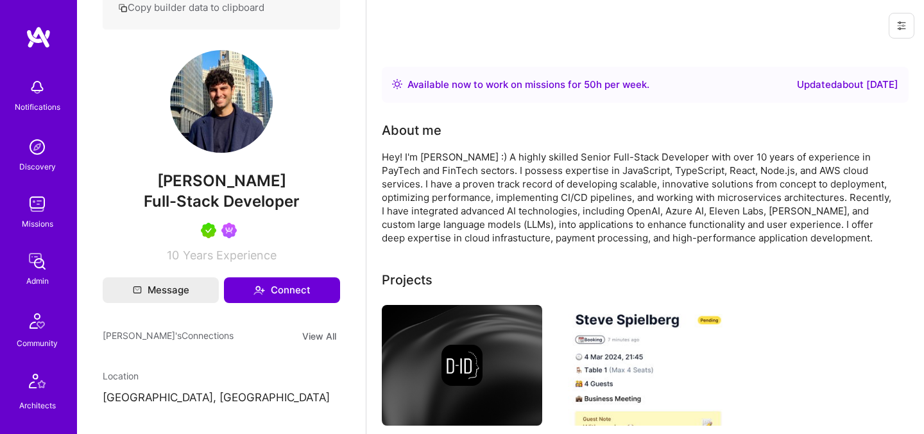
scroll to position [266, 0]
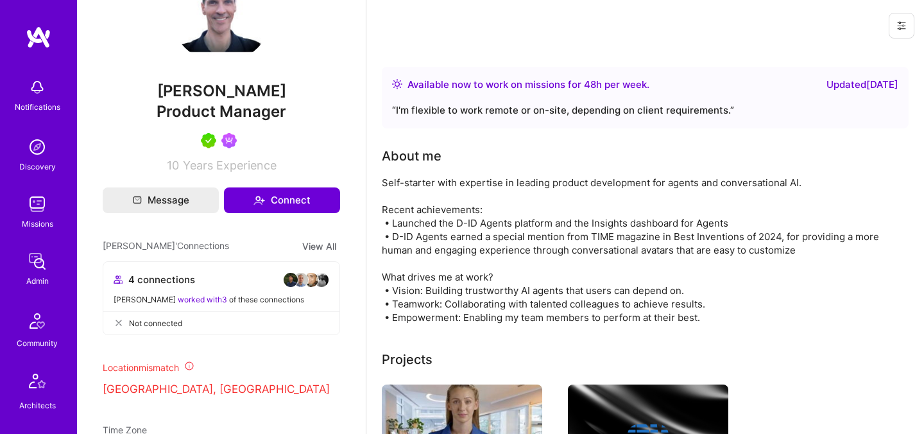
scroll to position [342, 0]
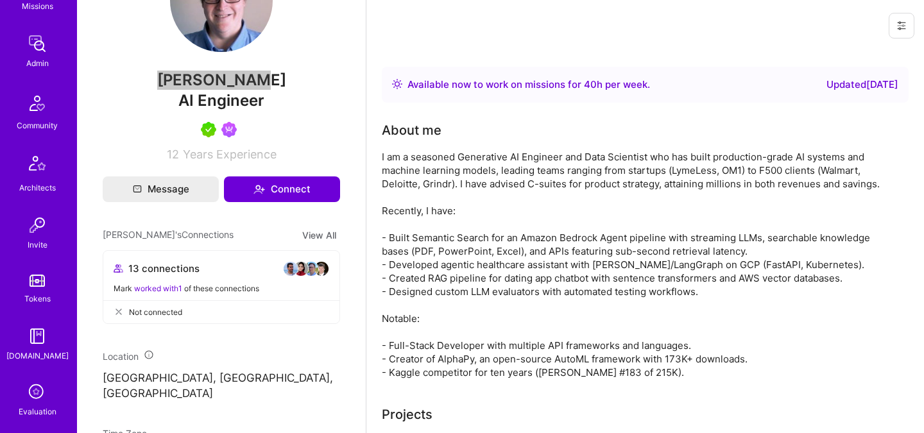
scroll to position [270, 0]
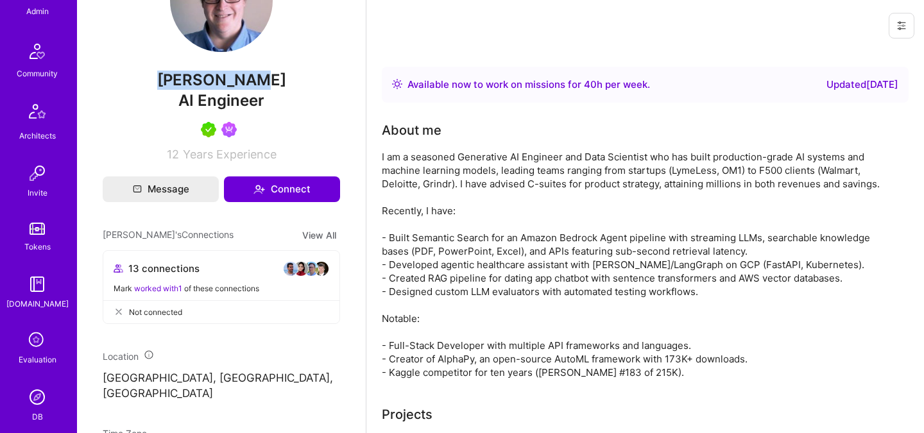
click at [40, 344] on icon at bounding box center [37, 341] width 24 height 24
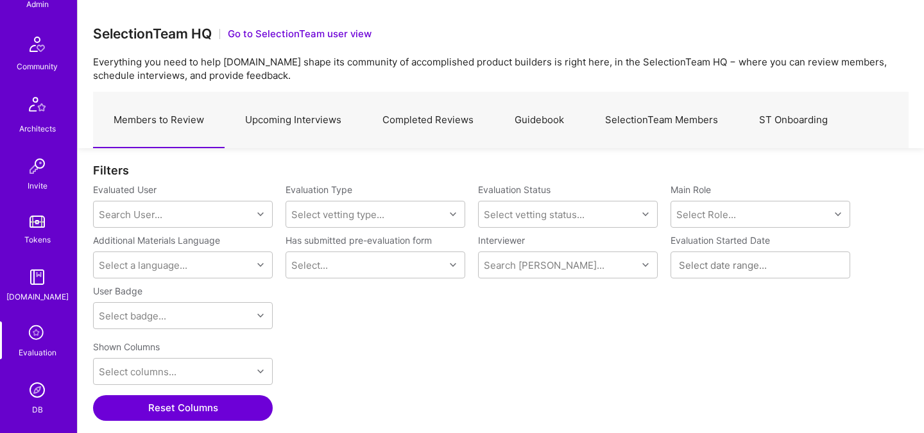
scroll to position [299, 816]
click at [40, 403] on div "DB" at bounding box center [37, 409] width 11 height 13
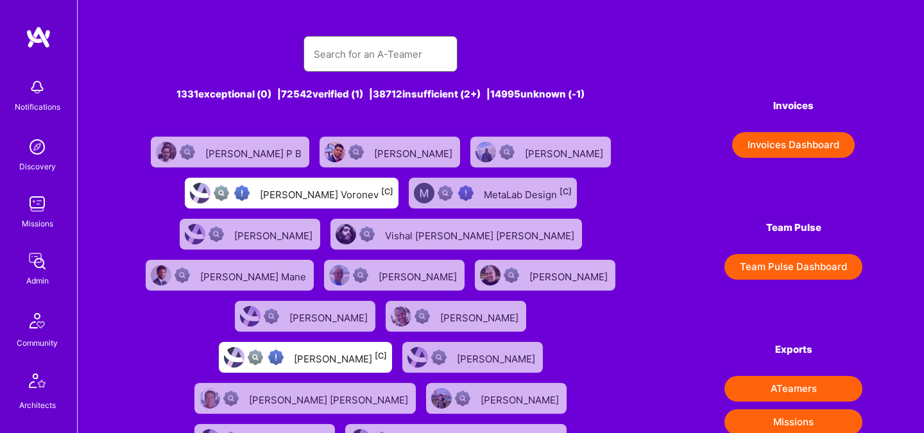
click at [371, 39] on input "text" at bounding box center [381, 54] width 134 height 33
paste input "Toby Urff"
type input "Toby Urff"
click at [216, 186] on div "Viray Voronev [C]" at bounding box center [292, 193] width 214 height 31
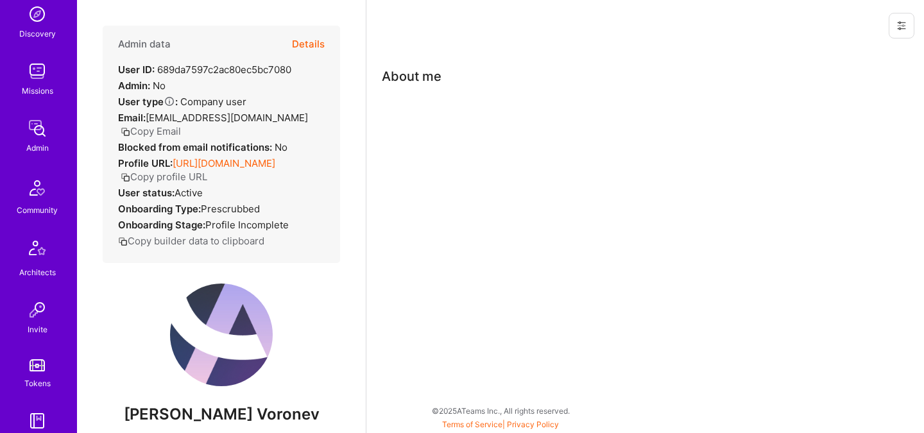
scroll to position [386, 0]
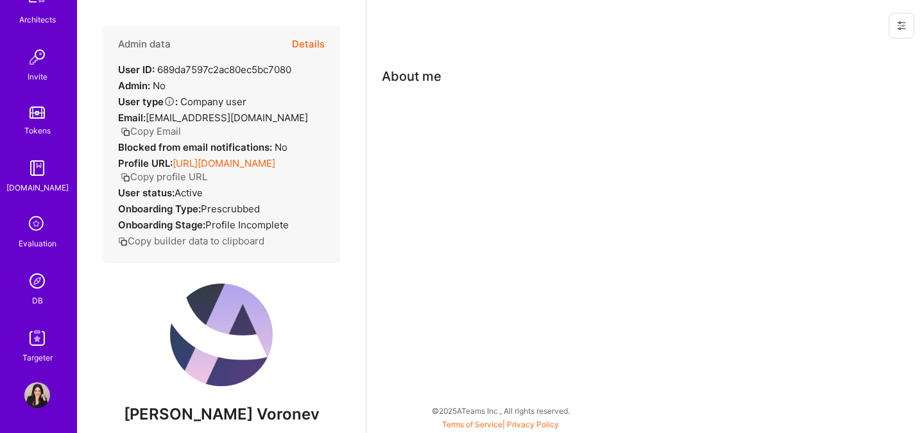
click at [39, 342] on img at bounding box center [37, 338] width 26 height 26
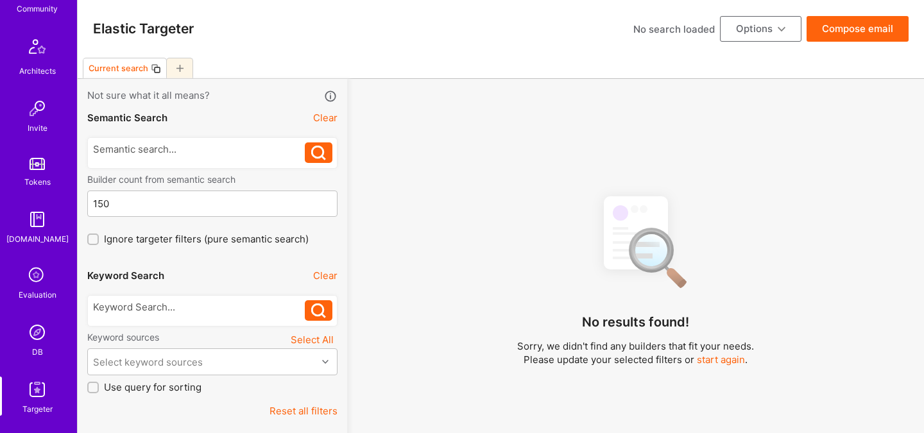
scroll to position [386, 0]
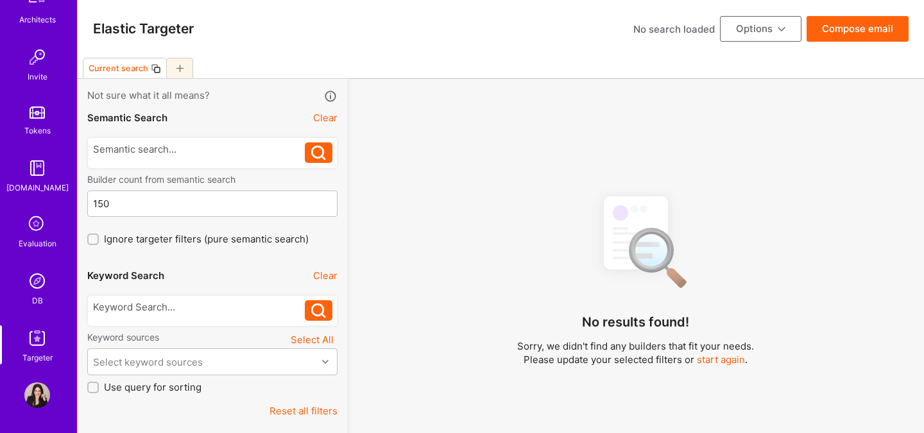
click at [37, 285] on img at bounding box center [37, 281] width 26 height 26
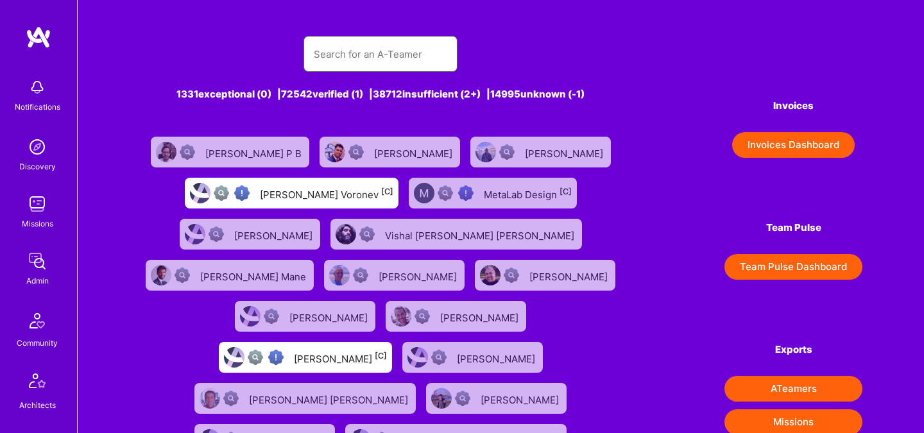
click at [368, 51] on input "text" at bounding box center [381, 54] width 134 height 33
paste input "[PERSON_NAME]"
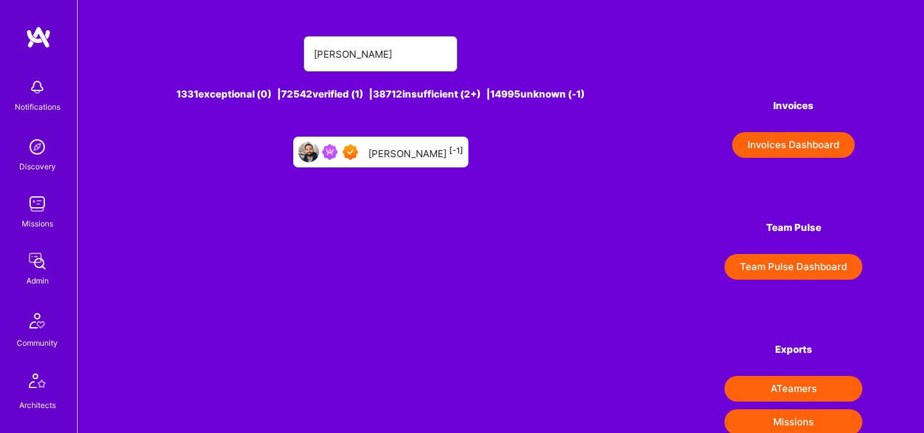
type input "[PERSON_NAME]"
click at [369, 148] on div "Ricardo D'Alessandro [-1]" at bounding box center [416, 152] width 95 height 17
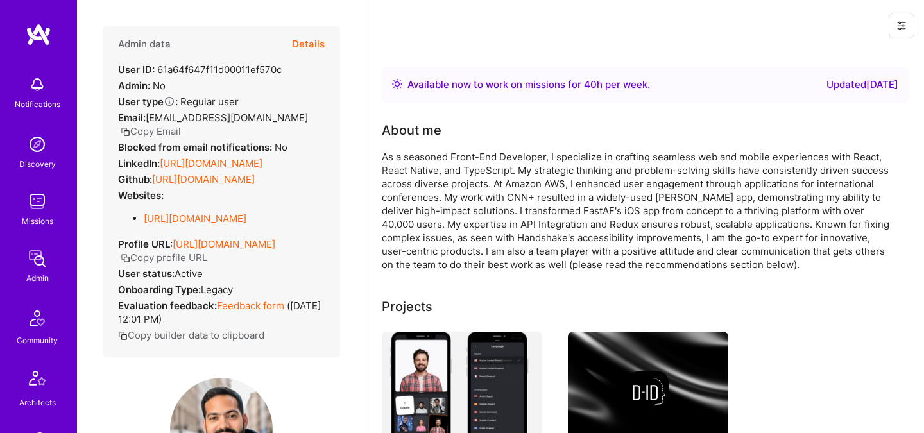
scroll to position [386, 0]
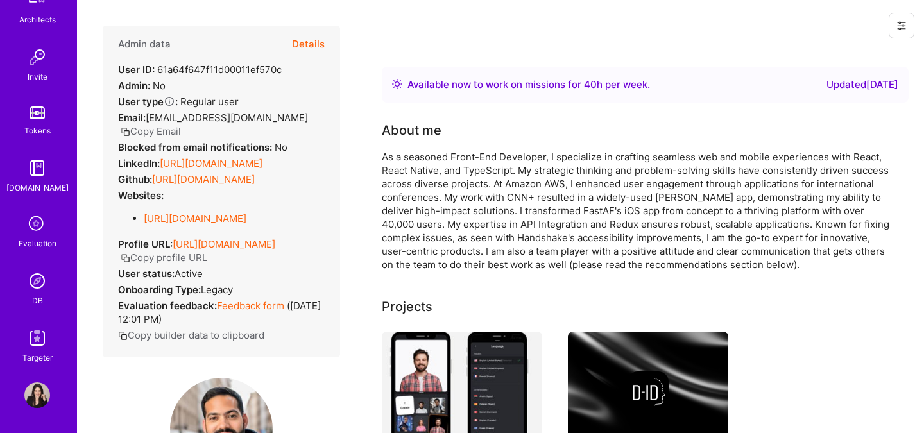
click at [33, 284] on img at bounding box center [37, 281] width 26 height 26
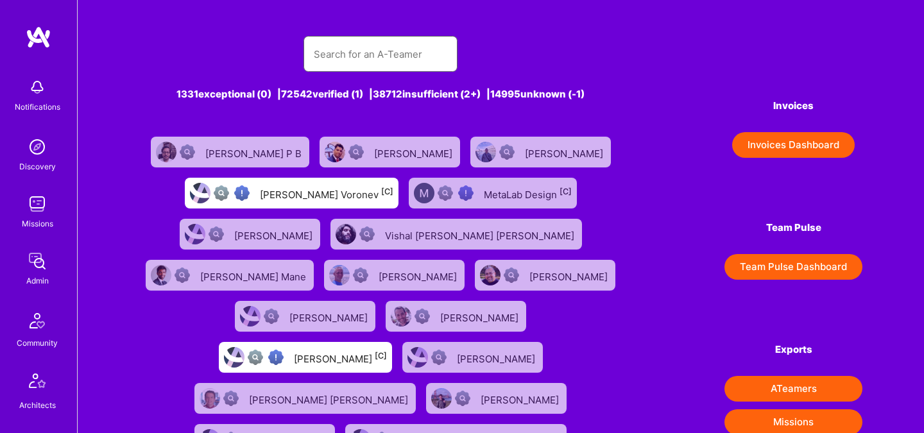
click at [333, 64] on input "text" at bounding box center [381, 54] width 134 height 33
paste input "Daniel Abitbul"
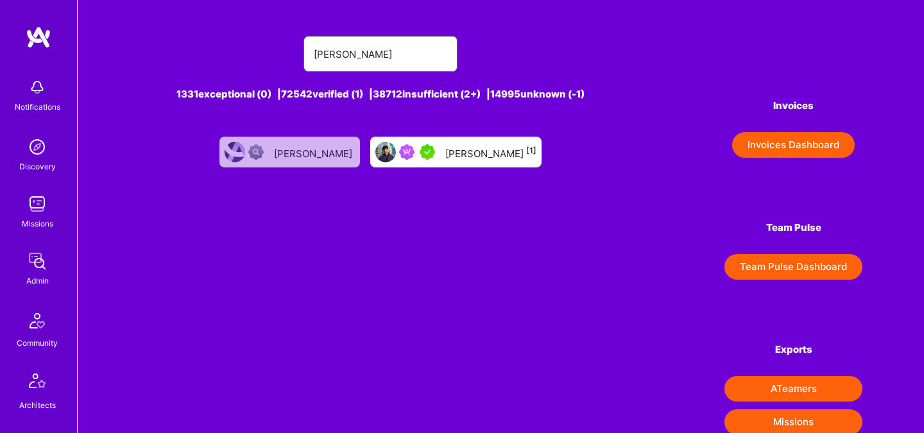
type input "Daniel Abitbul"
click at [440, 152] on div at bounding box center [419, 151] width 41 height 15
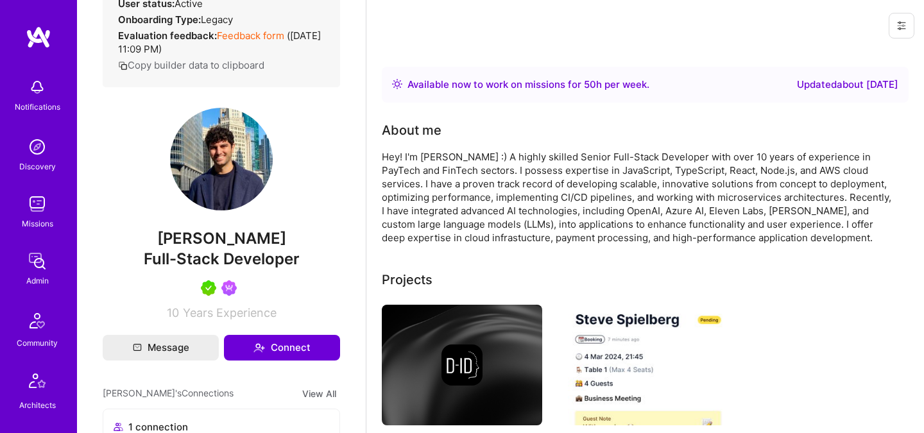
scroll to position [216, 0]
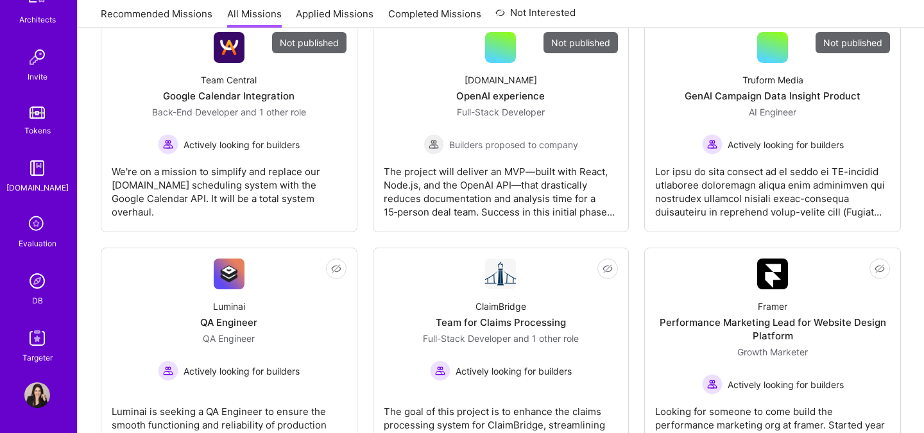
scroll to position [431, 0]
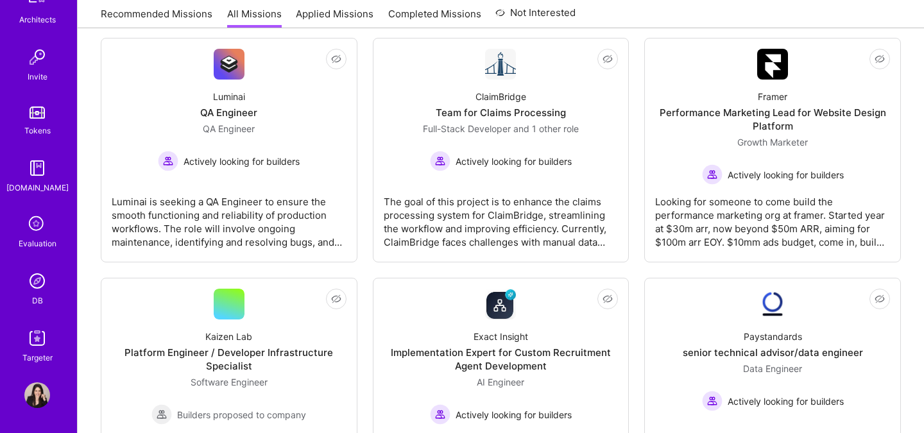
click at [39, 277] on img at bounding box center [37, 281] width 26 height 26
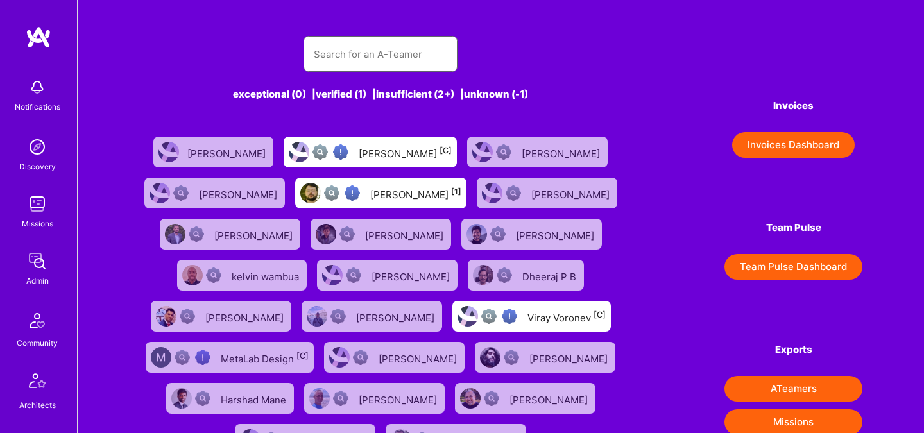
click at [365, 53] on input "text" at bounding box center [381, 54] width 134 height 33
paste input "[PERSON_NAME]"
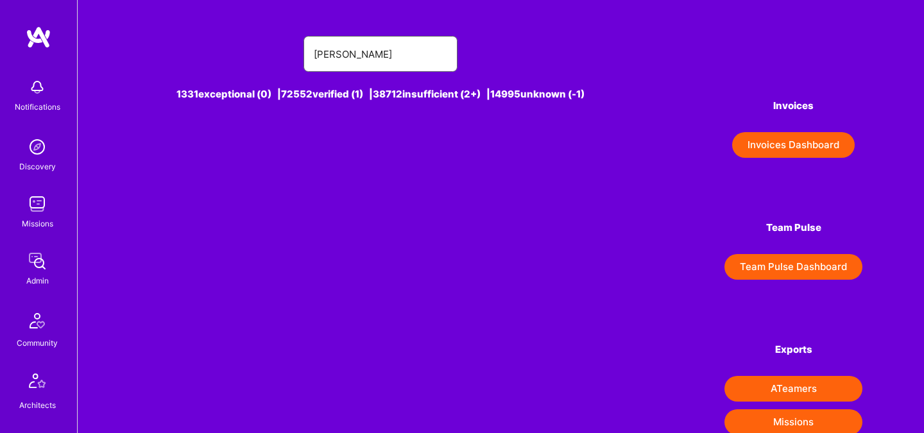
click at [363, 53] on input "[PERSON_NAME]" at bounding box center [381, 54] width 134 height 33
click at [366, 53] on input "[PERSON_NAME]" at bounding box center [381, 54] width 134 height 33
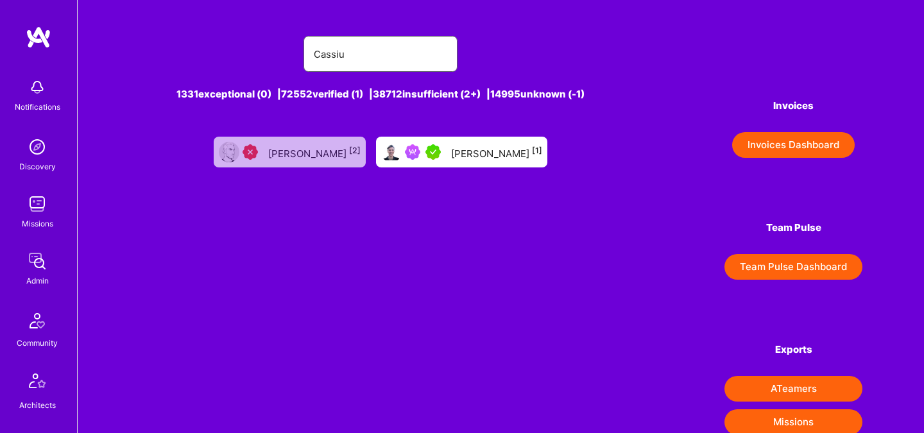
type input "Cassiu"
click at [454, 158] on div "[PERSON_NAME] D'Helon [1]" at bounding box center [496, 152] width 91 height 17
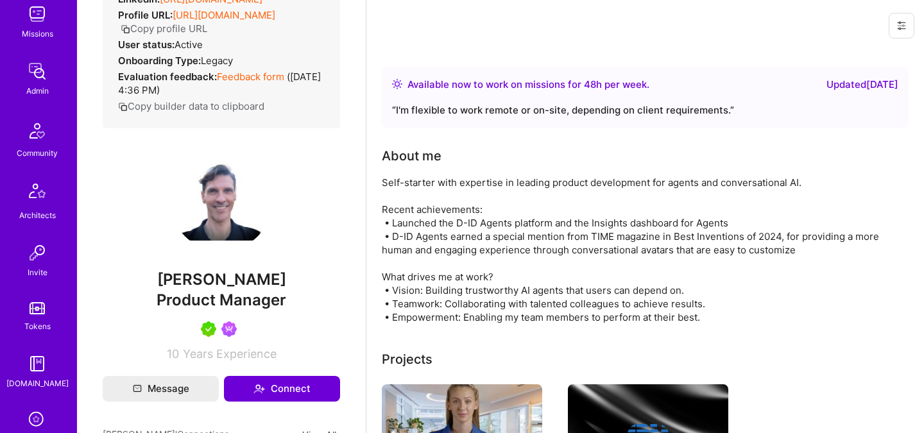
scroll to position [386, 0]
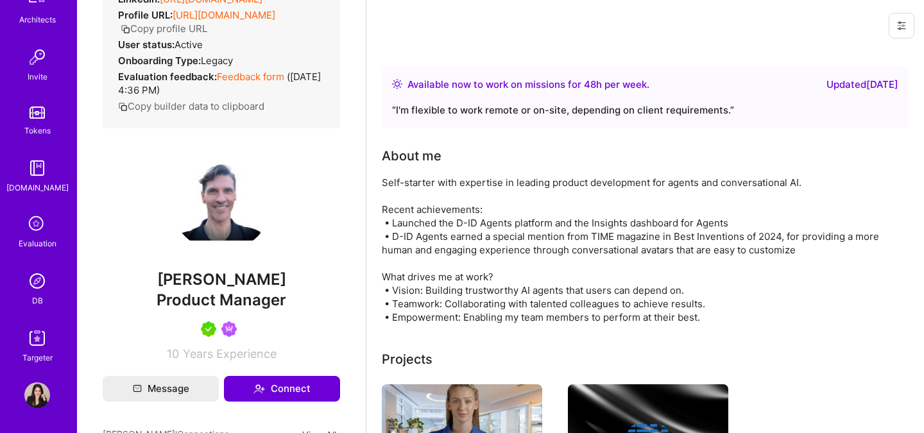
click at [37, 284] on img at bounding box center [37, 281] width 26 height 26
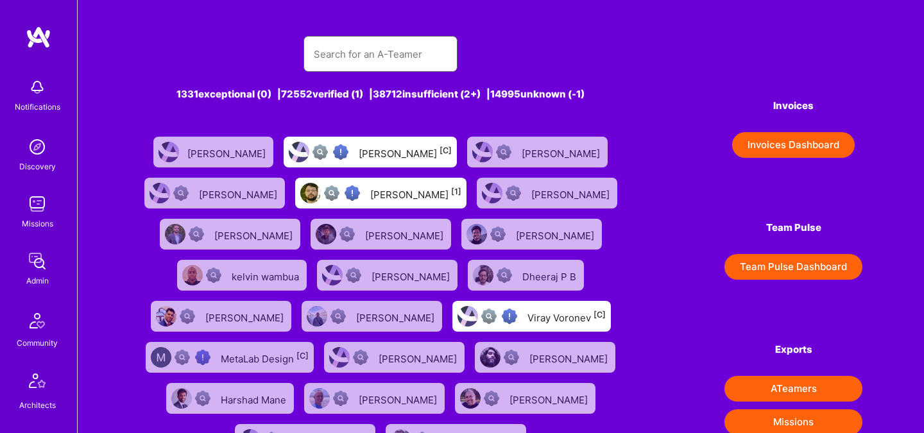
click at [364, 51] on input "text" at bounding box center [381, 54] width 134 height 33
paste input "[PERSON_NAME]"
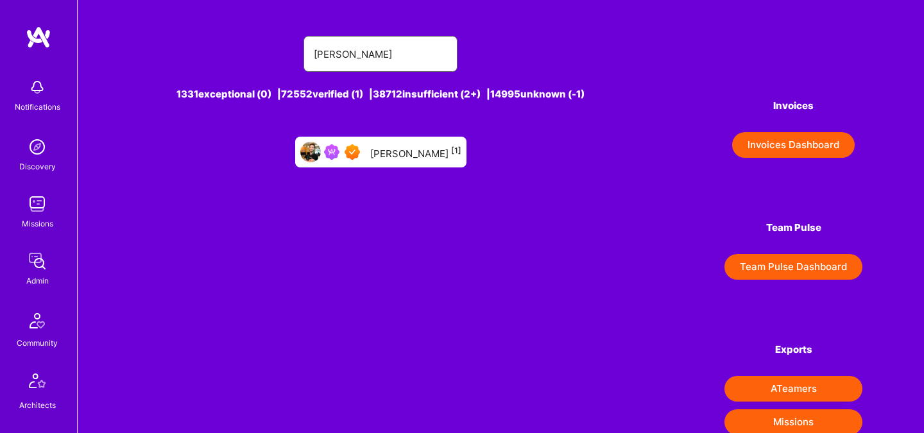
type input "[PERSON_NAME]"
click at [402, 146] on div "[PERSON_NAME] [1]" at bounding box center [415, 152] width 91 height 17
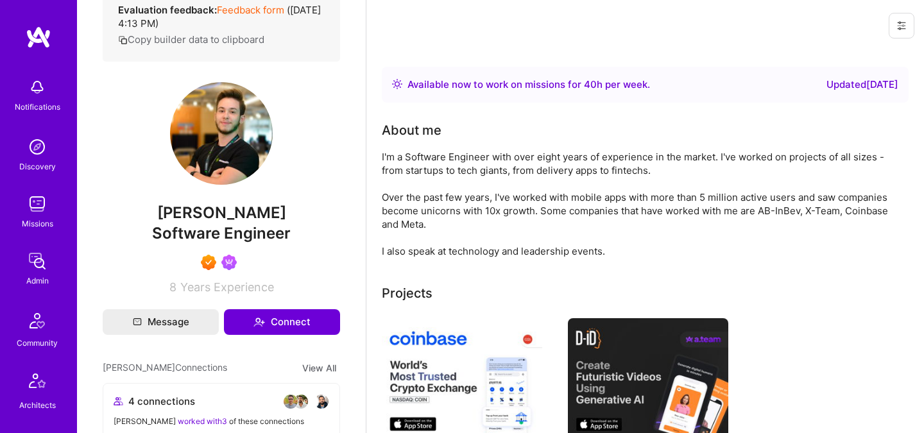
scroll to position [308, 0]
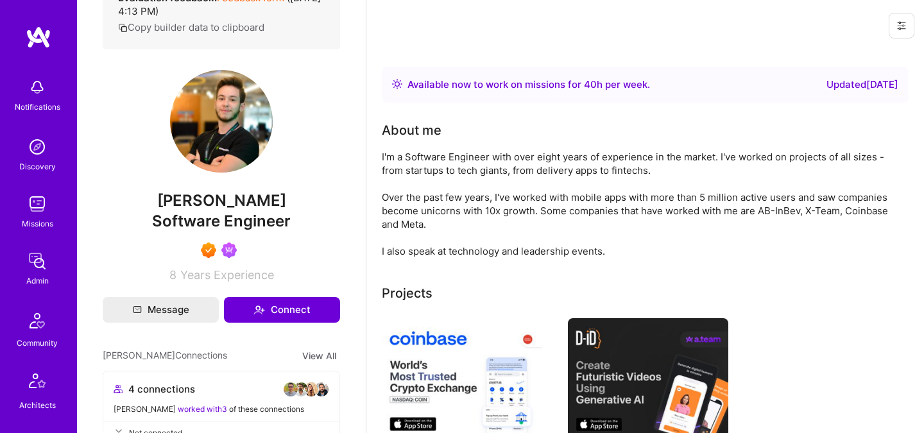
click at [190, 211] on span "[PERSON_NAME]" at bounding box center [222, 200] width 238 height 19
copy span "[PERSON_NAME]"
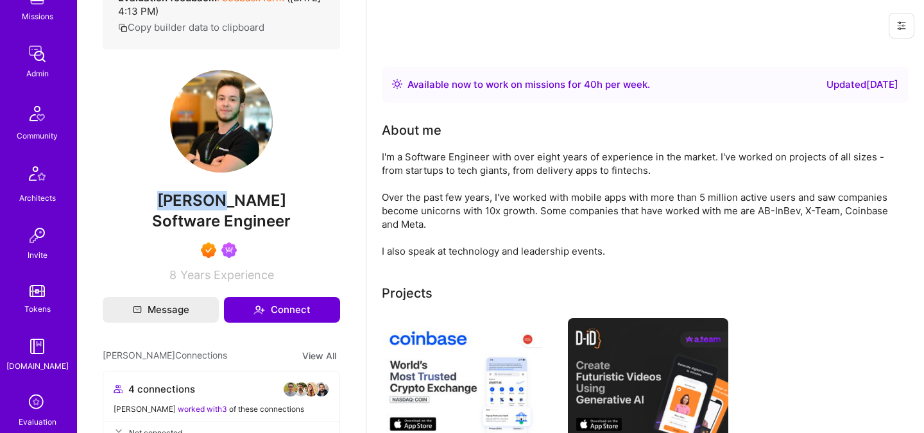
scroll to position [325, 0]
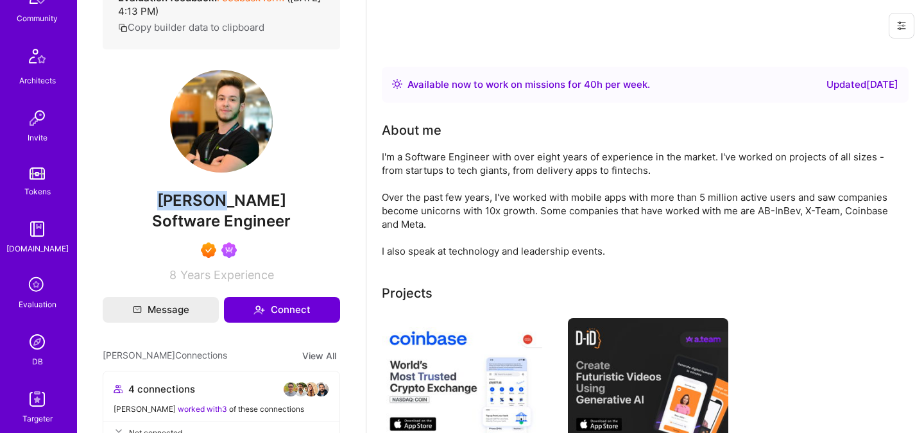
click at [37, 356] on div "DB" at bounding box center [37, 361] width 11 height 13
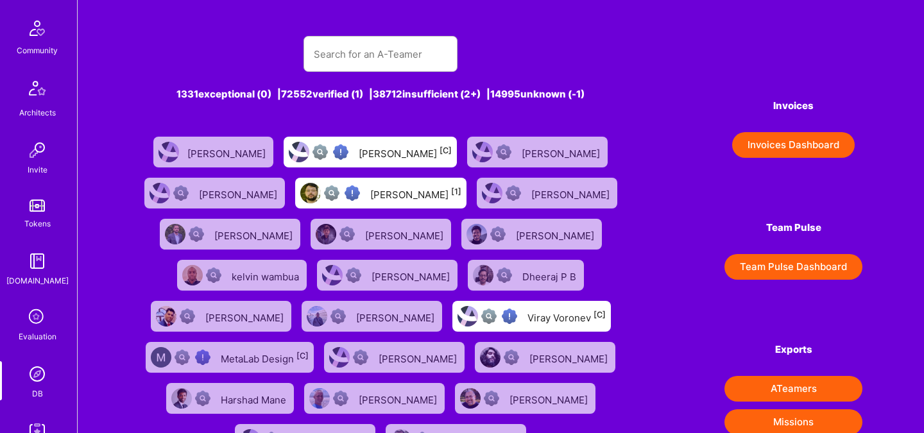
scroll to position [386, 0]
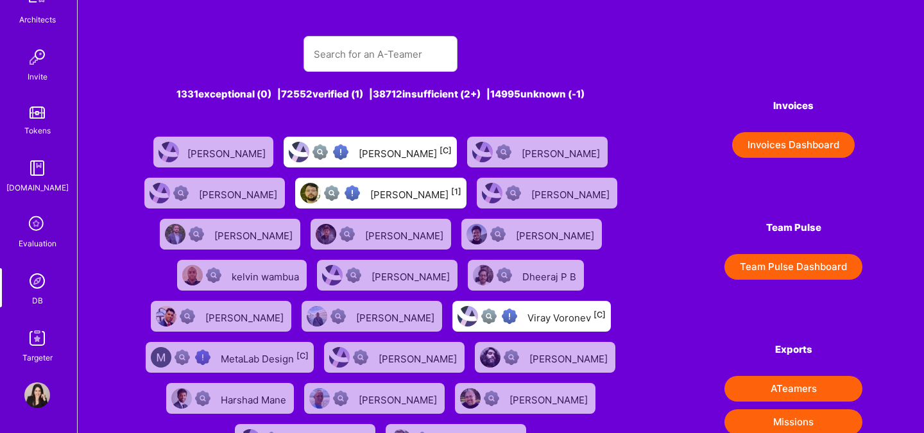
click at [39, 341] on img at bounding box center [37, 338] width 26 height 26
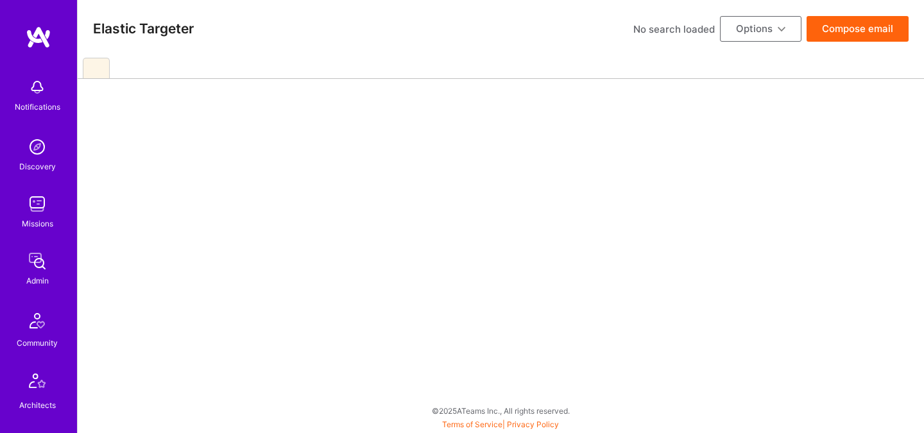
scroll to position [386, 0]
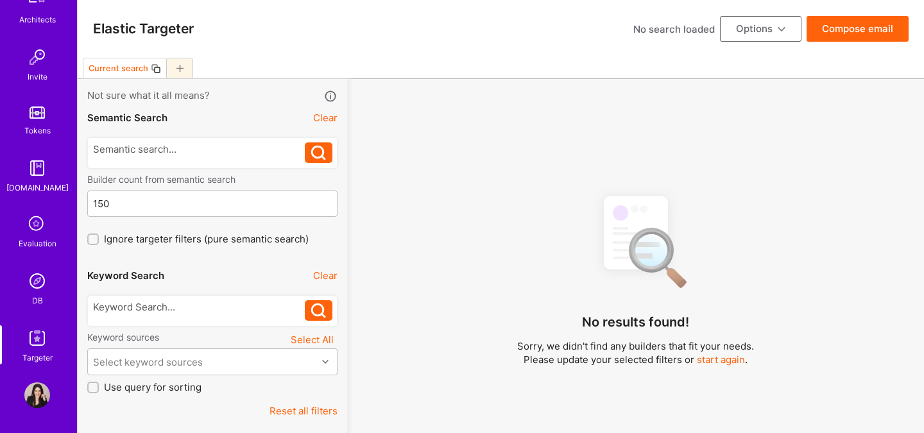
click at [42, 284] on img at bounding box center [37, 281] width 26 height 26
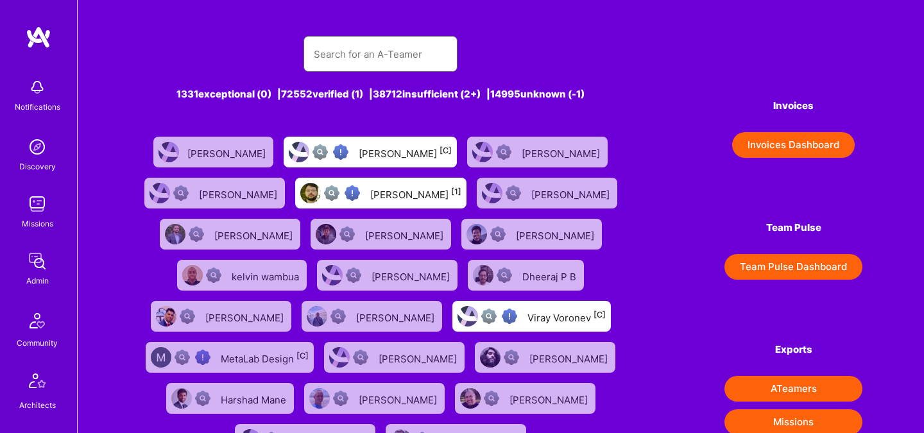
click at [354, 62] on input "text" at bounding box center [381, 54] width 134 height 33
paste input "Jason Krupat"
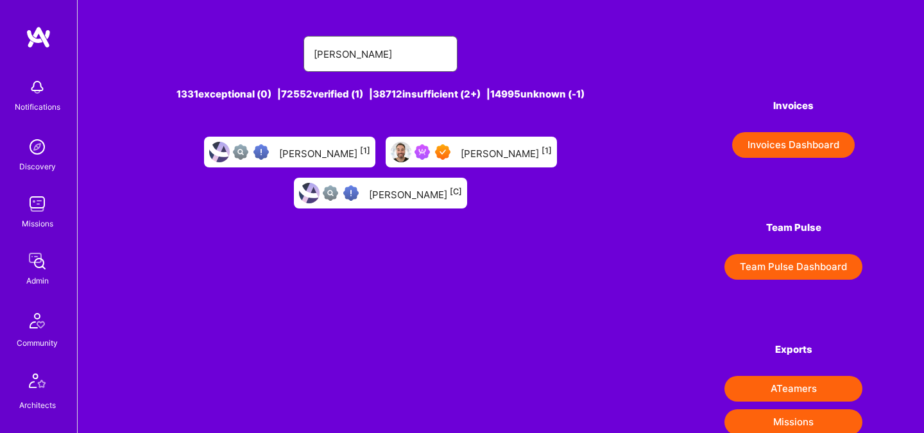
type input "Jason Krupat"
click at [471, 155] on div "Jason Krupat [1]" at bounding box center [506, 152] width 91 height 17
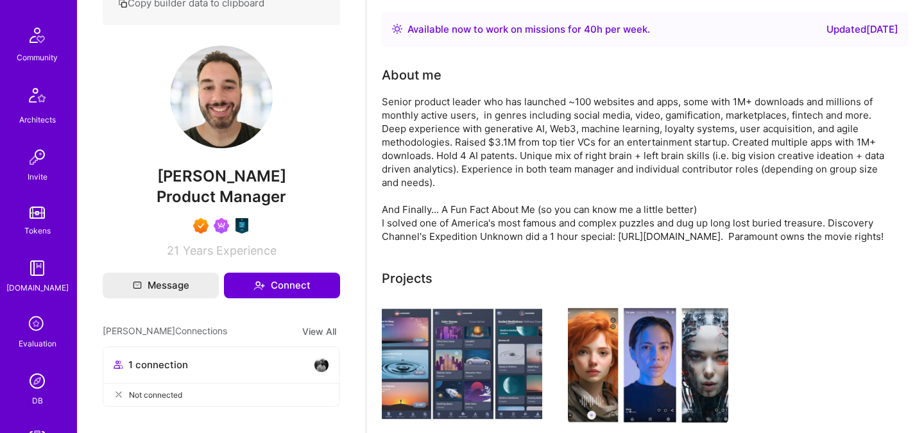
scroll to position [386, 0]
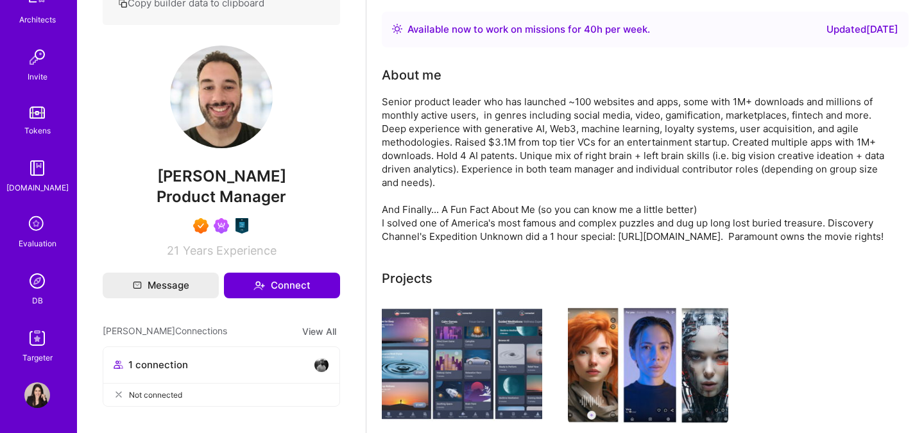
click at [43, 288] on img at bounding box center [37, 281] width 26 height 26
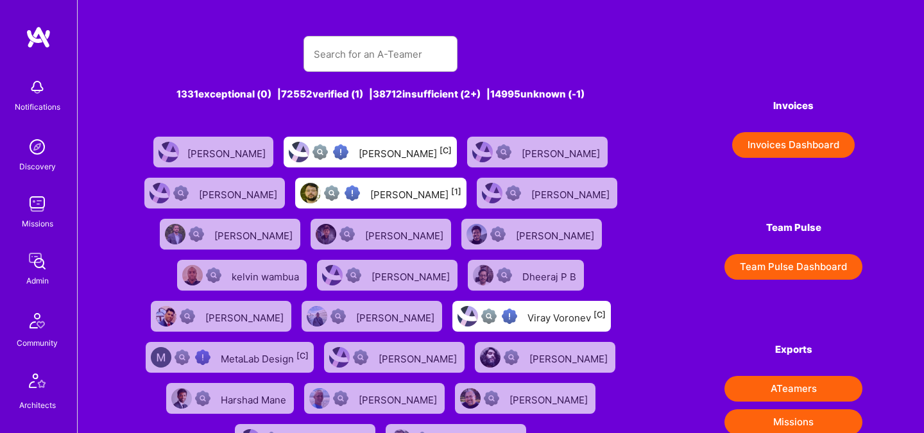
click at [347, 58] on input "text" at bounding box center [381, 54] width 134 height 33
paste input "Manish Yadav"
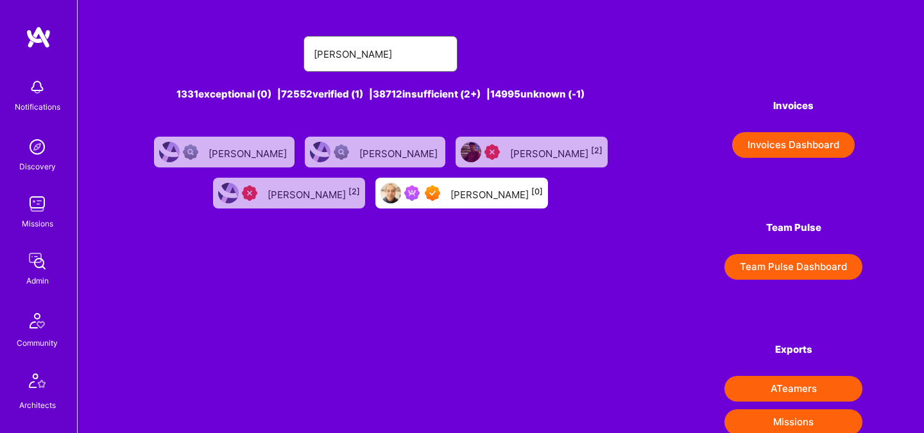
type input "Manish Yadav"
click at [451, 198] on div "Manish Yadav [0]" at bounding box center [462, 193] width 173 height 31
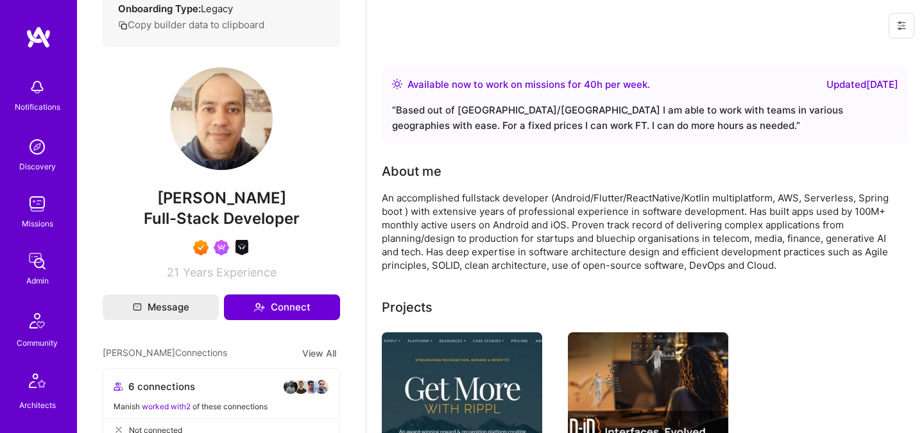
scroll to position [281, 0]
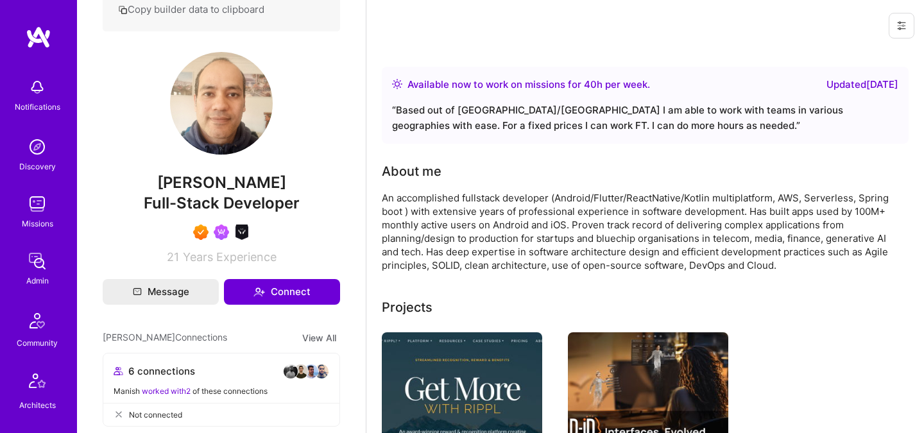
click at [187, 193] on span "Manish Yadav" at bounding box center [222, 182] width 238 height 19
copy span "Manish"
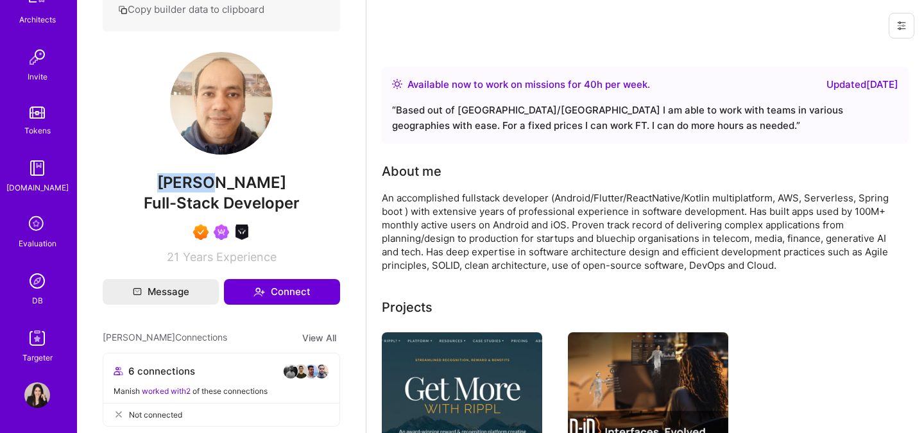
click at [32, 295] on div "DB" at bounding box center [37, 300] width 11 height 13
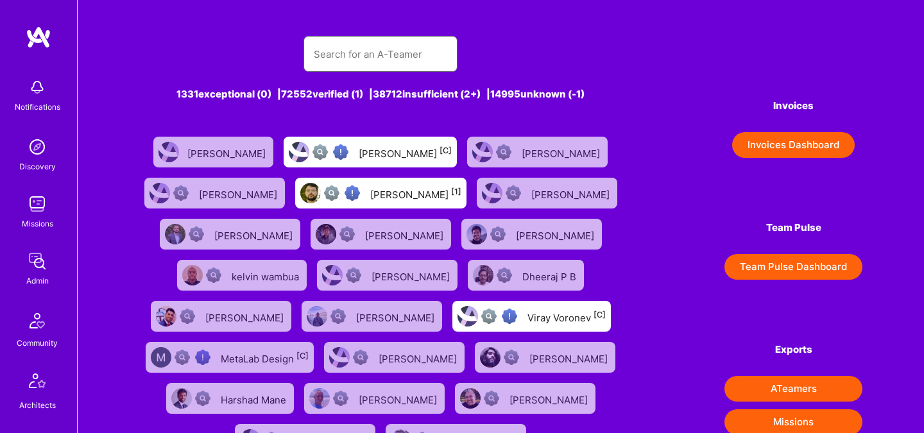
click at [390, 60] on input "text" at bounding box center [381, 54] width 134 height 33
paste input "Jonathan Poor"
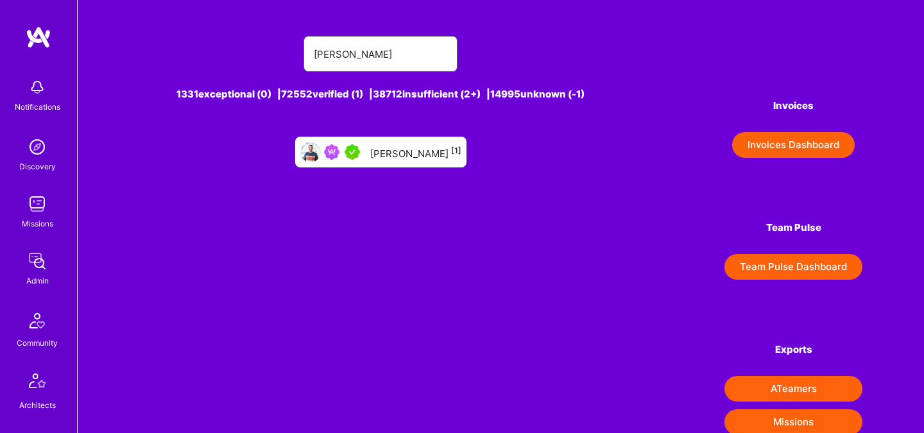
type input "Jonathan Poor"
click at [415, 148] on div "Jonathan Poor [1]" at bounding box center [415, 152] width 91 height 17
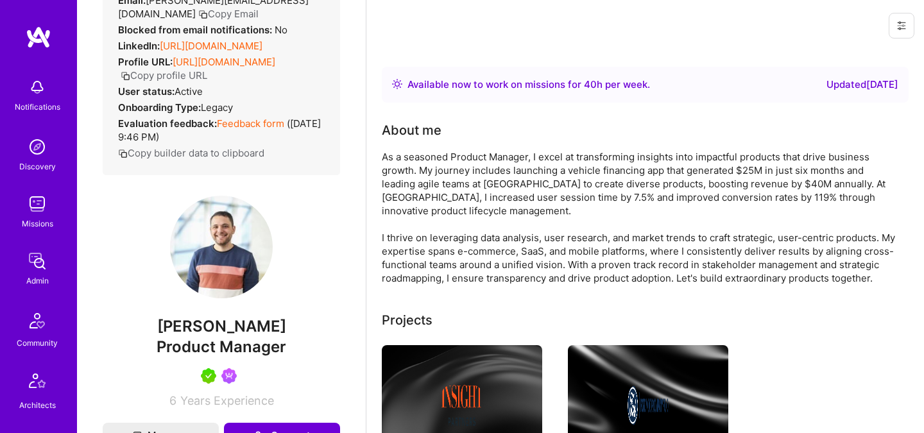
scroll to position [118, 0]
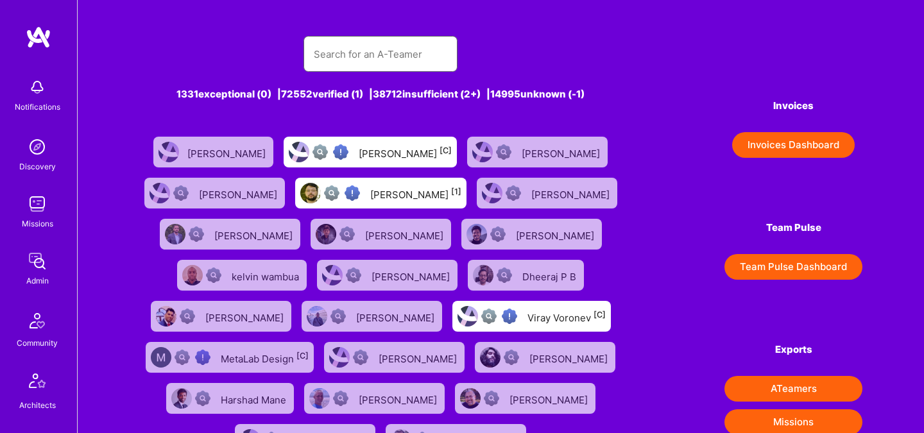
click at [426, 44] on input "text" at bounding box center [381, 54] width 134 height 33
paste input "Owen Bossola"
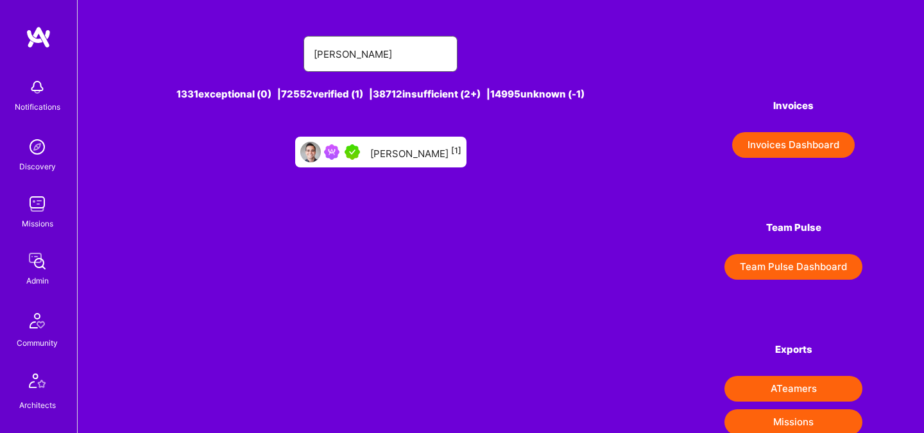
click at [365, 55] on input "Owen Bossola" at bounding box center [381, 54] width 134 height 33
paste input "[PERSON_NAME]"
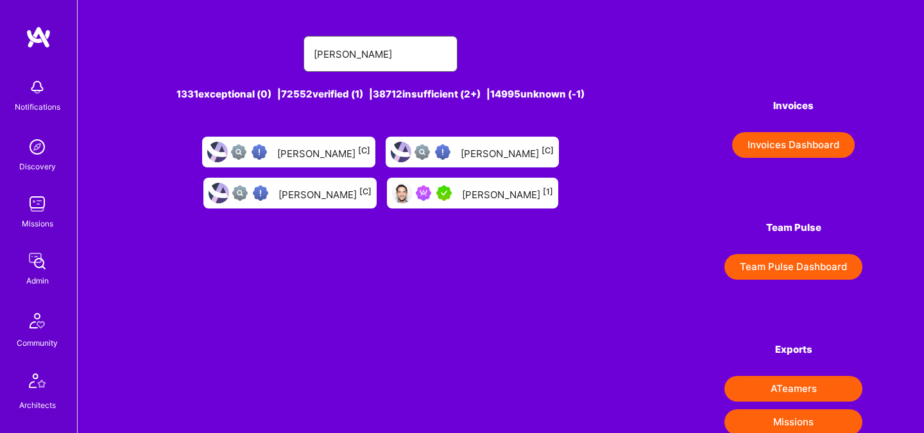
click at [380, 58] on input "[PERSON_NAME]" at bounding box center [381, 54] width 134 height 33
paste input "Diego Concha"
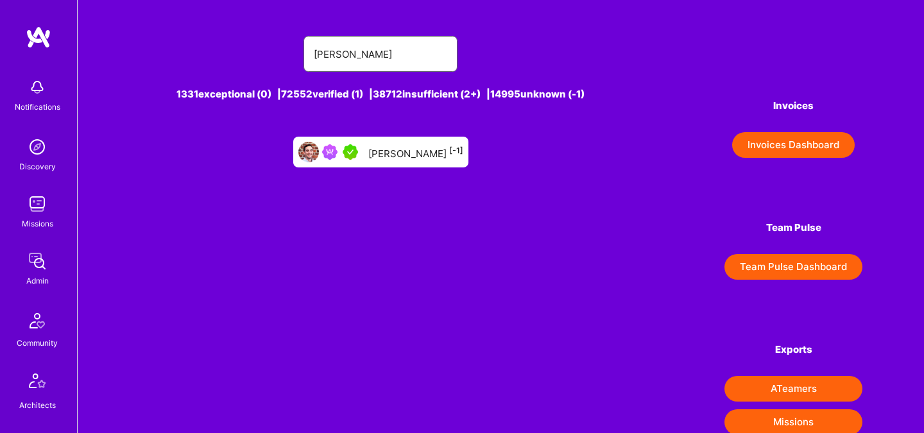
type input "Diego Concha"
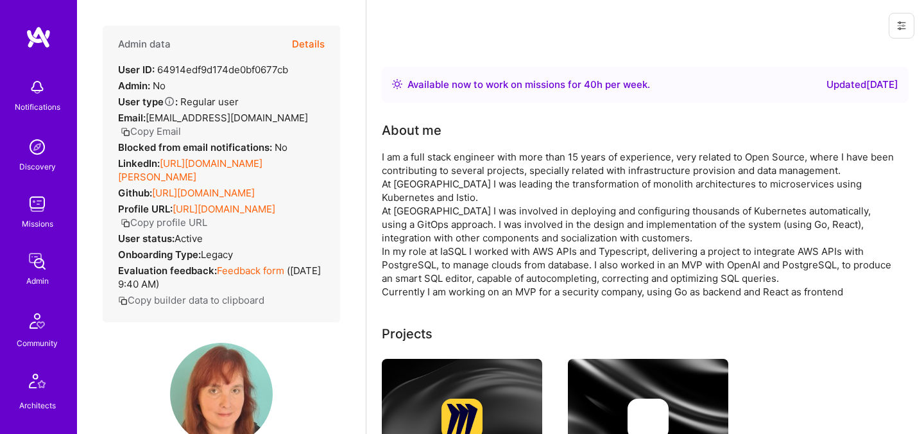
scroll to position [199, 0]
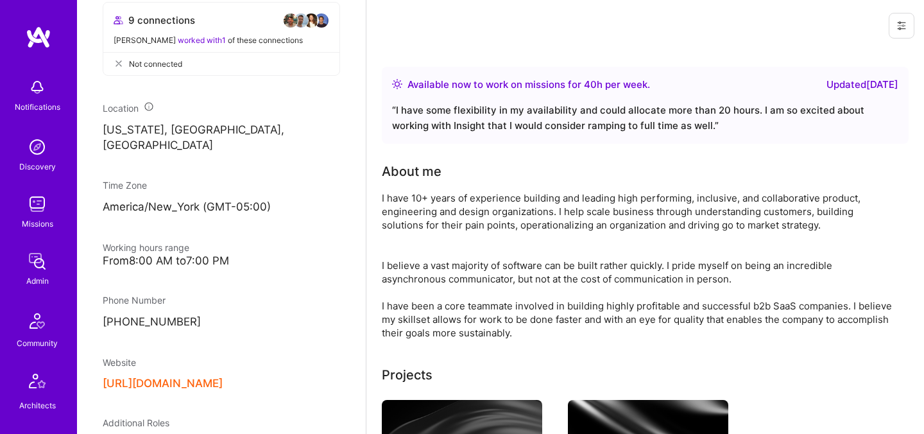
scroll to position [677, 0]
